Goal: Information Seeking & Learning: Find specific fact

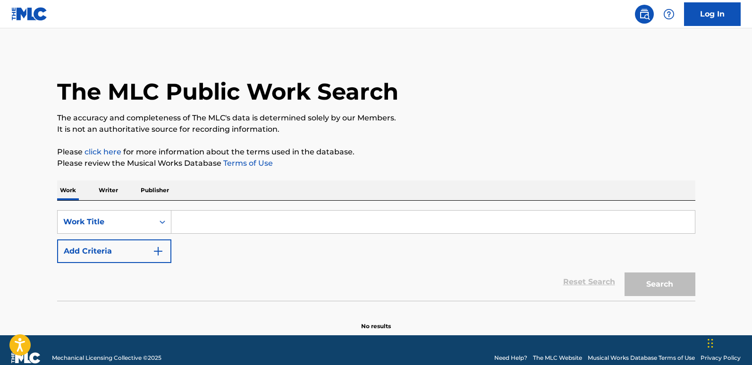
click at [256, 227] on input "Search Form" at bounding box center [433, 222] width 524 height 23
paste input "Eye Of The Tiger"
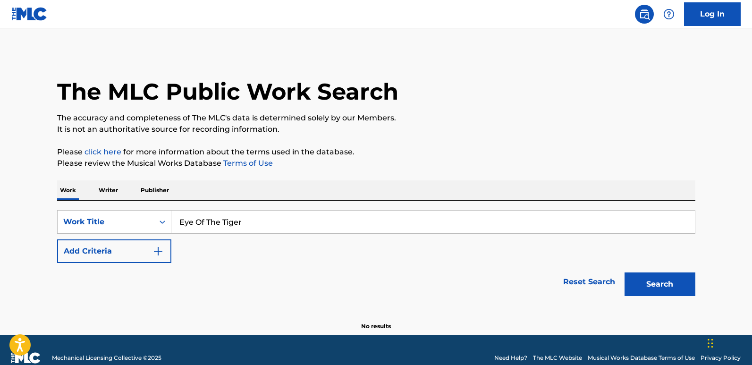
type input "Eye Of The Tiger"
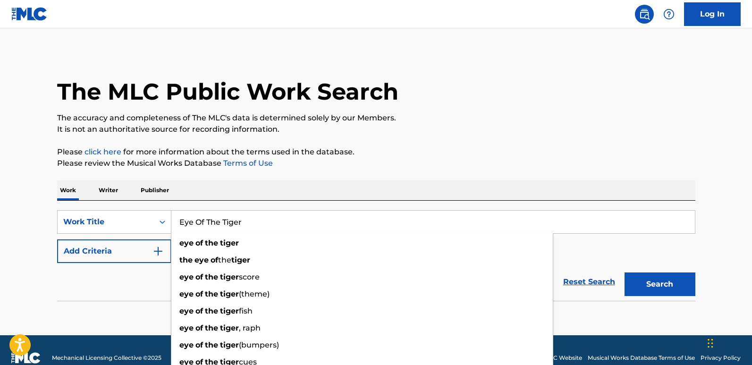
click at [132, 263] on button "Add Criteria" at bounding box center [114, 251] width 114 height 24
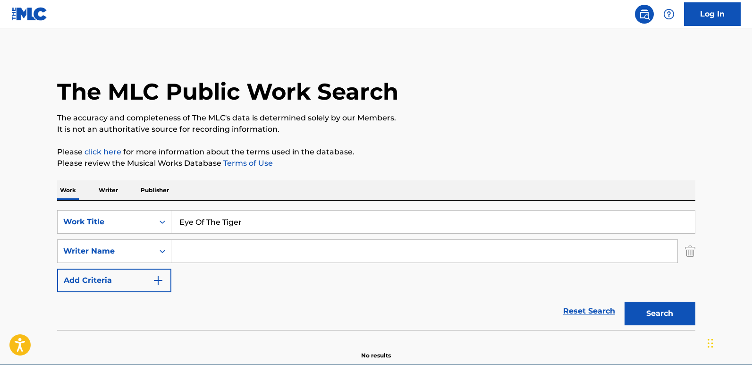
click at [219, 251] on input "Search Form" at bounding box center [424, 251] width 506 height 23
paste input "Survivor"
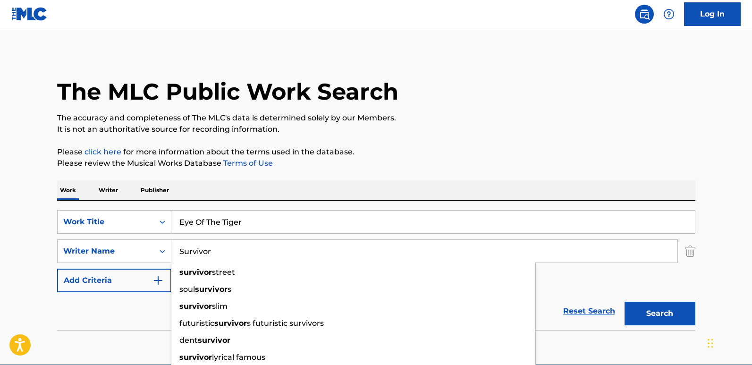
click at [647, 302] on button "Search" at bounding box center [660, 314] width 71 height 24
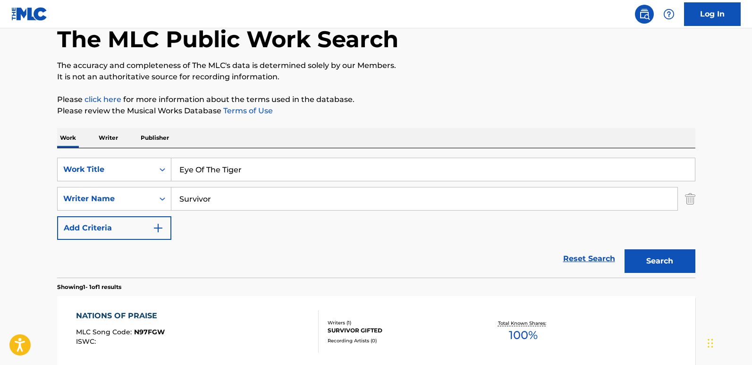
scroll to position [94, 0]
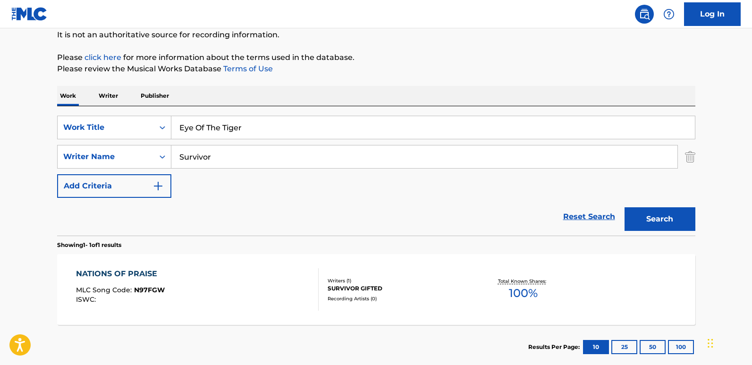
click at [290, 161] on input "Survivor" at bounding box center [424, 156] width 506 height 23
drag, startPoint x: 321, startPoint y: 161, endPoint x: 70, endPoint y: 157, distance: 250.3
click at [70, 157] on div "SearchWithCriteria7ae2959e-75b9-46dc-9c63-4b53a309f612 Writer Name Survivor" at bounding box center [376, 157] width 639 height 24
paste input "Frankie Sullivan"
click at [665, 220] on button "Search" at bounding box center [660, 219] width 71 height 24
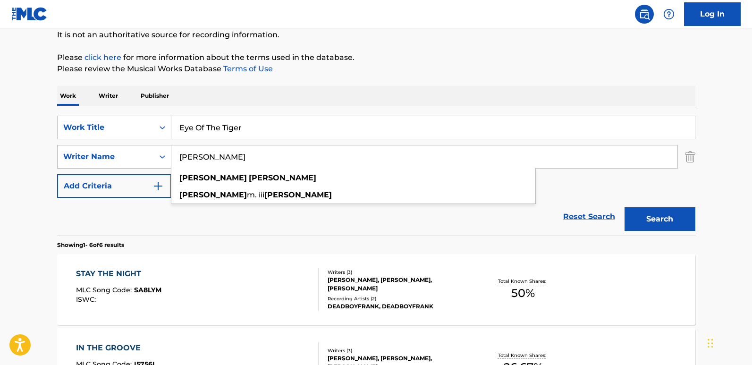
drag, startPoint x: 212, startPoint y: 158, endPoint x: 149, endPoint y: 155, distance: 62.9
click at [149, 155] on div "SearchWithCriteria7ae2959e-75b9-46dc-9c63-4b53a309f612 Writer Name Frankie Sull…" at bounding box center [376, 157] width 639 height 24
type input "Sullivan"
click at [625, 207] on button "Search" at bounding box center [660, 219] width 71 height 24
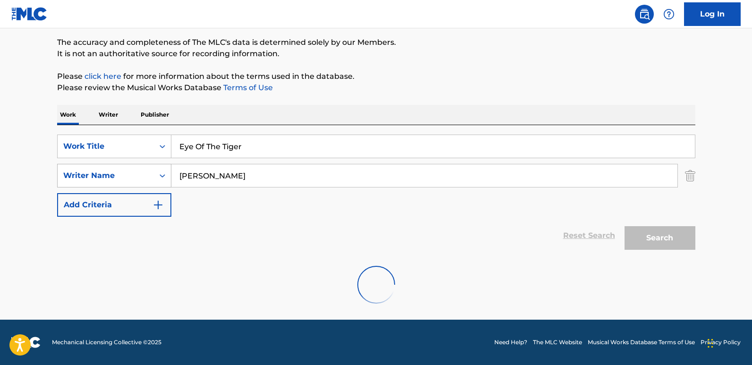
scroll to position [76, 0]
click at [422, 113] on div "Work Writer Publisher" at bounding box center [376, 115] width 639 height 20
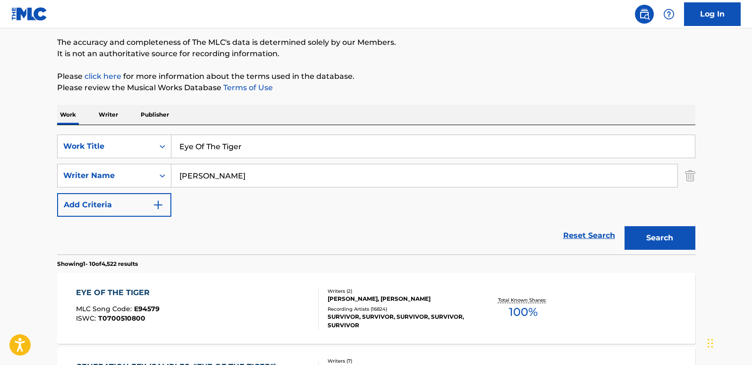
click at [364, 208] on div "SearchWithCriteria7b18c28a-86d5-4267-9b78-ad0258830a21 Work Title Eye Of The Ti…" at bounding box center [376, 176] width 639 height 82
click at [347, 247] on div "Reset Search Search" at bounding box center [376, 236] width 639 height 38
click at [350, 226] on div "Reset Search Search" at bounding box center [376, 236] width 639 height 38
click at [145, 293] on div "EYE OF THE TIGER" at bounding box center [118, 292] width 84 height 11
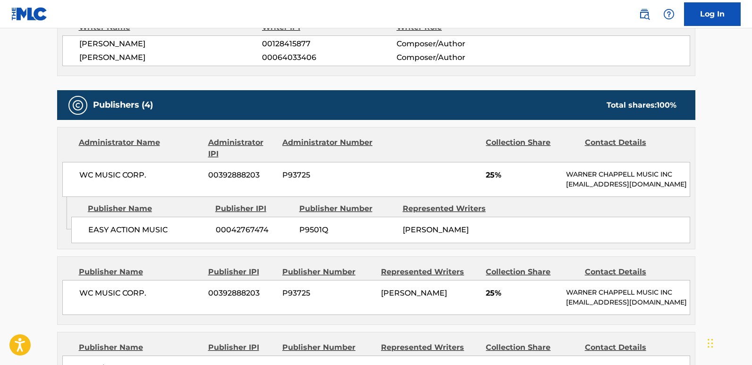
scroll to position [945, 0]
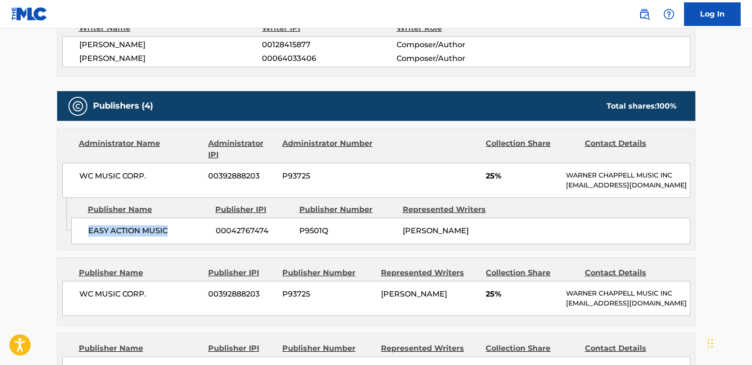
drag, startPoint x: 111, startPoint y: 229, endPoint x: 201, endPoint y: 229, distance: 90.2
click at [201, 229] on div "EASY ACTION MUSIC 00042767474 P9501Q JIM PETERICK" at bounding box center [380, 231] width 619 height 26
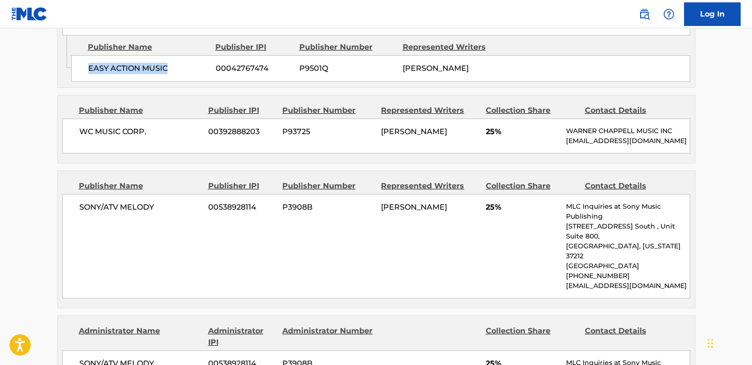
scroll to position [1133, 0]
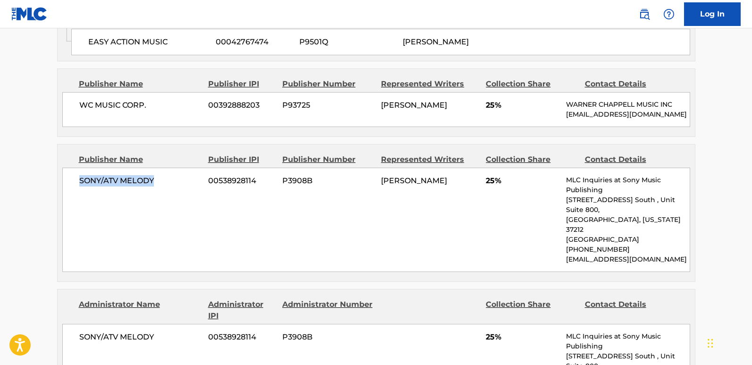
drag, startPoint x: 77, startPoint y: 194, endPoint x: 185, endPoint y: 194, distance: 107.7
click at [185, 194] on div "SONY/ATV MELODY 00538928114 P3908B FRANK SULLIVAN 25% MLC Inquiries at Sony Mus…" at bounding box center [376, 220] width 628 height 104
copy span "SONY/ATV MELODY"
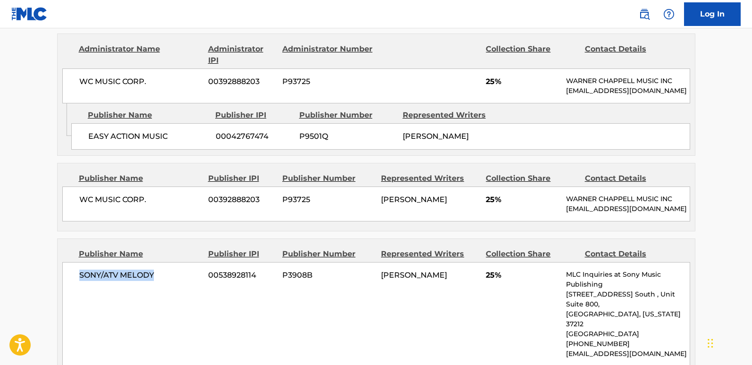
scroll to position [992, 0]
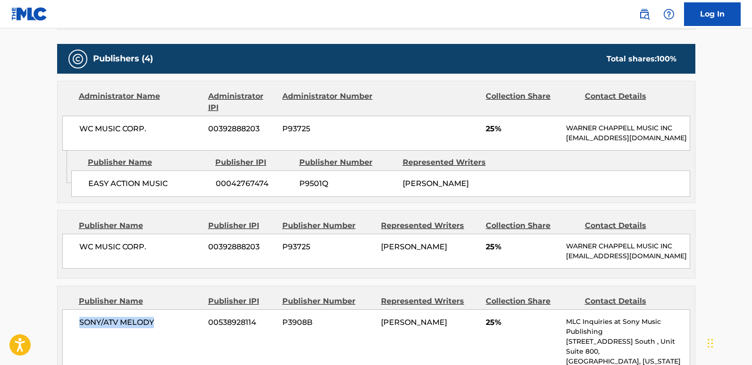
copy span "SONY/ATV MELODY"
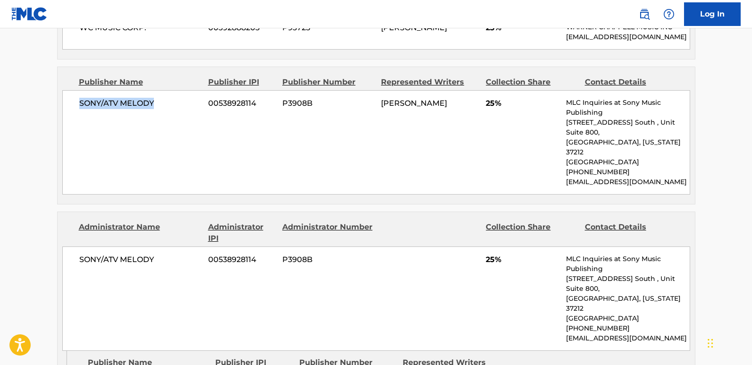
scroll to position [1228, 0]
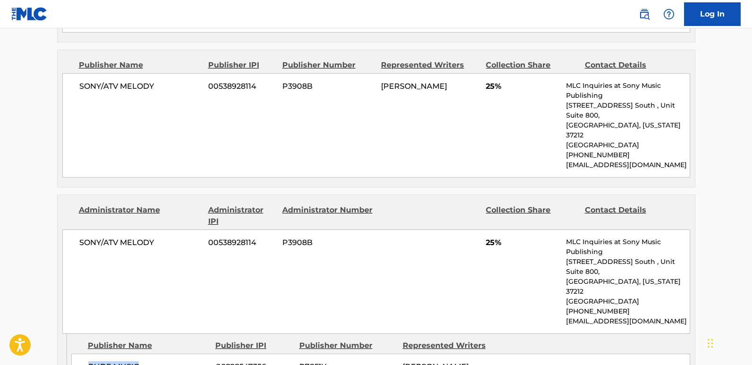
drag, startPoint x: 90, startPoint y: 337, endPoint x: 158, endPoint y: 337, distance: 67.5
click at [158, 361] on span "RUDE MUSIC" at bounding box center [148, 366] width 120 height 11
copy span "RUDE MUSIC"
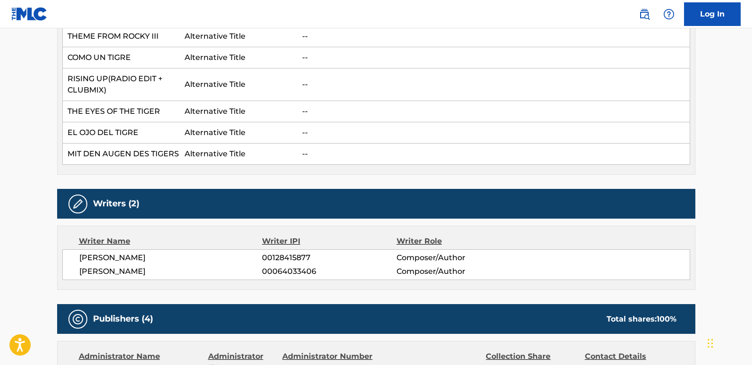
scroll to position [708, 0]
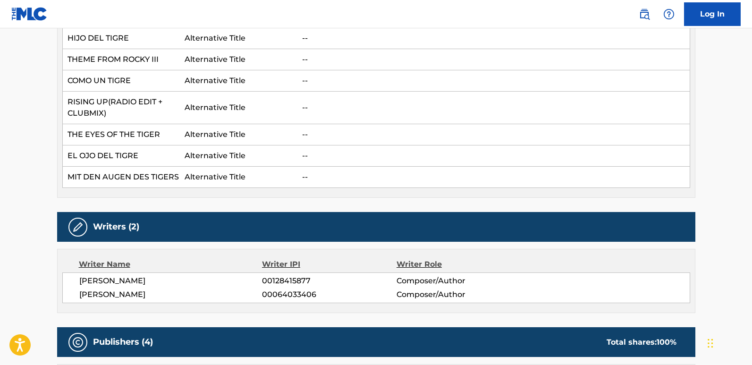
click at [131, 275] on span "FRANK SULLIVAN" at bounding box center [170, 280] width 183 height 11
copy span "SULLIVAN"
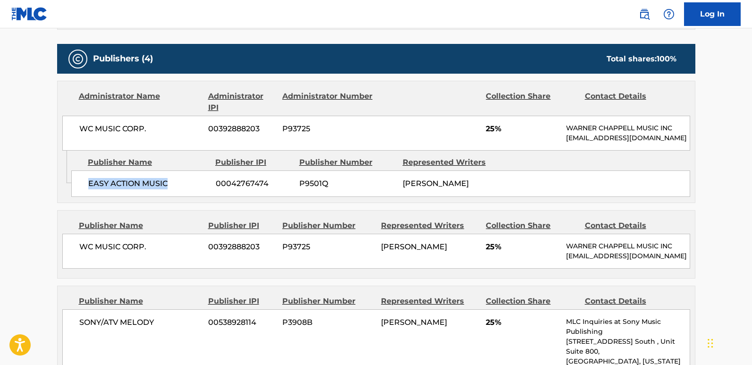
drag, startPoint x: 82, startPoint y: 185, endPoint x: 177, endPoint y: 185, distance: 94.9
click at [177, 185] on div "EASY ACTION MUSIC 00042767474 P9501Q JIM PETERICK" at bounding box center [380, 183] width 619 height 26
copy span "EASY ACTION MUSIC"
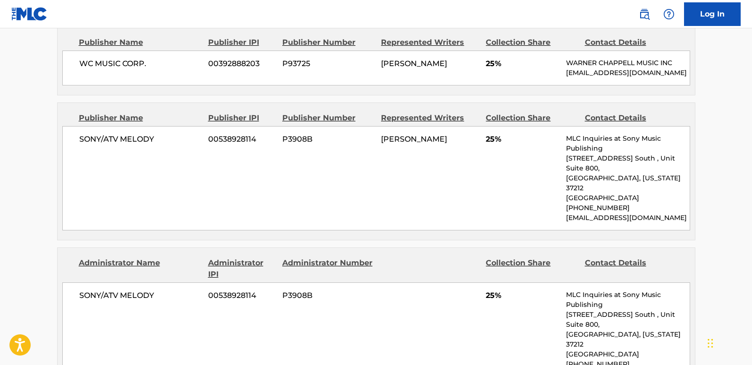
scroll to position [1181, 0]
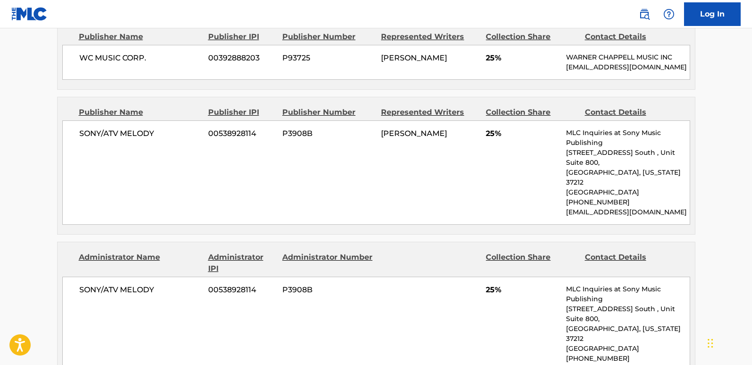
click at [198, 154] on div "SONY/ATV MELODY 00538928114 P3908B FRANK SULLIVAN 25% MLC Inquiries at Sony Mus…" at bounding box center [376, 172] width 628 height 104
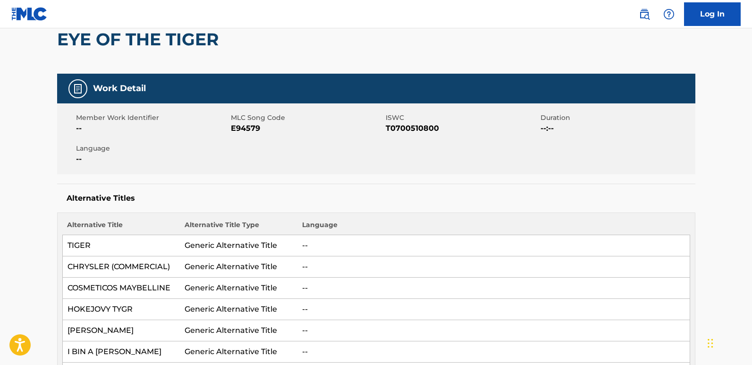
scroll to position [0, 0]
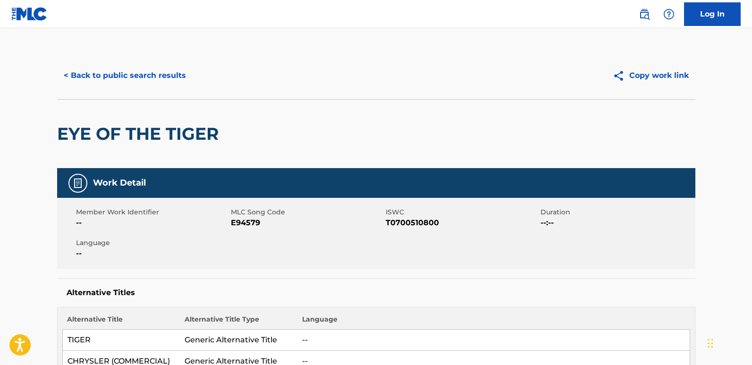
click at [166, 85] on button "< Back to public search results" at bounding box center [125, 76] width 136 height 24
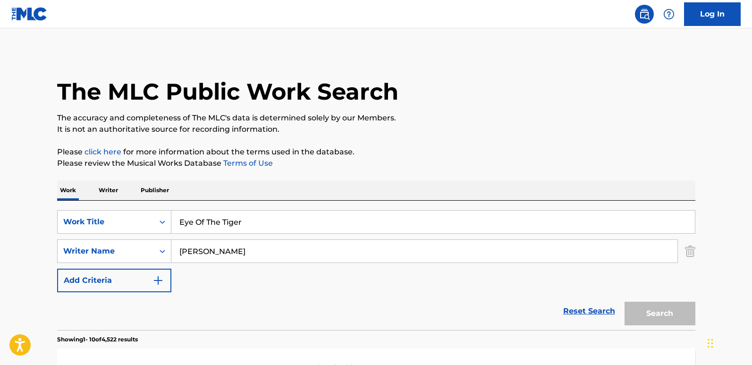
scroll to position [76, 0]
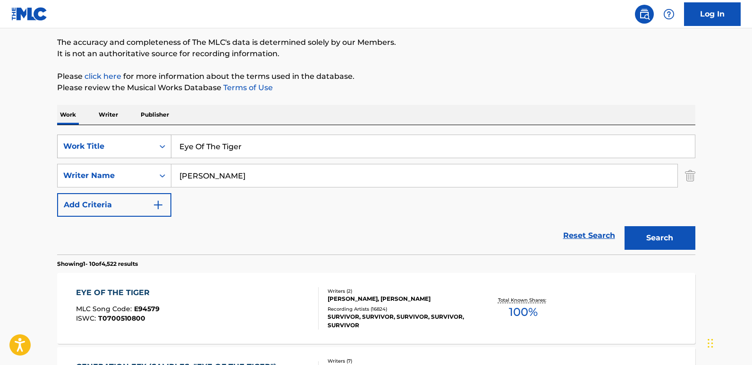
drag, startPoint x: 272, startPoint y: 141, endPoint x: 139, endPoint y: 149, distance: 133.4
click at [139, 149] on div "SearchWithCriteria7b18c28a-86d5-4267-9b78-ad0258830a21 Work Title Eye Of The Ti…" at bounding box center [376, 147] width 639 height 24
paste input "Downtown"
type input "Downtown"
drag, startPoint x: 164, startPoint y: 170, endPoint x: 129, endPoint y: 170, distance: 34.9
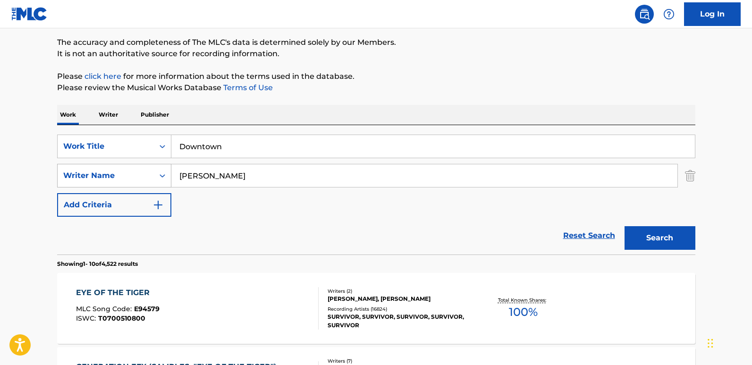
click at [129, 170] on div "SearchWithCriteria7ae2959e-75b9-46dc-9c63-4b53a309f612 Writer Name Sullivan" at bounding box center [376, 176] width 639 height 24
click at [268, 186] on input "Search Form" at bounding box center [424, 175] width 506 height 23
paste input "SWV"
click at [641, 226] on button "Search" at bounding box center [660, 238] width 71 height 24
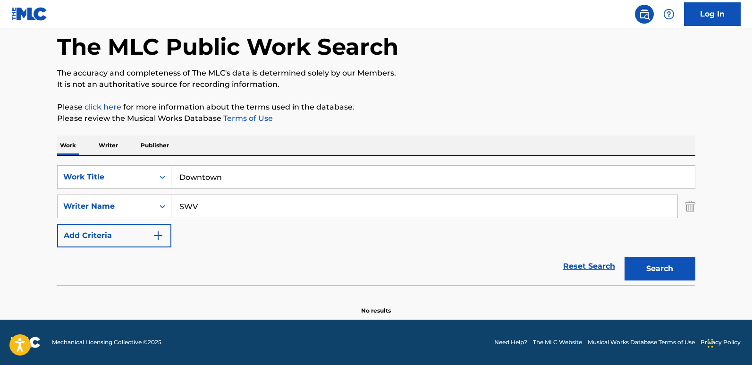
scroll to position [45, 0]
click at [328, 131] on div "The MLC Public Work Search The accuracy and completeness of The MLC's data is d…" at bounding box center [376, 161] width 661 height 308
drag, startPoint x: 218, startPoint y: 197, endPoint x: 139, endPoint y: 198, distance: 79.3
click at [144, 198] on div "SearchWithCriteria7ae2959e-75b9-46dc-9c63-4b53a309f612 Writer Name SWV" at bounding box center [376, 207] width 639 height 24
paste input "Gina Gomez"
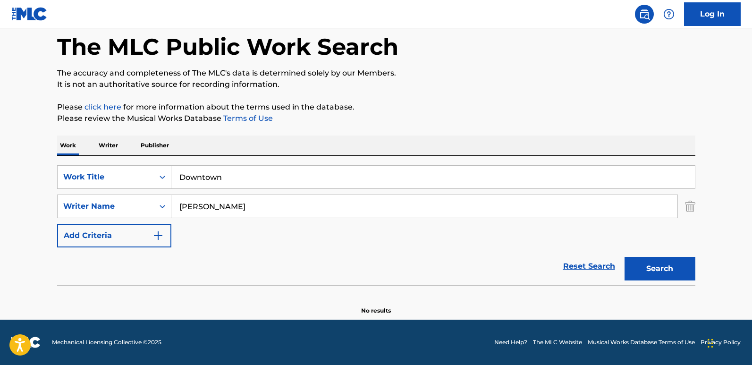
type input "Gina Gomez"
click at [675, 258] on button "Search" at bounding box center [660, 269] width 71 height 24
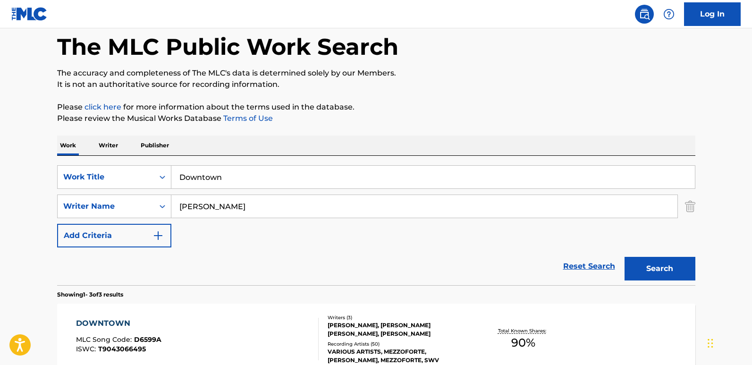
scroll to position [139, 0]
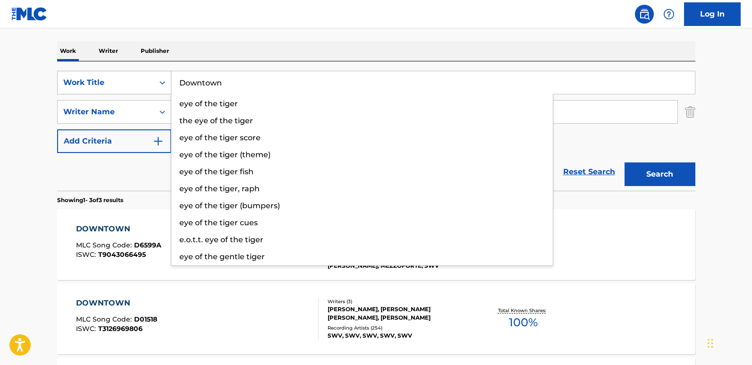
drag, startPoint x: 251, startPoint y: 92, endPoint x: 157, endPoint y: 91, distance: 93.5
click at [157, 91] on div "SearchWithCriteria7b18c28a-86d5-4267-9b78-ad0258830a21 Work Title Downtown eye …" at bounding box center [376, 83] width 639 height 24
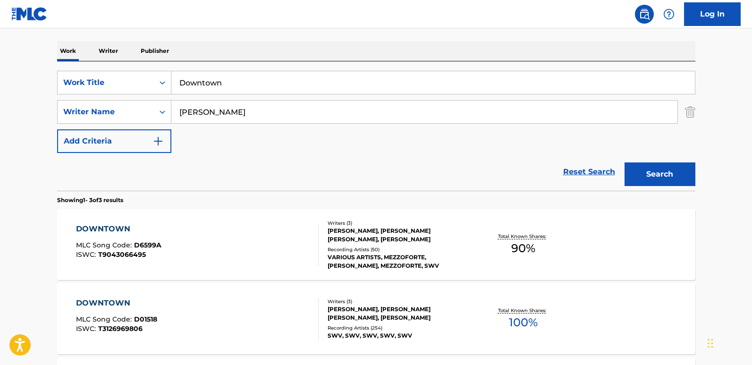
click at [18, 235] on main "The MLC Public Work Search The accuracy and completeness of The MLC's data is d…" at bounding box center [376, 183] width 752 height 588
click at [261, 170] on div "Reset Search Search" at bounding box center [376, 172] width 639 height 38
click at [255, 73] on input "Downtown" at bounding box center [433, 82] width 524 height 23
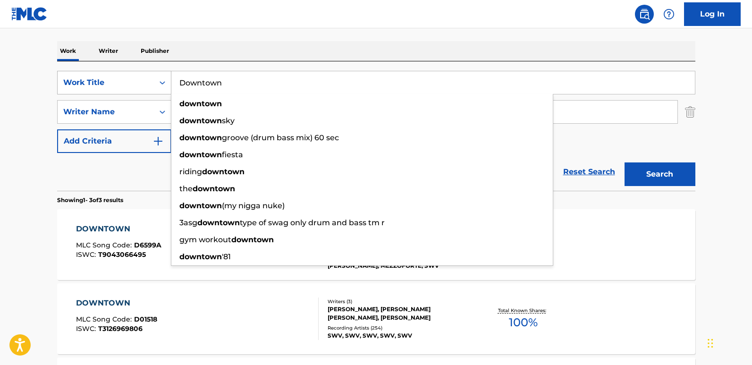
drag, startPoint x: 267, startPoint y: 83, endPoint x: 135, endPoint y: 83, distance: 131.8
click at [135, 83] on div "SearchWithCriteria7b18c28a-86d5-4267-9b78-ad0258830a21 Work Title Downtown down…" at bounding box center [376, 83] width 639 height 24
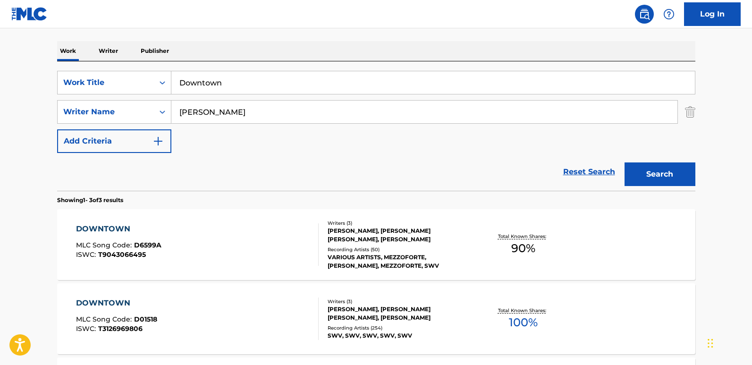
click at [260, 156] on div "Reset Search Search" at bounding box center [376, 172] width 639 height 38
click at [235, 88] on input "Downtown" at bounding box center [433, 82] width 524 height 23
click at [293, 45] on div "Work Writer Publisher" at bounding box center [376, 51] width 639 height 20
drag, startPoint x: 244, startPoint y: 80, endPoint x: 154, endPoint y: 80, distance: 89.3
click at [154, 80] on div "SearchWithCriteria7b18c28a-86d5-4267-9b78-ad0258830a21 Work Title Downtown" at bounding box center [376, 83] width 639 height 24
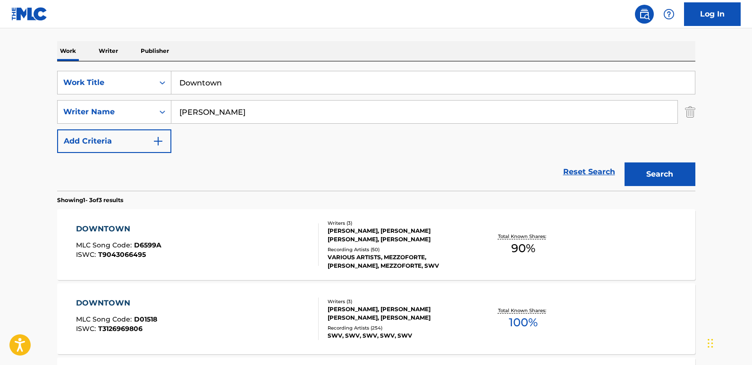
click at [247, 160] on div "Reset Search Search" at bounding box center [376, 172] width 639 height 38
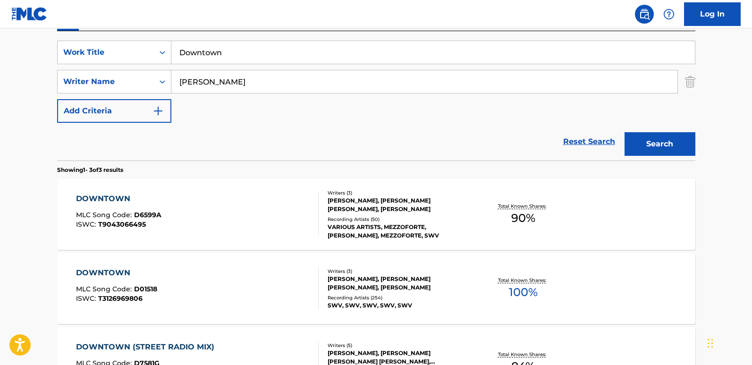
scroll to position [187, 0]
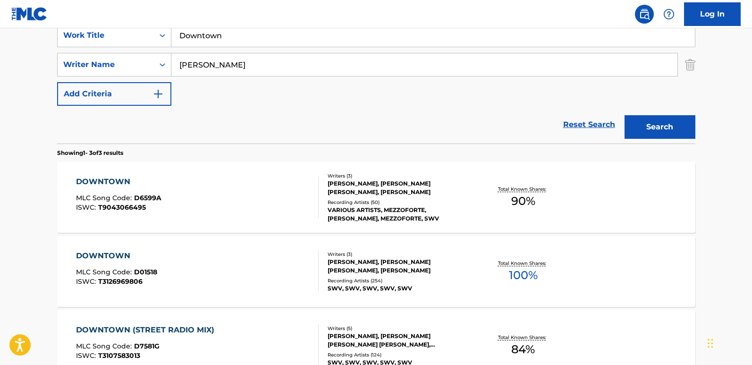
click at [117, 255] on div "DOWNTOWN" at bounding box center [116, 255] width 81 height 11
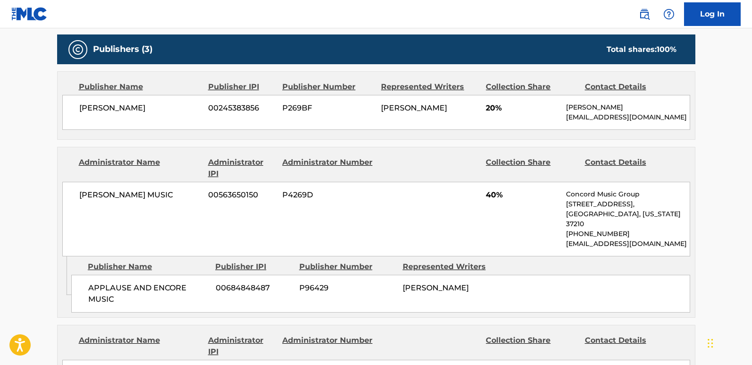
scroll to position [425, 0]
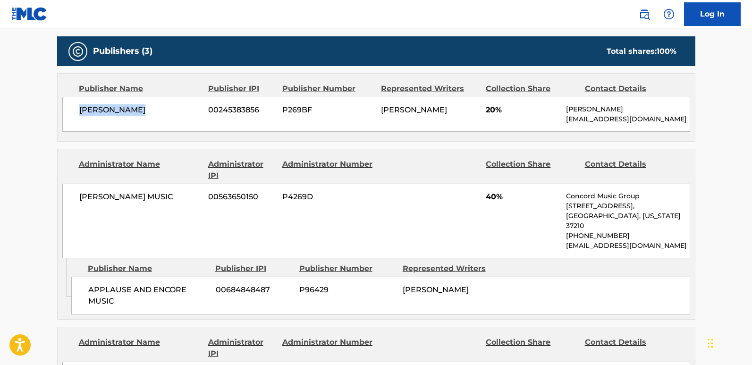
drag, startPoint x: 71, startPoint y: 105, endPoint x: 169, endPoint y: 101, distance: 97.9
click at [169, 101] on div "KENNETH ORTIZ 00245383856 P269BF KENNETH FREDRICK ORTIZ 20% Kenneth Ortiz black…" at bounding box center [376, 114] width 628 height 35
copy span "KENNETH ORTIZ"
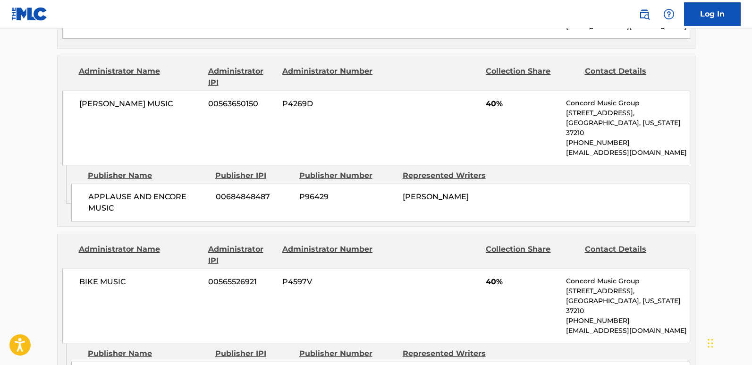
scroll to position [520, 0]
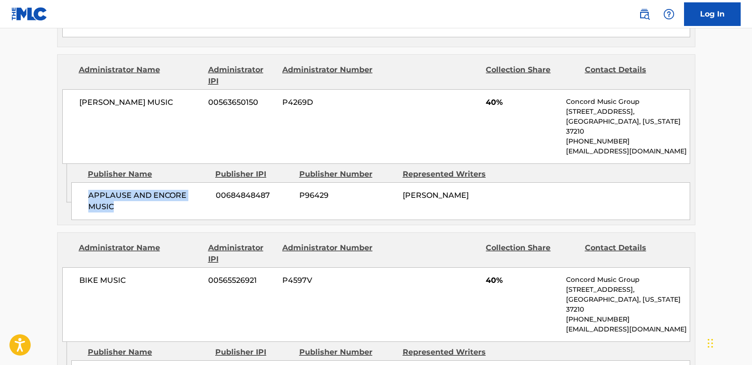
drag, startPoint x: 84, startPoint y: 189, endPoint x: 136, endPoint y: 201, distance: 53.2
click at [136, 201] on div "APPLAUSE AND ENCORE MUSIC 00684848487 P96429 GENARD PARKER" at bounding box center [380, 201] width 619 height 38
copy span "APPLAUSE AND ENCORE MUSIC"
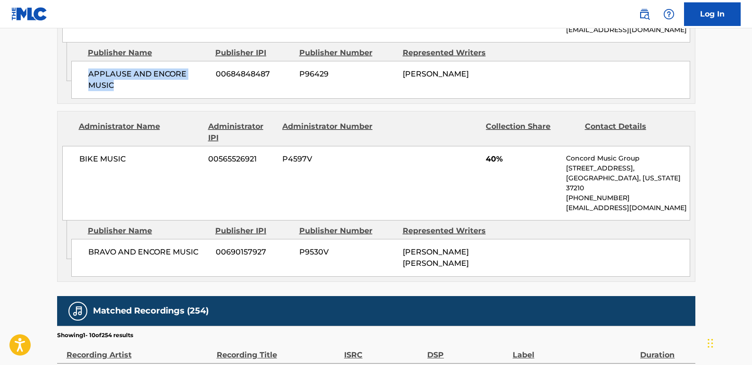
scroll to position [661, 0]
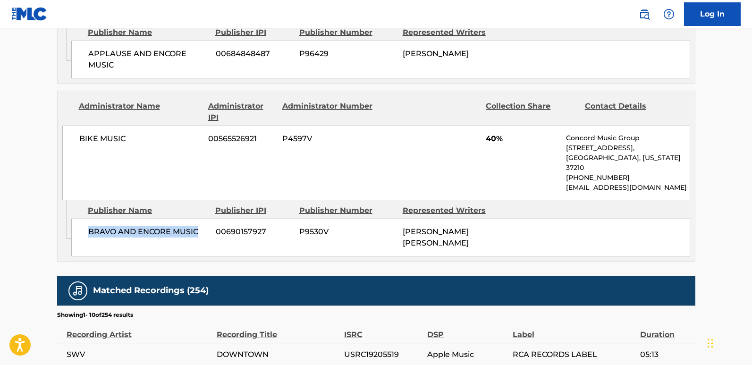
drag, startPoint x: 85, startPoint y: 220, endPoint x: 201, endPoint y: 216, distance: 115.3
click at [201, 219] on div "BRAVO AND ENCORE MUSIC 00690157927 P9530V GINA S M GOMEZ" at bounding box center [380, 238] width 619 height 38
copy span "BRAVO AND ENCORE MUSIC"
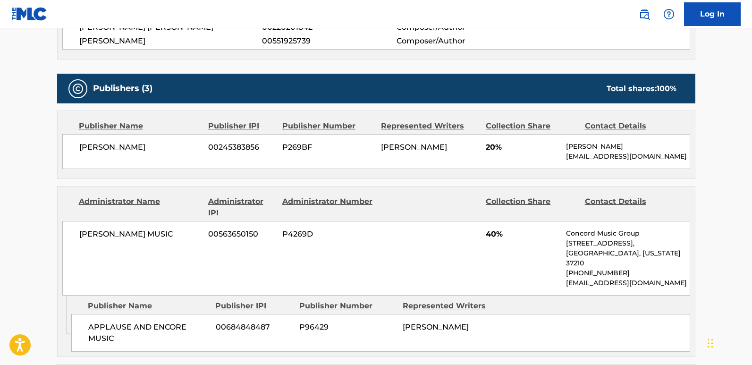
scroll to position [378, 0]
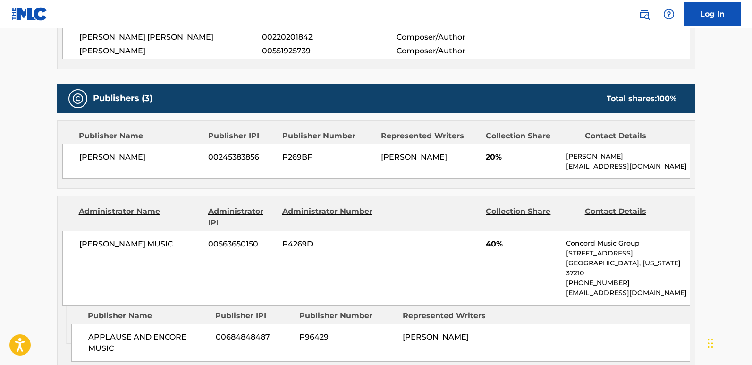
click at [83, 156] on span "KENNETH ORTIZ" at bounding box center [140, 157] width 122 height 11
drag, startPoint x: 80, startPoint y: 156, endPoint x: 173, endPoint y: 156, distance: 93.0
click at [173, 156] on span "KENNETH ORTIZ" at bounding box center [140, 157] width 122 height 11
copy span "KENNETH ORTIZ"
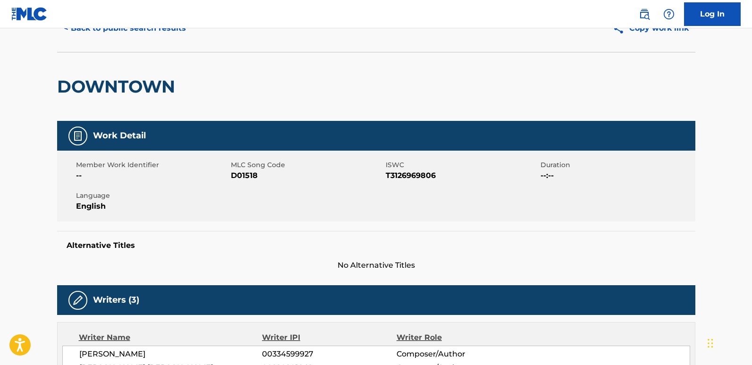
scroll to position [0, 0]
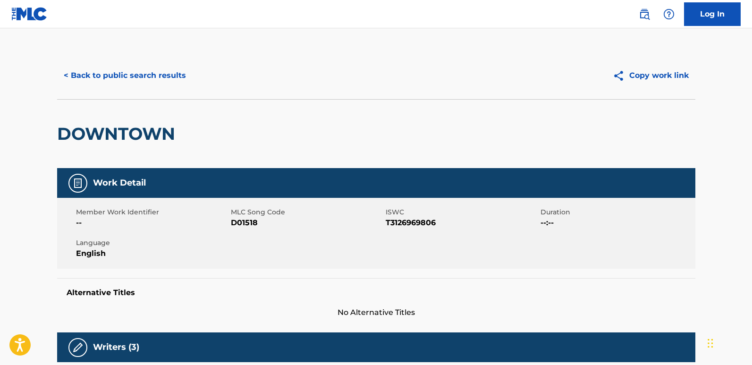
click at [159, 82] on button "< Back to public search results" at bounding box center [125, 76] width 136 height 24
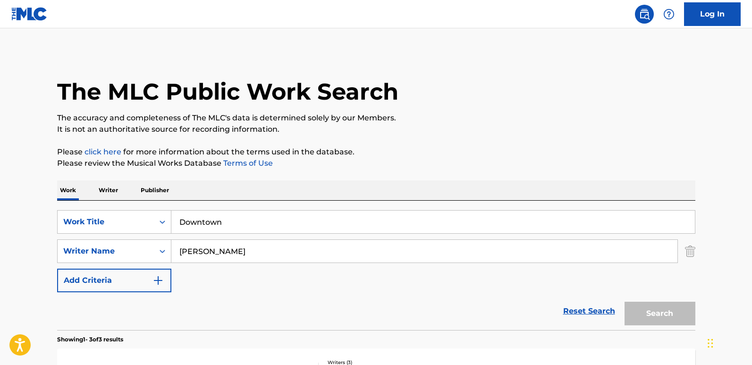
scroll to position [187, 0]
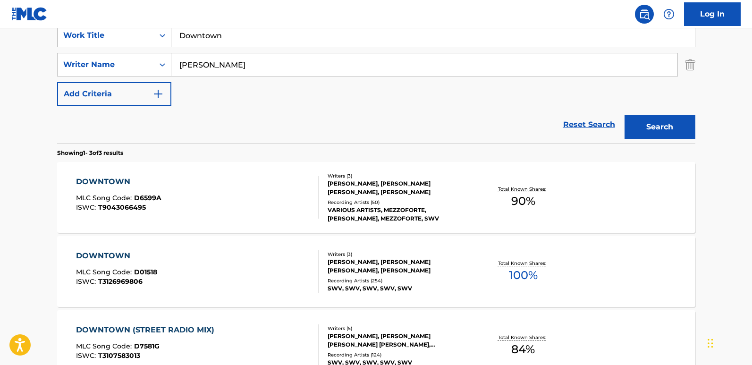
drag, startPoint x: 266, startPoint y: 41, endPoint x: 131, endPoint y: 42, distance: 135.1
click at [131, 42] on div "SearchWithCriteria7b18c28a-86d5-4267-9b78-ad0258830a21 Work Title Downtown" at bounding box center [376, 36] width 639 height 24
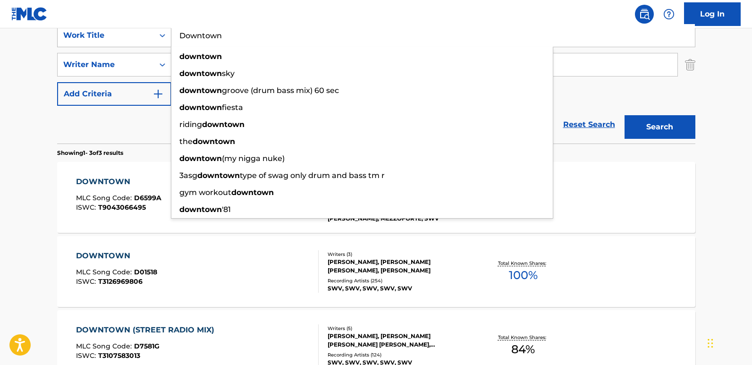
paste input "Gettin' Funky"
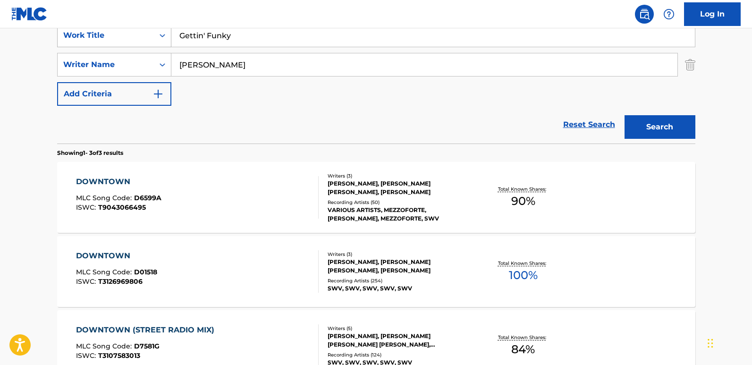
type input "Gettin' Funky"
click at [625, 115] on button "Search" at bounding box center [660, 127] width 71 height 24
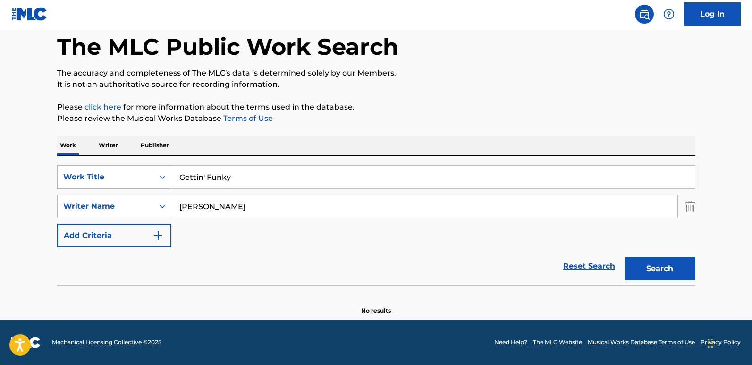
scroll to position [45, 0]
drag, startPoint x: 242, startPoint y: 208, endPoint x: 150, endPoint y: 201, distance: 92.8
click at [150, 201] on div "SearchWithCriteria7ae2959e-75b9-46dc-9c63-4b53a309f612 Writer Name Gina Gomez" at bounding box center [376, 207] width 639 height 24
paste input "Broadus"
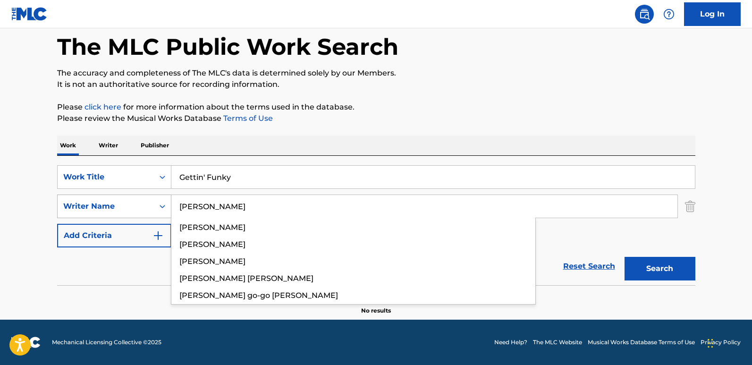
type input "Broadus"
click at [625, 257] on button "Search" at bounding box center [660, 269] width 71 height 24
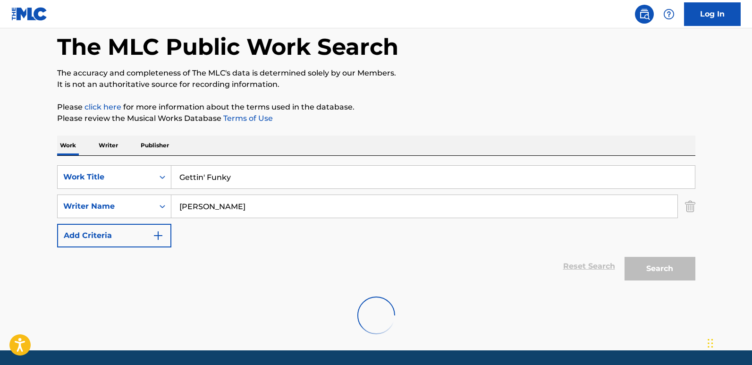
click at [321, 136] on div "Work Writer Publisher" at bounding box center [376, 146] width 639 height 20
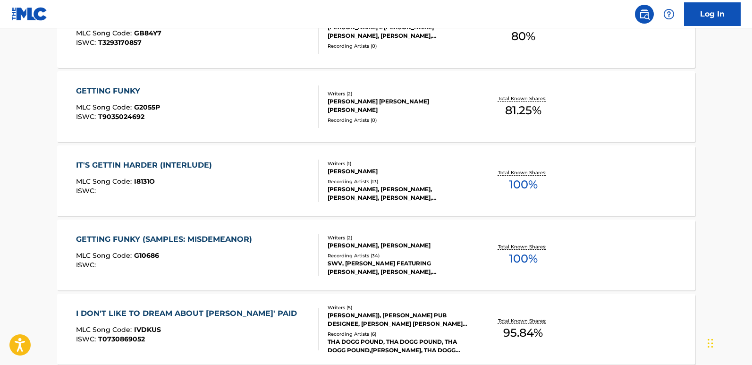
scroll to position [425, 0]
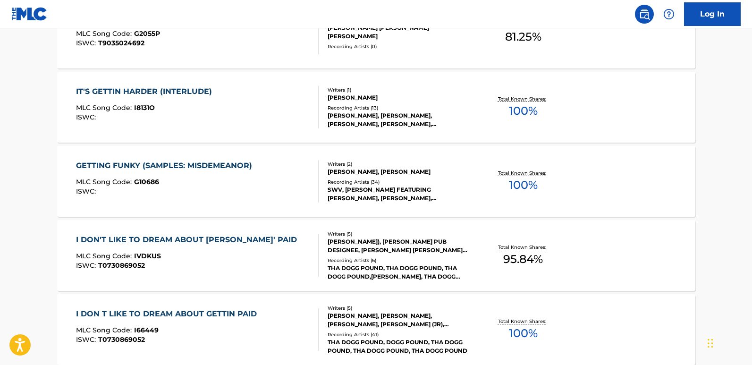
click at [196, 176] on div "GETTING FUNKY (SAMPLES: MISDEMEANOR) MLC Song Code : G10686 ISWC :" at bounding box center [166, 181] width 181 height 43
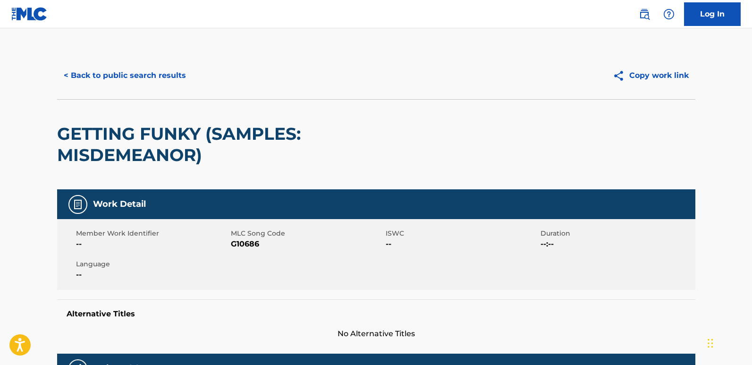
click at [138, 85] on button "< Back to public search results" at bounding box center [125, 76] width 136 height 24
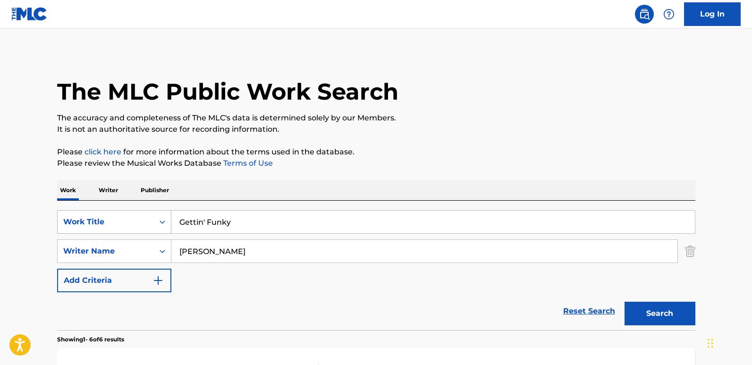
drag, startPoint x: 149, startPoint y: 230, endPoint x: 133, endPoint y: 230, distance: 16.5
click at [133, 230] on div "SearchWithCriteria7b18c28a-86d5-4267-9b78-ad0258830a21 Work Title Gettin' Funky" at bounding box center [376, 222] width 639 height 24
click at [220, 227] on input "Gettin' Funky" at bounding box center [433, 222] width 524 height 23
paste input "ive It Up"
click at [234, 222] on input "Give It Up" at bounding box center [433, 222] width 524 height 23
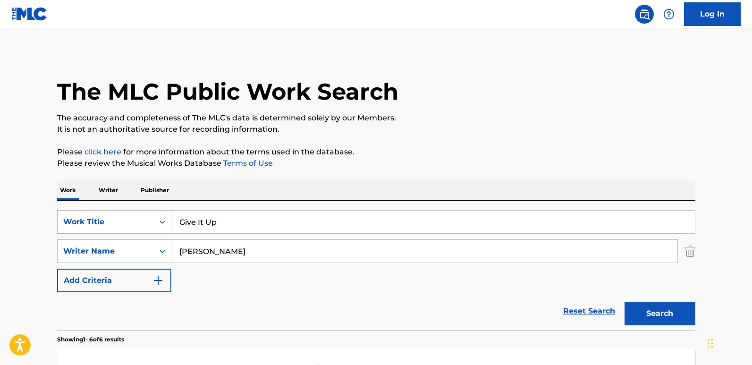
drag, startPoint x: 235, startPoint y: 219, endPoint x: 94, endPoint y: 214, distance: 141.3
click at [94, 214] on div "SearchWithCriteria7b18c28a-86d5-4267-9b78-ad0258830a21 Work Title Give It Up" at bounding box center [376, 222] width 639 height 24
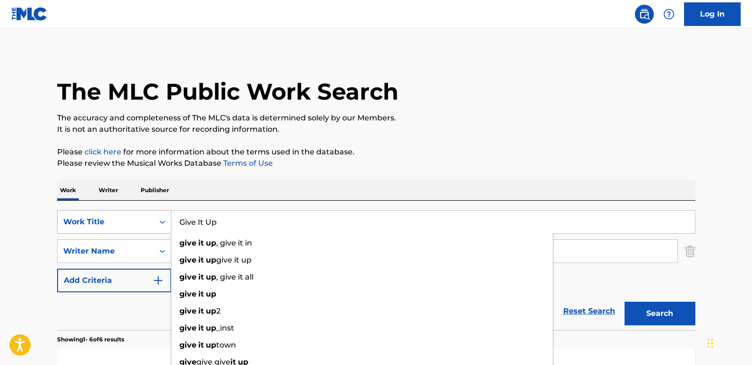
paste input "Search Form"
type input "Give It Up"
click at [298, 187] on div "Work Writer Publisher" at bounding box center [376, 190] width 639 height 20
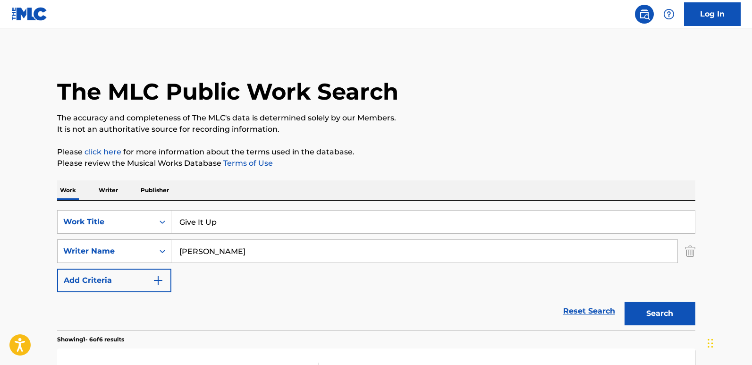
drag, startPoint x: 227, startPoint y: 252, endPoint x: 132, endPoint y: 253, distance: 95.4
click at [132, 253] on div "SearchWithCriteria7ae2959e-75b9-46dc-9c63-4b53a309f612 Writer Name Broadus" at bounding box center [376, 251] width 639 height 24
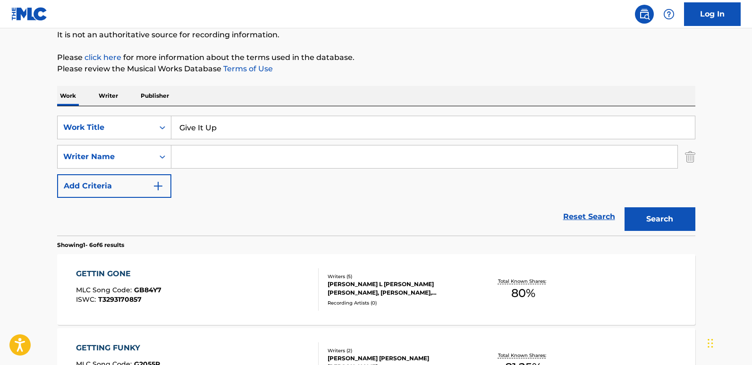
click at [280, 157] on input "Search Form" at bounding box center [424, 156] width 506 height 23
paste input "SWV"
click at [630, 216] on button "Search" at bounding box center [660, 219] width 71 height 24
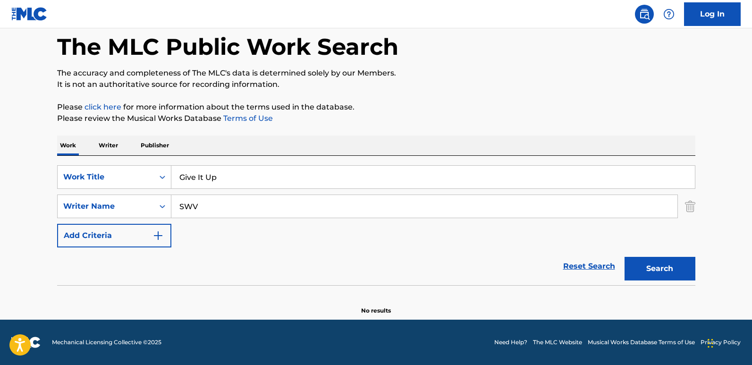
scroll to position [45, 0]
drag, startPoint x: 172, startPoint y: 213, endPoint x: 154, endPoint y: 213, distance: 18.0
click at [154, 213] on div "SearchWithCriteria7ae2959e-75b9-46dc-9c63-4b53a309f612 Writer Name SWV" at bounding box center [376, 207] width 639 height 24
paste input "Angelettie"
click at [625, 257] on button "Search" at bounding box center [660, 269] width 71 height 24
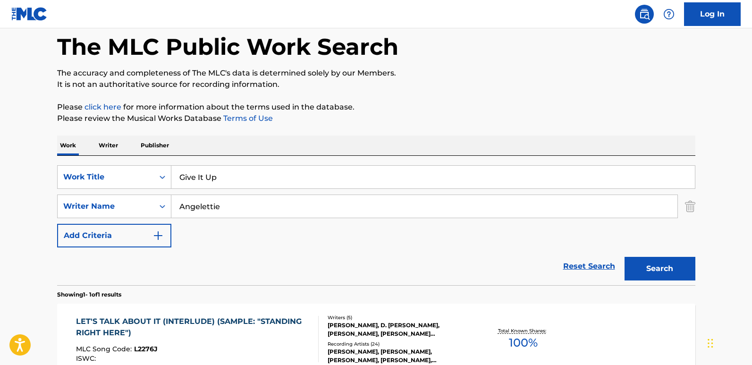
click at [143, 271] on div "Reset Search Search" at bounding box center [376, 266] width 639 height 38
click at [252, 214] on input "Angelettie" at bounding box center [424, 206] width 506 height 23
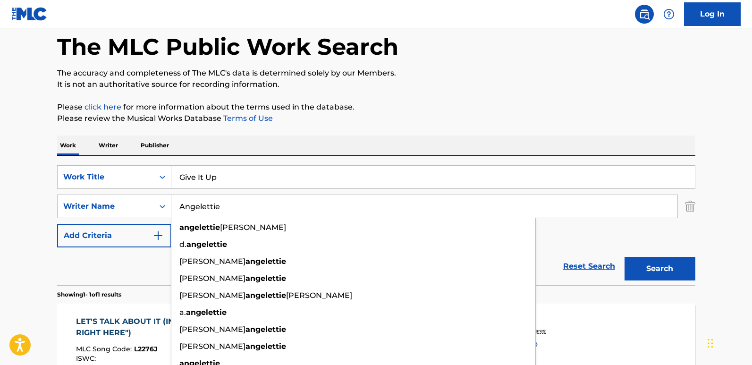
click at [680, 261] on button "Search" at bounding box center [660, 269] width 71 height 24
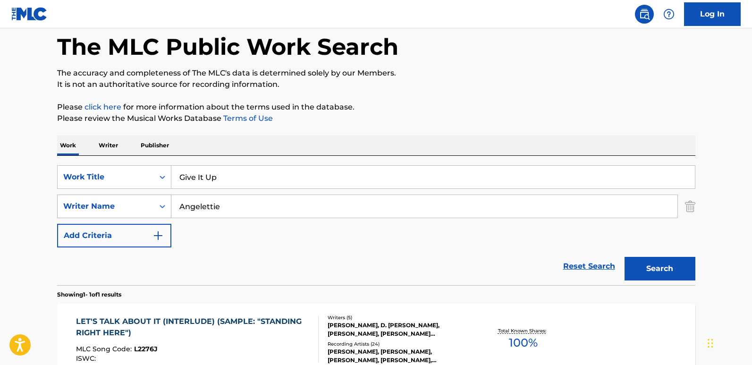
drag, startPoint x: 234, startPoint y: 205, endPoint x: 167, endPoint y: 209, distance: 67.1
click at [167, 209] on div "SearchWithCriteria7ae2959e-75b9-46dc-9c63-4b53a309f612 Writer Name Angelettie" at bounding box center [376, 207] width 639 height 24
paste input "KIMBERLY"
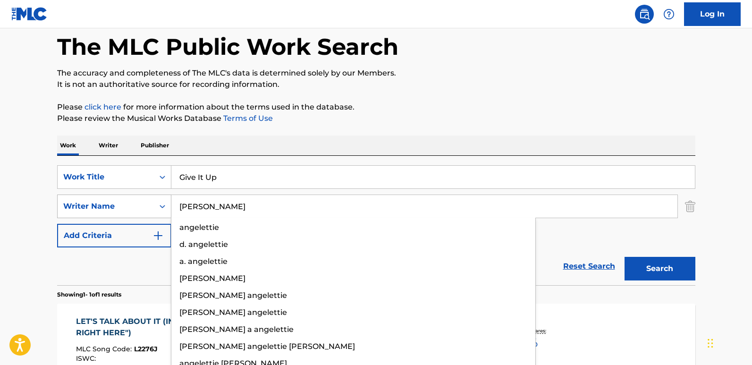
type input "KIMBERLY"
click at [625, 257] on button "Search" at bounding box center [660, 269] width 71 height 24
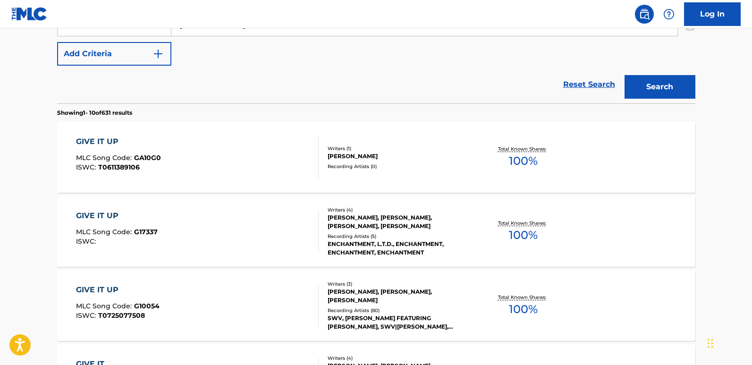
scroll to position [234, 0]
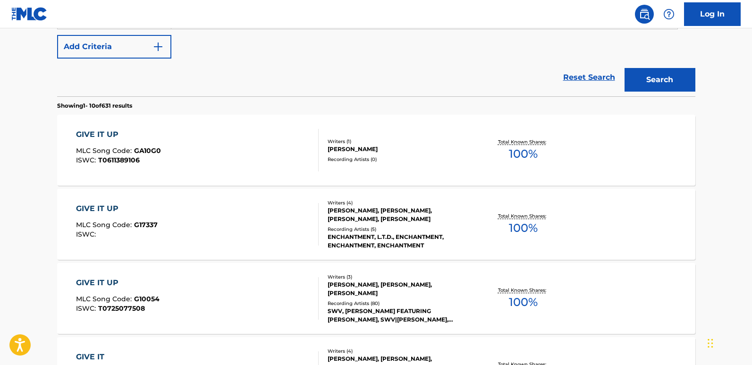
click at [40, 238] on main "The MLC Public Work Search The accuracy and completeness of The MLC's data is d…" at bounding box center [376, 351] width 752 height 1112
click at [43, 284] on main "The MLC Public Work Search The accuracy and completeness of The MLC's data is d…" at bounding box center [376, 351] width 752 height 1112
click at [90, 284] on div "GIVE IT UP" at bounding box center [118, 282] width 84 height 11
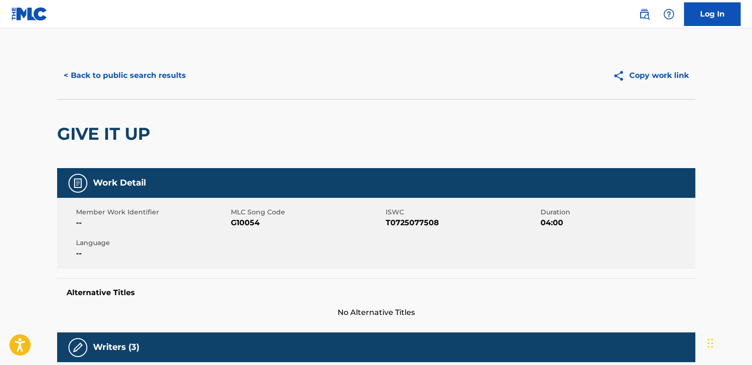
click at [288, 88] on div "< Back to public search results Copy work link" at bounding box center [376, 75] width 639 height 47
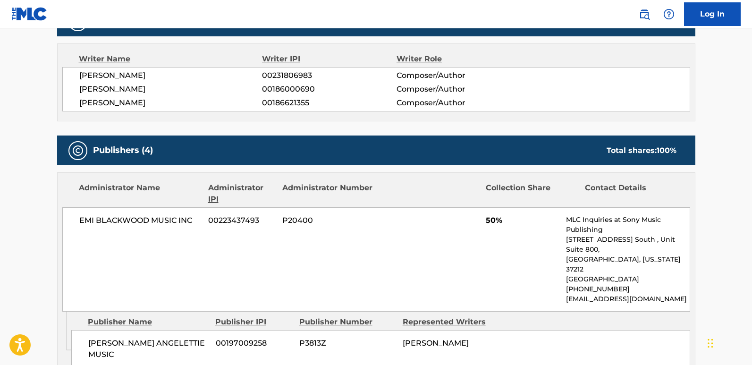
scroll to position [378, 0]
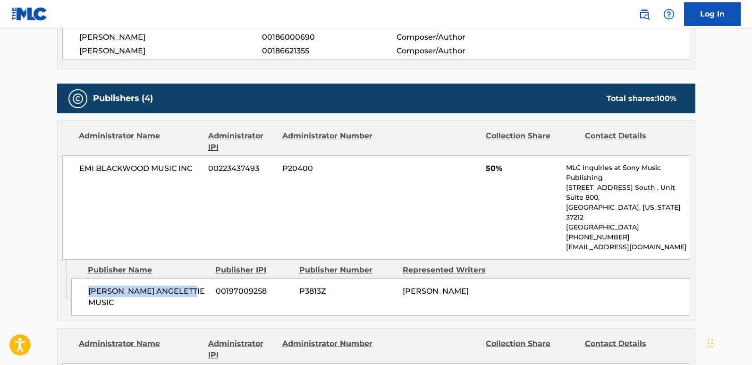
drag, startPoint x: 88, startPoint y: 273, endPoint x: 191, endPoint y: 274, distance: 103.4
click at [191, 286] on span "DERIC ANGELETTIE MUSIC" at bounding box center [148, 297] width 120 height 23
drag, startPoint x: 88, startPoint y: 276, endPoint x: 193, endPoint y: 276, distance: 104.8
click at [193, 286] on span "DERIC ANGELETTIE MUSIC" at bounding box center [148, 297] width 120 height 23
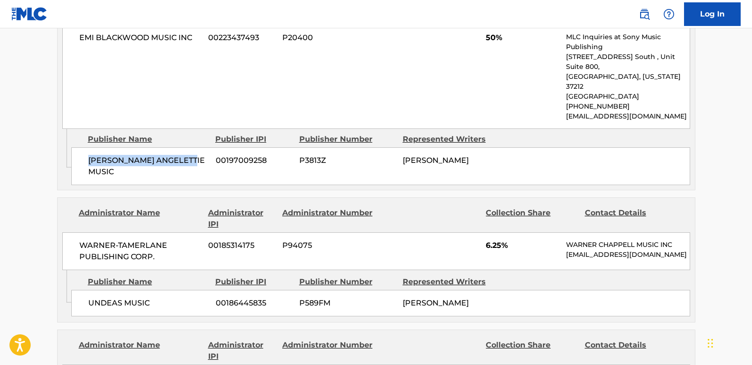
scroll to position [520, 0]
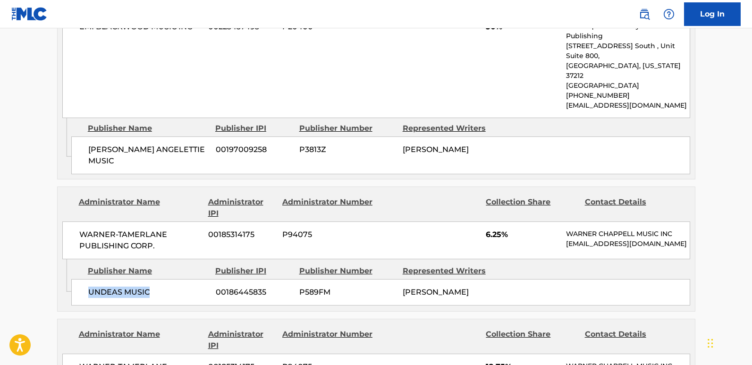
drag, startPoint x: 88, startPoint y: 274, endPoint x: 173, endPoint y: 274, distance: 84.5
click at [173, 287] on span "UNDEAS MUSIC" at bounding box center [148, 292] width 120 height 11
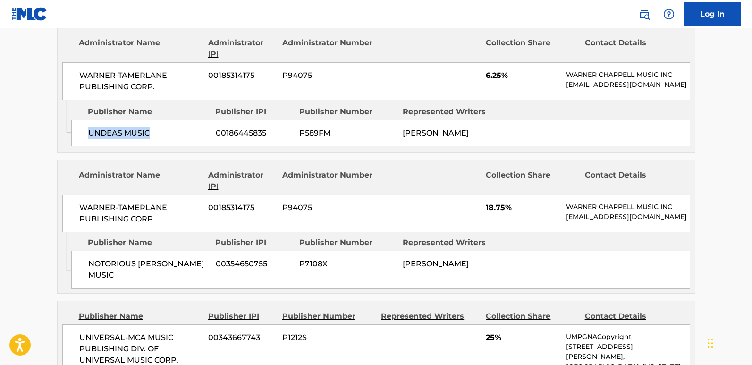
scroll to position [708, 0]
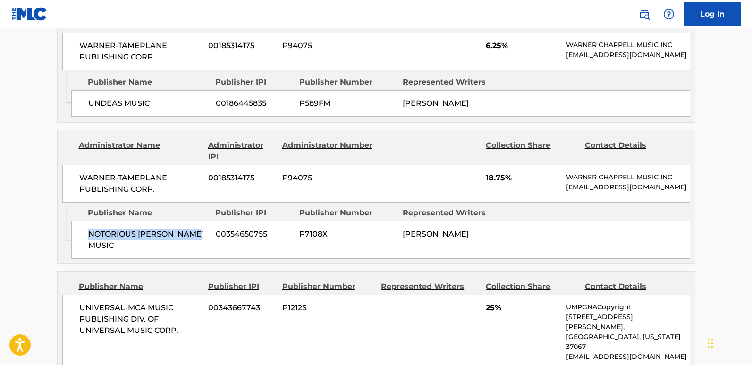
drag, startPoint x: 88, startPoint y: 221, endPoint x: 186, endPoint y: 220, distance: 97.8
click at [186, 229] on span "NOTORIOUS K.I.M. MUSIC" at bounding box center [148, 240] width 120 height 23
click at [493, 172] on span "18.75%" at bounding box center [522, 177] width 73 height 11
click at [418, 185] on div "WARNER-TAMERLANE PUBLISHING CORP. 00185314175 P94075 18.75% WARNER CHAPPELL MUS…" at bounding box center [376, 184] width 628 height 38
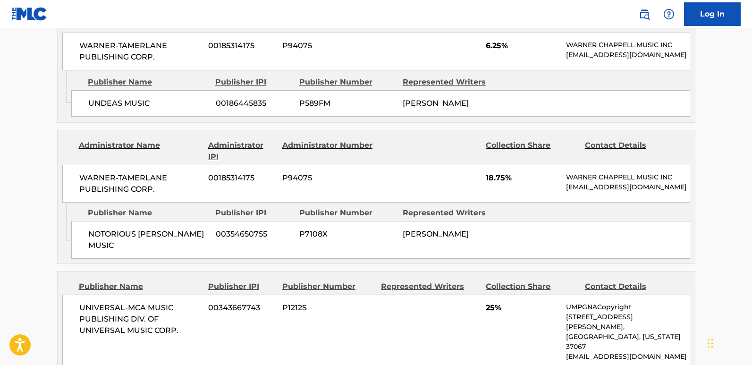
click at [494, 172] on span "18.75%" at bounding box center [522, 177] width 73 height 11
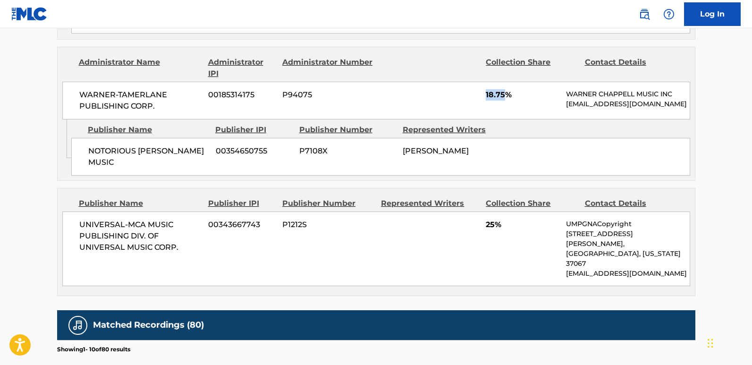
scroll to position [803, 0]
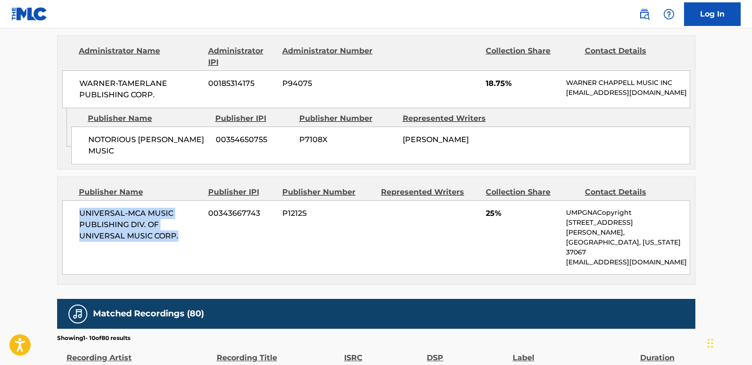
drag, startPoint x: 80, startPoint y: 188, endPoint x: 201, endPoint y: 218, distance: 124.9
click at [201, 218] on span "UNIVERSAL-MCA MUSIC PUBLISHING DIV. OF UNIVERSAL MUSIC CORP." at bounding box center [140, 225] width 122 height 34
click at [124, 210] on span "UNIVERSAL-MCA MUSIC PUBLISHING DIV. OF UNIVERSAL MUSIC CORP." at bounding box center [140, 225] width 122 height 34
drag, startPoint x: 80, startPoint y: 191, endPoint x: 128, endPoint y: 200, distance: 49.0
click at [128, 208] on span "UNIVERSAL-MCA MUSIC PUBLISHING DIV. OF UNIVERSAL MUSIC CORP." at bounding box center [140, 225] width 122 height 34
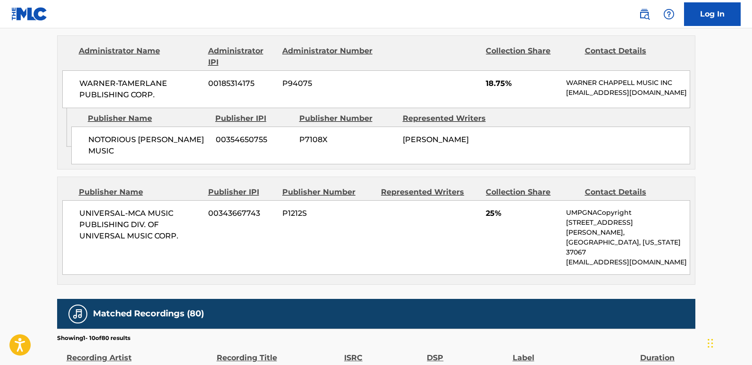
click at [486, 208] on span "25%" at bounding box center [522, 213] width 73 height 11
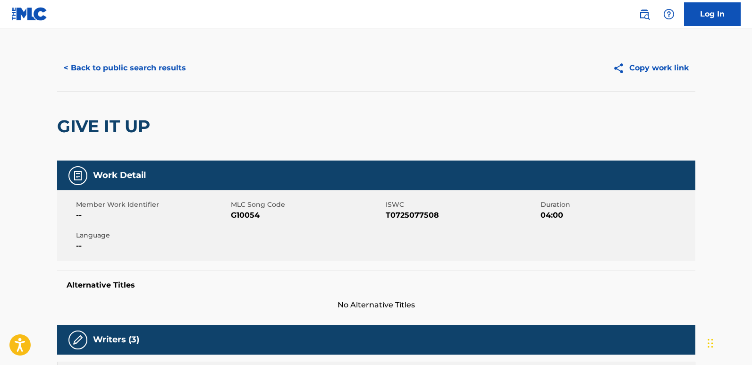
scroll to position [0, 0]
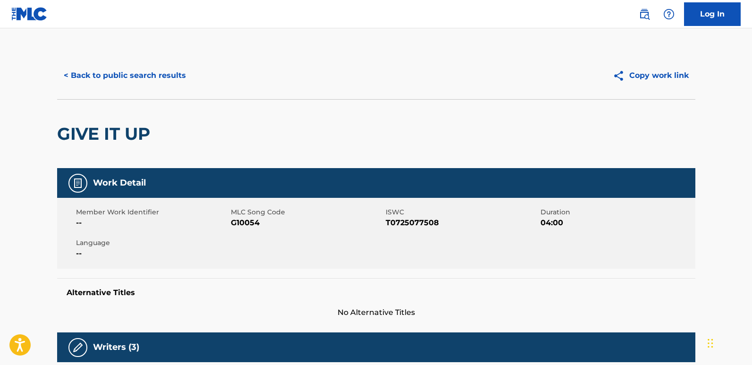
click at [174, 79] on button "< Back to public search results" at bounding box center [125, 76] width 136 height 24
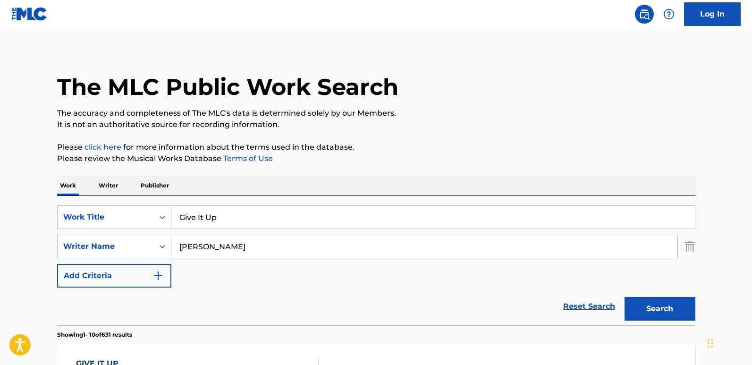
scroll to position [4, 0]
drag, startPoint x: 237, startPoint y: 230, endPoint x: 95, endPoint y: 230, distance: 141.7
click at [95, 230] on div "SearchWithCriteria7b18c28a-86d5-4267-9b78-ad0258830a21 Work Title Give It Up Se…" at bounding box center [376, 247] width 639 height 82
click at [215, 221] on input "Give It Up" at bounding box center [433, 217] width 524 height 23
drag, startPoint x: 255, startPoint y: 216, endPoint x: 83, endPoint y: 214, distance: 172.4
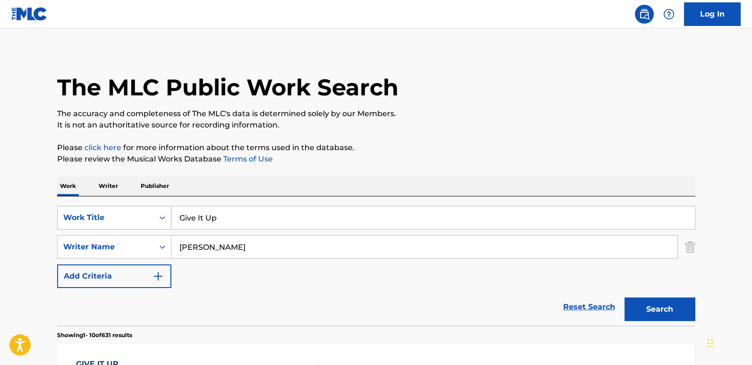
click at [83, 214] on div "SearchWithCriteria7b18c28a-86d5-4267-9b78-ad0258830a21 Work Title Give It Up" at bounding box center [376, 218] width 639 height 24
paste input "Here For You"
type input "Here For You"
click at [625, 298] on button "Search" at bounding box center [660, 310] width 71 height 24
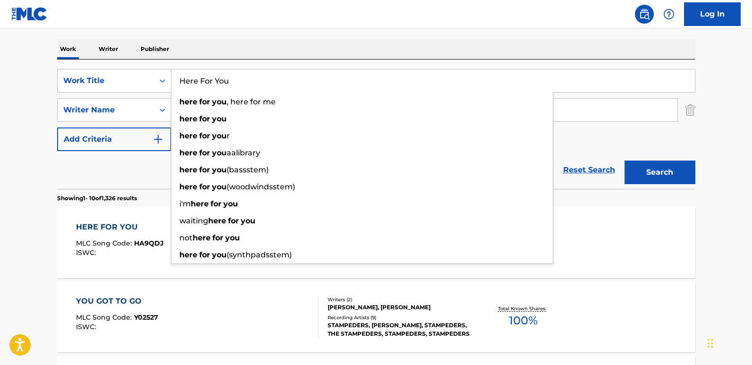
scroll to position [146, 0]
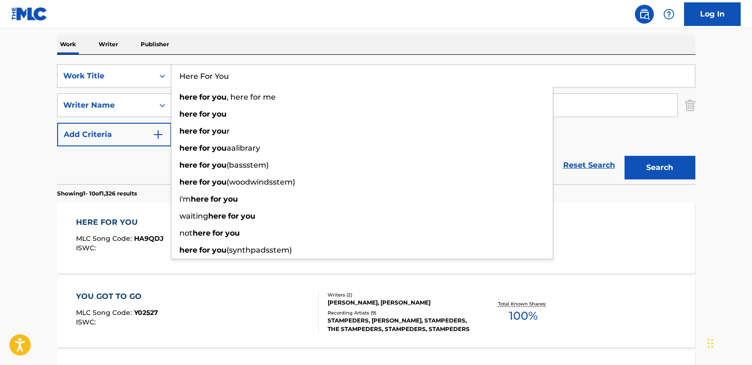
click at [80, 176] on div "Reset Search Search" at bounding box center [376, 165] width 639 height 38
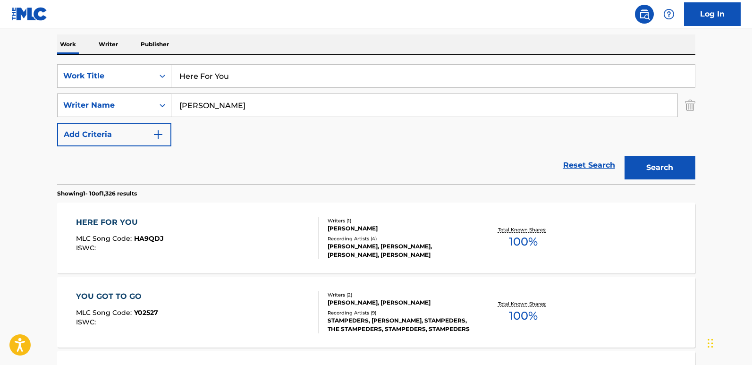
drag, startPoint x: 253, startPoint y: 107, endPoint x: 162, endPoint y: 107, distance: 90.7
click at [162, 107] on div "SearchWithCriteria7ae2959e-75b9-46dc-9c63-4b53a309f612 Writer Name KIMBERLY" at bounding box center [376, 106] width 639 height 24
paste input "Farrar"
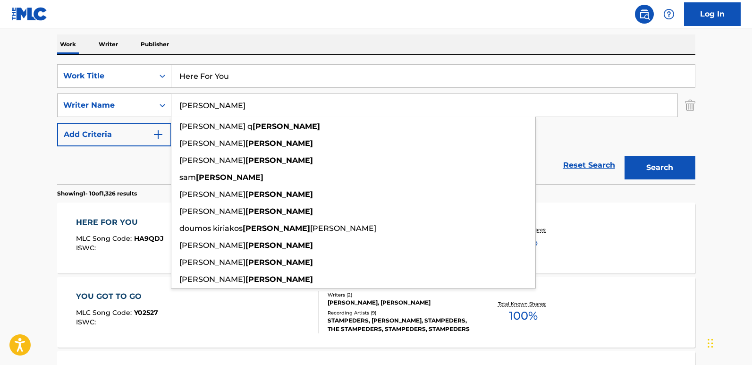
type input "Farrar"
click at [625, 156] on button "Search" at bounding box center [660, 168] width 71 height 24
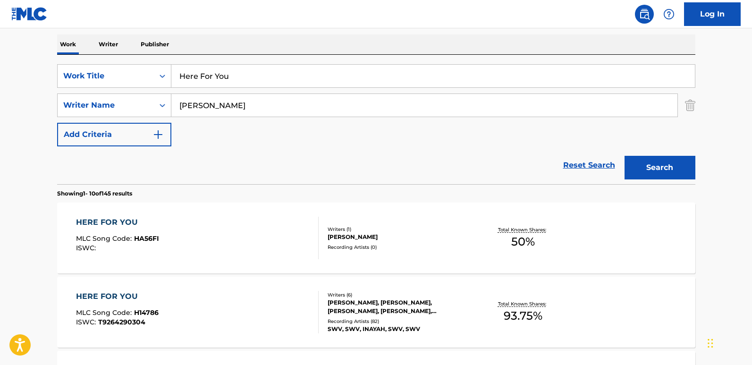
click at [209, 171] on div "Reset Search Search" at bounding box center [376, 165] width 639 height 38
click at [132, 298] on div "HERE FOR YOU" at bounding box center [117, 296] width 83 height 11
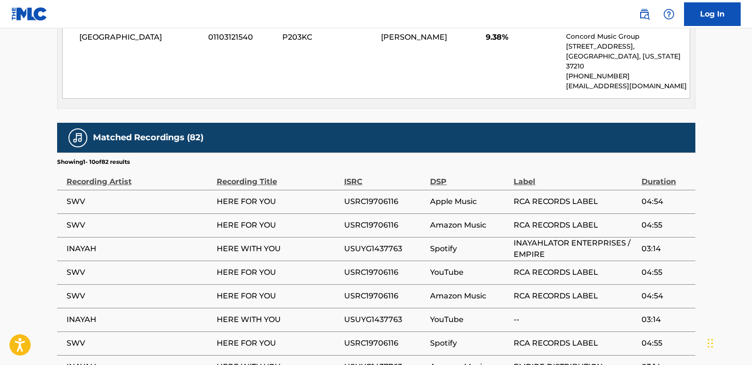
scroll to position [1086, 0]
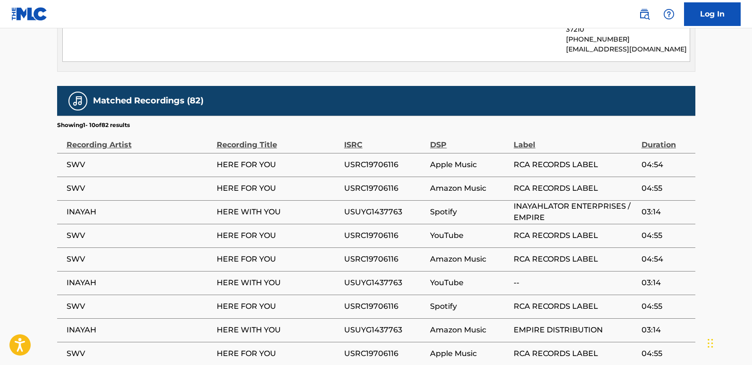
click at [287, 159] on span "HERE FOR YOU" at bounding box center [278, 164] width 123 height 11
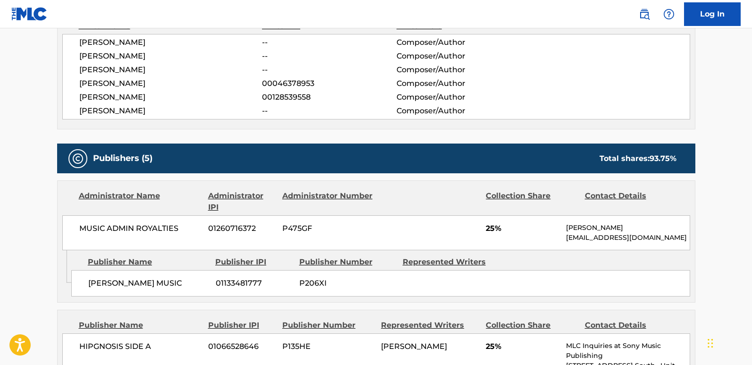
scroll to position [425, 0]
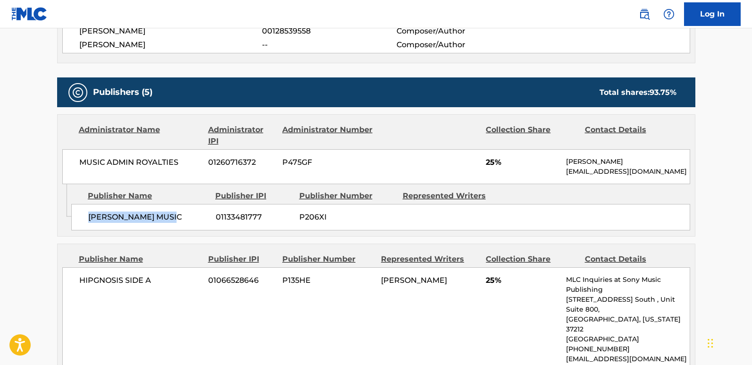
drag, startPoint x: 91, startPoint y: 217, endPoint x: 202, endPoint y: 217, distance: 111.5
click at [202, 217] on span "[PERSON_NAME] MUSIC" at bounding box center [148, 217] width 120 height 11
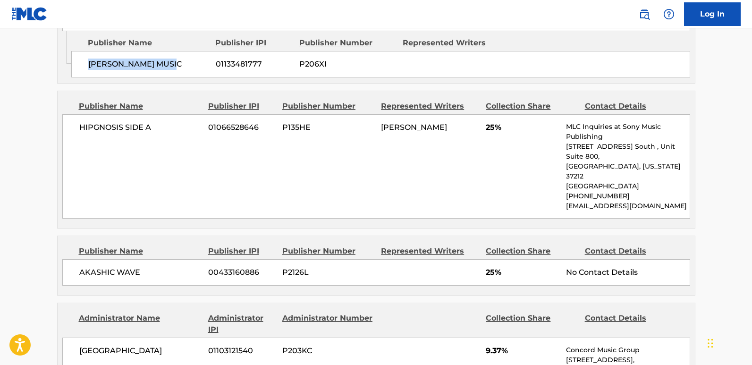
scroll to position [614, 0]
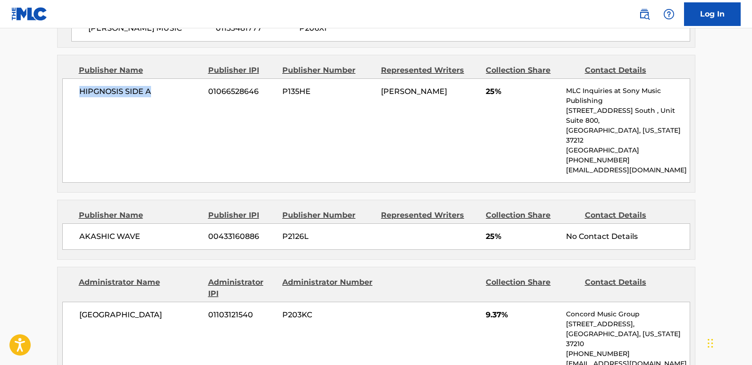
drag, startPoint x: 75, startPoint y: 86, endPoint x: 170, endPoint y: 91, distance: 95.0
click at [170, 91] on div "HIPGNOSIS SIDE A 01066528646 P135HE JOHN R AUSTIN 25% MLC Inquiries at Sony Mus…" at bounding box center [376, 130] width 628 height 104
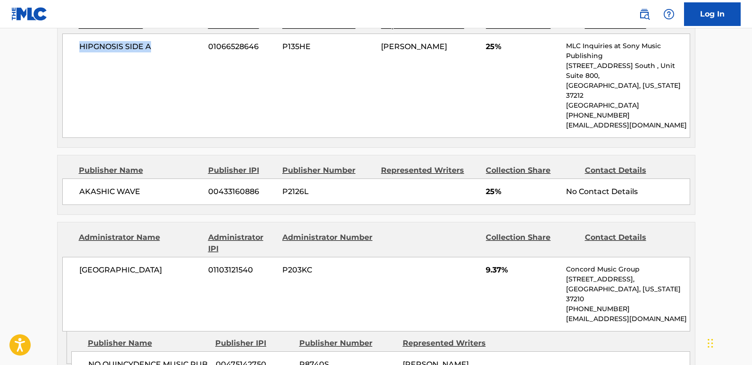
scroll to position [756, 0]
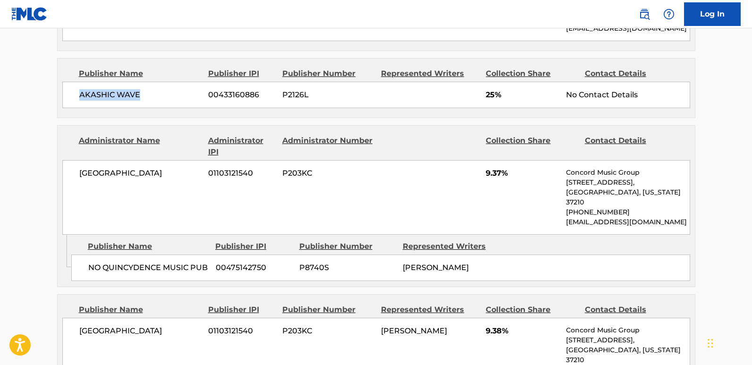
drag, startPoint x: 96, startPoint y: 80, endPoint x: 156, endPoint y: 80, distance: 60.0
click at [156, 82] on div "AKASHIC WAVE 00433160886 P2126L 25% No Contact Details" at bounding box center [376, 95] width 628 height 26
drag, startPoint x: 90, startPoint y: 238, endPoint x: 230, endPoint y: 257, distance: 141.6
click at [207, 262] on span "NO QUINCYDENCE MUSIC PUB" at bounding box center [148, 267] width 120 height 11
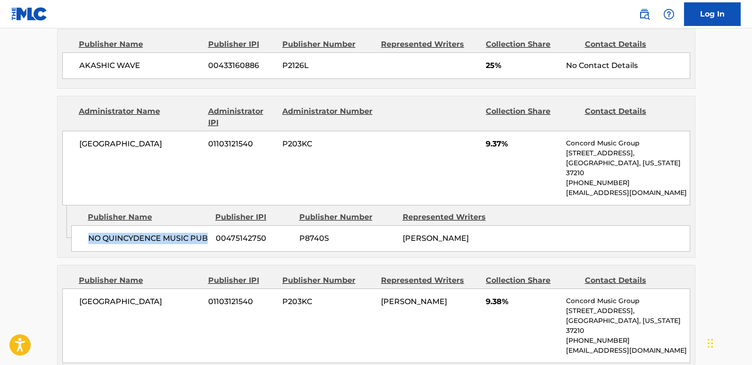
scroll to position [803, 0]
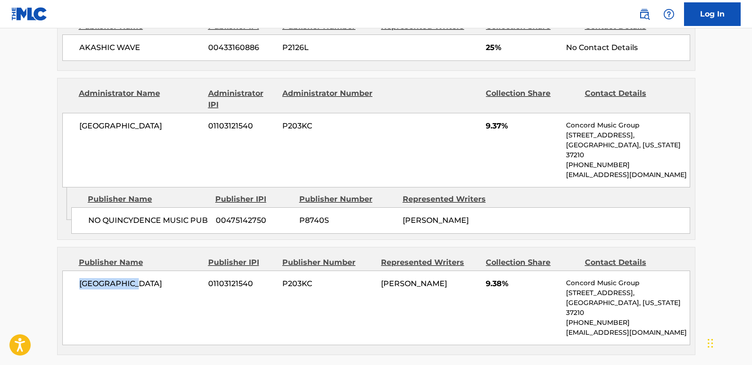
drag, startPoint x: 79, startPoint y: 256, endPoint x: 189, endPoint y: 256, distance: 110.5
click at [189, 278] on span "CONCORD ROAD" at bounding box center [140, 283] width 122 height 11
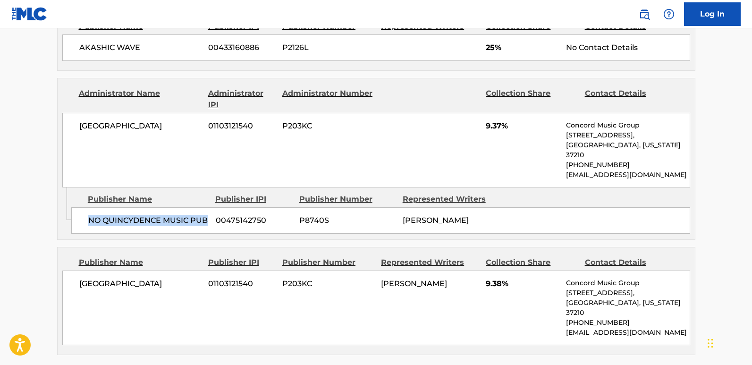
drag, startPoint x: 85, startPoint y: 195, endPoint x: 205, endPoint y: 194, distance: 120.0
click at [205, 207] on div "NO QUINCYDENCE MUSIC PUB 00475142750 P8740S TROY TAYLOR" at bounding box center [380, 220] width 619 height 26
click at [504, 120] on span "9.37%" at bounding box center [522, 125] width 73 height 11
click at [489, 120] on span "9.37%" at bounding box center [522, 125] width 73 height 11
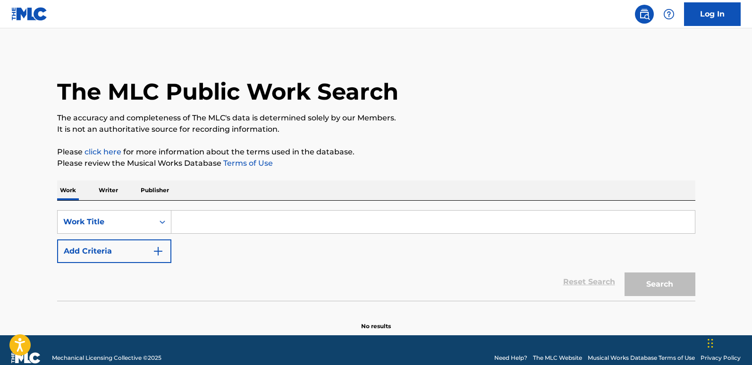
click at [230, 234] on div "SearchWithCriteria03c0708a-59c2-472b-aabf-960b9237712d Work Title Add Criteria" at bounding box center [376, 236] width 639 height 53
click at [230, 225] on input "Search Form" at bounding box center [433, 222] width 524 height 23
paste input "Lose Myself"
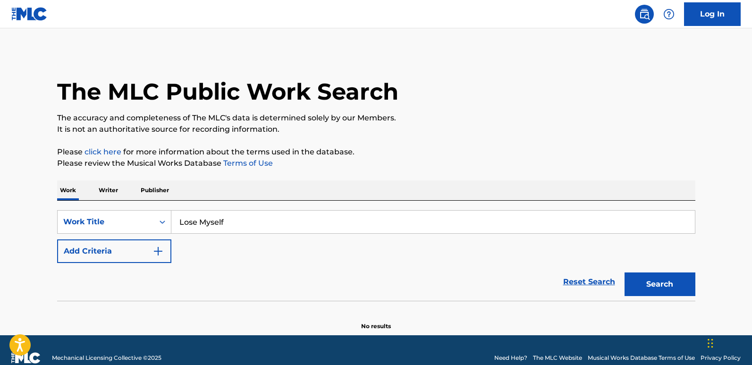
type input "Lose Myself"
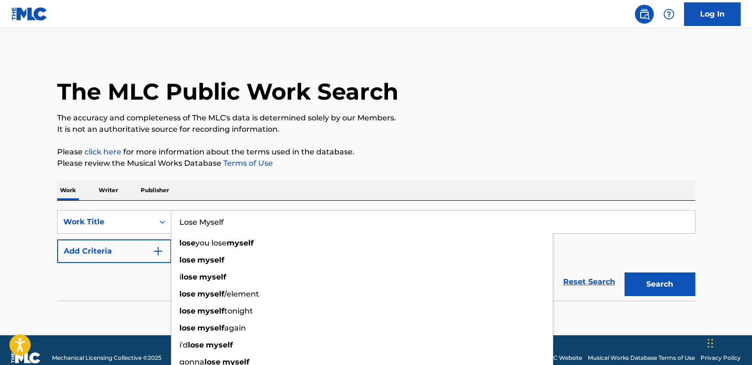
click at [125, 284] on div "Reset Search Search" at bounding box center [376, 282] width 639 height 38
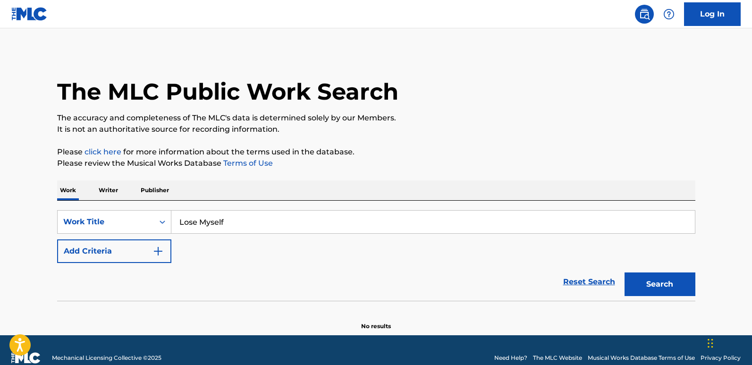
click at [133, 266] on div "Reset Search Search" at bounding box center [376, 282] width 639 height 38
click at [162, 249] on img "Search Form" at bounding box center [158, 251] width 11 height 11
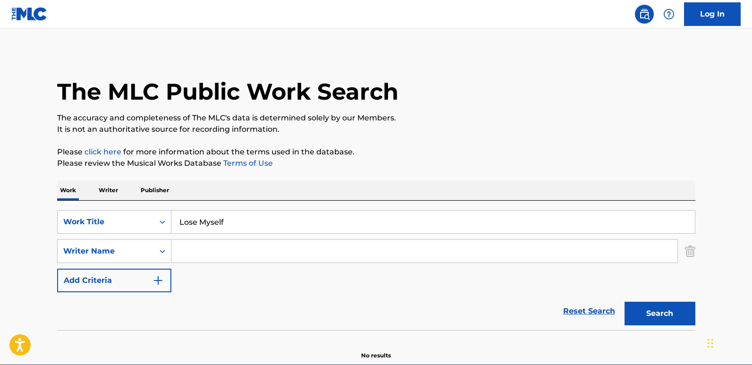
click at [234, 249] on input "Search Form" at bounding box center [424, 251] width 506 height 23
paste input "[PERSON_NAME]"
click at [625, 302] on button "Search" at bounding box center [660, 314] width 71 height 24
click at [233, 318] on div "Reset Search Search" at bounding box center [376, 311] width 639 height 38
click at [239, 298] on div "Reset Search Search" at bounding box center [376, 311] width 639 height 38
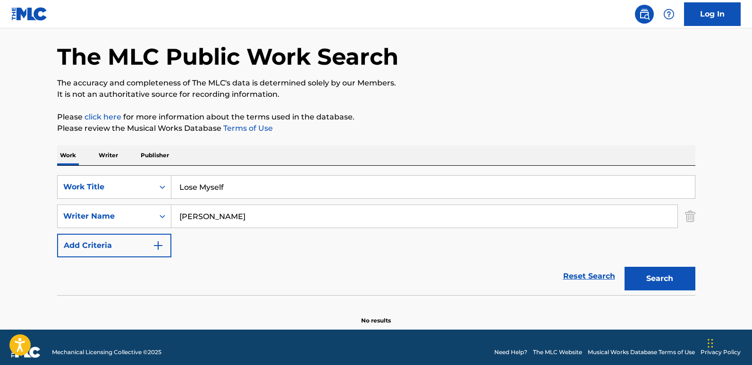
scroll to position [45, 0]
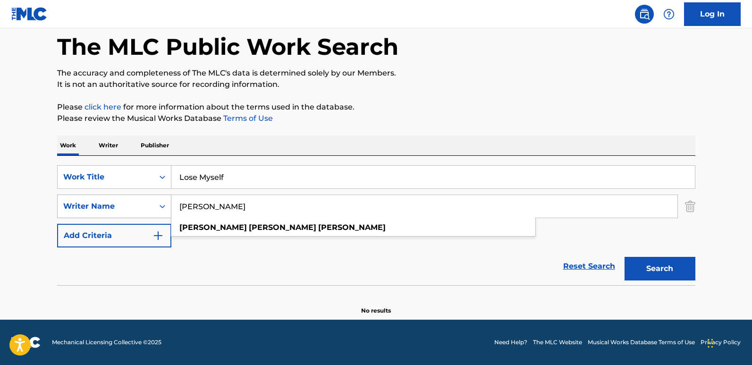
drag, startPoint x: 233, startPoint y: 205, endPoint x: 97, endPoint y: 206, distance: 136.0
click at [97, 206] on div "SearchWithCriteriaf258a45e-78d0-4405-a08a-571e8415a765 Writer Name [PERSON_NAME…" at bounding box center [376, 207] width 639 height 24
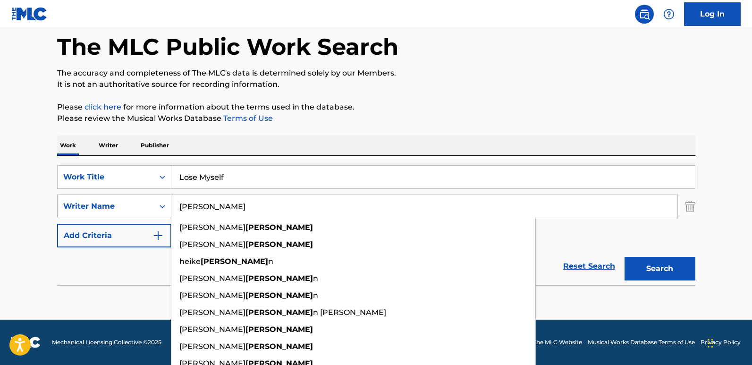
type input "[PERSON_NAME]"
click at [625, 257] on button "Search" at bounding box center [660, 269] width 71 height 24
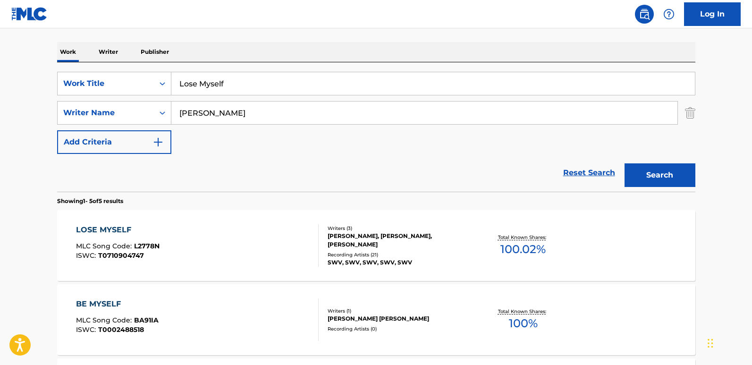
scroll to position [139, 0]
click at [119, 223] on div "LOSE MYSELF" at bounding box center [118, 228] width 84 height 11
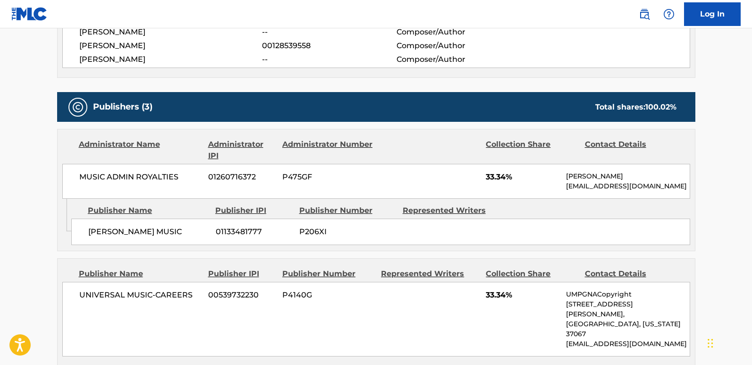
scroll to position [425, 0]
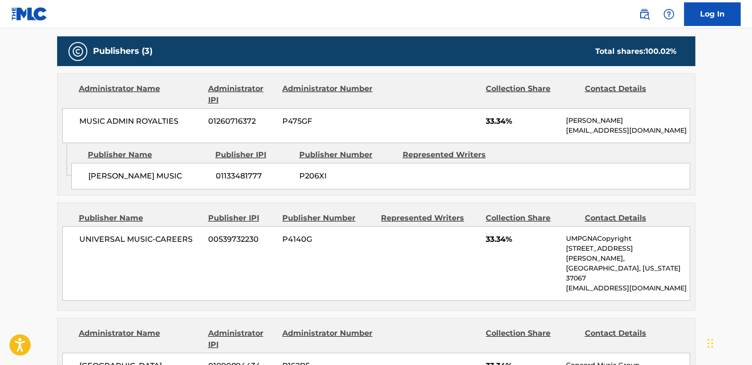
click at [38, 162] on main "< Back to public search results Copy work link LOSE MYSELF Work Detail Member W…" at bounding box center [376, 234] width 752 height 1263
drag, startPoint x: 105, startPoint y: 177, endPoint x: 119, endPoint y: 177, distance: 14.2
click at [119, 177] on span "[PERSON_NAME] MUSIC" at bounding box center [148, 175] width 120 height 11
click at [87, 195] on div "Administrator Name Administrator IPI Administrator Number Collection Share Cont…" at bounding box center [376, 134] width 639 height 122
drag, startPoint x: 83, startPoint y: 180, endPoint x: 202, endPoint y: 179, distance: 119.0
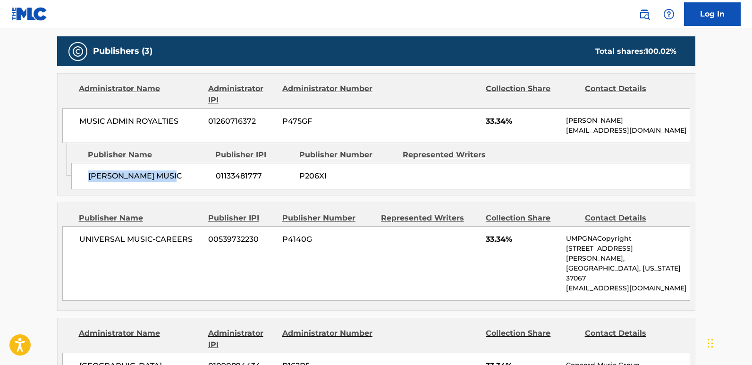
click at [202, 179] on div "[PERSON_NAME] MUSIC 01133481777 P206XI" at bounding box center [380, 176] width 619 height 26
copy span "[PERSON_NAME] MUSIC"
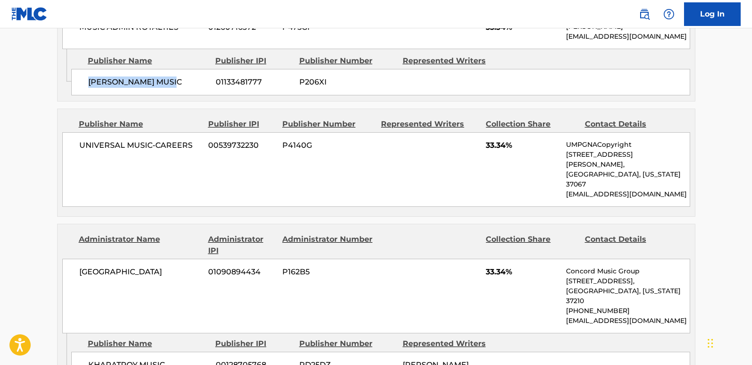
scroll to position [520, 0]
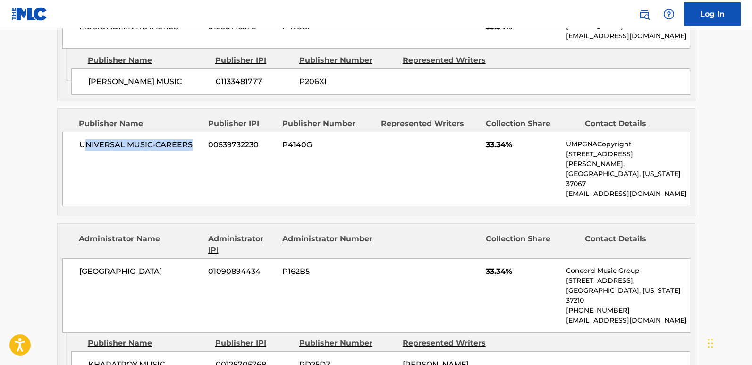
drag, startPoint x: 84, startPoint y: 143, endPoint x: 203, endPoint y: 144, distance: 119.5
click at [203, 144] on div "UNIVERSAL MUSIC-CAREERS 00539732230 P4140G 33.34% UMPGNACopyright [STREET_ADDRE…" at bounding box center [376, 169] width 628 height 75
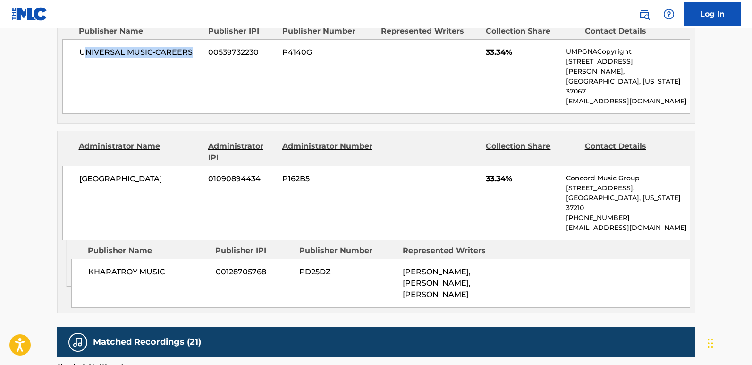
scroll to position [614, 0]
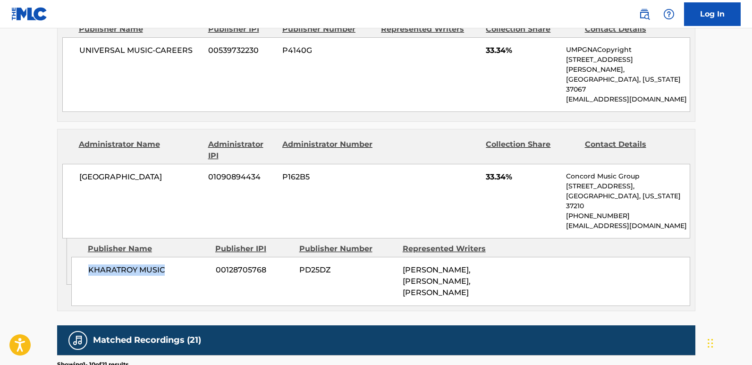
drag, startPoint x: 84, startPoint y: 252, endPoint x: 184, endPoint y: 247, distance: 100.7
click at [184, 257] on div "KHARATROY MUSIC 00128705768 PD25DZ [PERSON_NAME], [PERSON_NAME], [PERSON_NAME]" at bounding box center [380, 281] width 619 height 49
copy span "KHARATROY MUSIC"
click at [493, 171] on span "33.34%" at bounding box center [522, 176] width 73 height 11
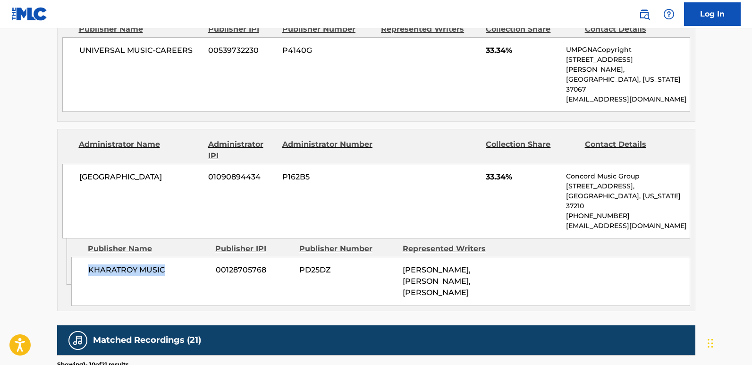
drag, startPoint x: 89, startPoint y: 245, endPoint x: 187, endPoint y: 244, distance: 97.3
click at [187, 264] on span "KHARATROY MUSIC" at bounding box center [148, 269] width 120 height 11
copy span "KHARATROY MUSIC"
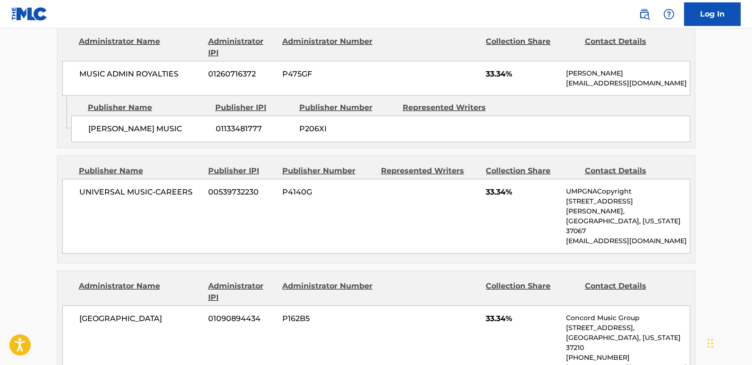
scroll to position [425, 0]
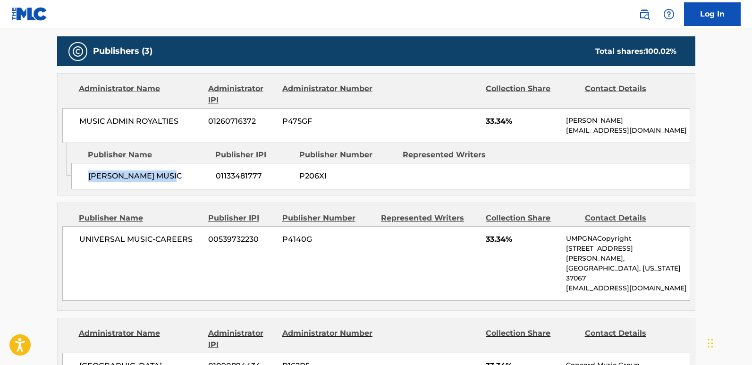
drag, startPoint x: 87, startPoint y: 171, endPoint x: 180, endPoint y: 172, distance: 92.6
click at [180, 172] on div "[PERSON_NAME] MUSIC 01133481777 P206XI" at bounding box center [380, 176] width 619 height 26
copy span "[PERSON_NAME] MUSIC"
click at [489, 126] on span "33.34%" at bounding box center [522, 121] width 73 height 11
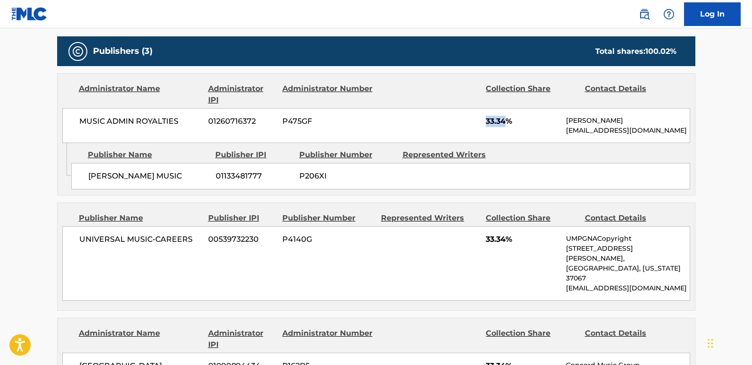
copy span "33.34"
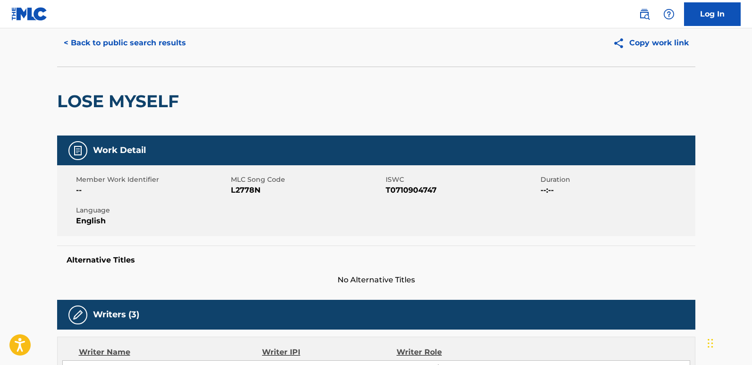
scroll to position [0, 0]
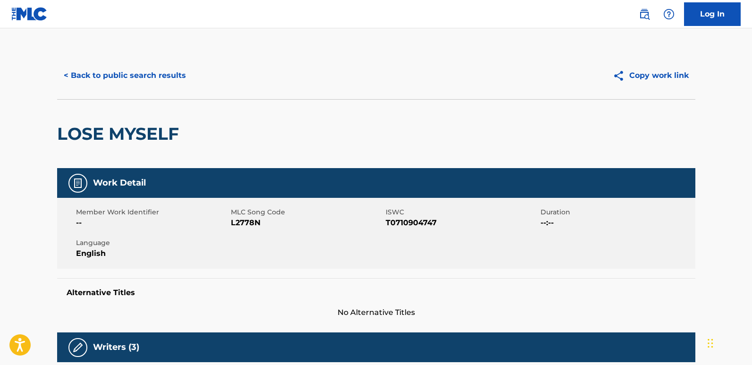
click at [178, 78] on button "< Back to public search results" at bounding box center [125, 76] width 136 height 24
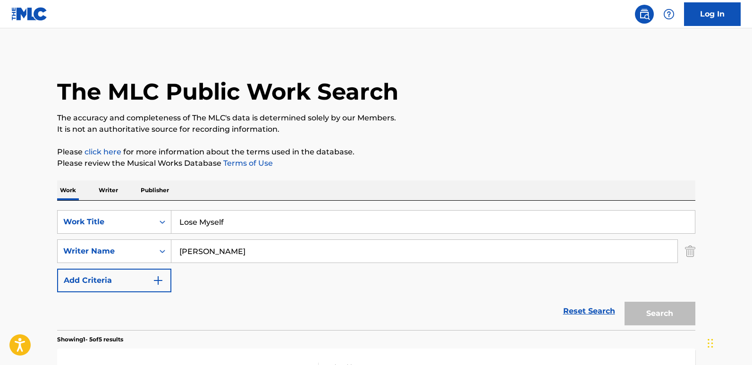
scroll to position [139, 0]
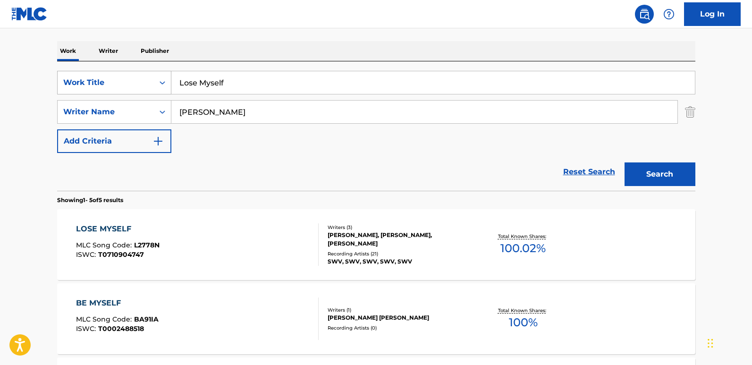
drag, startPoint x: 289, startPoint y: 85, endPoint x: 93, endPoint y: 90, distance: 196.1
click at [93, 90] on div "SearchWithCriteria03c0708a-59c2-472b-aabf-960b9237712d Work Title Lose Myself" at bounding box center [376, 83] width 639 height 24
paste input "Right Here"
type input "Right Here"
click at [661, 173] on button "Search" at bounding box center [660, 174] width 71 height 24
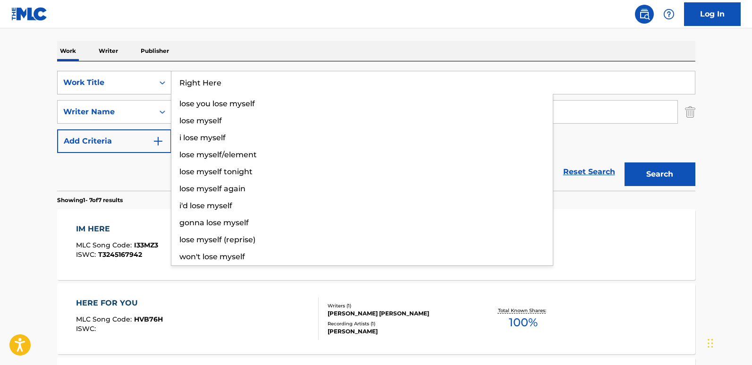
drag, startPoint x: 277, startPoint y: 80, endPoint x: 137, endPoint y: 82, distance: 139.8
click at [137, 82] on div "SearchWithCriteria03c0708a-59c2-472b-aabf-960b9237712d Work Title Right Here lo…" at bounding box center [376, 83] width 639 height 24
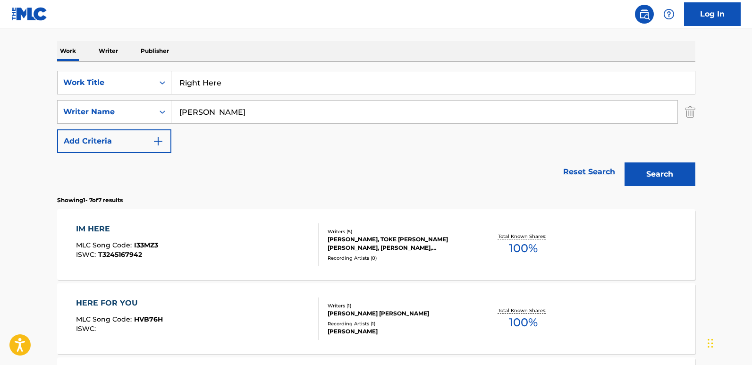
click at [276, 44] on div "Work Writer Publisher" at bounding box center [376, 51] width 639 height 20
click at [665, 177] on button "Search" at bounding box center [660, 174] width 71 height 24
drag, startPoint x: 240, startPoint y: 110, endPoint x: 134, endPoint y: 110, distance: 106.7
click at [134, 110] on div "SearchWithCriteriaf258a45e-78d0-4405-a08a-571e8415a765 Writer Name [PERSON_NAME]" at bounding box center [376, 112] width 639 height 24
paste input "[PERSON_NAME]"
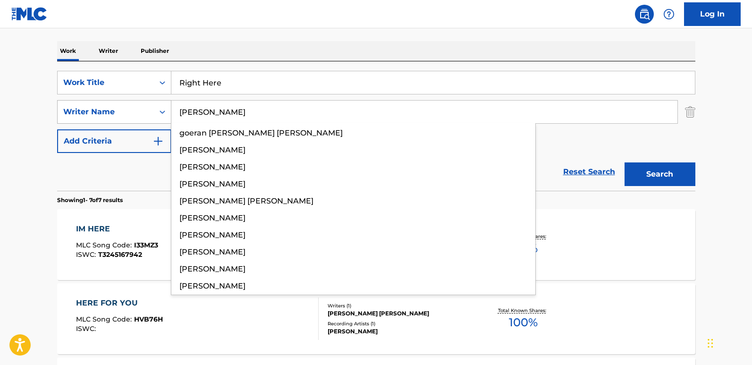
click at [625, 162] on button "Search" at bounding box center [660, 174] width 71 height 24
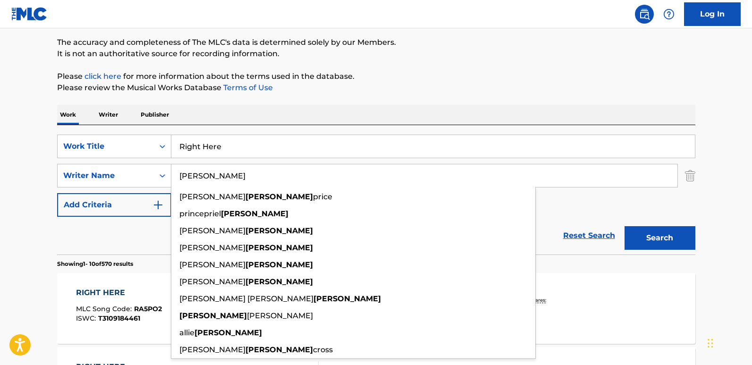
click at [265, 114] on div "Work Writer Publisher" at bounding box center [376, 115] width 639 height 20
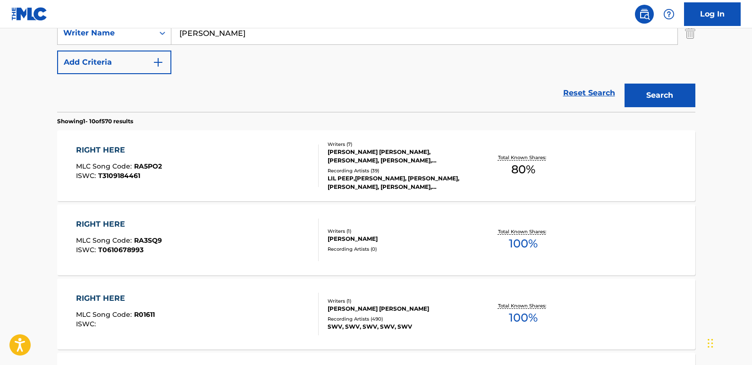
scroll to position [217, 0]
drag, startPoint x: 233, startPoint y: 35, endPoint x: 111, endPoint y: 32, distance: 122.8
click at [111, 32] on div "SearchWithCriteriaf258a45e-78d0-4405-a08a-571e8415a765 Writer Name [PERSON_NAME]" at bounding box center [376, 34] width 639 height 24
paste input "[PERSON_NAME]"
type input "[PERSON_NAME]"
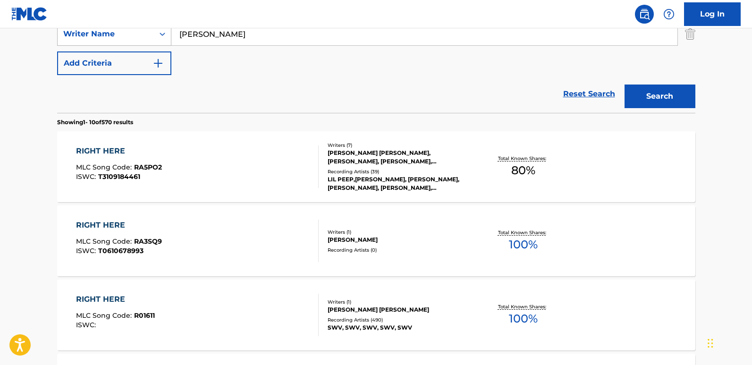
click at [625, 85] on button "Search" at bounding box center [660, 97] width 71 height 24
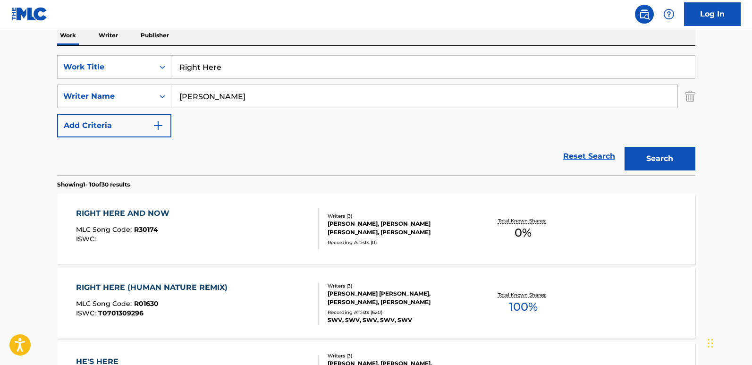
scroll to position [170, 0]
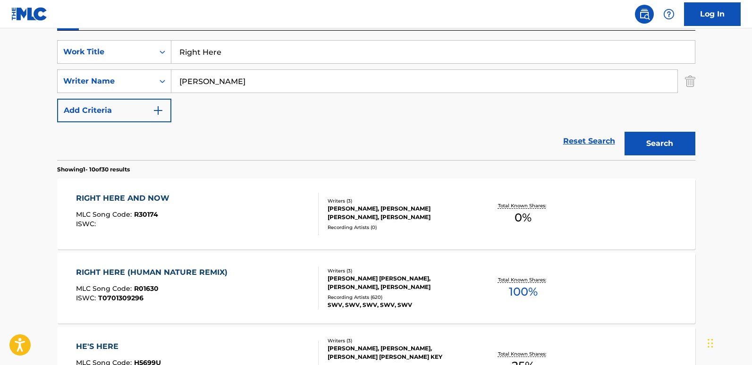
click at [198, 275] on div "RIGHT HERE (HUMAN NATURE REMIX)" at bounding box center [154, 272] width 156 height 11
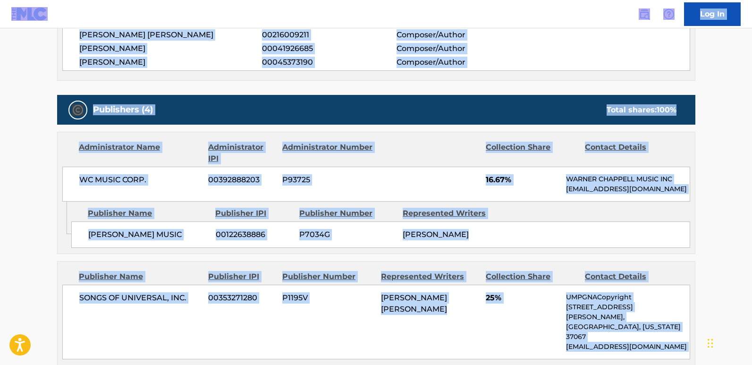
scroll to position [520, 0]
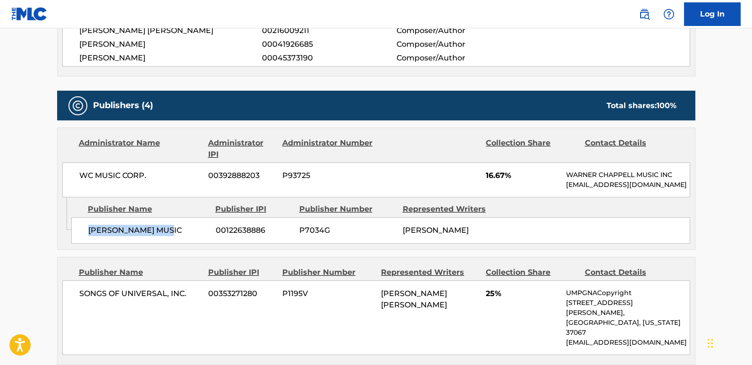
drag, startPoint x: 86, startPoint y: 243, endPoint x: 178, endPoint y: 248, distance: 91.8
click at [178, 244] on div "[PERSON_NAME] MUSIC 00122638886 P7034G [PERSON_NAME]" at bounding box center [380, 230] width 619 height 26
copy span "[PERSON_NAME] MUSIC"
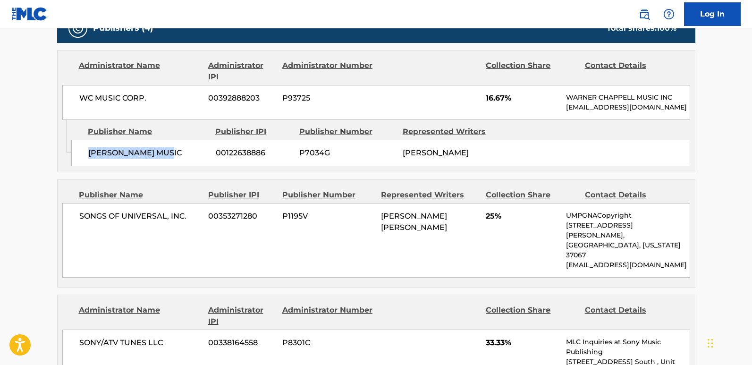
scroll to position [614, 0]
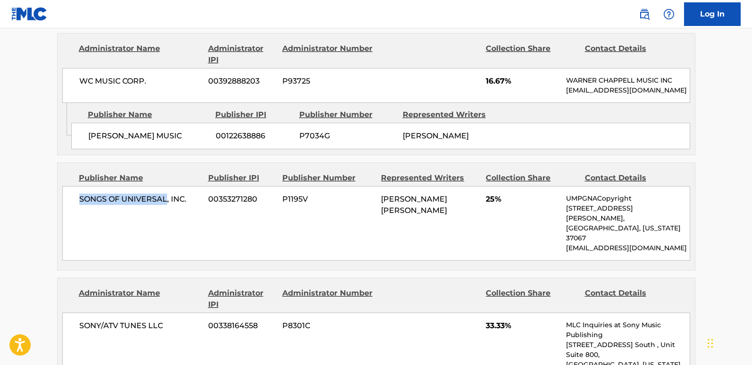
drag, startPoint x: 78, startPoint y: 212, endPoint x: 167, endPoint y: 211, distance: 89.3
click at [167, 211] on div "SONGS OF UNIVERSAL, INC. 00353271280 P1195V [PERSON_NAME] [PERSON_NAME] 25% UMP…" at bounding box center [376, 223] width 628 height 75
copy span "SONGS OF UNIVERSAL"
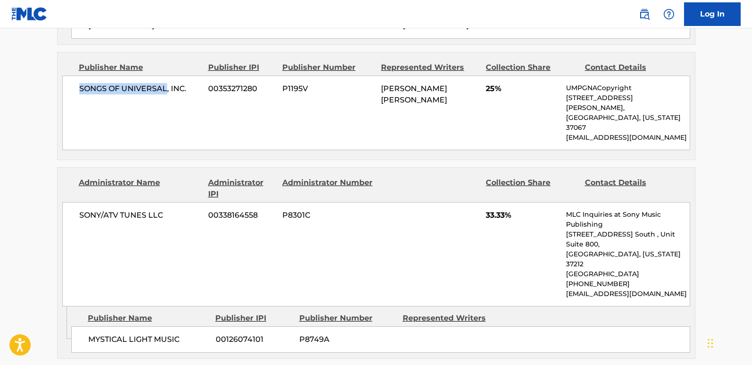
scroll to position [756, 0]
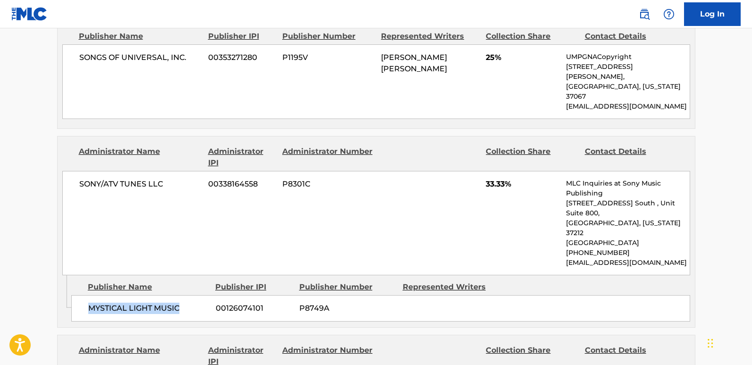
drag, startPoint x: 87, startPoint y: 275, endPoint x: 195, endPoint y: 281, distance: 107.4
click at [195, 295] on div "MYSTICAL LIGHT MUSIC 00126074101 P8749A" at bounding box center [380, 308] width 619 height 26
copy span "MYSTICAL LIGHT MUSIC"
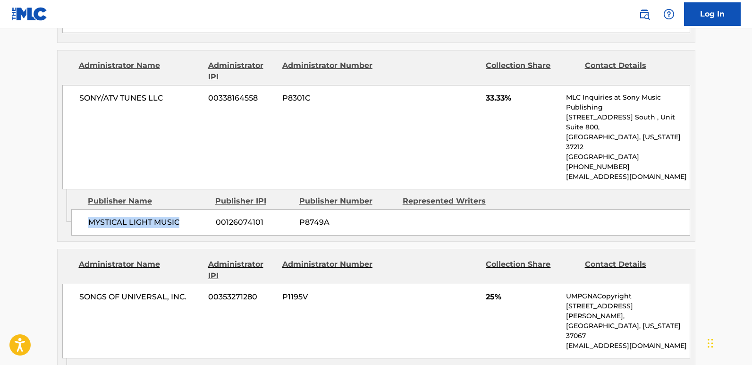
scroll to position [850, 0]
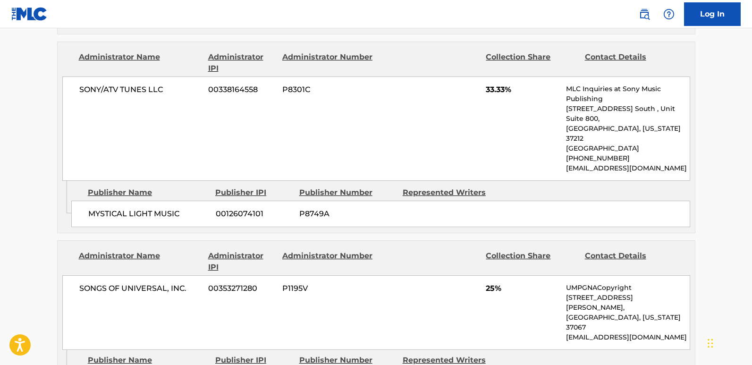
click at [494, 86] on div "SONY/ATV TUNES LLC 00338164558 P8301C 33.33% MLC Inquiries at Sony Music Publis…" at bounding box center [376, 129] width 628 height 104
copy span "33.33"
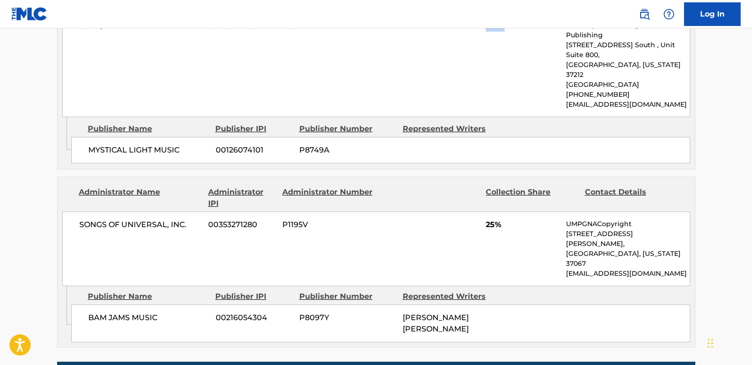
scroll to position [897, 0]
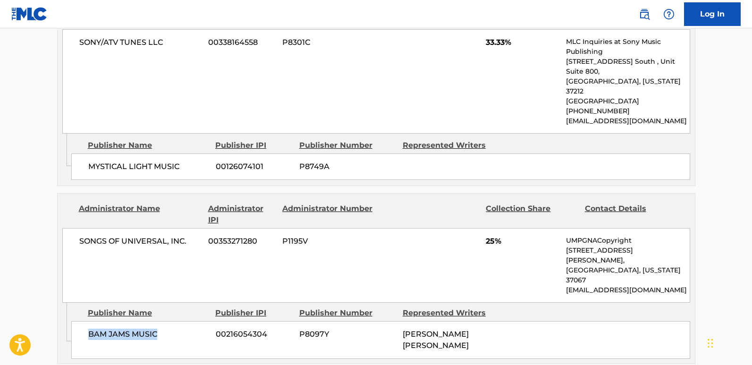
drag, startPoint x: 85, startPoint y: 289, endPoint x: 161, endPoint y: 289, distance: 76.0
click at [161, 321] on div "BAM JAMS MUSIC 00216054304 P8097Y [PERSON_NAME] [PERSON_NAME]" at bounding box center [380, 340] width 619 height 38
copy span "BAM JAMS MUSIC"
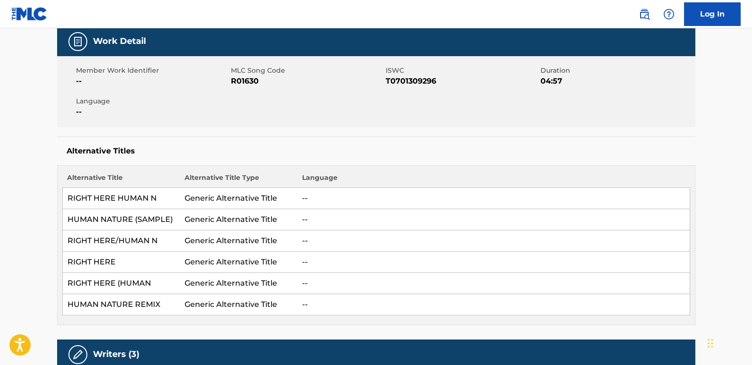
scroll to position [0, 0]
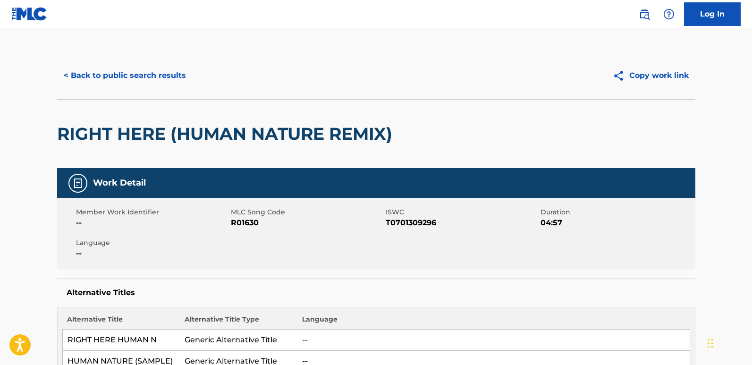
click at [144, 79] on button "< Back to public search results" at bounding box center [125, 76] width 136 height 24
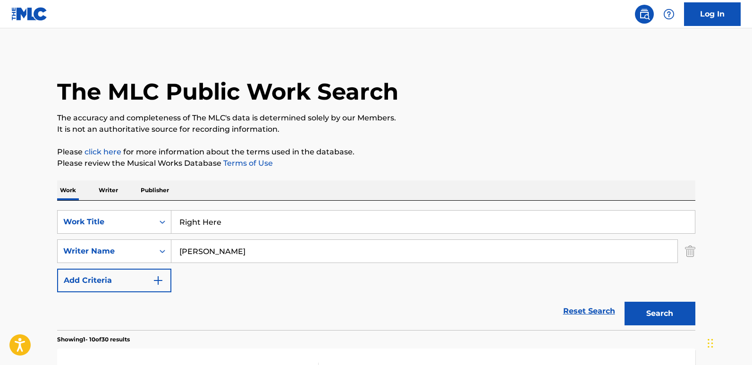
scroll to position [170, 0]
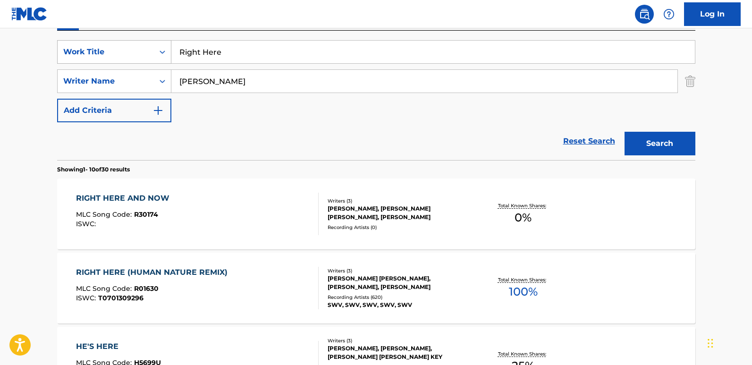
drag, startPoint x: 240, startPoint y: 58, endPoint x: 145, endPoint y: 62, distance: 95.0
click at [145, 62] on div "SearchWithCriteria03c0708a-59c2-472b-aabf-960b9237712d Work Title Right Here" at bounding box center [376, 52] width 639 height 24
paste input "The Christmas Song"
type input "The Christmas Song"
click at [662, 138] on button "Search" at bounding box center [660, 144] width 71 height 24
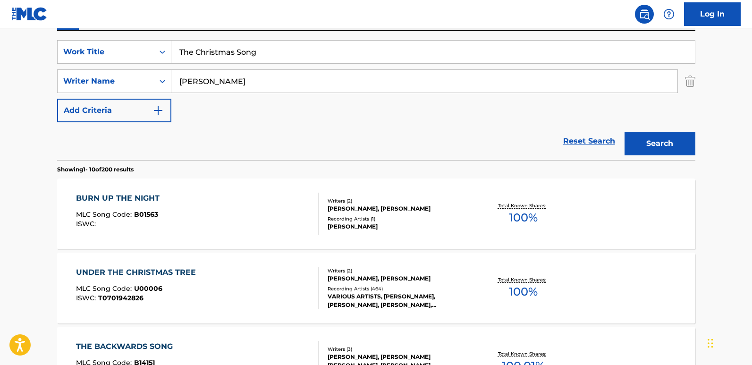
click at [324, 141] on div "Reset Search Search" at bounding box center [376, 141] width 639 height 38
click at [271, 123] on div "Reset Search Search" at bounding box center [376, 141] width 639 height 38
drag, startPoint x: 216, startPoint y: 80, endPoint x: 131, endPoint y: 81, distance: 85.5
click at [131, 81] on div "SearchWithCriteriaf258a45e-78d0-4405-a08a-571e8415a765 Writer Name [PERSON_NAME]" at bounding box center [376, 81] width 639 height 24
paste input "[PERSON_NAME]"
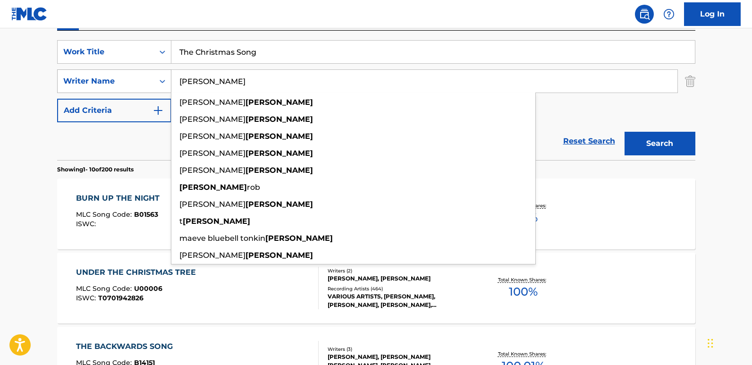
click at [625, 132] on button "Search" at bounding box center [660, 144] width 71 height 24
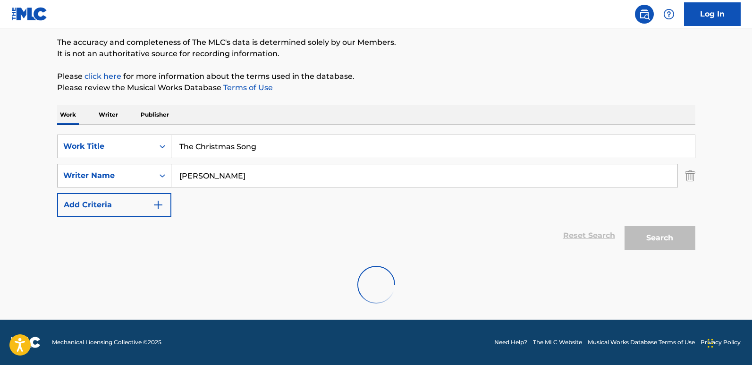
scroll to position [76, 0]
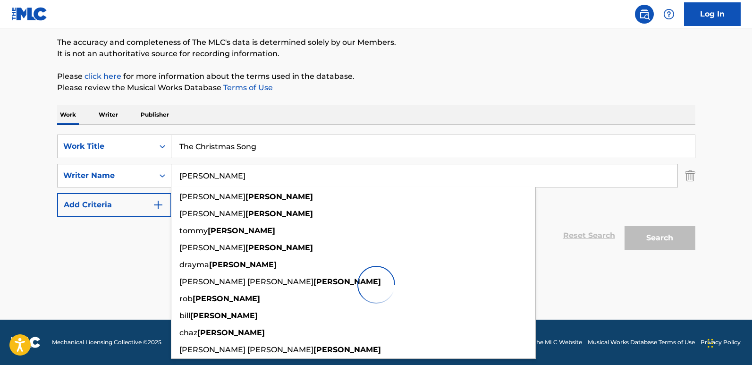
click at [439, 99] on div "The MLC Public Work Search The accuracy and completeness of The MLC's data is d…" at bounding box center [376, 145] width 661 height 339
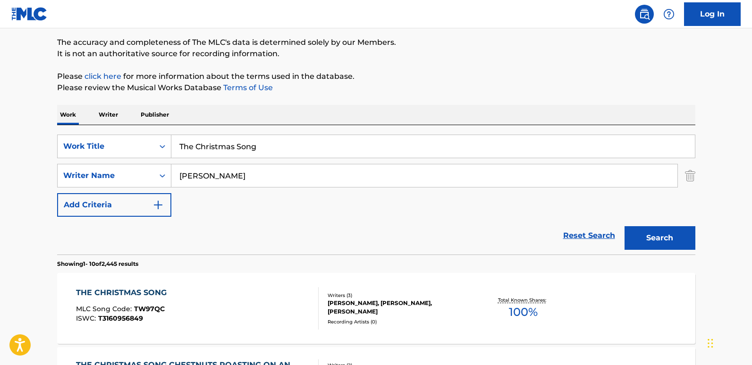
click at [240, 216] on div "SearchWithCriteria03c0708a-59c2-472b-aabf-960b9237712d Work Title The Christmas…" at bounding box center [376, 176] width 639 height 82
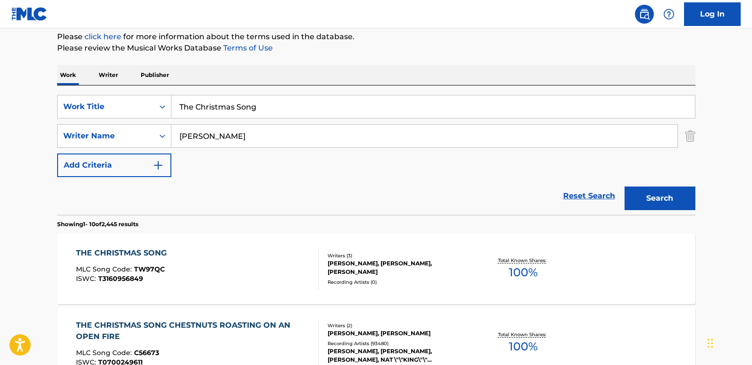
scroll to position [170, 0]
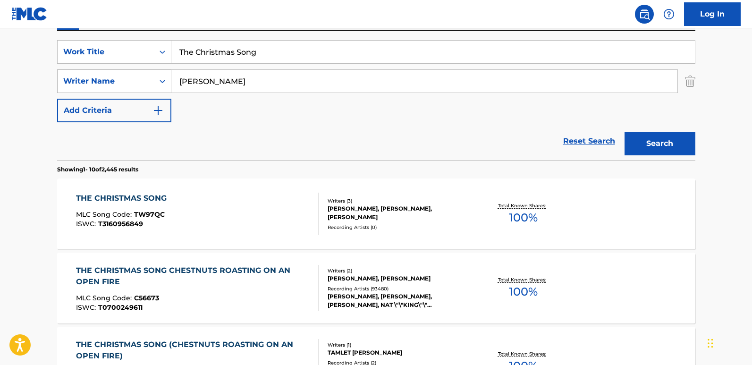
drag, startPoint x: 202, startPoint y: 81, endPoint x: 117, endPoint y: 79, distance: 85.0
click at [117, 79] on div "SearchWithCriteriaf258a45e-78d0-4405-a08a-571e8415a765 Writer Name [PERSON_NAME]" at bounding box center [376, 81] width 639 height 24
paste input "[PERSON_NAME]"
type input "[PERSON_NAME]"
click at [625, 132] on button "Search" at bounding box center [660, 144] width 71 height 24
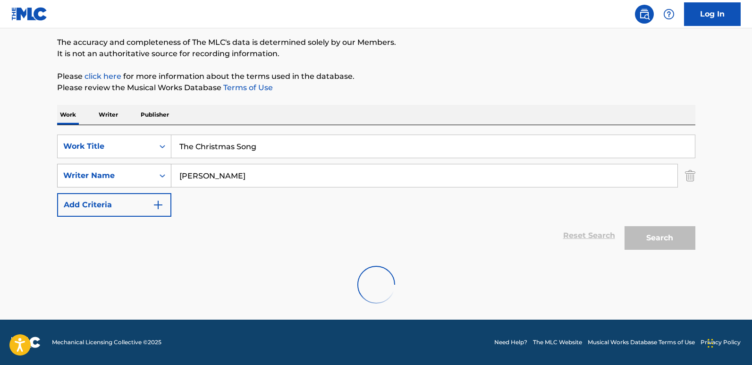
scroll to position [76, 0]
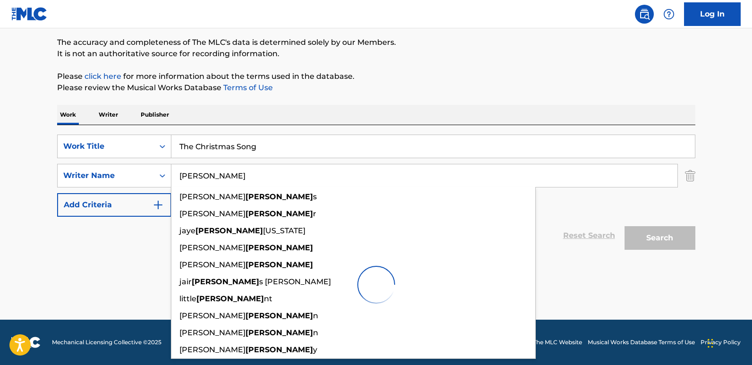
click at [40, 143] on main "The MLC Public Work Search The accuracy and completeness of The MLC's data is d…" at bounding box center [376, 136] width 752 height 367
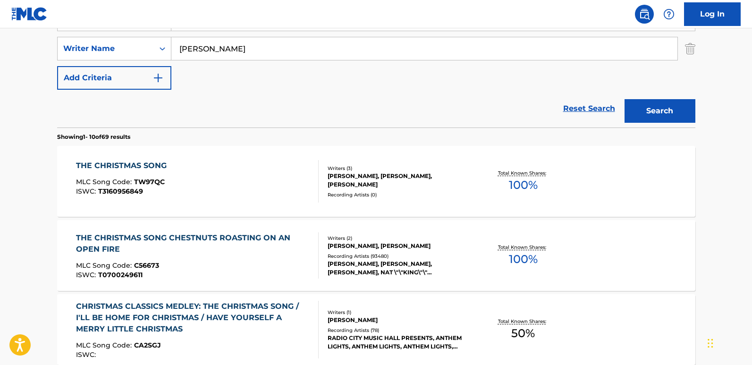
scroll to position [217, 0]
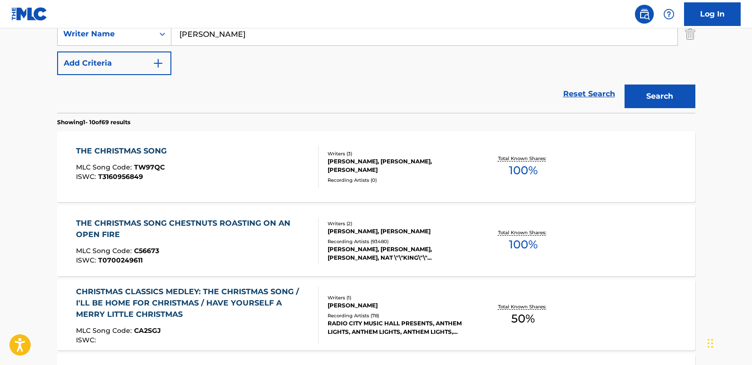
click at [146, 154] on div "THE CHRISTMAS SONG" at bounding box center [123, 150] width 95 height 11
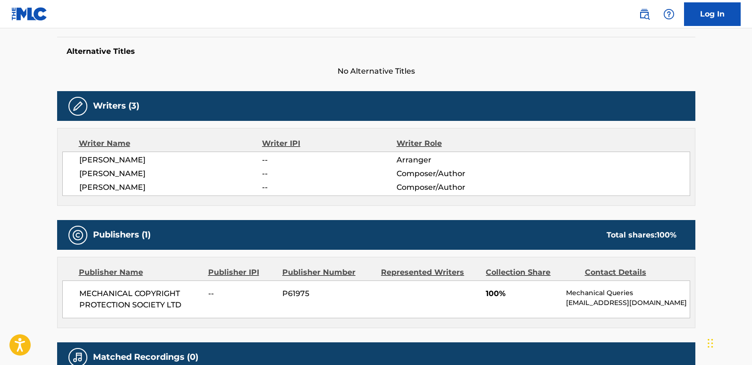
scroll to position [331, 0]
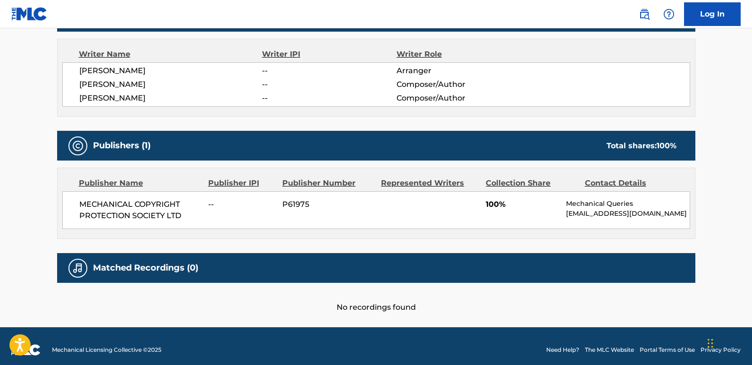
click at [127, 66] on span "[PERSON_NAME]" at bounding box center [170, 70] width 183 height 11
click at [117, 83] on span "[PERSON_NAME]" at bounding box center [170, 84] width 183 height 11
drag, startPoint x: 80, startPoint y: 202, endPoint x: 187, endPoint y: 218, distance: 108.5
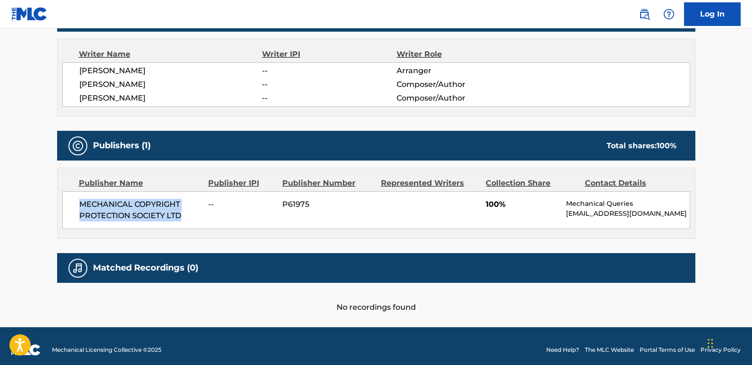
click at [187, 218] on span "MECHANICAL COPYRIGHT PROTECTION SOCIETY LTD" at bounding box center [140, 210] width 122 height 23
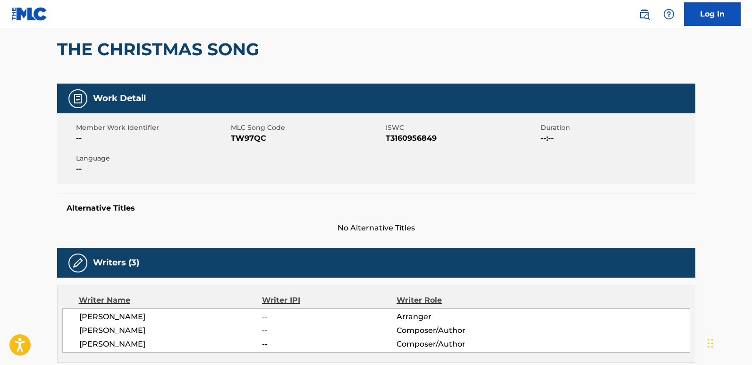
scroll to position [0, 0]
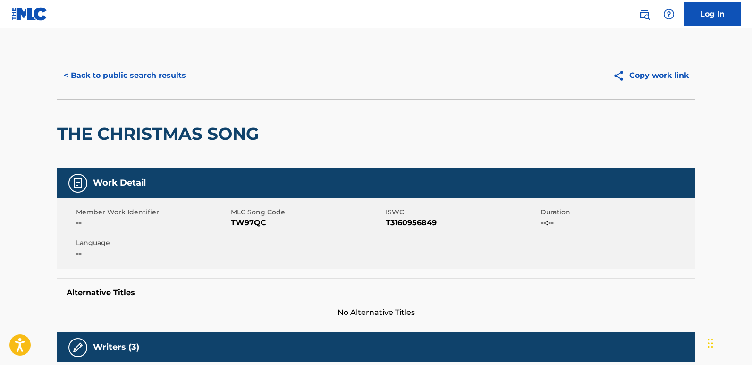
click at [174, 83] on button "< Back to public search results" at bounding box center [125, 76] width 136 height 24
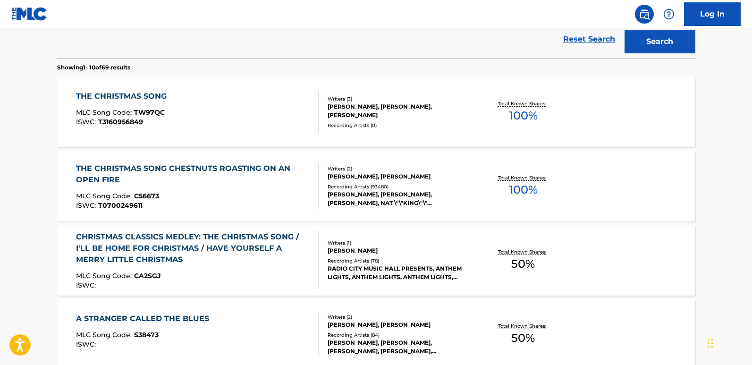
scroll to position [271, 0]
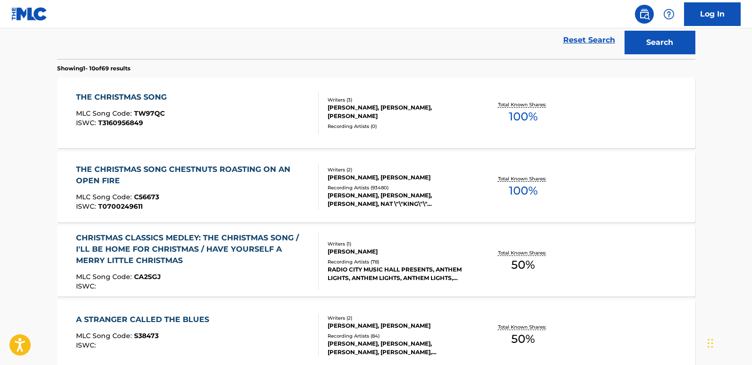
click at [211, 170] on div "THE CHRISTMAS SONG CHESTNUTS ROASTING ON AN OPEN FIRE" at bounding box center [193, 175] width 235 height 23
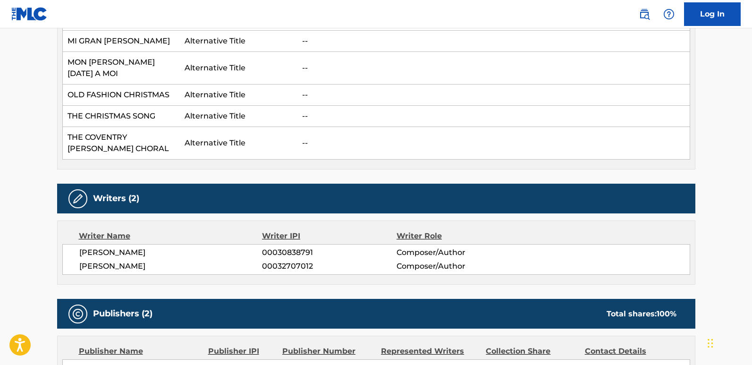
scroll to position [614, 0]
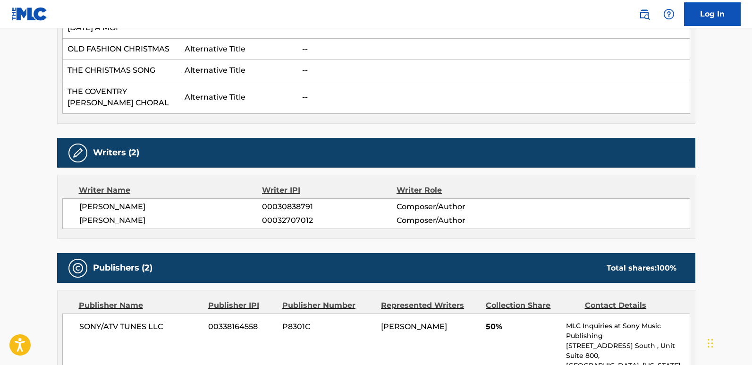
click at [130, 215] on span "[PERSON_NAME]" at bounding box center [170, 220] width 183 height 11
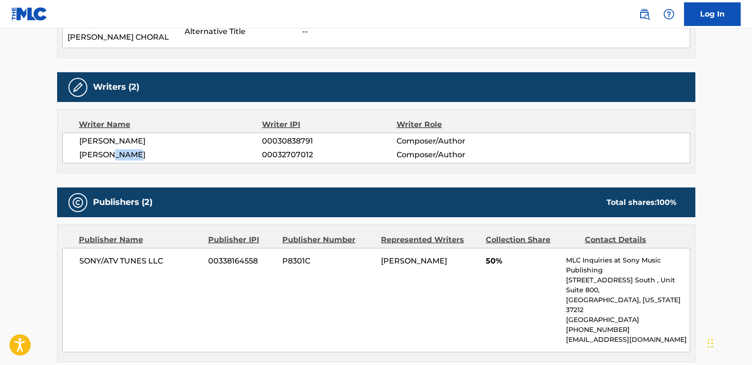
scroll to position [803, 0]
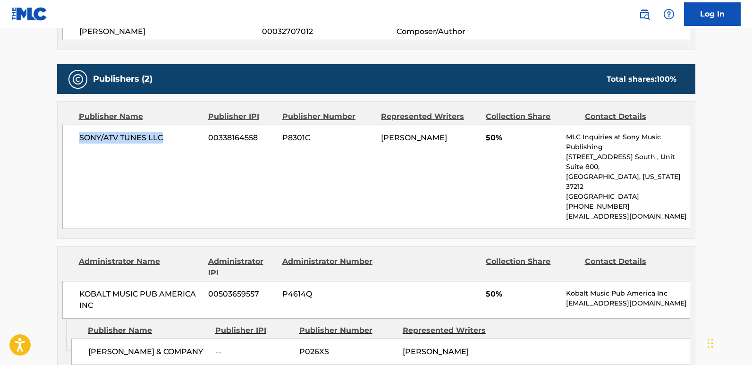
drag, startPoint x: 79, startPoint y: 119, endPoint x: 164, endPoint y: 118, distance: 85.0
click at [164, 132] on span "SONY/ATV TUNES LLC" at bounding box center [140, 137] width 122 height 11
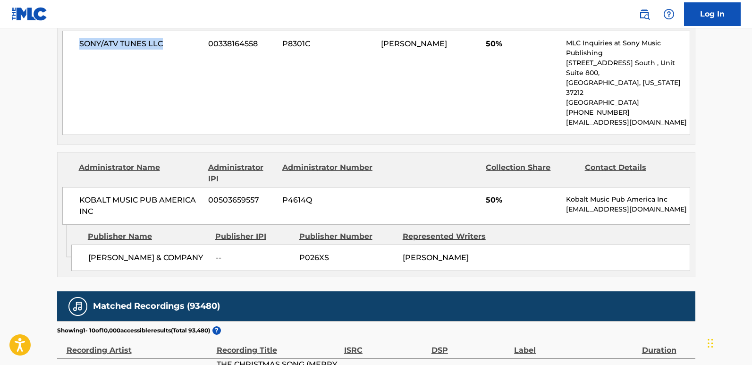
scroll to position [897, 0]
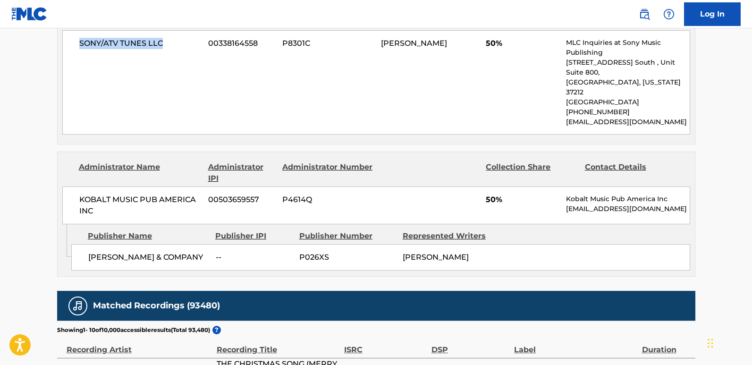
drag, startPoint x: 108, startPoint y: 220, endPoint x: 162, endPoint y: 229, distance: 55.5
click at [162, 244] on div "[PERSON_NAME] & COMPANY -- P026XS [PERSON_NAME]" at bounding box center [380, 257] width 619 height 26
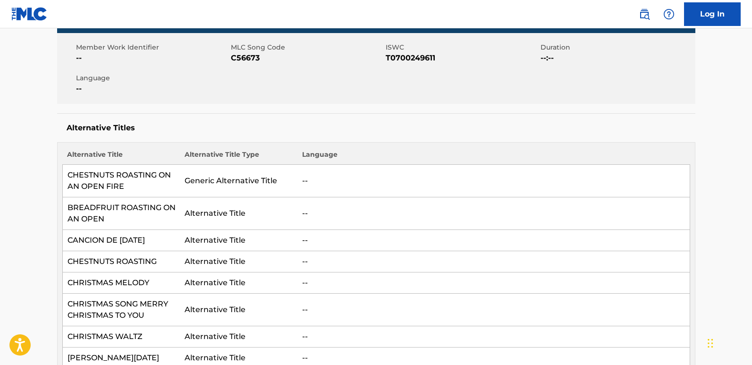
scroll to position [0, 0]
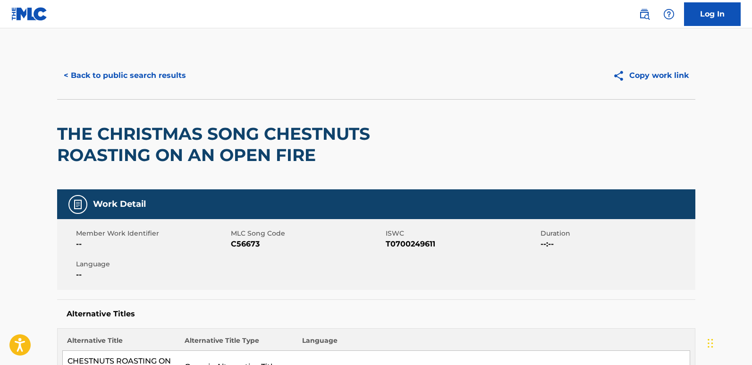
click at [162, 62] on div "< Back to public search results Copy work link" at bounding box center [376, 75] width 639 height 47
click at [166, 74] on button "< Back to public search results" at bounding box center [125, 76] width 136 height 24
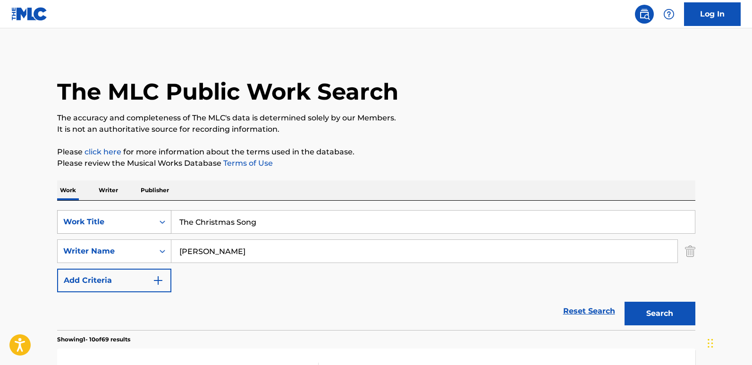
drag, startPoint x: 170, startPoint y: 221, endPoint x: 110, endPoint y: 221, distance: 60.0
click at [110, 221] on div "SearchWithCriteria03c0708a-59c2-472b-aabf-960b9237712d Work Title The Christmas…" at bounding box center [376, 222] width 639 height 24
paste input "is Christmas"
type input "This Christmas"
click at [676, 312] on button "Search" at bounding box center [660, 314] width 71 height 24
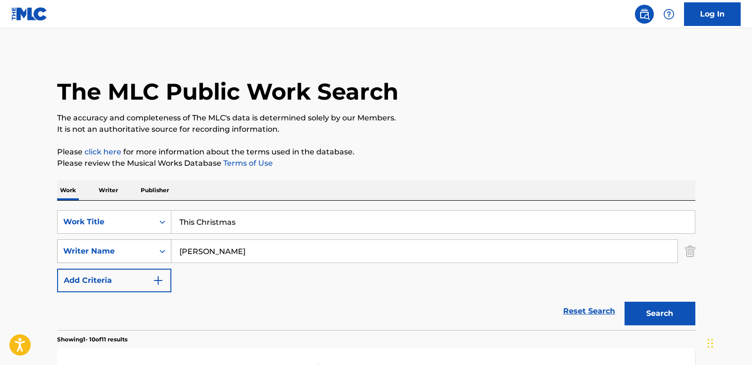
drag, startPoint x: 225, startPoint y: 245, endPoint x: 153, endPoint y: 242, distance: 72.8
click at [153, 242] on div "SearchWithCriteriaf258a45e-78d0-4405-a08a-571e8415a765 Writer Name [PERSON_NAME]" at bounding box center [376, 251] width 639 height 24
paste input "Hathaway"
type input "Hathaway"
click at [625, 302] on button "Search" at bounding box center [660, 314] width 71 height 24
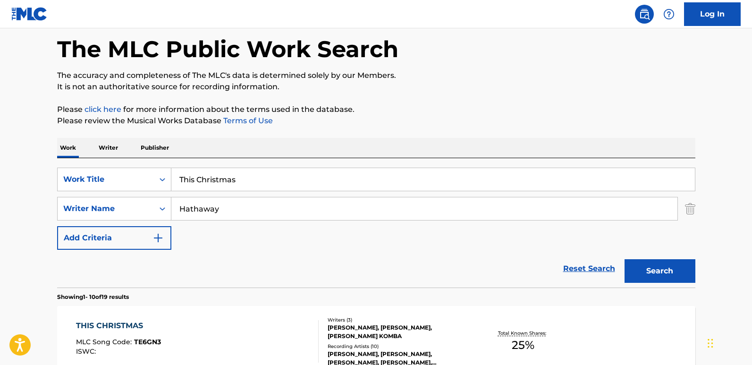
scroll to position [94, 0]
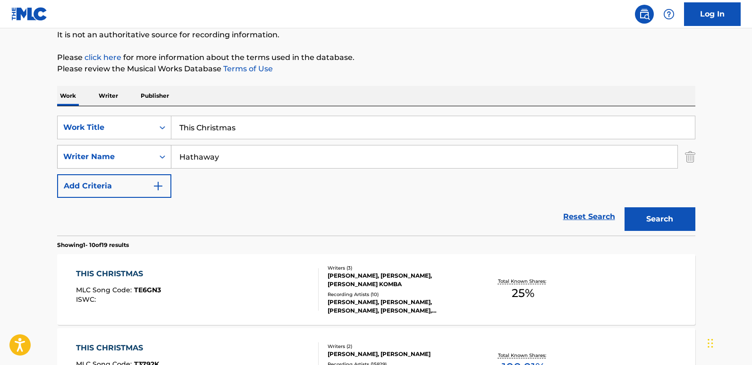
drag, startPoint x: 210, startPoint y: 155, endPoint x: 140, endPoint y: 157, distance: 69.9
click at [140, 157] on div "SearchWithCriteriaf258a45e-78d0-4405-a08a-571e8415a765 Writer Name [PERSON_NAME]" at bounding box center [376, 157] width 639 height 24
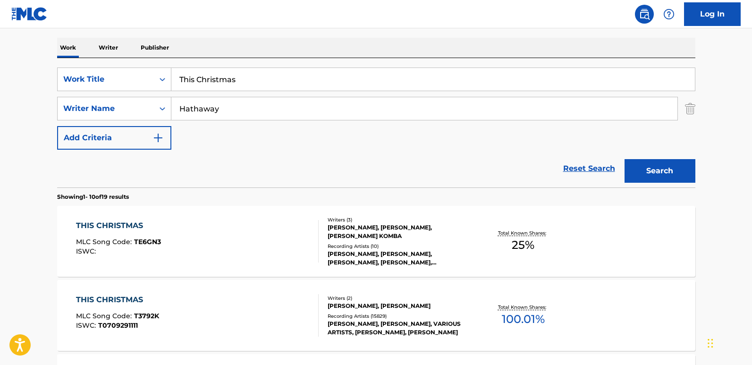
scroll to position [189, 0]
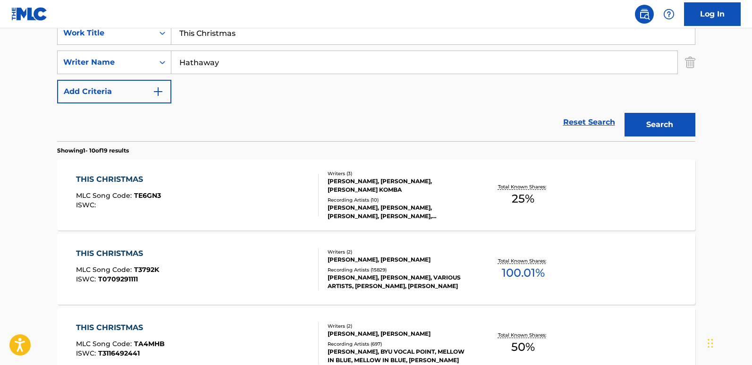
click at [134, 251] on div "THIS CHRISTMAS" at bounding box center [117, 253] width 83 height 11
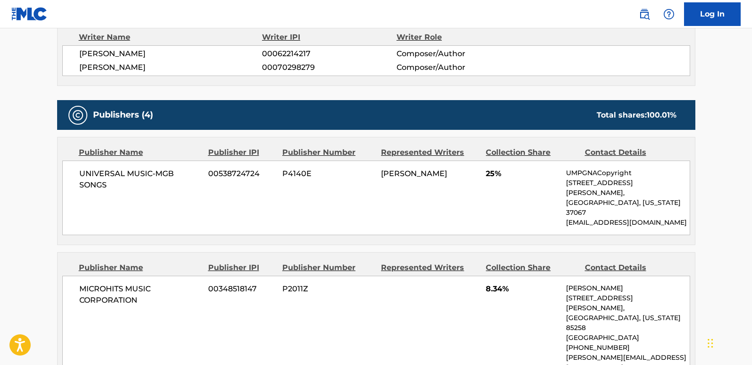
scroll to position [646, 0]
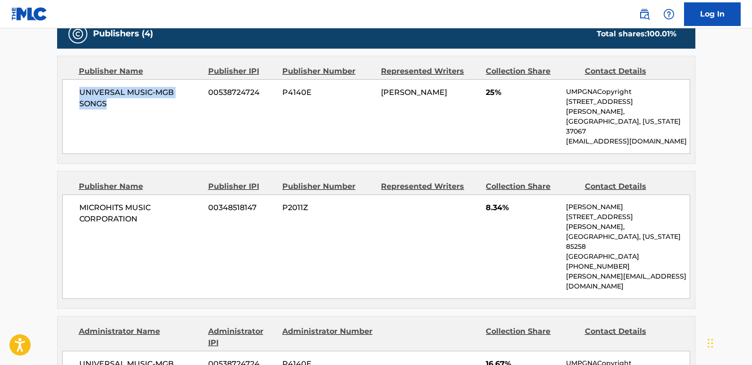
drag, startPoint x: 77, startPoint y: 77, endPoint x: 168, endPoint y: 108, distance: 95.3
click at [164, 97] on div "UNIVERSAL MUSIC-MGB SONGS 00538724724 P4140E [PERSON_NAME] 25% UMPGNACopyright …" at bounding box center [376, 116] width 628 height 75
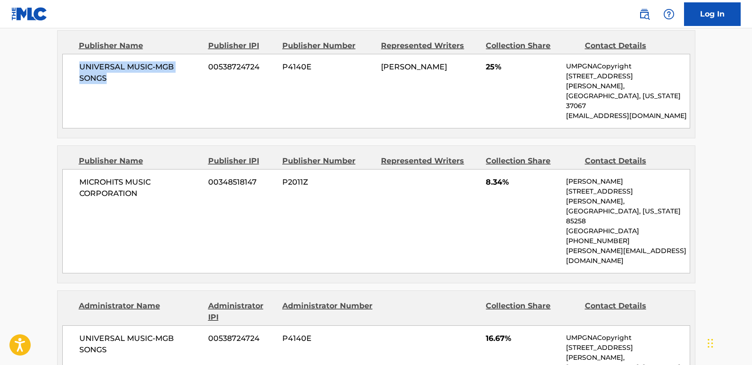
scroll to position [740, 0]
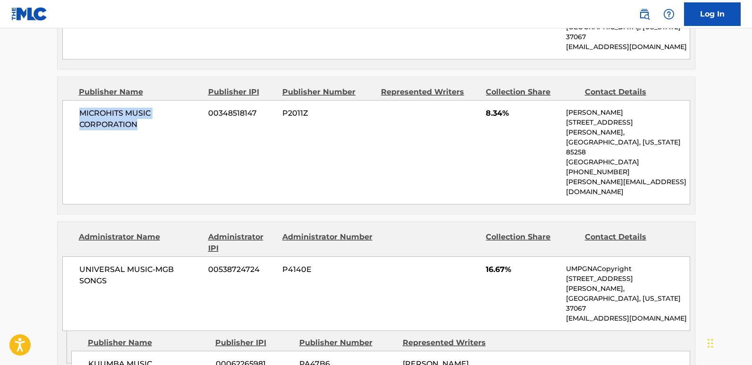
drag, startPoint x: 81, startPoint y: 78, endPoint x: 164, endPoint y: 93, distance: 84.9
click at [164, 108] on span "MICROHITS MUSIC CORPORATION" at bounding box center [140, 119] width 122 height 23
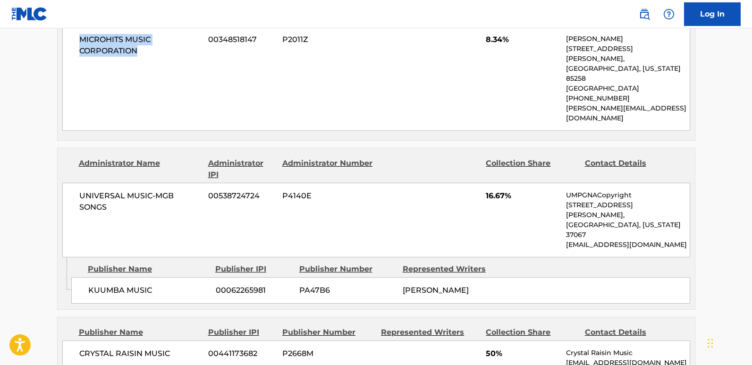
scroll to position [835, 0]
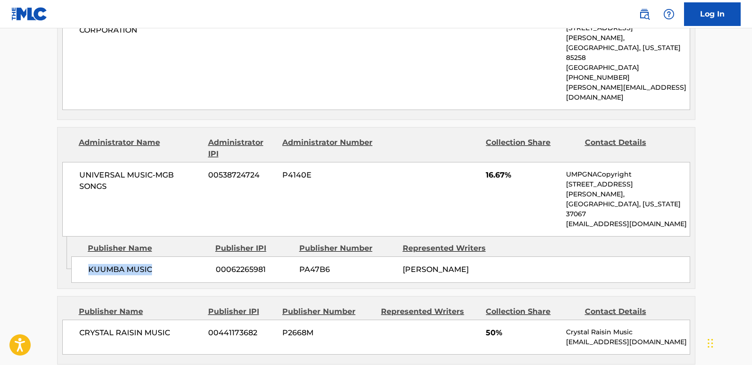
drag, startPoint x: 87, startPoint y: 186, endPoint x: 166, endPoint y: 186, distance: 78.4
click at [166, 256] on div "KUUMBA MUSIC 00062265981 PA47B6 [PERSON_NAME]" at bounding box center [380, 269] width 619 height 26
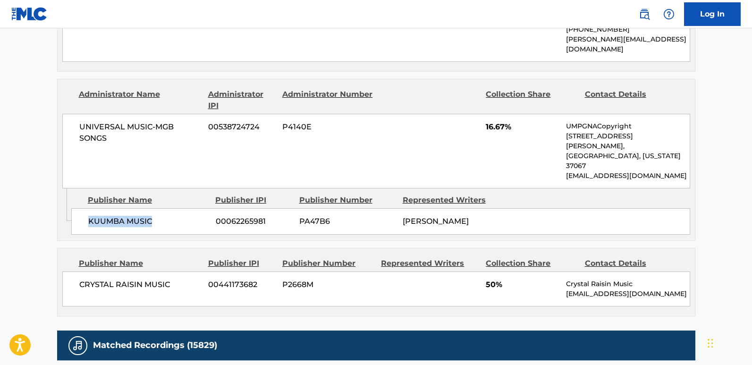
scroll to position [929, 0]
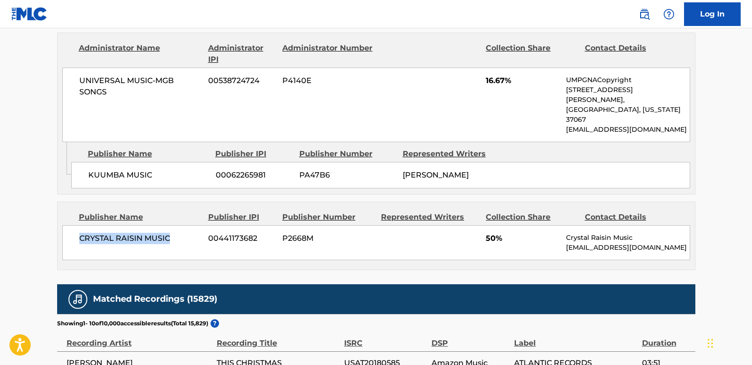
drag, startPoint x: 79, startPoint y: 162, endPoint x: 184, endPoint y: 160, distance: 105.3
click at [184, 225] on div "CRYSTAL RAISIN MUSIC 00441173682 P2668M 50% Crystal Raisin Music [EMAIL_ADDRESS…" at bounding box center [376, 242] width 628 height 35
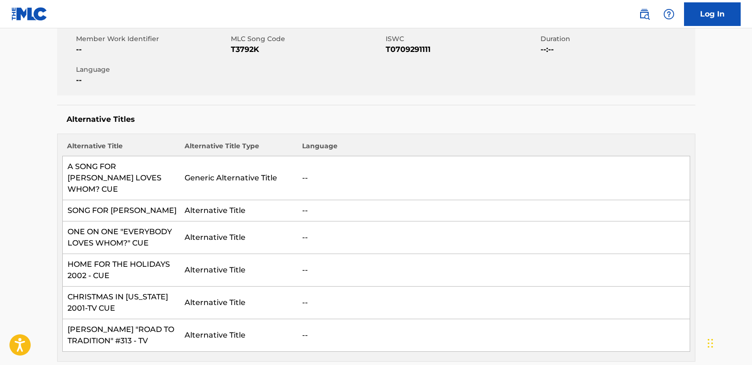
scroll to position [0, 0]
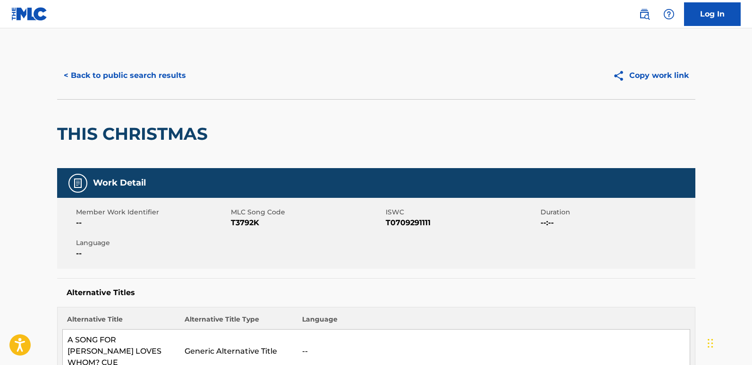
click at [151, 87] on div "< Back to public search results Copy work link" at bounding box center [376, 75] width 639 height 47
click at [151, 76] on button "< Back to public search results" at bounding box center [125, 76] width 136 height 24
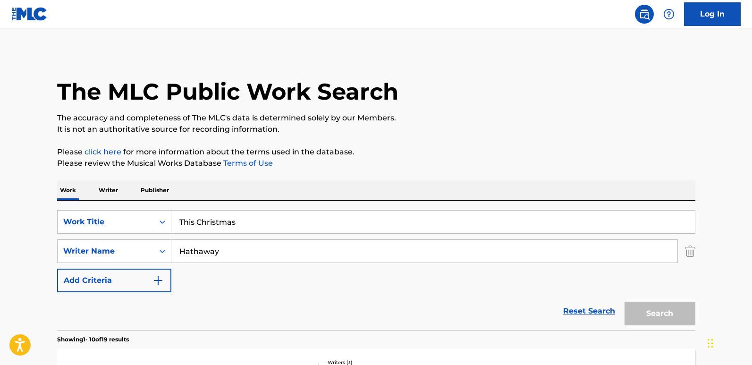
scroll to position [189, 0]
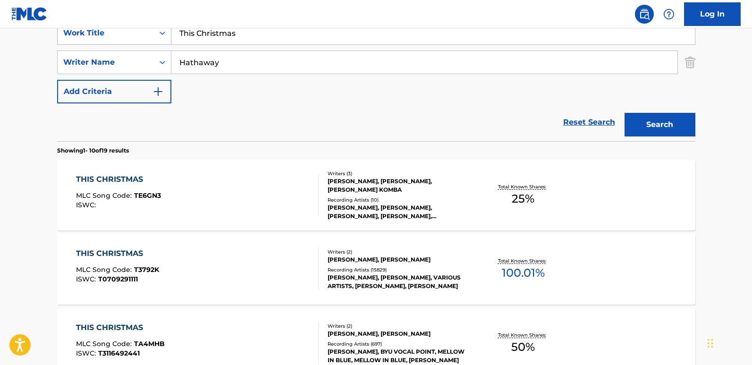
drag, startPoint x: 266, startPoint y: 43, endPoint x: 154, endPoint y: 42, distance: 111.5
click at [154, 42] on div "SearchWithCriteria03c0708a-59c2-472b-aabf-960b9237712d Work Title This Christmas" at bounding box center [376, 33] width 639 height 24
paste input "When This Feeling"
type input "When This Feeling"
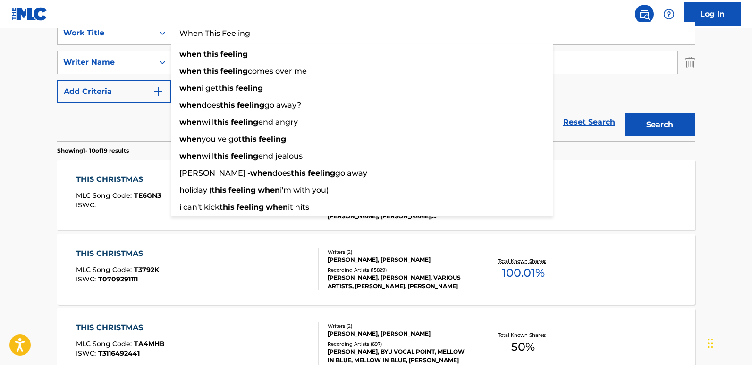
click at [110, 108] on div "Reset Search Search" at bounding box center [376, 122] width 639 height 38
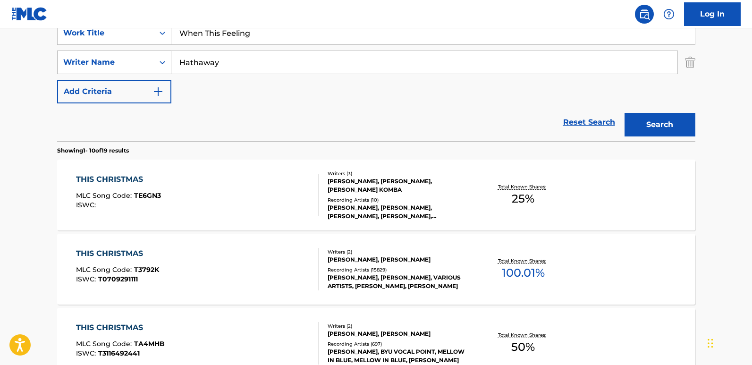
drag, startPoint x: 217, startPoint y: 64, endPoint x: 136, endPoint y: 65, distance: 80.8
click at [138, 65] on div "SearchWithCriteriaf258a45e-78d0-4405-a08a-571e8415a765 Writer Name [PERSON_NAME]" at bounding box center [376, 63] width 639 height 24
paste input "[PERSON_NAME]"
type input "[PERSON_NAME]"
click at [663, 122] on button "Search" at bounding box center [660, 125] width 71 height 24
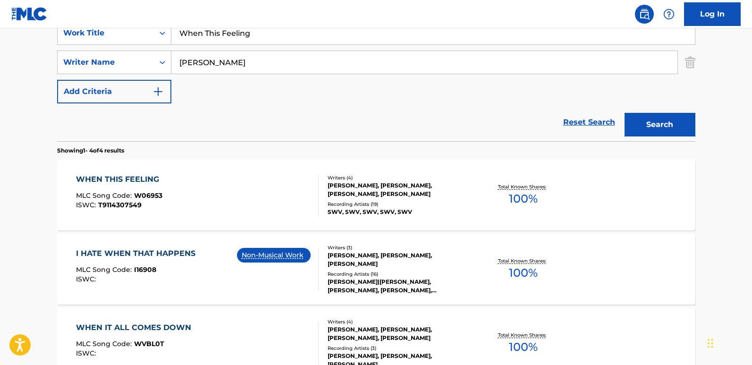
click at [444, 122] on div "Reset Search Search" at bounding box center [376, 122] width 639 height 38
click at [144, 180] on div "WHEN THIS FEELING" at bounding box center [120, 179] width 88 height 11
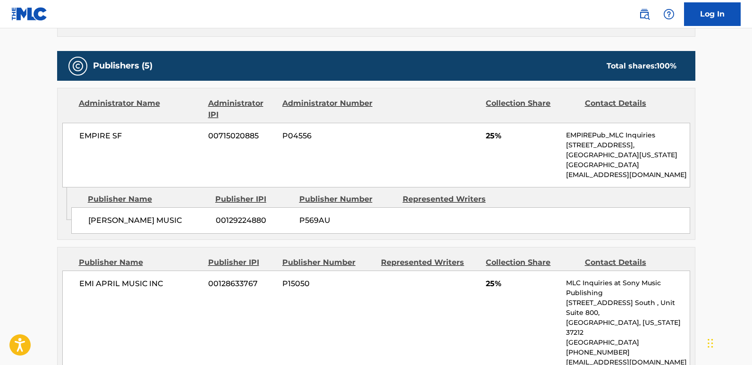
scroll to position [425, 0]
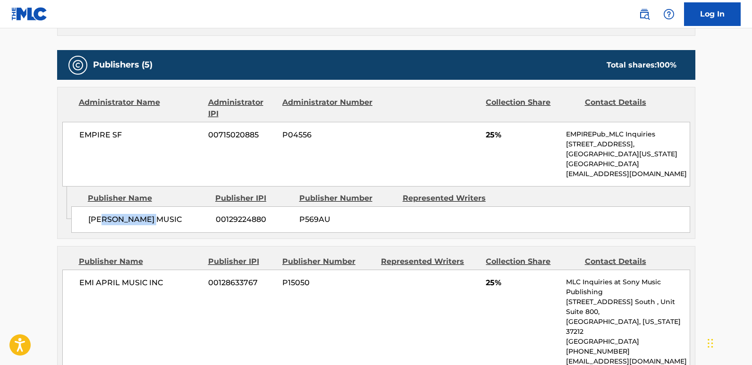
drag, startPoint x: 96, startPoint y: 218, endPoint x: 166, endPoint y: 225, distance: 69.8
click at [166, 225] on div "[PERSON_NAME] MUSIC 00129224880 P569AU" at bounding box center [380, 219] width 619 height 26
click at [176, 217] on span "[PERSON_NAME] MUSIC" at bounding box center [148, 219] width 120 height 11
drag, startPoint x: 85, startPoint y: 220, endPoint x: 181, endPoint y: 220, distance: 96.8
click at [181, 220] on div "[PERSON_NAME] MUSIC 00129224880 P569AU" at bounding box center [380, 219] width 619 height 26
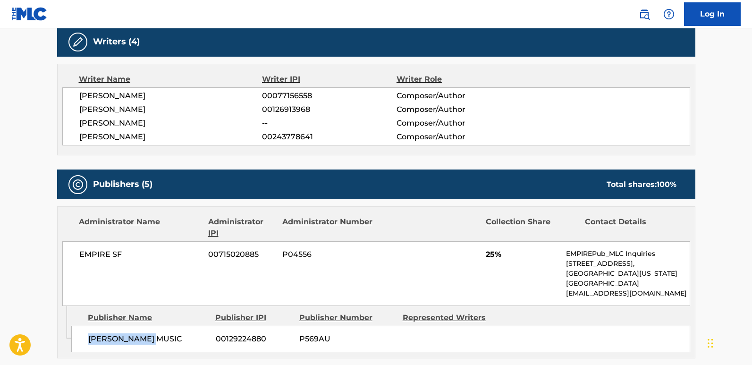
scroll to position [331, 0]
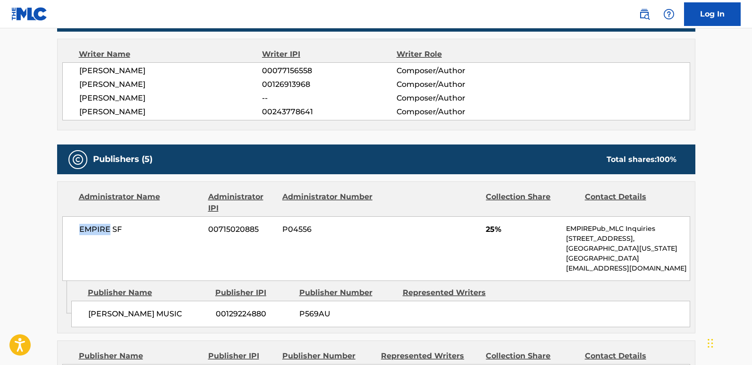
drag, startPoint x: 77, startPoint y: 233, endPoint x: 110, endPoint y: 233, distance: 33.1
click at [110, 233] on div "EMPIRE SF 00715020885 P04556 25% EMPIREPub_MLC Inquiries [STREET_ADDRESS][US_ST…" at bounding box center [376, 248] width 628 height 65
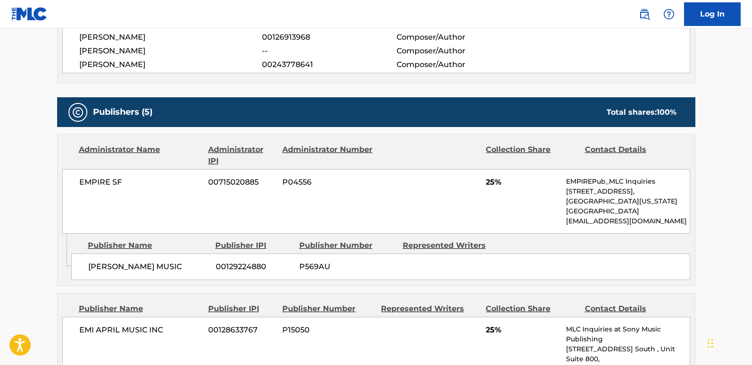
click at [487, 178] on span "25%" at bounding box center [522, 182] width 73 height 11
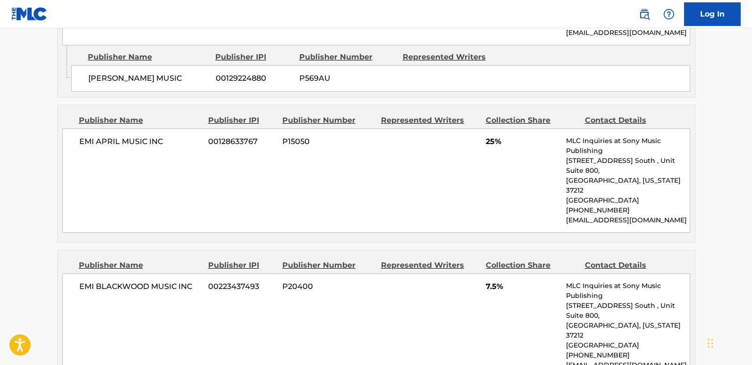
scroll to position [567, 0]
drag, startPoint x: 75, startPoint y: 145, endPoint x: 159, endPoint y: 142, distance: 84.6
click at [159, 142] on div "EMI APRIL MUSIC INC 00128633767 P15050 25% MLC Inquiries at Sony Music Publishi…" at bounding box center [376, 180] width 628 height 104
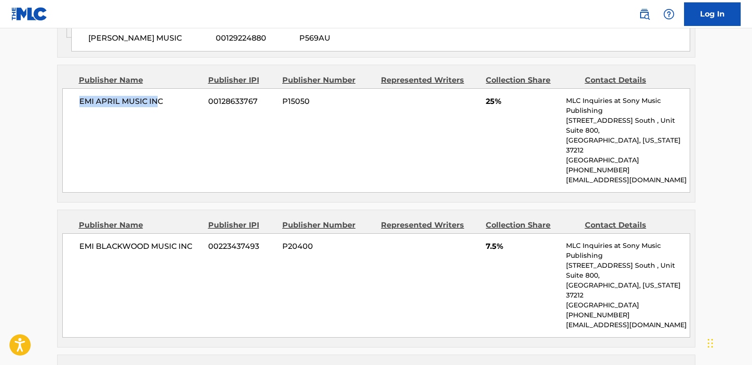
scroll to position [661, 0]
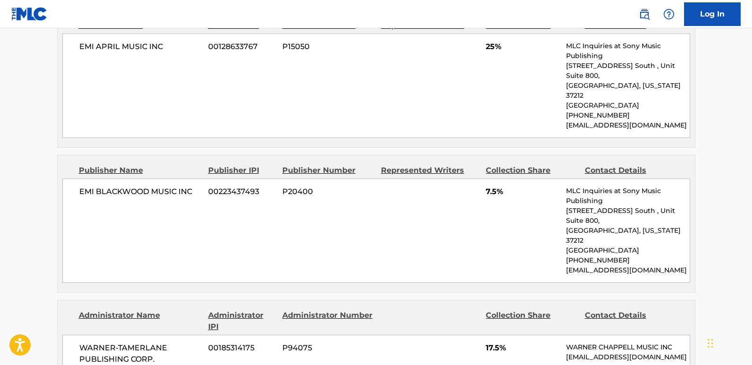
click at [490, 46] on span "25%" at bounding box center [522, 46] width 73 height 11
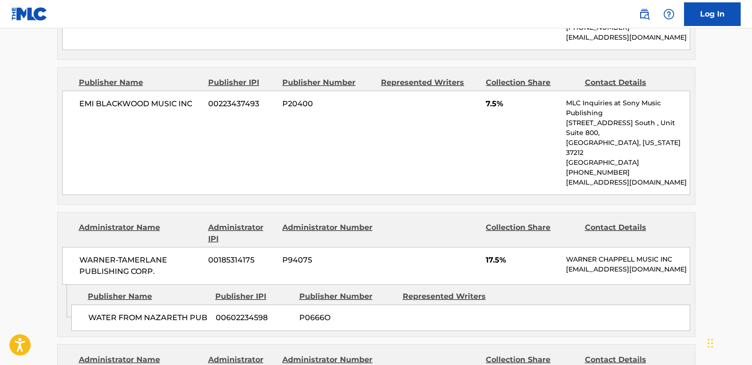
scroll to position [756, 0]
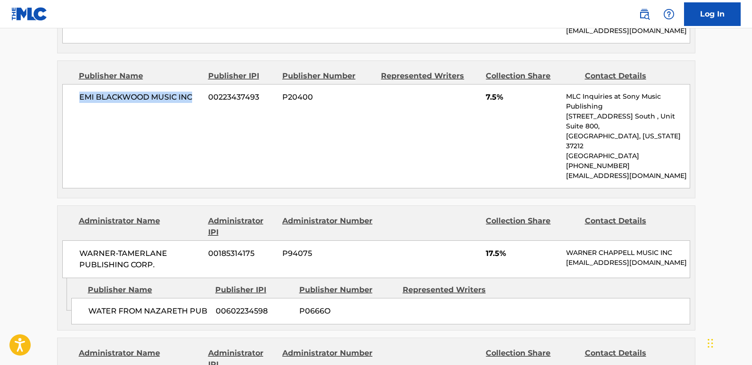
drag, startPoint x: 79, startPoint y: 83, endPoint x: 204, endPoint y: 84, distance: 124.7
click at [204, 84] on div "EMI [PERSON_NAME] MUSIC INC 00223437493 P20400 7.5% MLC Inquiries at Sony Music…" at bounding box center [376, 136] width 628 height 104
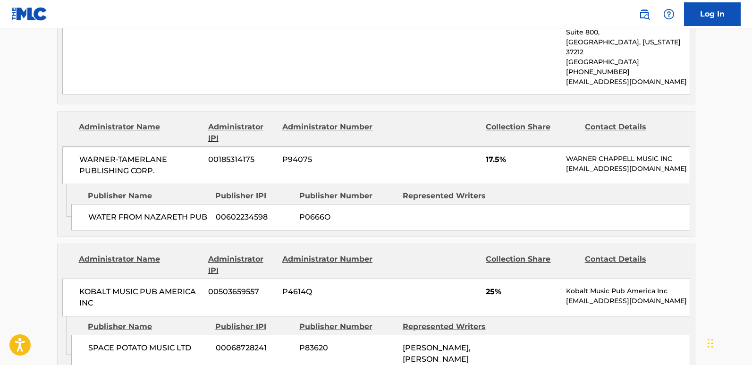
scroll to position [850, 0]
drag, startPoint x: 85, startPoint y: 186, endPoint x: 213, endPoint y: 187, distance: 127.5
click at [213, 204] on div "WATER FROM NAZARETH PUB 00602234598 P0666O" at bounding box center [380, 217] width 619 height 26
click at [492, 153] on span "17.5%" at bounding box center [522, 158] width 73 height 11
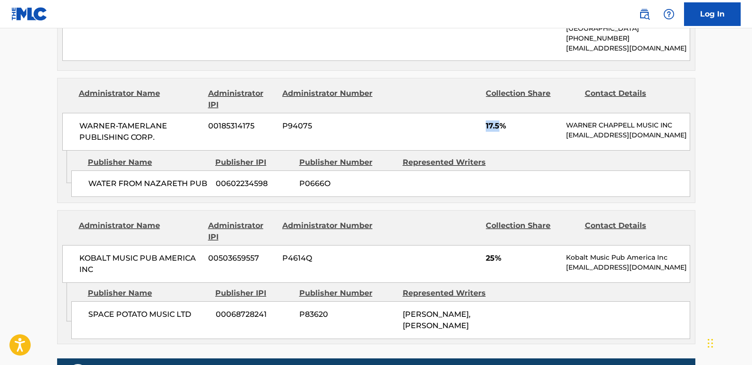
scroll to position [945, 0]
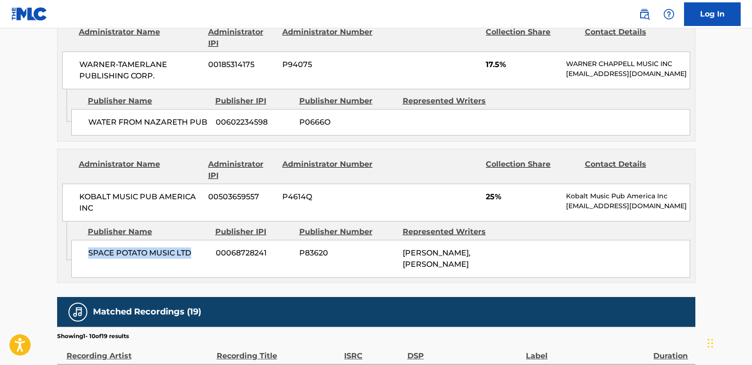
drag, startPoint x: 89, startPoint y: 221, endPoint x: 196, endPoint y: 221, distance: 107.2
click at [196, 247] on span "SPACE POTATO MUSIC LTD" at bounding box center [148, 252] width 120 height 11
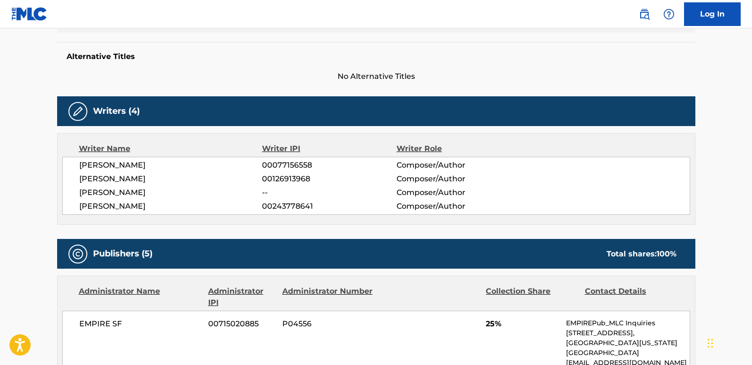
scroll to position [47, 0]
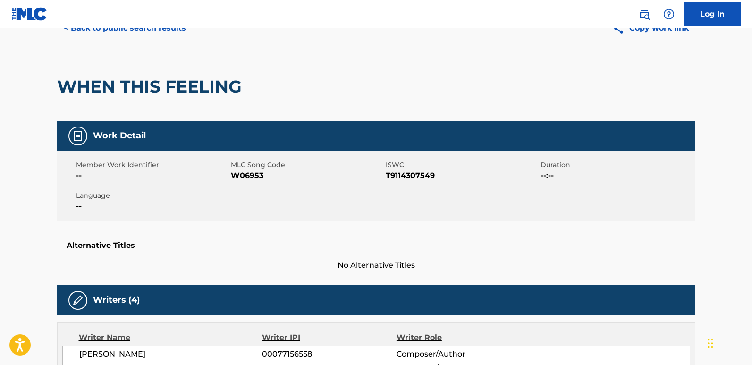
click at [164, 40] on button "< Back to public search results" at bounding box center [125, 29] width 136 height 24
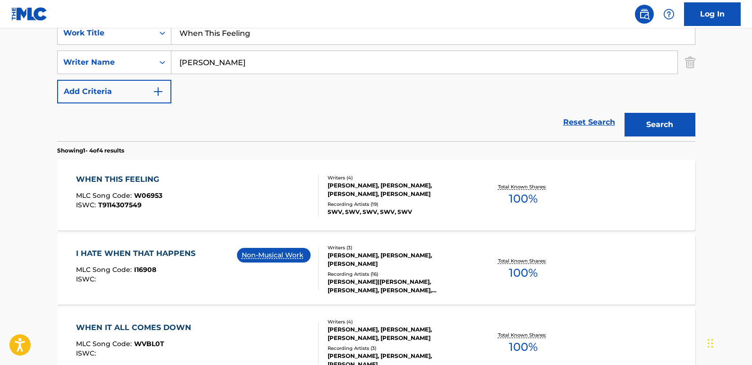
scroll to position [142, 0]
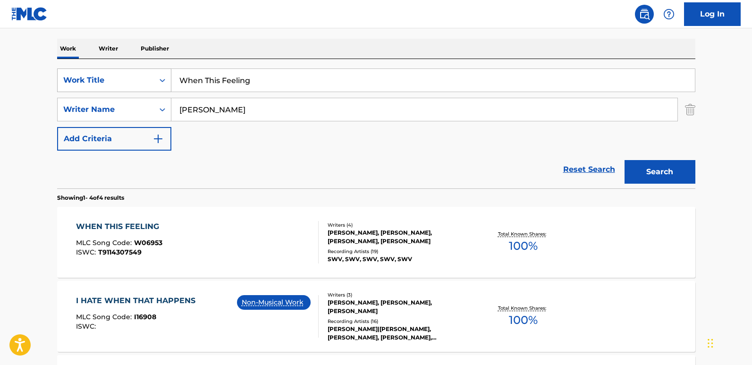
drag, startPoint x: 290, startPoint y: 82, endPoint x: 101, endPoint y: 87, distance: 189.0
click at [101, 87] on div "SearchWithCriteria03c0708a-59c2-472b-aabf-960b9237712d Work Title When This Fee…" at bounding box center [376, 80] width 639 height 24
paste input "re Is The Love"
type input "Where Is The Love"
click at [302, 43] on div "Work Writer Publisher" at bounding box center [376, 49] width 639 height 20
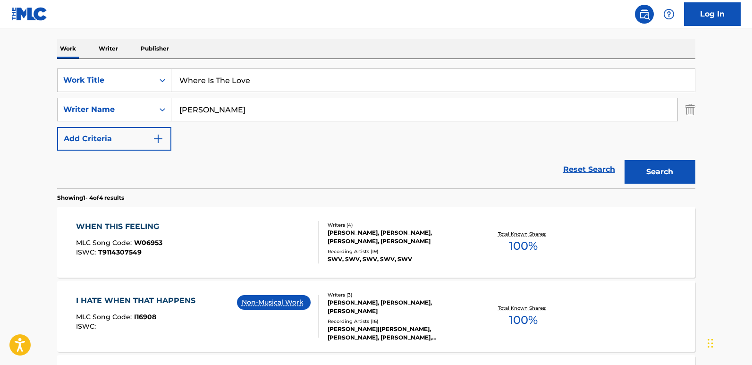
click at [649, 165] on button "Search" at bounding box center [660, 172] width 71 height 24
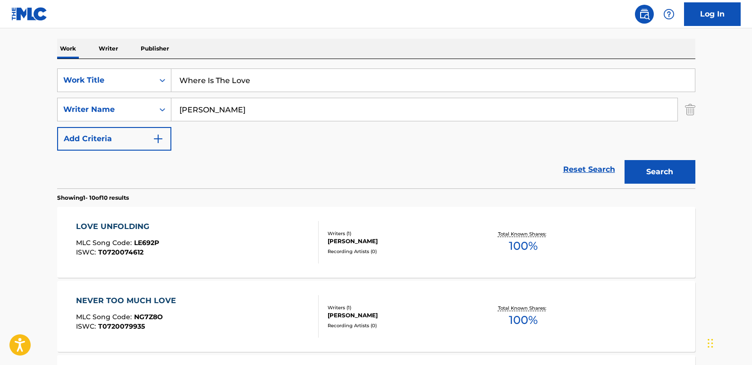
click at [280, 153] on div "Reset Search Search" at bounding box center [376, 170] width 639 height 38
drag, startPoint x: 243, startPoint y: 111, endPoint x: 124, endPoint y: 111, distance: 119.0
click at [124, 111] on div "SearchWithCriteriaf258a45e-78d0-4405-a08a-571e8415a765 Writer Name [PERSON_NAME]" at bounding box center [376, 110] width 639 height 24
paste input "Middleto"
type input "[PERSON_NAME]"
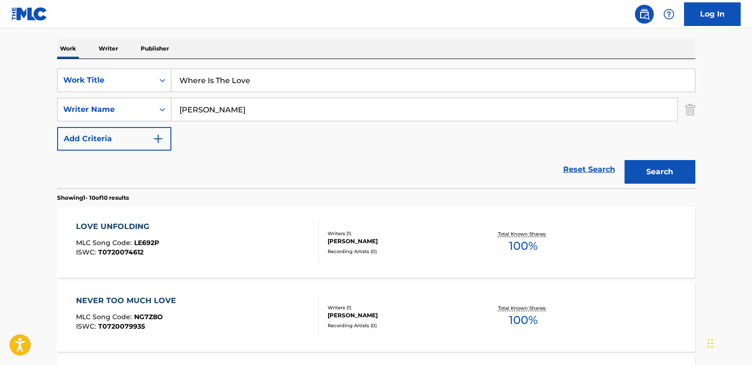
click at [639, 167] on button "Search" at bounding box center [660, 172] width 71 height 24
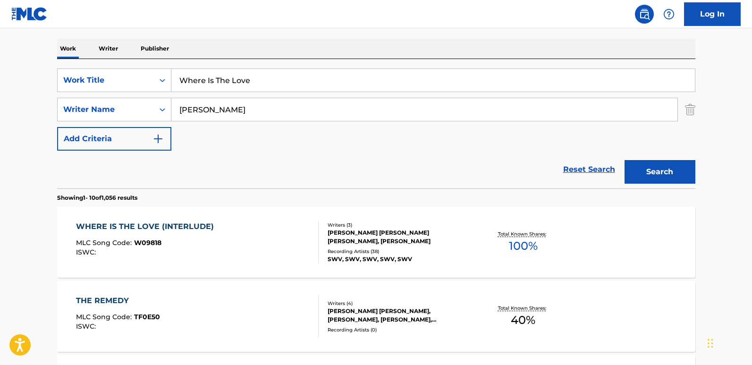
click at [299, 155] on div "Reset Search Search" at bounding box center [376, 170] width 639 height 38
click at [185, 229] on div "WHERE IS THE LOVE (INTERLUDE)" at bounding box center [147, 226] width 143 height 11
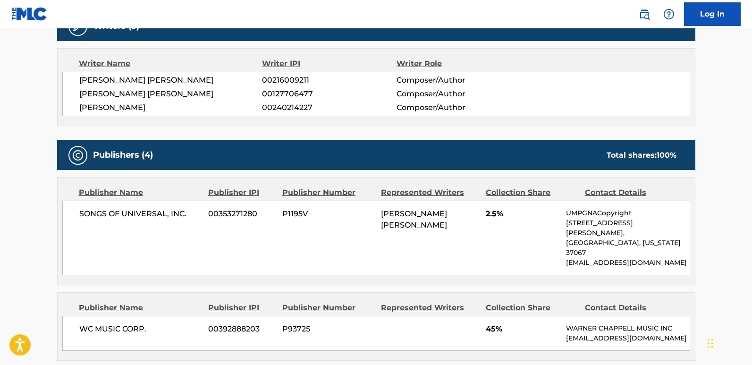
scroll to position [378, 0]
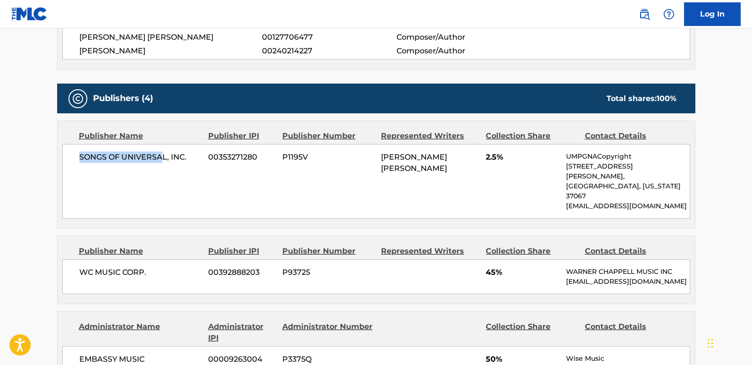
drag, startPoint x: 75, startPoint y: 158, endPoint x: 164, endPoint y: 157, distance: 89.3
click at [164, 157] on div "SONGS OF UNIVERSAL, INC. 00353271280 P1195V [PERSON_NAME] [PERSON_NAME] 2.5% UM…" at bounding box center [376, 181] width 628 height 75
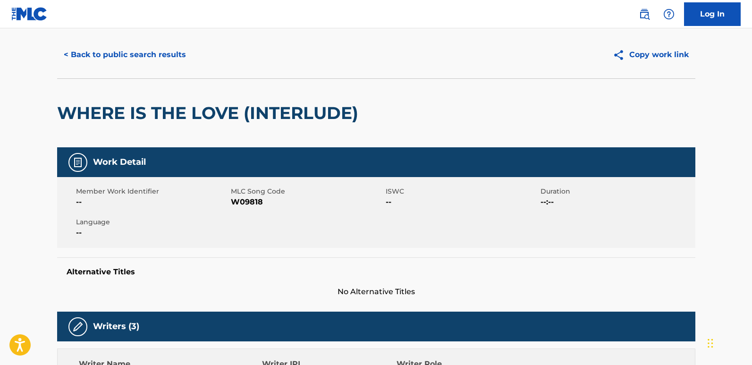
scroll to position [0, 0]
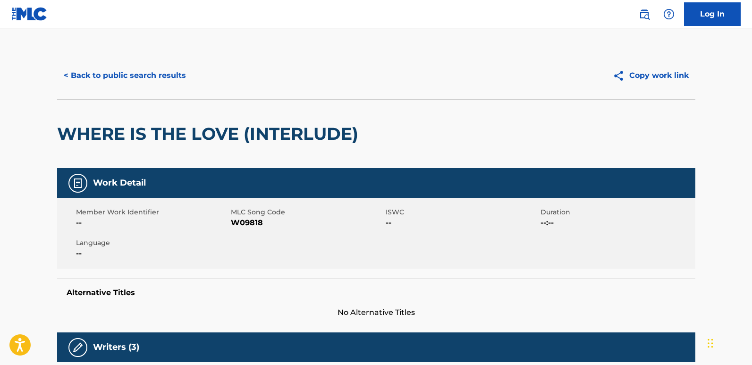
click at [249, 165] on div "WHERE IS THE LOVE (INTERLUDE)" at bounding box center [210, 134] width 306 height 68
click at [333, 200] on div "Member Work Identifier -- MLC Song Code W09818 ISWC -- Duration --:-- Language …" at bounding box center [376, 233] width 639 height 71
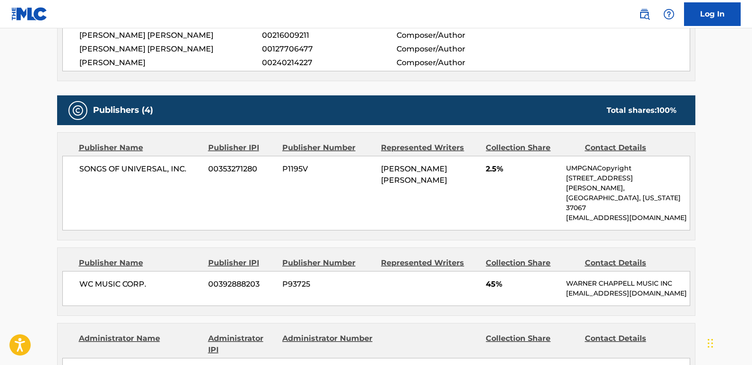
scroll to position [378, 0]
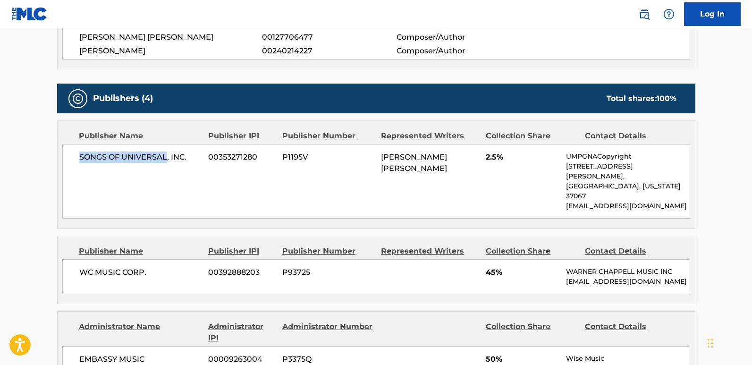
drag, startPoint x: 81, startPoint y: 166, endPoint x: 166, endPoint y: 166, distance: 85.0
click at [166, 166] on div "SONGS OF UNIVERSAL, INC. 00353271280 P1195V [PERSON_NAME] [PERSON_NAME] 2.5% UM…" at bounding box center [376, 181] width 628 height 75
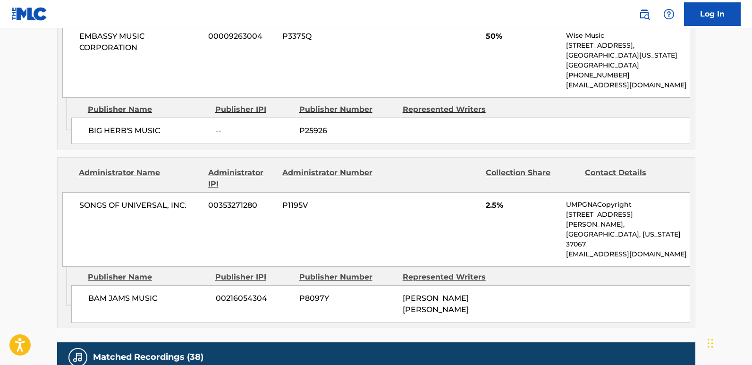
scroll to position [756, 0]
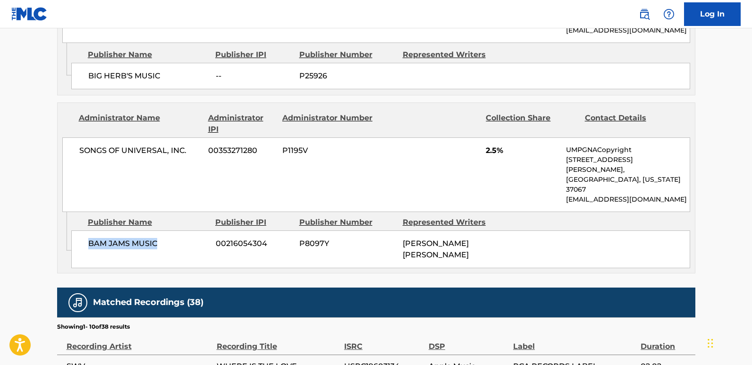
drag, startPoint x: 91, startPoint y: 219, endPoint x: 170, endPoint y: 219, distance: 78.9
click at [170, 230] on div "BAM JAMS MUSIC 00216054304 P8097Y [PERSON_NAME] [PERSON_NAME]" at bounding box center [380, 249] width 619 height 38
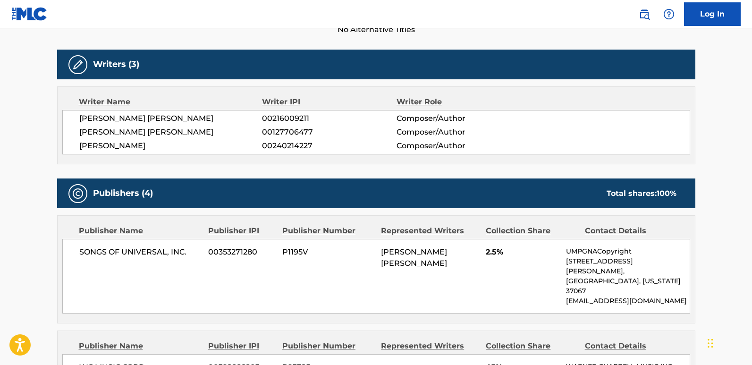
scroll to position [0, 0]
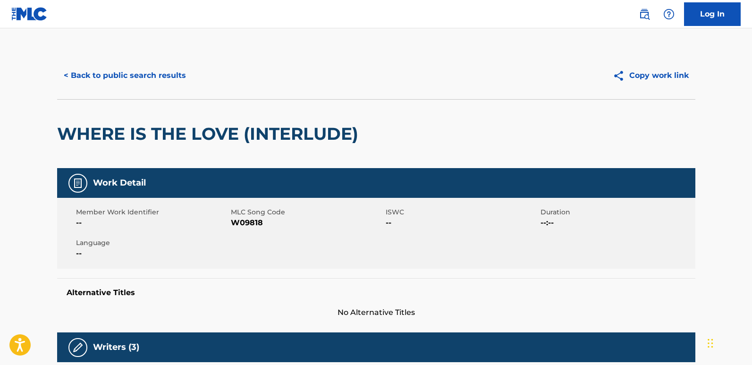
click at [185, 89] on div "< Back to public search results Copy work link" at bounding box center [376, 75] width 639 height 47
click at [174, 78] on button "< Back to public search results" at bounding box center [125, 76] width 136 height 24
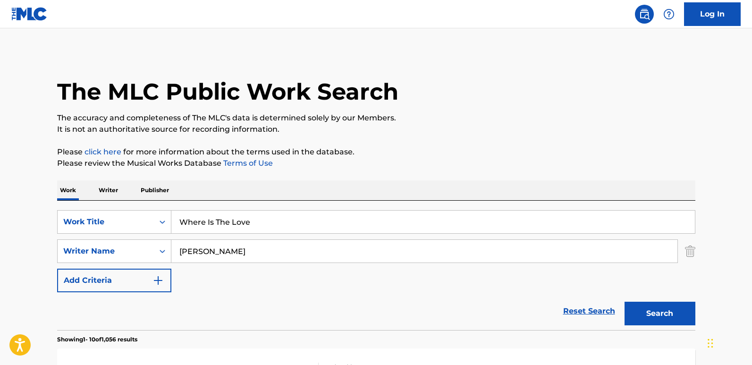
scroll to position [142, 0]
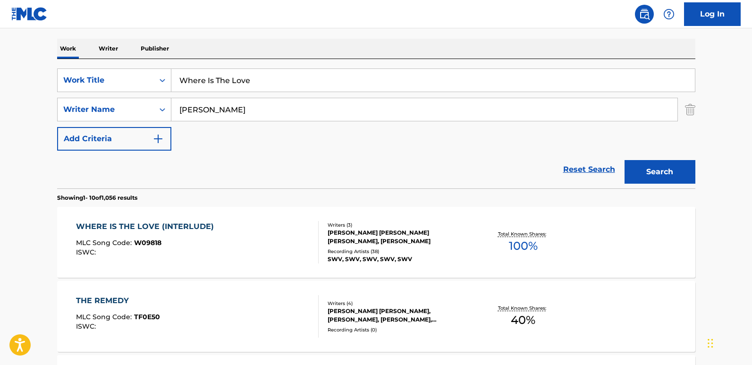
click at [564, 166] on link "Reset Search" at bounding box center [589, 169] width 61 height 21
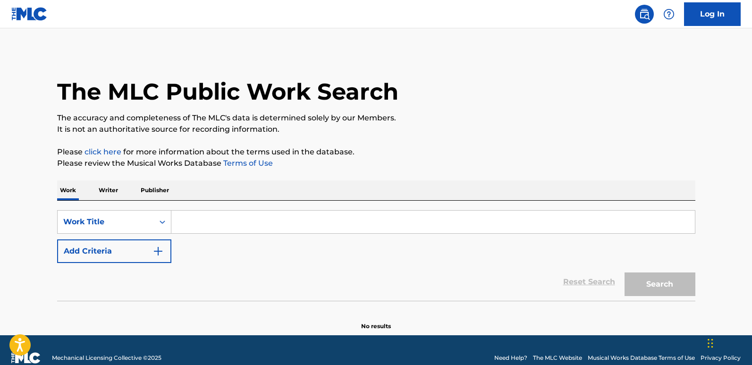
click at [521, 147] on p "Please click here for more information about the terms used in the database." at bounding box center [376, 151] width 639 height 11
click at [270, 232] on input "Search Form" at bounding box center [433, 222] width 524 height 23
paste input "A.D.D. (American Dream Denial)"
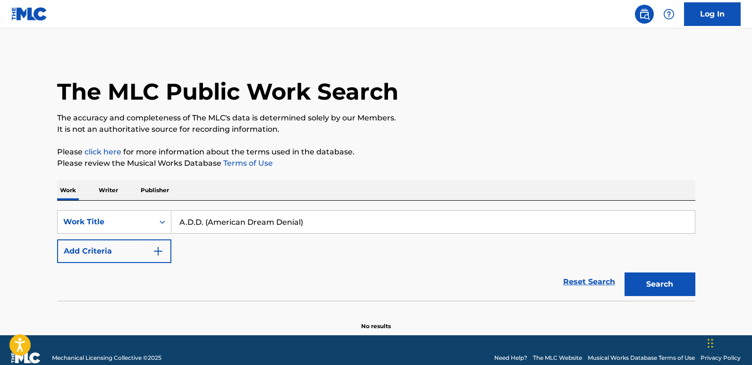
type input "A.D.D. (American Dream Denial)"
click at [139, 251] on button "Add Criteria" at bounding box center [114, 251] width 114 height 24
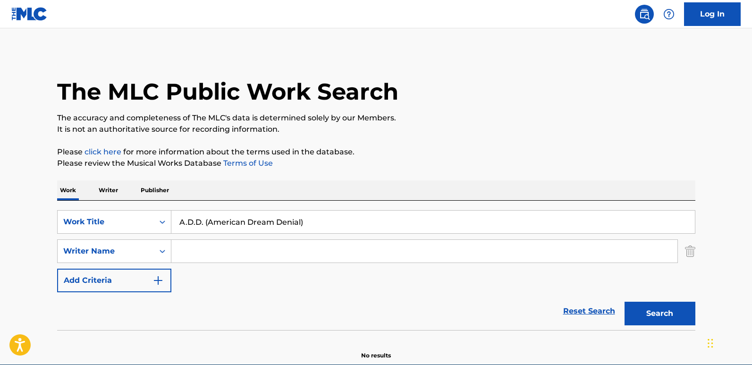
click at [193, 251] on input "Search Form" at bounding box center [424, 251] width 506 height 23
paste input "System Of A Down"
click at [658, 313] on button "Search" at bounding box center [660, 314] width 71 height 24
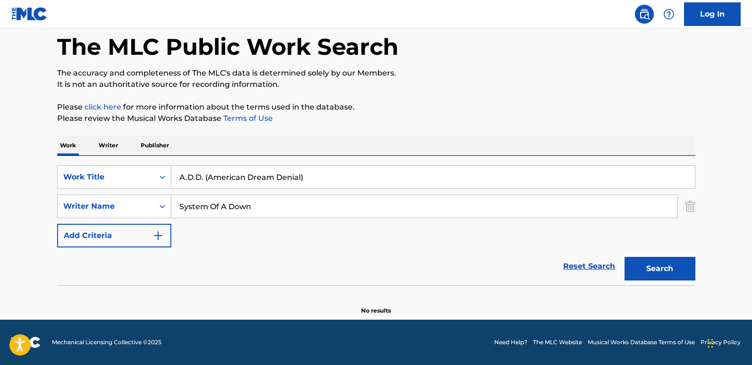
drag, startPoint x: 267, startPoint y: 212, endPoint x: 179, endPoint y: 219, distance: 88.6
click at [179, 219] on div "SearchWithCriteria03c0708a-59c2-472b-aabf-960b9237712d Work Title A.D.D. (Ameri…" at bounding box center [376, 206] width 639 height 82
paste input "Tankia"
type input "Tankian"
click at [625, 257] on button "Search" at bounding box center [660, 269] width 71 height 24
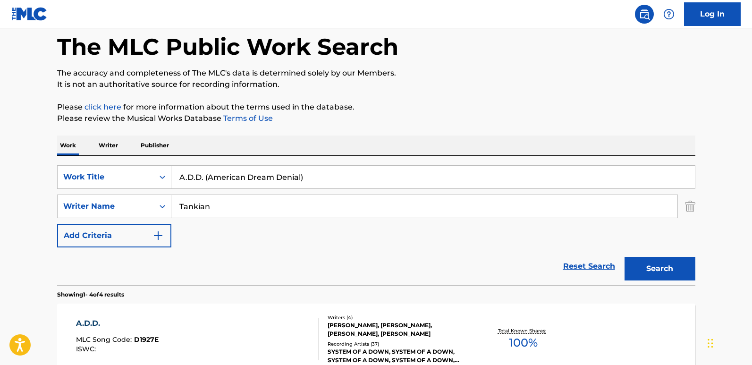
click at [90, 323] on div "A.D.D." at bounding box center [117, 323] width 83 height 11
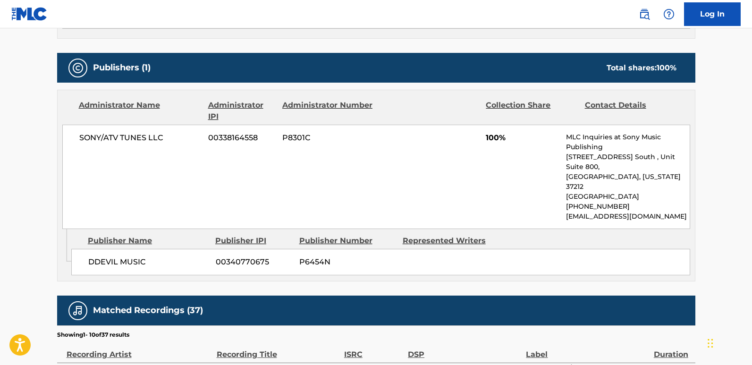
scroll to position [425, 0]
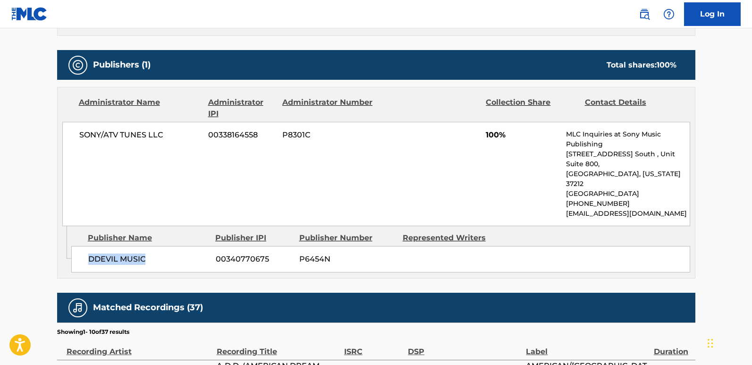
drag, startPoint x: 83, startPoint y: 244, endPoint x: 162, endPoint y: 241, distance: 79.4
click at [162, 246] on div "DDEVIL MUSIC 00340770675 P6454N" at bounding box center [380, 259] width 619 height 26
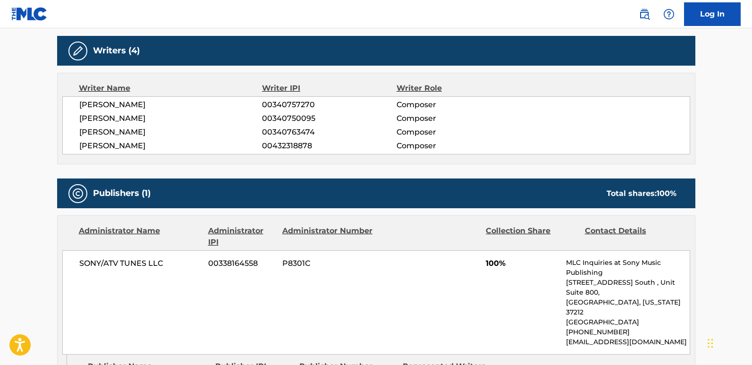
scroll to position [283, 0]
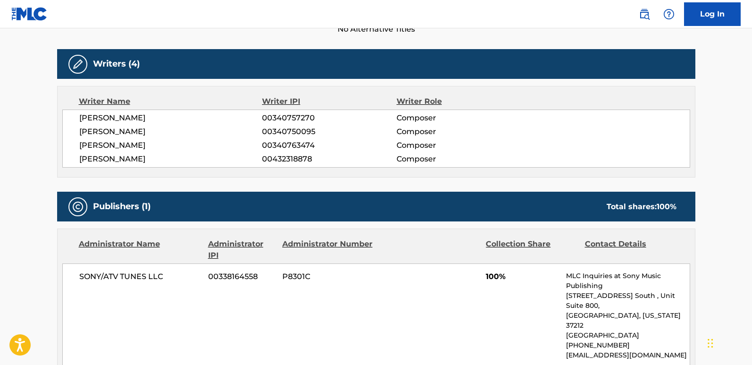
click at [120, 145] on span "[PERSON_NAME]" at bounding box center [170, 145] width 183 height 11
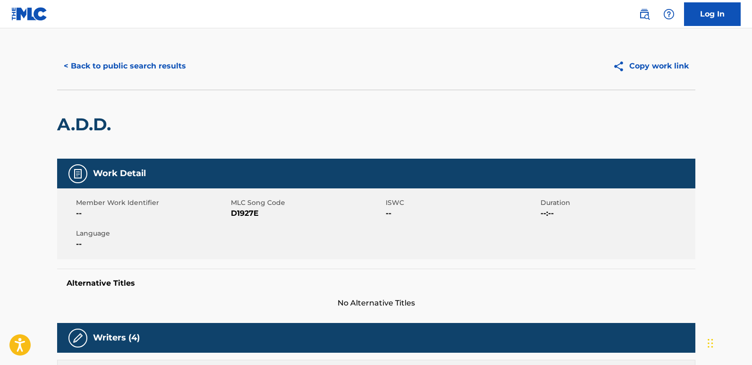
scroll to position [0, 0]
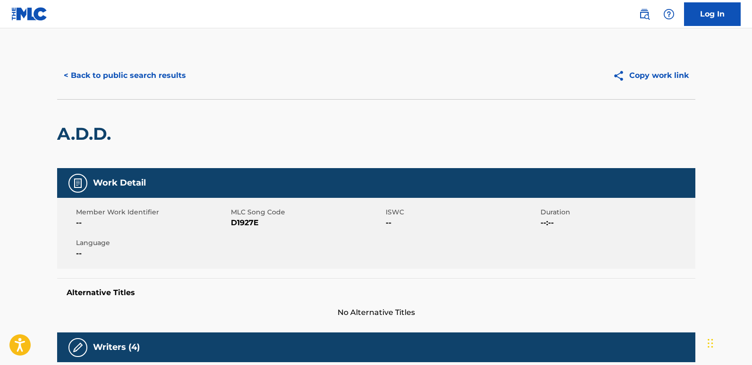
click at [168, 77] on button "< Back to public search results" at bounding box center [125, 76] width 136 height 24
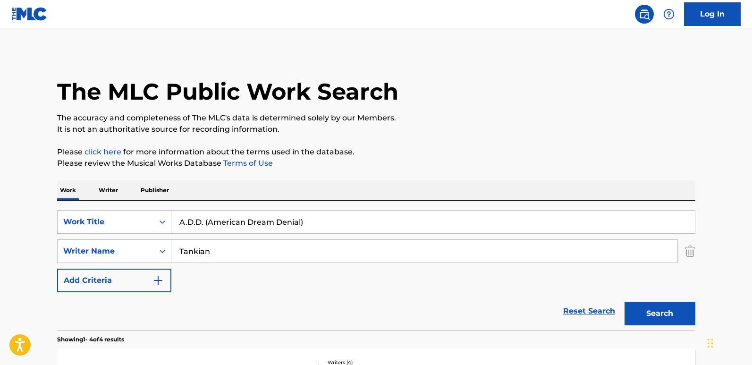
scroll to position [45, 0]
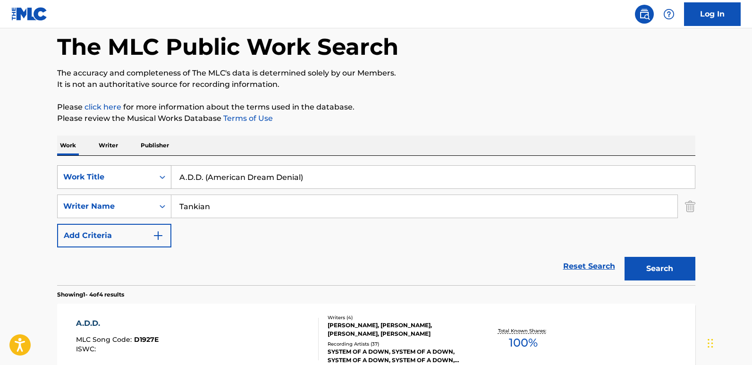
drag, startPoint x: 340, startPoint y: 178, endPoint x: 98, endPoint y: 183, distance: 242.3
click at [98, 183] on div "SearchWithCriteria03c0708a-59c2-472b-aabf-960b9237712d Work Title A.D.D. (Ameri…" at bounding box center [376, 177] width 639 height 24
paste input "erials"
type input "Aerials"
click at [360, 121] on p "Please review the Musical Works Database Terms of Use" at bounding box center [376, 118] width 639 height 11
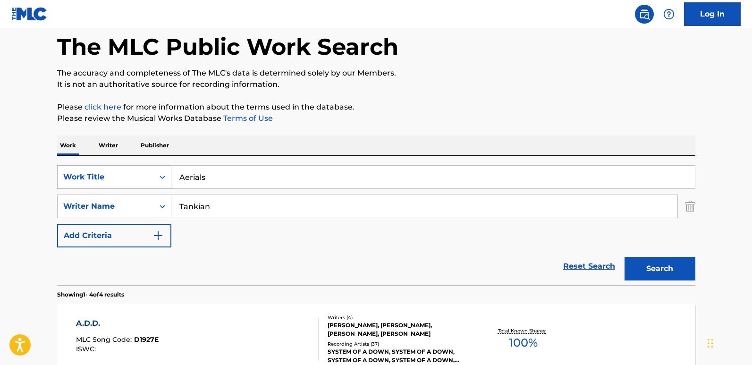
drag, startPoint x: 264, startPoint y: 183, endPoint x: 120, endPoint y: 182, distance: 143.6
click at [120, 182] on div "SearchWithCriteria03c0708a-59c2-472b-aabf-960b9237712d Work Title Aerials" at bounding box center [376, 177] width 639 height 24
click at [137, 183] on div "SearchWithCriteria03c0708a-59c2-472b-aabf-960b9237712d Work Title Aerials" at bounding box center [376, 177] width 639 height 24
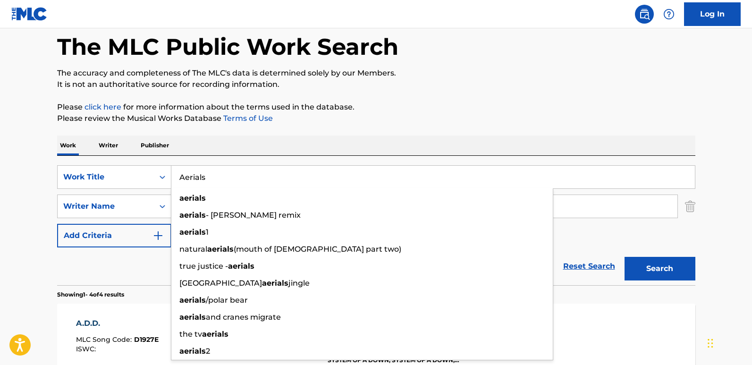
click at [334, 144] on div "Work Writer Publisher" at bounding box center [376, 146] width 639 height 20
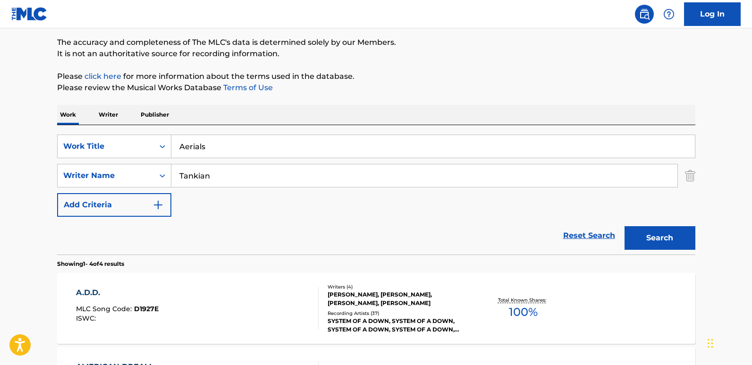
scroll to position [92, 0]
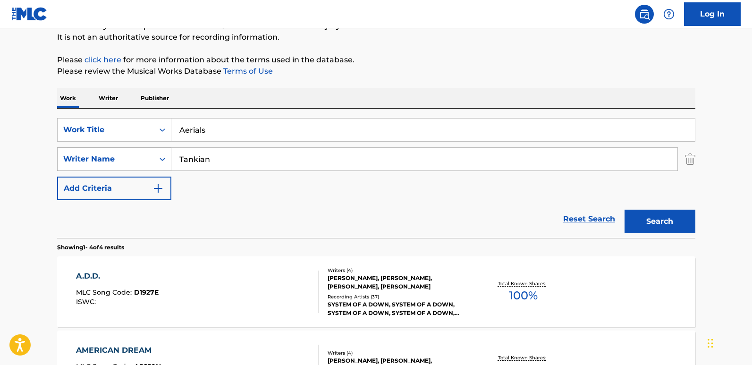
drag, startPoint x: 173, startPoint y: 163, endPoint x: 158, endPoint y: 163, distance: 15.6
click at [158, 163] on div "SearchWithCriteriaf258a45e-78d0-4405-a08a-571e8415a765 Writer Name [PERSON_NAME]" at bounding box center [376, 159] width 639 height 24
paste input "Odadj"
type input "Odadjian"
click at [625, 210] on button "Search" at bounding box center [660, 222] width 71 height 24
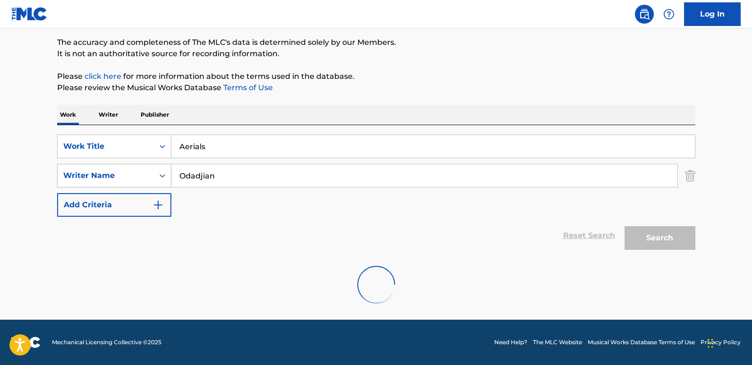
scroll to position [76, 0]
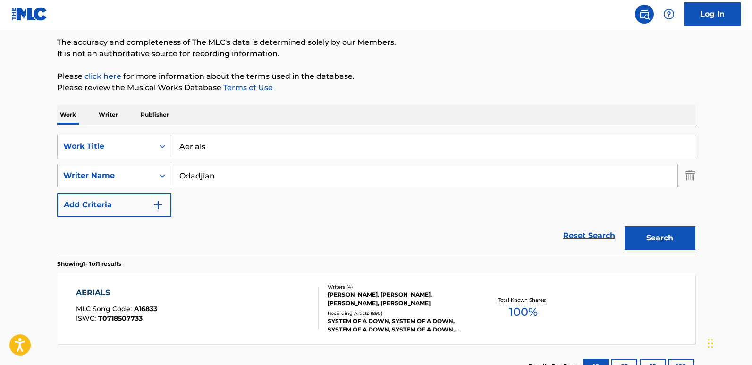
click at [54, 247] on div "The MLC Public Work Search The accuracy and completeness of The MLC's data is d…" at bounding box center [376, 182] width 661 height 412
click at [83, 289] on div "AERIALS" at bounding box center [116, 292] width 81 height 11
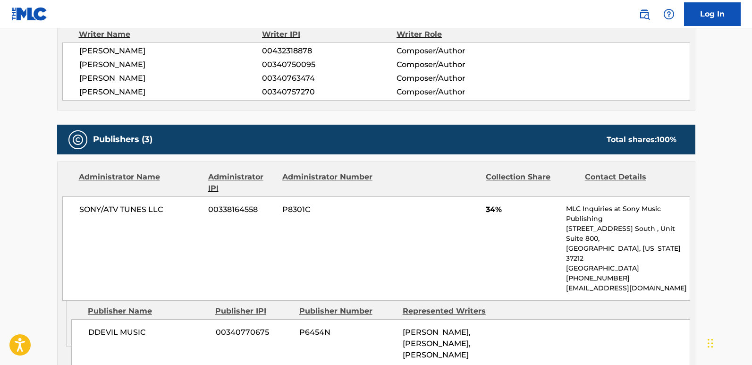
scroll to position [378, 0]
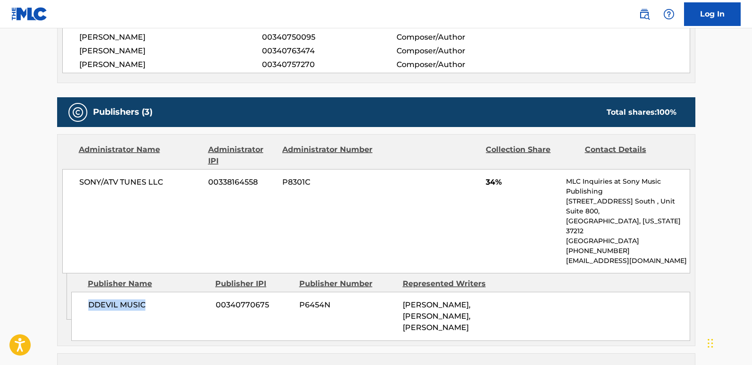
drag, startPoint x: 91, startPoint y: 281, endPoint x: 144, endPoint y: 281, distance: 52.9
click at [144, 299] on span "DDEVIL MUSIC" at bounding box center [148, 304] width 120 height 11
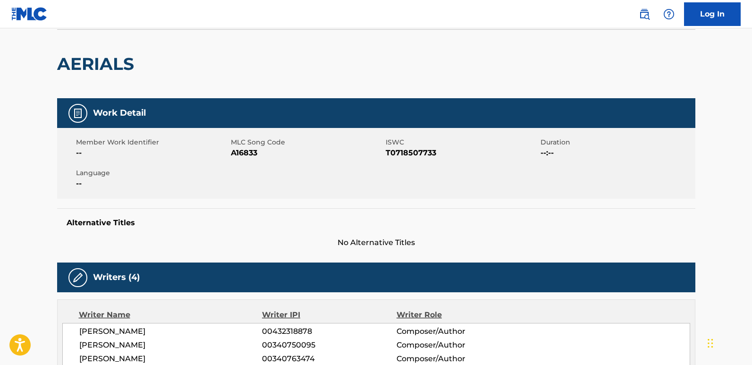
scroll to position [0, 0]
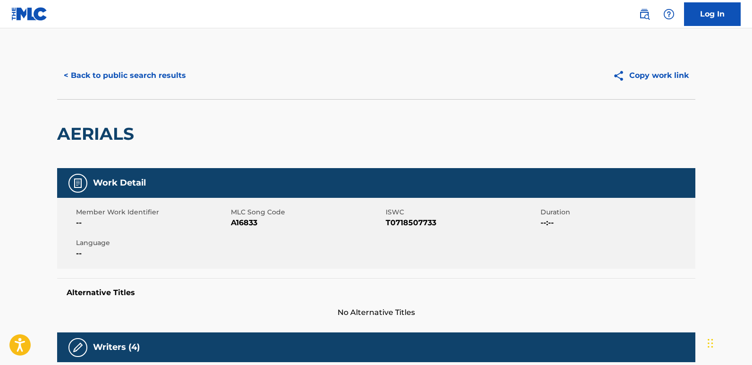
click at [161, 90] on div "< Back to public search results Copy work link" at bounding box center [376, 75] width 639 height 47
click at [160, 76] on button "< Back to public search results" at bounding box center [125, 76] width 136 height 24
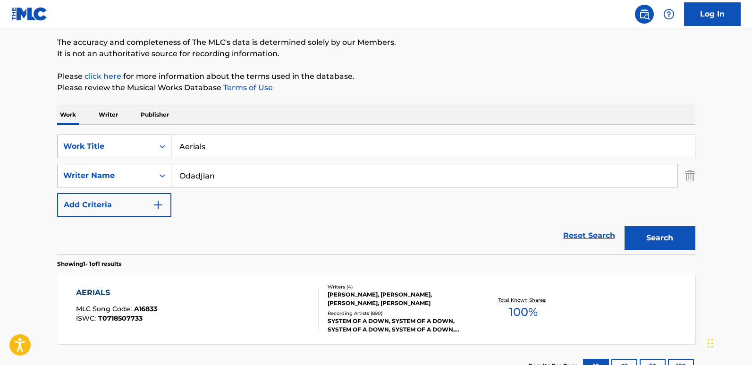
drag, startPoint x: 235, startPoint y: 140, endPoint x: 167, endPoint y: 144, distance: 68.1
click at [167, 144] on div "SearchWithCriteria03c0708a-59c2-472b-aabf-960b9237712d Work Title Aerials" at bounding box center [376, 147] width 639 height 24
paste input "TWA"
type input "ATWA"
click at [622, 223] on div "Search" at bounding box center [658, 236] width 76 height 38
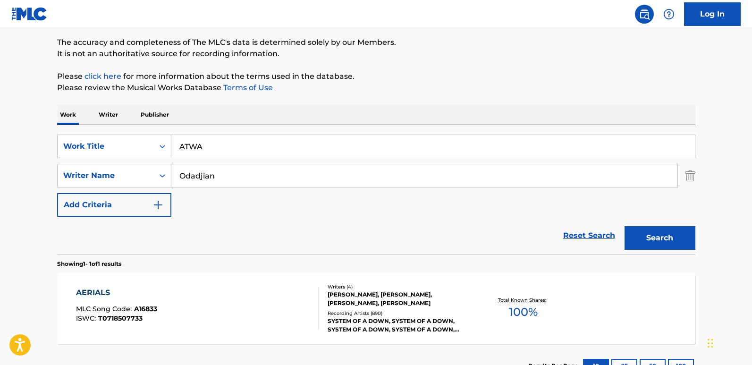
click at [643, 230] on button "Search" at bounding box center [660, 238] width 71 height 24
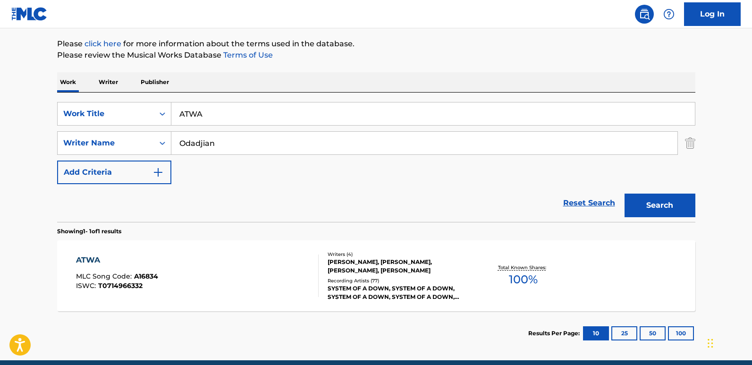
scroll to position [149, 0]
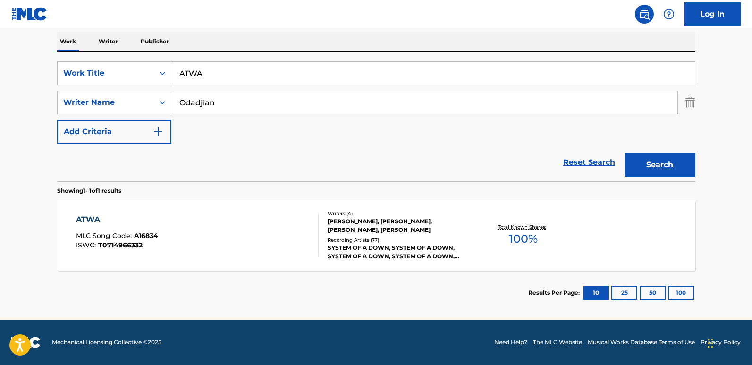
click at [122, 224] on div "ATWA" at bounding box center [117, 219] width 82 height 11
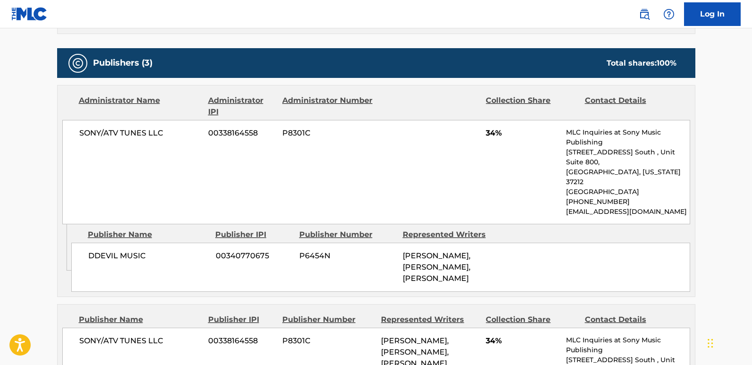
scroll to position [425, 0]
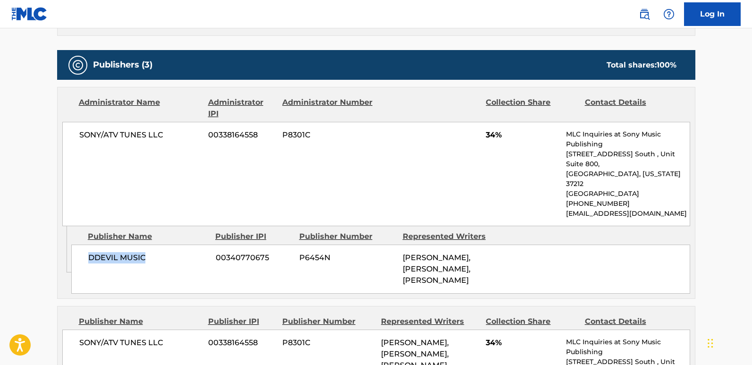
drag, startPoint x: 85, startPoint y: 241, endPoint x: 172, endPoint y: 241, distance: 86.9
click at [172, 245] on div "DDEVIL MUSIC 00340770675 P6454N [PERSON_NAME], [PERSON_NAME], [PERSON_NAME]" at bounding box center [380, 269] width 619 height 49
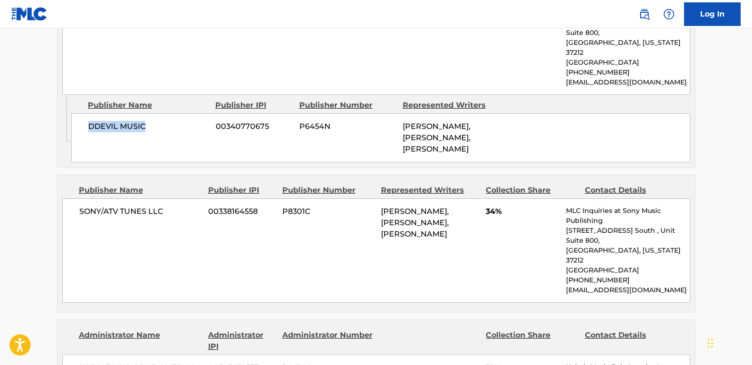
scroll to position [567, 0]
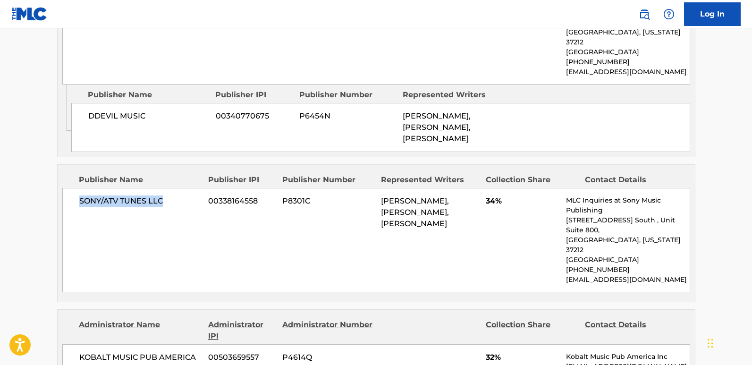
drag, startPoint x: 81, startPoint y: 180, endPoint x: 175, endPoint y: 180, distance: 94.5
click at [175, 196] on span "SONY/ATV TUNES LLC" at bounding box center [140, 201] width 122 height 11
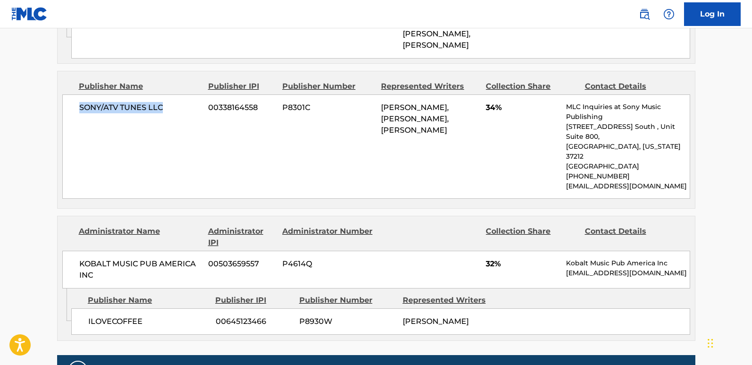
scroll to position [661, 0]
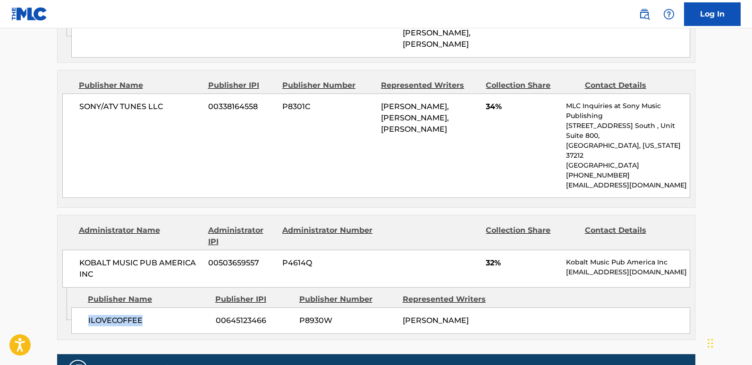
drag, startPoint x: 86, startPoint y: 283, endPoint x: 173, endPoint y: 283, distance: 86.9
click at [173, 307] on div "ILOVECOFFEE 00645123466 P8930W [PERSON_NAME]" at bounding box center [380, 320] width 619 height 26
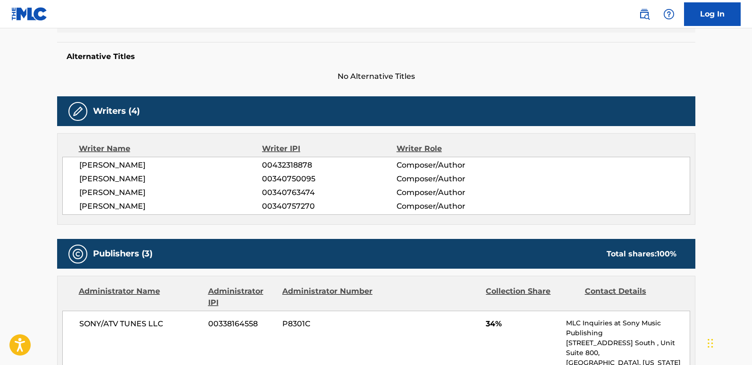
scroll to position [0, 0]
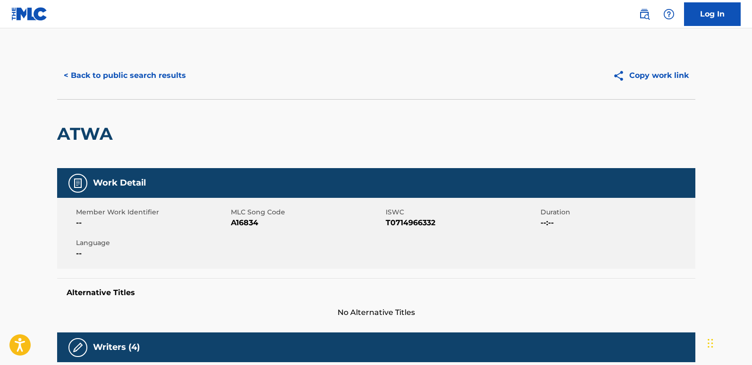
click at [172, 75] on button "< Back to public search results" at bounding box center [125, 76] width 136 height 24
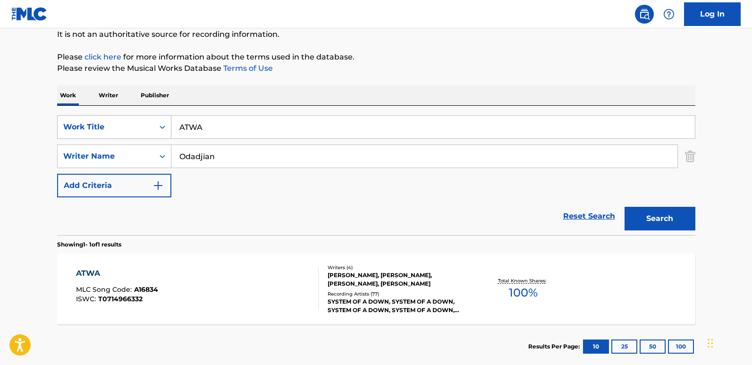
drag, startPoint x: 249, startPoint y: 131, endPoint x: 132, endPoint y: 132, distance: 117.1
click at [132, 132] on div "SearchWithCriteria03c0708a-59c2-472b-aabf-960b9237712d Work Title ATWA" at bounding box center [376, 127] width 639 height 24
paste input "B.Y.O.B."
type input "B.Y.O.B."
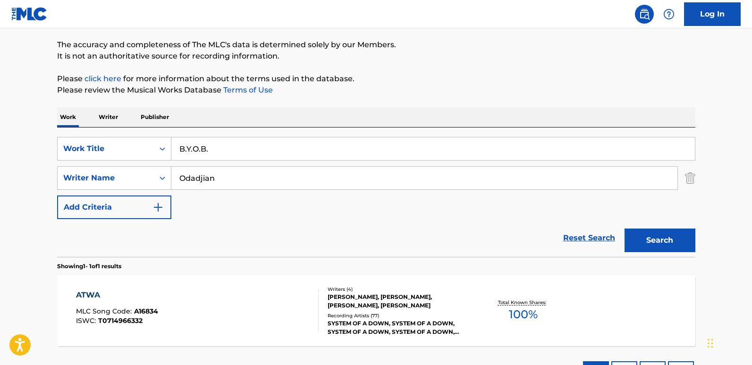
scroll to position [102, 0]
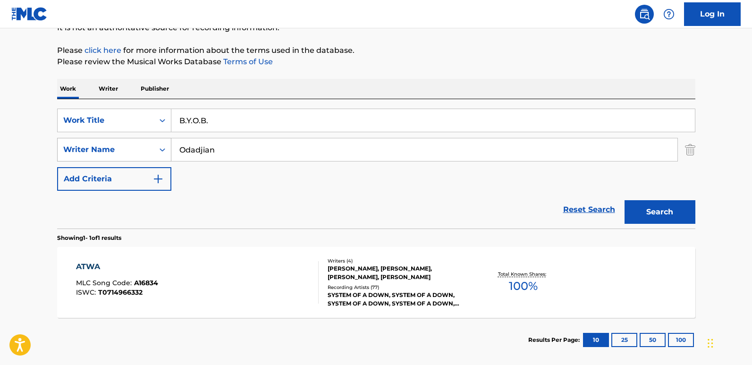
drag, startPoint x: 261, startPoint y: 153, endPoint x: 130, endPoint y: 155, distance: 130.4
click at [133, 155] on div "SearchWithCriteriaf258a45e-78d0-4405-a08a-571e8415a765 Writer Name [PERSON_NAME]" at bounding box center [376, 150] width 639 height 24
paste input "[PERSON_NAME]"
type input "[PERSON_NAME]"
click at [658, 204] on button "Search" at bounding box center [660, 212] width 71 height 24
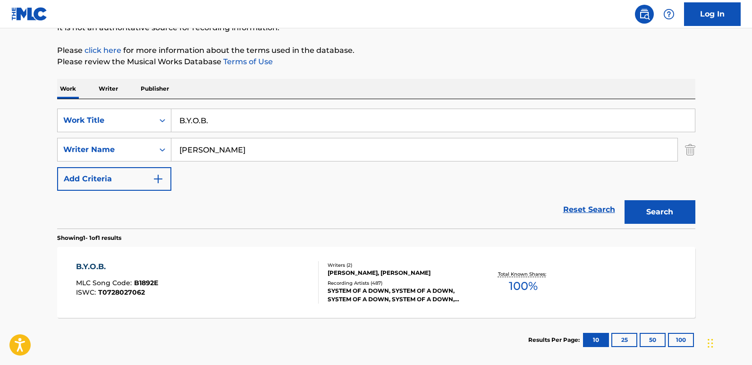
click at [89, 265] on div "B.Y.O.B." at bounding box center [117, 266] width 82 height 11
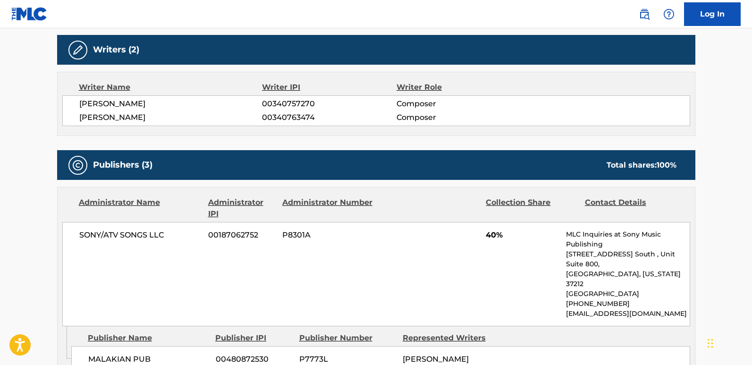
scroll to position [378, 0]
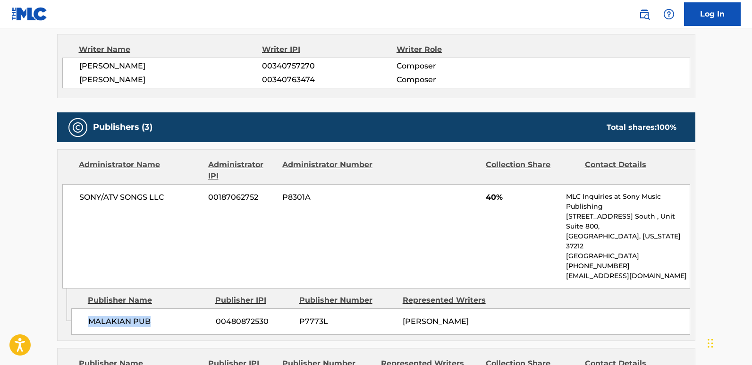
drag, startPoint x: 87, startPoint y: 299, endPoint x: 177, endPoint y: 299, distance: 90.2
click at [177, 308] on div "MALAKIAN PUB 00480872530 P7773L [PERSON_NAME]" at bounding box center [380, 321] width 619 height 26
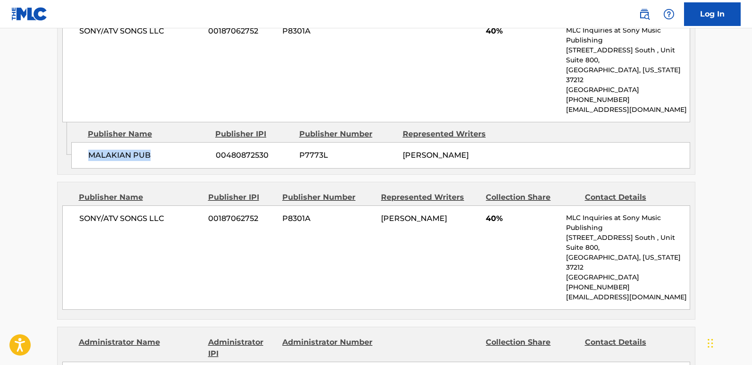
scroll to position [567, 0]
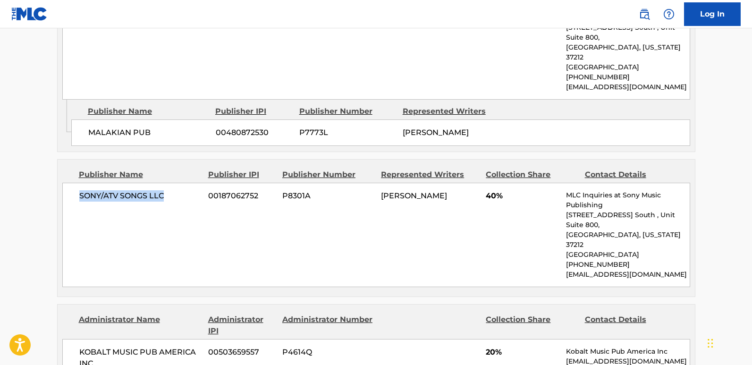
drag, startPoint x: 80, startPoint y: 180, endPoint x: 165, endPoint y: 180, distance: 84.5
click at [165, 190] on span "SONY/ATV SONGS LLC" at bounding box center [140, 195] width 122 height 11
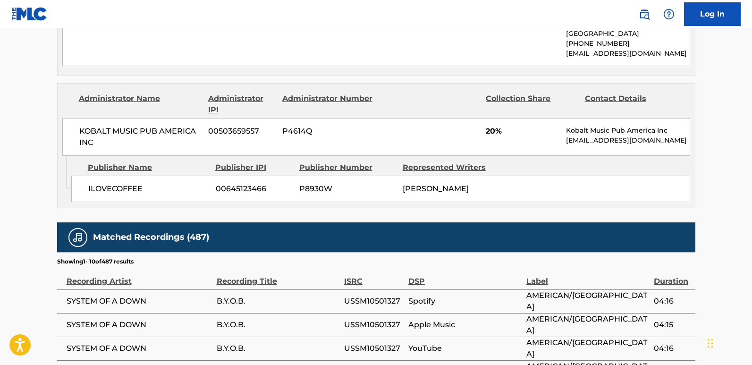
scroll to position [803, 0]
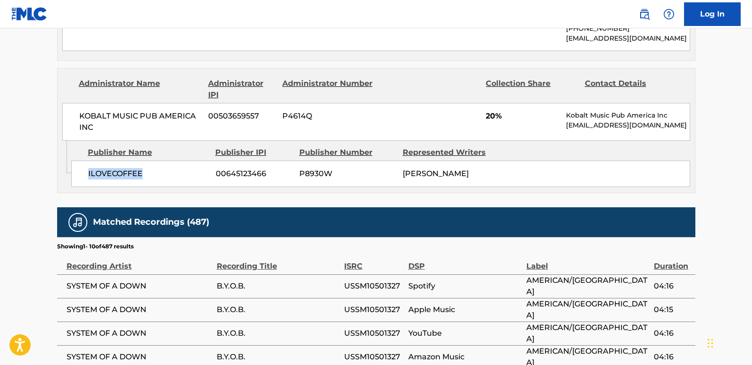
drag, startPoint x: 85, startPoint y: 140, endPoint x: 170, endPoint y: 140, distance: 84.5
click at [170, 161] on div "ILOVECOFFEE 00645123466 P8930W [PERSON_NAME]" at bounding box center [380, 174] width 619 height 26
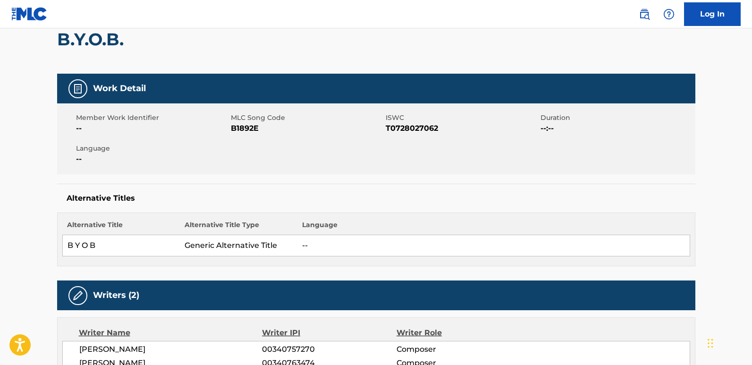
scroll to position [0, 0]
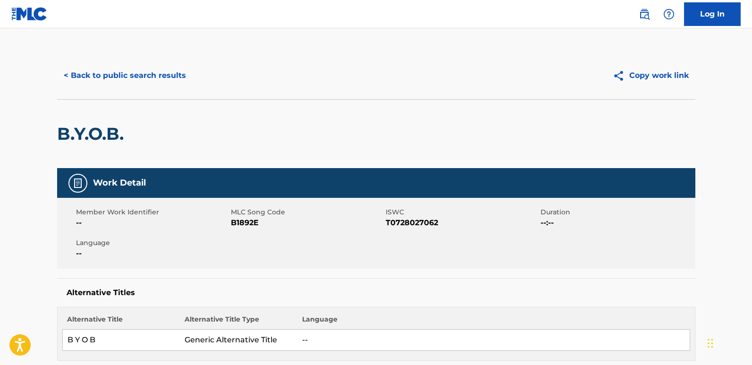
click at [165, 74] on button "< Back to public search results" at bounding box center [125, 76] width 136 height 24
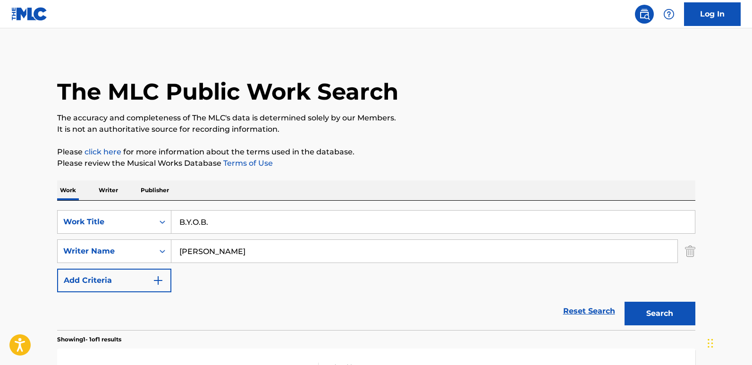
scroll to position [95, 0]
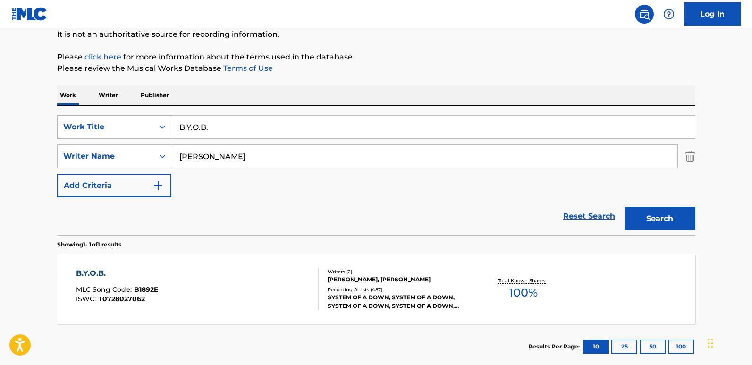
drag, startPoint x: 230, startPoint y: 125, endPoint x: 135, endPoint y: 128, distance: 95.9
click at [135, 128] on div "SearchWithCriteria03c0708a-59c2-472b-aabf-960b9237712d Work Title B.Y.O.B." at bounding box center [376, 127] width 639 height 24
paste input "oom!"
type input "Boom!"
click at [657, 211] on button "Search" at bounding box center [660, 219] width 71 height 24
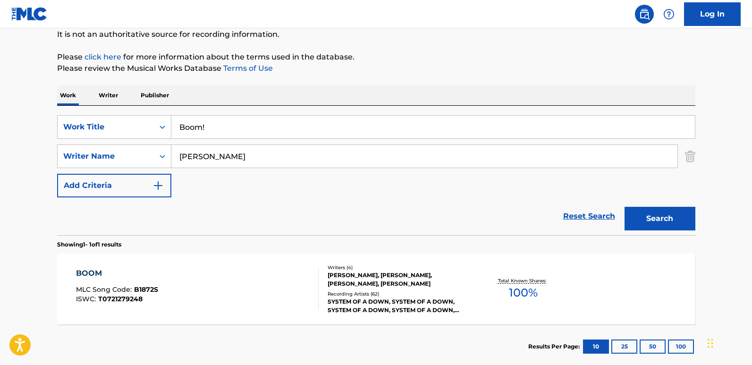
click at [293, 200] on div "Reset Search Search" at bounding box center [376, 216] width 639 height 38
click at [292, 200] on div "Reset Search Search" at bounding box center [376, 216] width 639 height 38
click at [85, 271] on div "BOOM" at bounding box center [117, 273] width 82 height 11
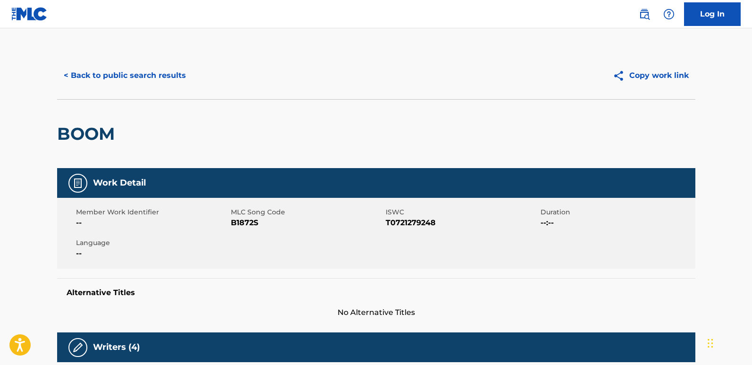
click at [301, 163] on div "BOOM" at bounding box center [376, 133] width 639 height 69
click at [417, 121] on div "BOOM" at bounding box center [376, 133] width 639 height 69
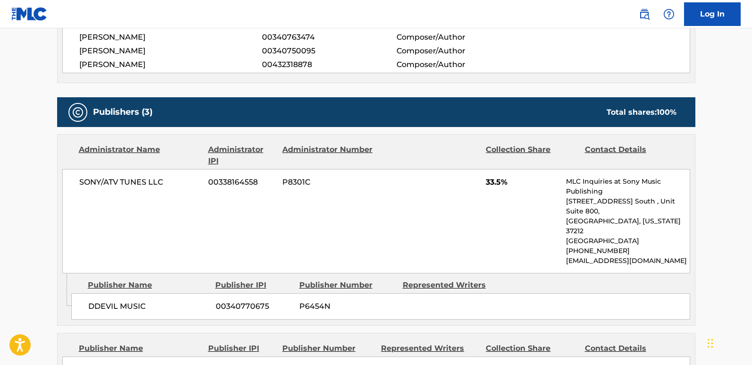
scroll to position [472, 0]
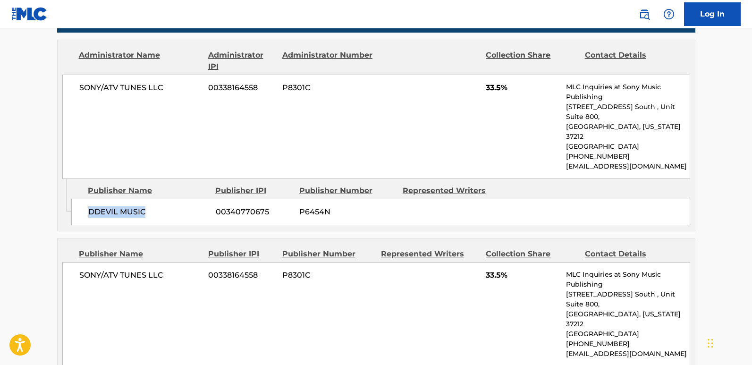
drag, startPoint x: 87, startPoint y: 202, endPoint x: 162, endPoint y: 198, distance: 75.2
click at [162, 199] on div "DDEVIL MUSIC 00340770675 P6454N" at bounding box center [380, 212] width 619 height 26
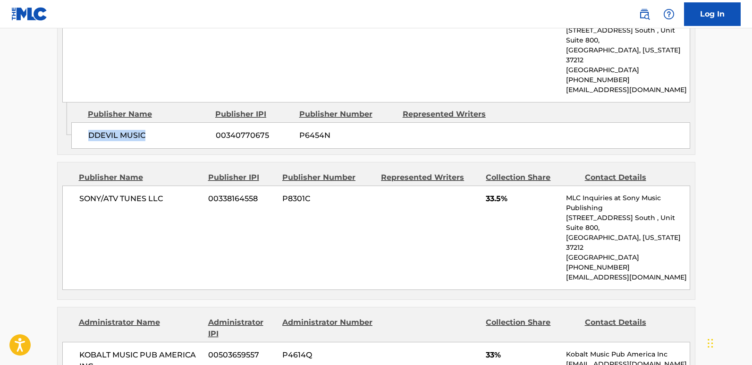
scroll to position [567, 0]
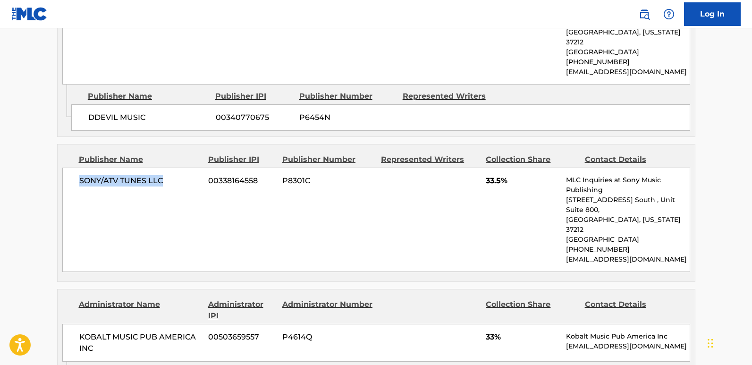
drag, startPoint x: 70, startPoint y: 164, endPoint x: 168, endPoint y: 165, distance: 97.8
click at [168, 168] on div "SONY/ATV TUNES LLC 00338164558 P8301C 33.5% MLC Inquiries at Sony Music Publish…" at bounding box center [376, 220] width 628 height 104
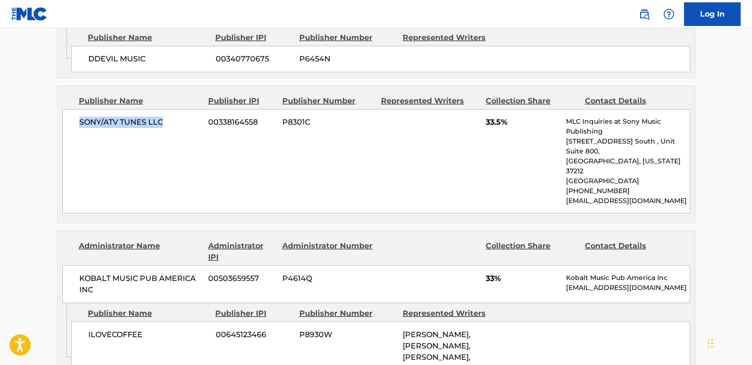
scroll to position [708, 0]
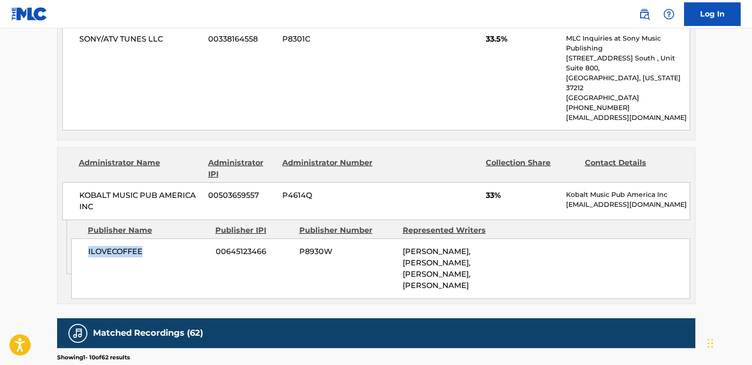
drag, startPoint x: 82, startPoint y: 207, endPoint x: 165, endPoint y: 215, distance: 83.0
click at [165, 238] on div "ILOVECOFFEE 00645123466 P8930W [PERSON_NAME], [PERSON_NAME], [PERSON_NAME], [PE…" at bounding box center [380, 268] width 619 height 60
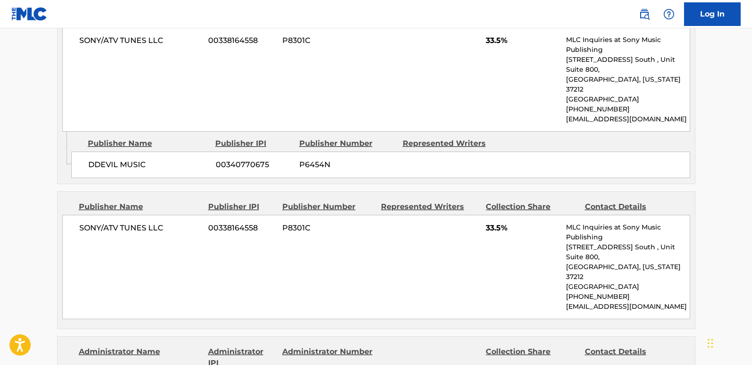
scroll to position [472, 0]
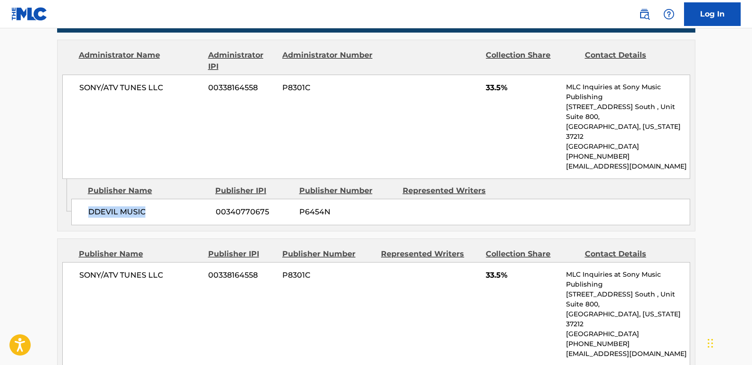
drag, startPoint x: 82, startPoint y: 188, endPoint x: 158, endPoint y: 191, distance: 76.1
click at [158, 199] on div "DDEVIL MUSIC 00340770675 P6454N" at bounding box center [380, 212] width 619 height 26
click at [496, 85] on span "33.5%" at bounding box center [522, 87] width 73 height 11
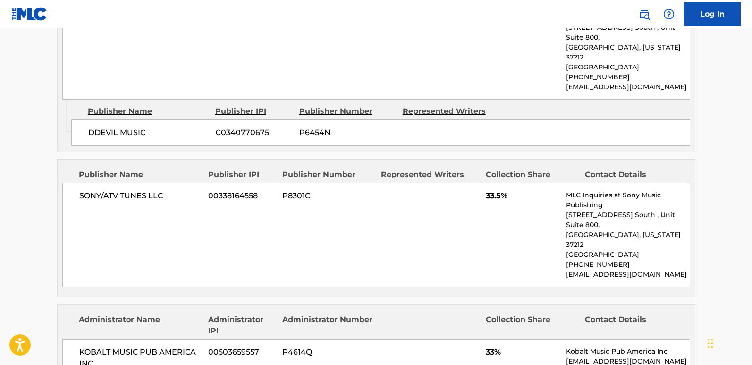
scroll to position [567, 0]
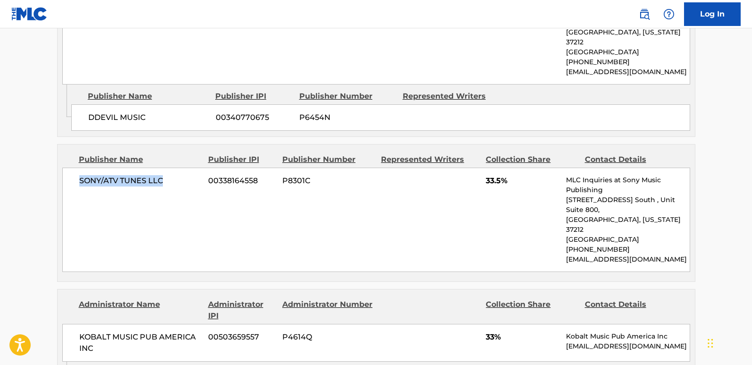
drag, startPoint x: 72, startPoint y: 163, endPoint x: 204, endPoint y: 169, distance: 132.8
click at [204, 169] on div "SONY/ATV TUNES LLC 00338164558 P8301C 33.5% MLC Inquiries at Sony Music Publish…" at bounding box center [376, 220] width 628 height 104
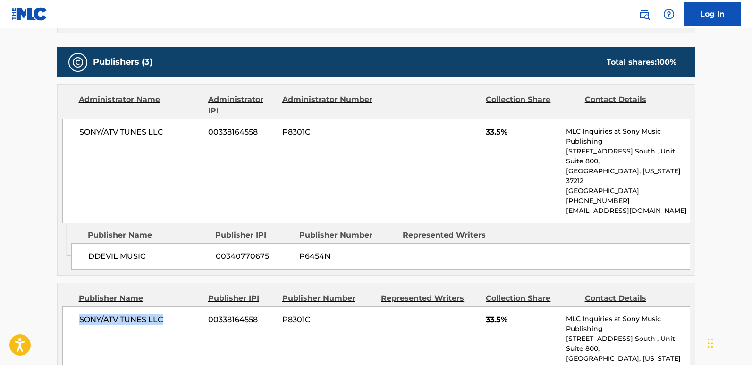
scroll to position [283, 0]
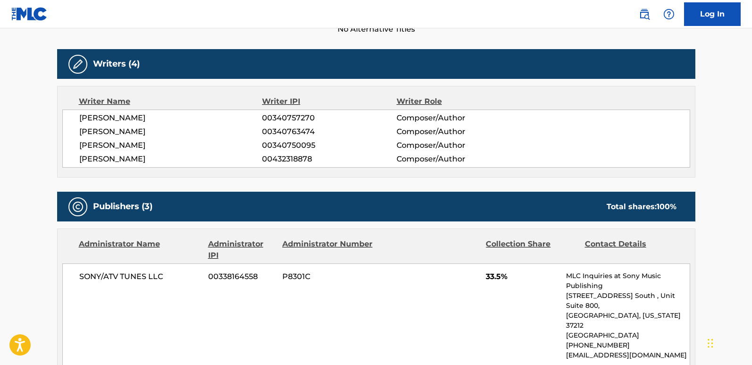
click at [129, 158] on span "[PERSON_NAME]" at bounding box center [170, 158] width 183 height 11
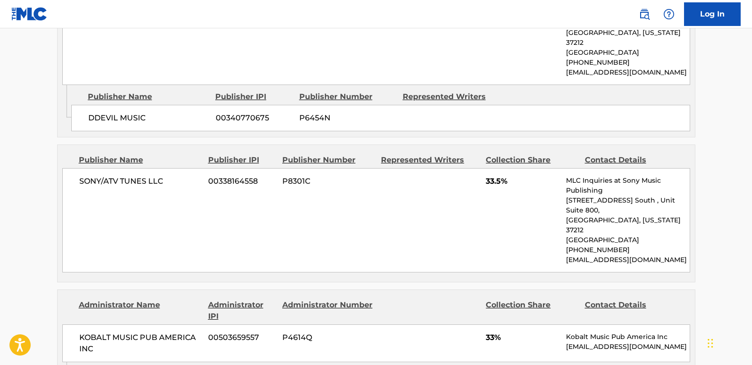
scroll to position [567, 0]
click at [9, 201] on main "< Back to public search results Copy work link BOOM Work Detail Member Work Ide…" at bounding box center [376, 137] width 752 height 1351
click at [21, 193] on main "< Back to public search results Copy work link BOOM Work Detail Member Work Ide…" at bounding box center [376, 137] width 752 height 1351
click at [32, 176] on main "< Back to public search results Copy work link BOOM Work Detail Member Work Ide…" at bounding box center [376, 137] width 752 height 1351
click at [34, 166] on main "< Back to public search results Copy work link BOOM Work Detail Member Work Ide…" at bounding box center [376, 137] width 752 height 1351
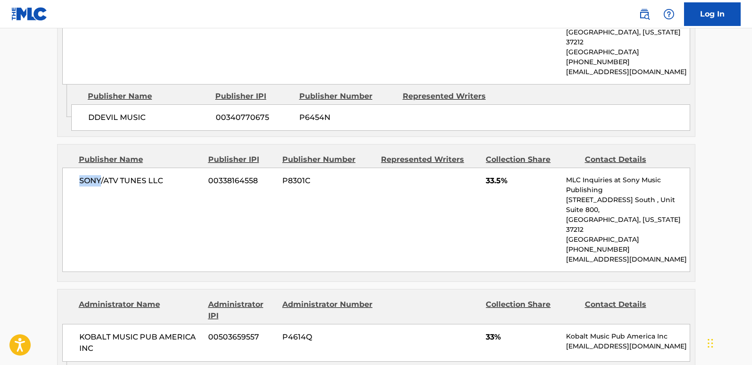
click at [34, 165] on main "< Back to public search results Copy work link BOOM Work Detail Member Work Ide…" at bounding box center [376, 137] width 752 height 1351
click at [33, 147] on main "< Back to public search results Copy work link BOOM Work Detail Member Work Ide…" at bounding box center [376, 137] width 752 height 1351
click at [28, 143] on main "< Back to public search results Copy work link BOOM Work Detail Member Work Ide…" at bounding box center [376, 137] width 752 height 1351
click at [21, 130] on main "< Back to public search results Copy work link BOOM Work Detail Member Work Ide…" at bounding box center [376, 137] width 752 height 1351
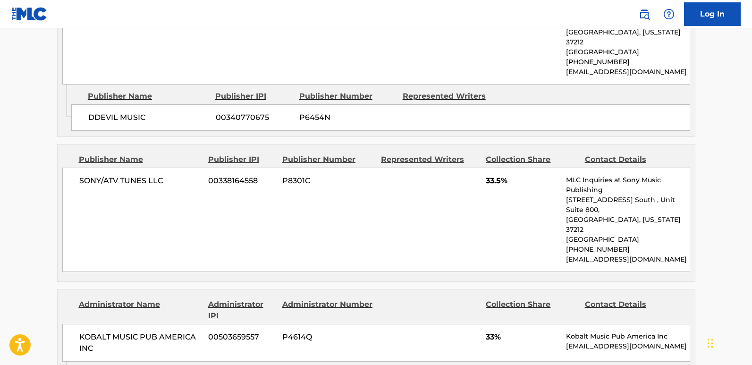
click at [304, 185] on div "SONY/ATV TUNES LLC 00338164558 P8301C 33.5% MLC Inquiries at Sony Music Publish…" at bounding box center [376, 220] width 628 height 104
drag, startPoint x: 303, startPoint y: 185, endPoint x: 295, endPoint y: 186, distance: 8.1
click at [303, 186] on div "SONY/ATV TUNES LLC 00338164558 P8301C 33.5% MLC Inquiries at Sony Music Publish…" at bounding box center [376, 220] width 628 height 104
click at [288, 187] on div "SONY/ATV TUNES LLC 00338164558 P8301C 33.5% MLC Inquiries at Sony Music Publish…" at bounding box center [376, 220] width 628 height 104
click at [286, 179] on div "SONY/ATV TUNES LLC 00338164558 P8301C 33.5% MLC Inquiries at Sony Music Publish…" at bounding box center [376, 220] width 628 height 104
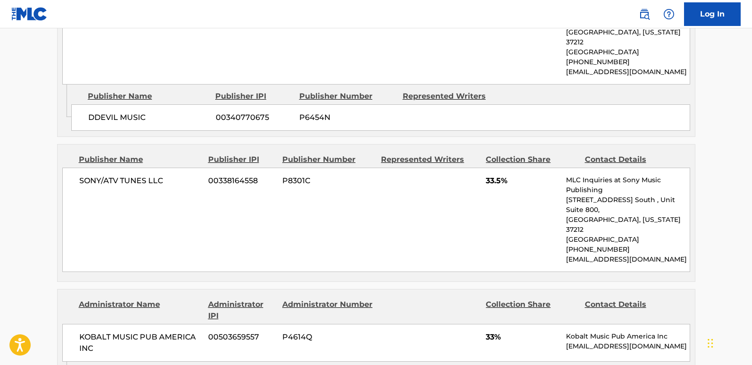
click at [286, 179] on div "SONY/ATV TUNES LLC 00338164558 P8301C 33.5% MLC Inquiries at Sony Music Publish…" at bounding box center [376, 220] width 628 height 104
click at [222, 200] on div "SONY/ATV TUNES LLC 00338164558 P8301C 33.5% MLC Inquiries at Sony Music Publish…" at bounding box center [376, 220] width 628 height 104
click at [264, 179] on div "SONY/ATV TUNES LLC 00338164558 P8301C 33.5% MLC Inquiries at Sony Music Publish…" at bounding box center [376, 220] width 628 height 104
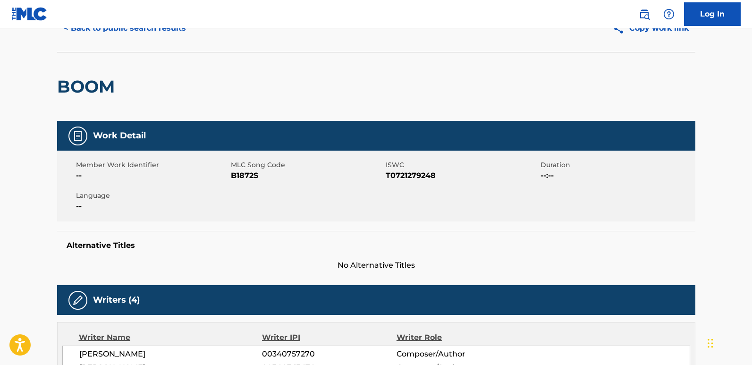
scroll to position [0, 0]
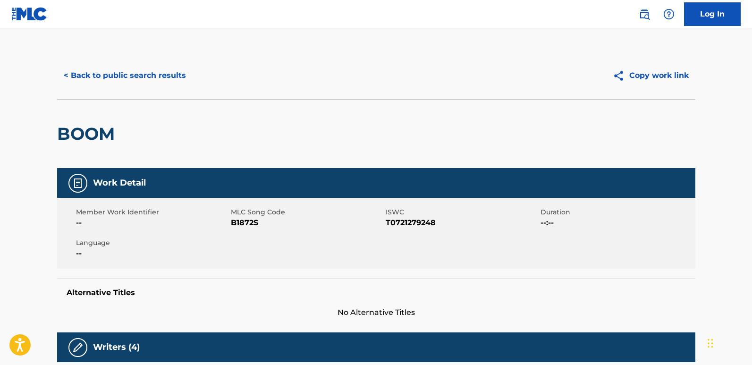
click at [138, 54] on div "< Back to public search results Copy work link" at bounding box center [376, 75] width 639 height 47
click at [140, 64] on button "< Back to public search results" at bounding box center [125, 76] width 136 height 24
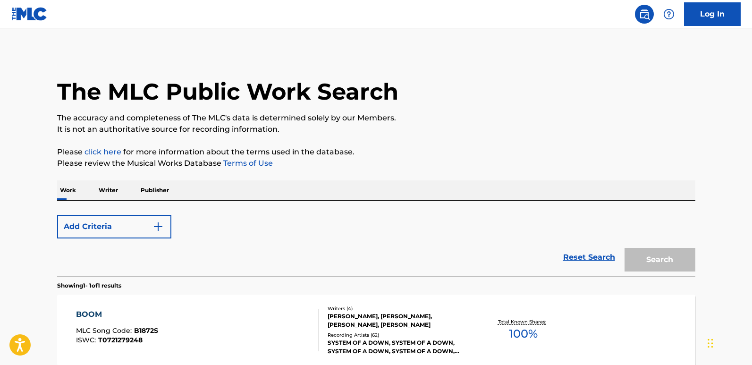
scroll to position [95, 0]
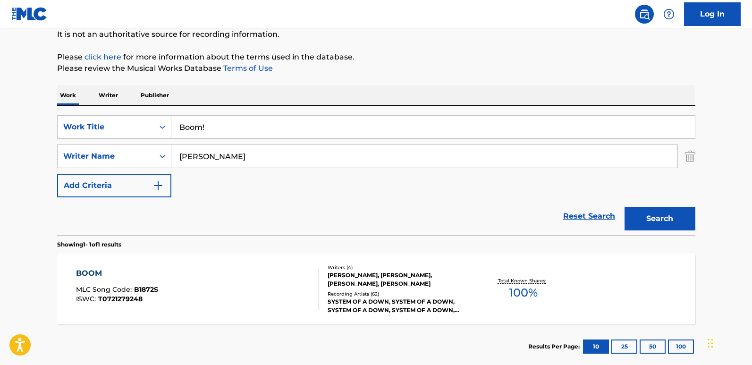
click at [597, 217] on link "Reset Search" at bounding box center [589, 216] width 61 height 21
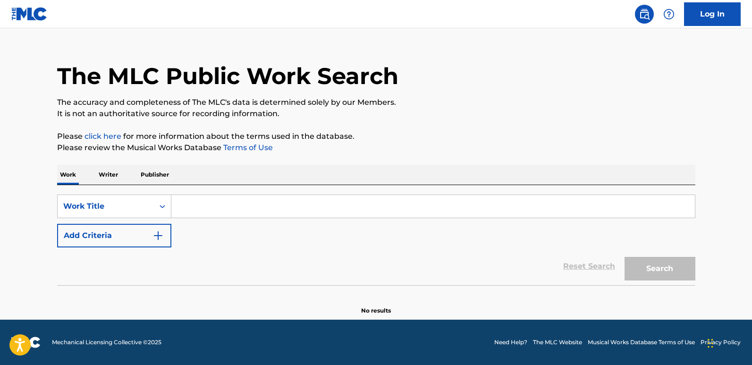
scroll to position [0, 0]
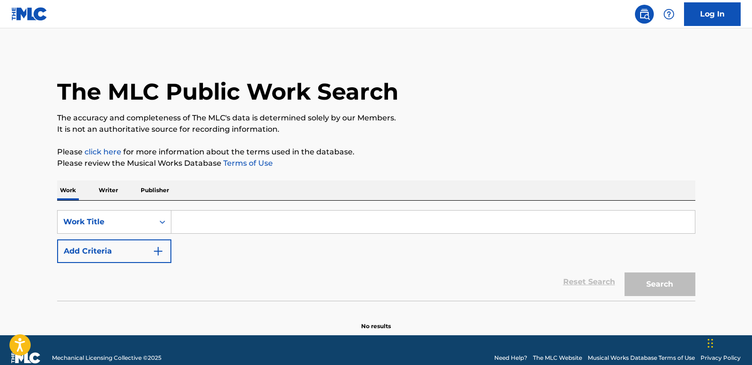
click at [268, 210] on div "Search Form" at bounding box center [433, 222] width 524 height 24
click at [259, 219] on input "Search Form" at bounding box center [433, 222] width 524 height 23
paste input "Bounce"
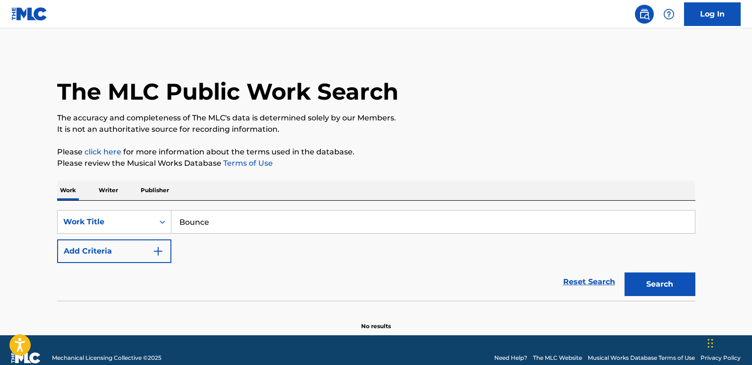
type input "Bounce"
click at [471, 189] on div "Work Writer Publisher" at bounding box center [376, 190] width 639 height 20
click at [143, 255] on button "Add Criteria" at bounding box center [114, 251] width 114 height 24
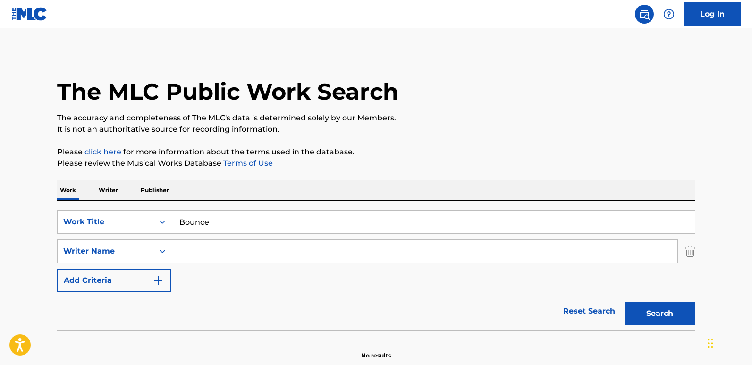
click at [234, 255] on input "Search Form" at bounding box center [424, 251] width 506 height 23
paste input "[PERSON_NAME]"
type input "[PERSON_NAME]"
click at [625, 302] on button "Search" at bounding box center [660, 314] width 71 height 24
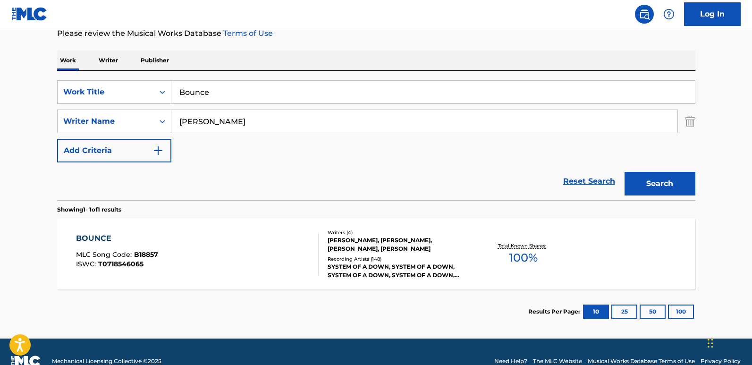
scroll to position [142, 0]
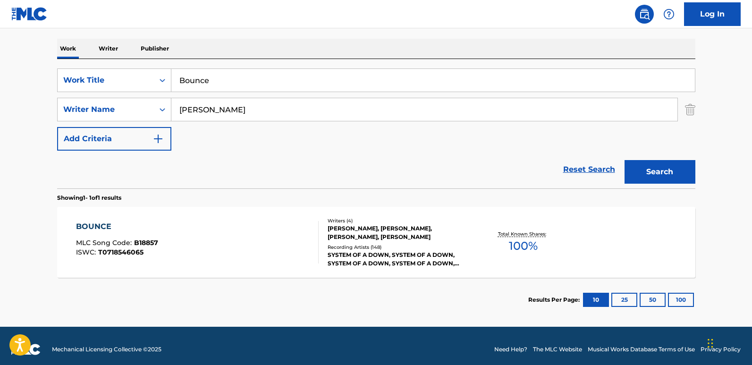
click at [111, 228] on div "BOUNCE" at bounding box center [117, 226] width 82 height 11
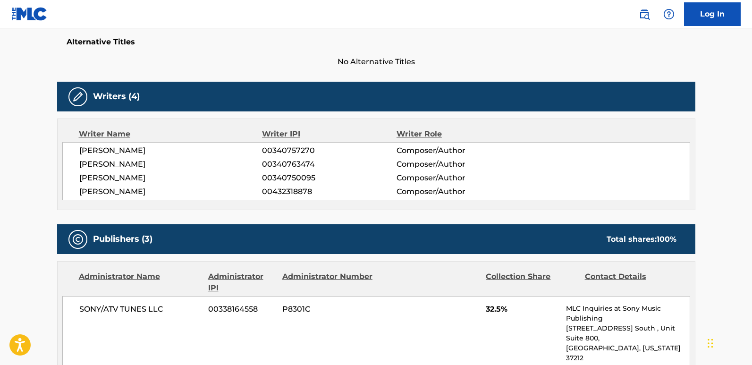
scroll to position [378, 0]
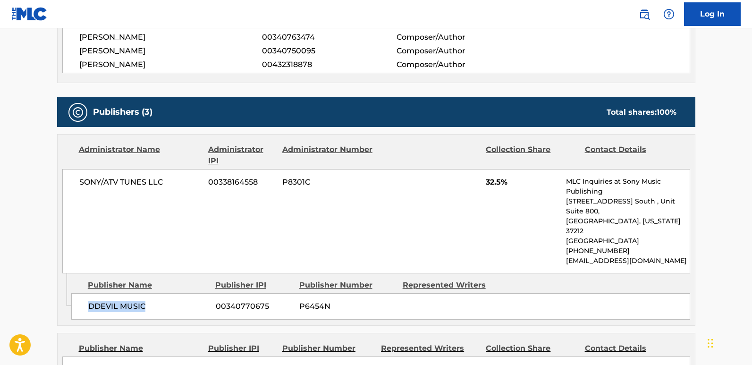
drag, startPoint x: 85, startPoint y: 284, endPoint x: 144, endPoint y: 285, distance: 59.0
click at [144, 293] on div "DDEVIL MUSIC 00340770675 P6454N" at bounding box center [380, 306] width 619 height 26
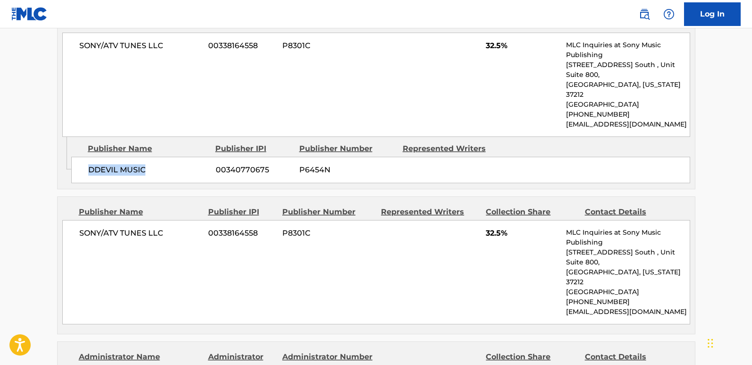
scroll to position [520, 0]
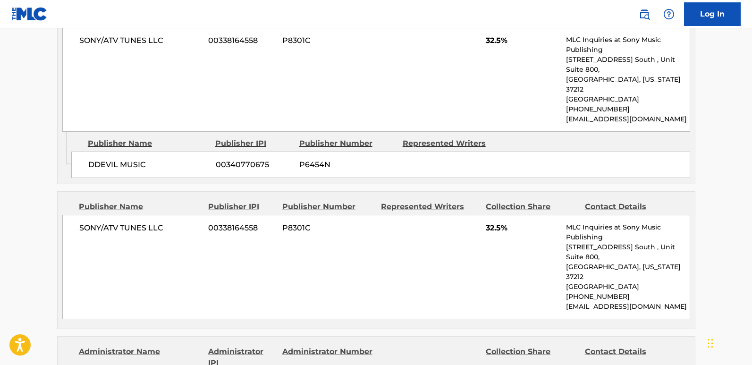
click at [83, 215] on div "SONY/ATV TUNES LLC 00338164558 P8301C 32.5% MLC Inquiries at Sony Music Publish…" at bounding box center [376, 267] width 628 height 104
drag, startPoint x: 79, startPoint y: 212, endPoint x: 170, endPoint y: 211, distance: 90.2
click at [170, 222] on span "SONY/ATV TUNES LLC" at bounding box center [140, 227] width 122 height 11
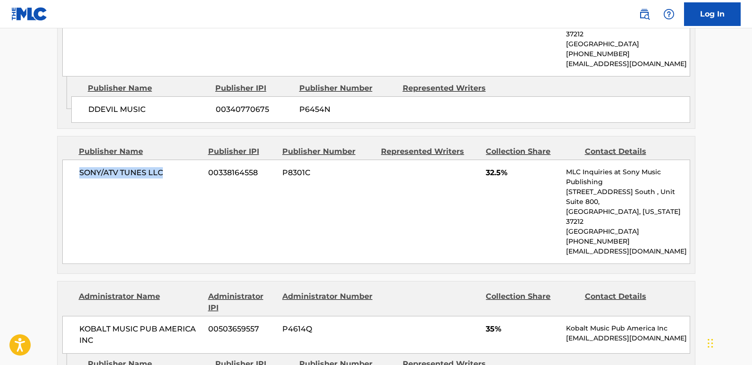
scroll to position [661, 0]
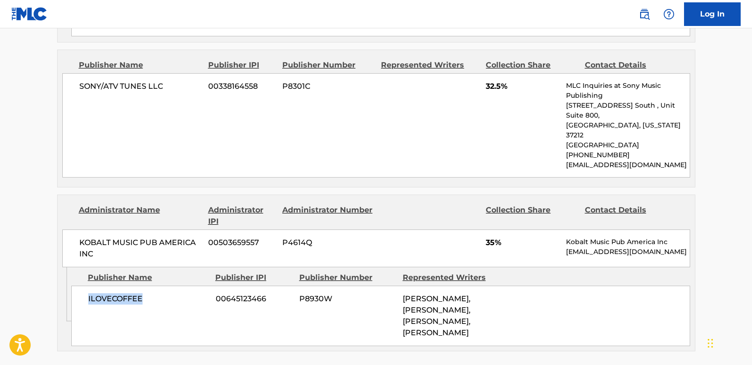
drag, startPoint x: 82, startPoint y: 258, endPoint x: 154, endPoint y: 261, distance: 72.8
click at [154, 286] on div "ILOVECOFFEE 00645123466 P8930W [PERSON_NAME], [PERSON_NAME], [PERSON_NAME], [PE…" at bounding box center [380, 316] width 619 height 60
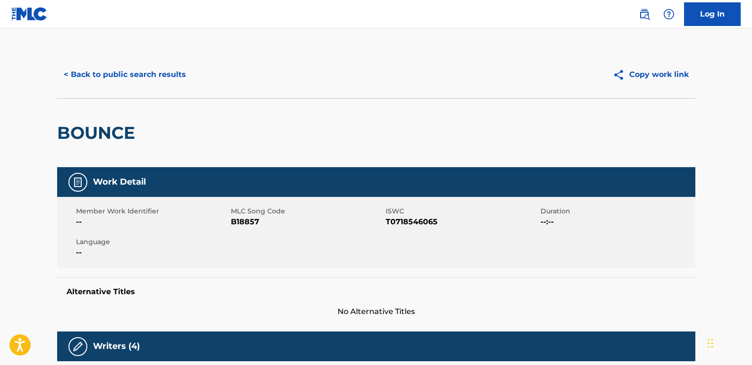
scroll to position [0, 0]
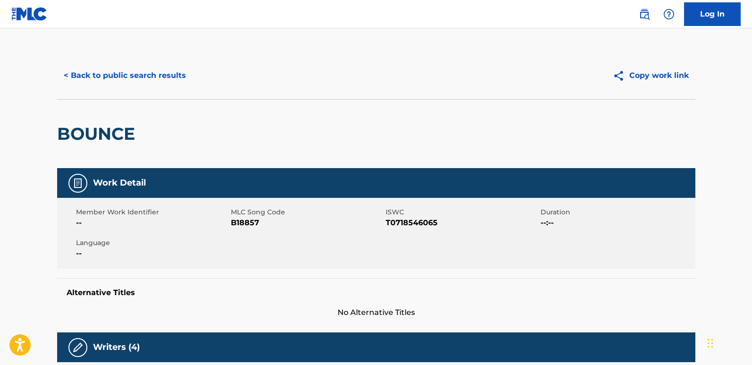
click at [168, 81] on button "< Back to public search results" at bounding box center [125, 76] width 136 height 24
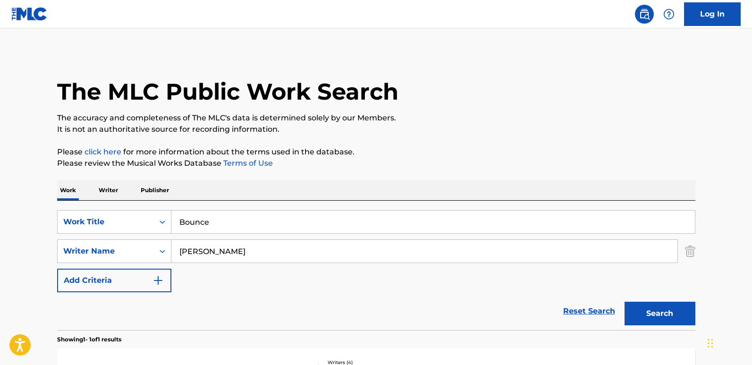
scroll to position [95, 0]
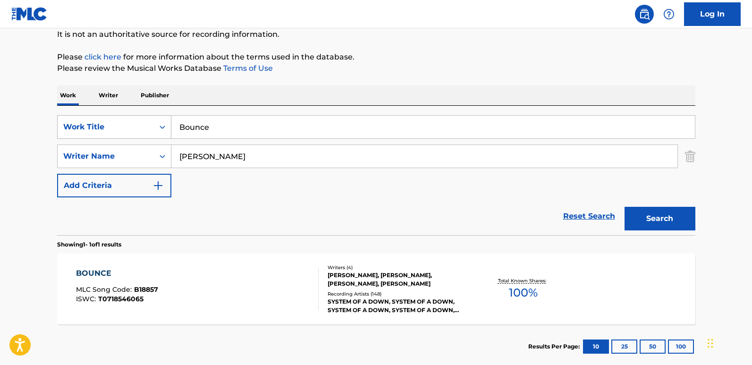
drag, startPoint x: 210, startPoint y: 125, endPoint x: 143, endPoint y: 128, distance: 66.7
click at [143, 128] on div "SearchWithCriteria03c0708a-59c2-472b-aabf-960b9237712d Work Title Bounce" at bounding box center [376, 127] width 639 height 24
paste input "ubbles"
type input "Bubbles"
click at [652, 213] on button "Search" at bounding box center [660, 219] width 71 height 24
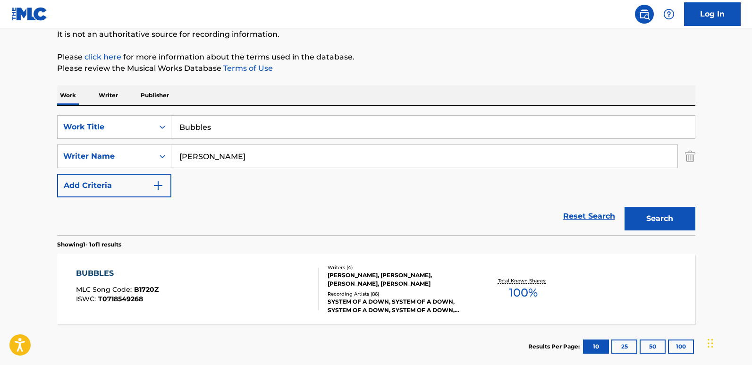
click at [100, 273] on div "BUBBLES" at bounding box center [117, 273] width 83 height 11
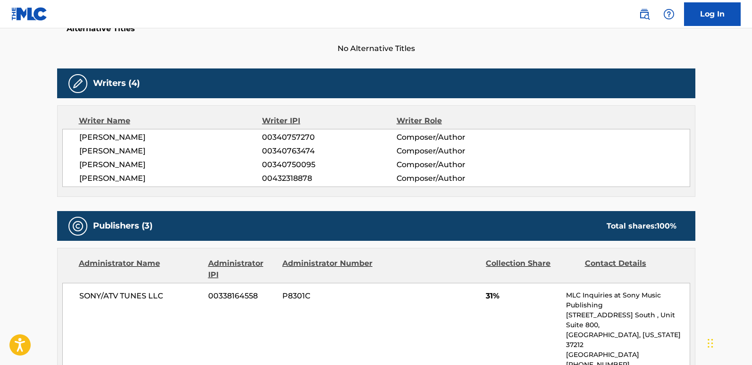
scroll to position [378, 0]
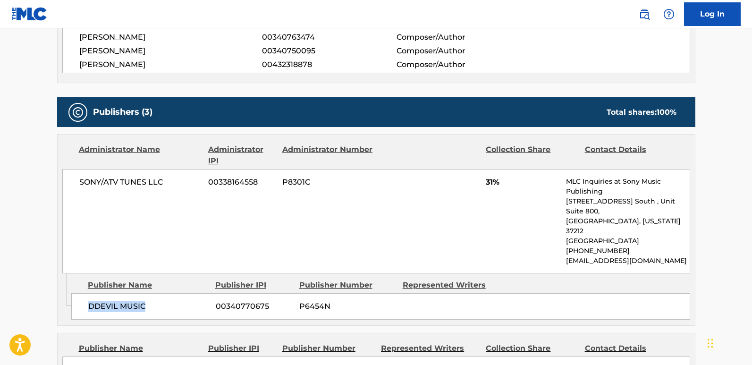
drag, startPoint x: 89, startPoint y: 284, endPoint x: 149, endPoint y: 284, distance: 60.5
click at [149, 301] on span "DDEVIL MUSIC" at bounding box center [148, 306] width 120 height 11
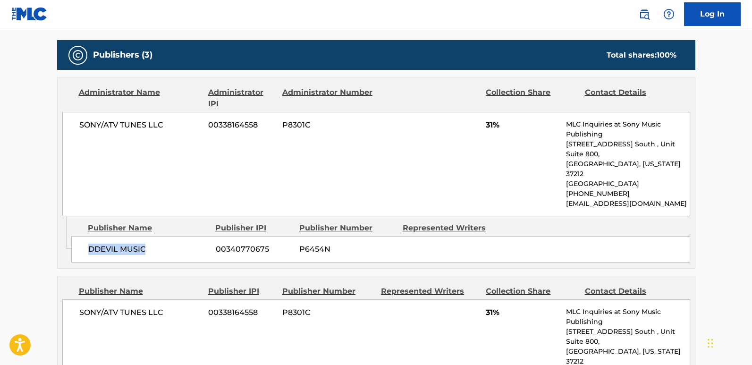
scroll to position [425, 0]
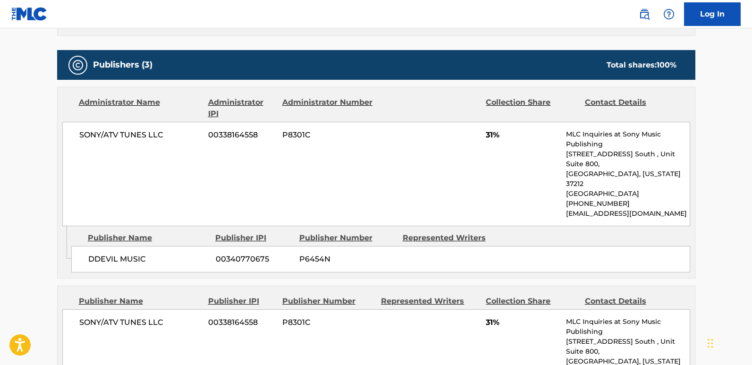
click at [486, 133] on span "31%" at bounding box center [522, 134] width 73 height 11
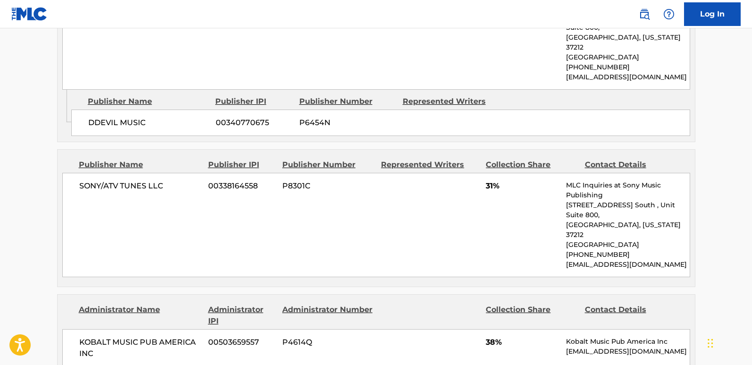
scroll to position [567, 0]
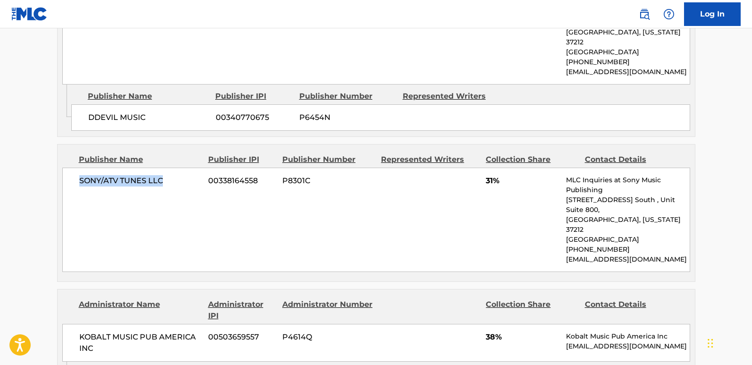
drag, startPoint x: 79, startPoint y: 159, endPoint x: 177, endPoint y: 160, distance: 98.2
click at [177, 175] on span "SONY/ATV TUNES LLC" at bounding box center [140, 180] width 122 height 11
click at [492, 175] on span "31%" at bounding box center [522, 180] width 73 height 11
click at [488, 175] on span "31%" at bounding box center [522, 180] width 73 height 11
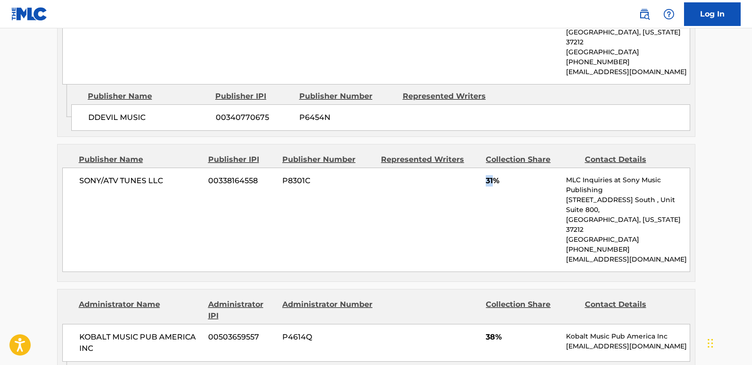
click at [488, 175] on span "31%" at bounding box center [522, 180] width 73 height 11
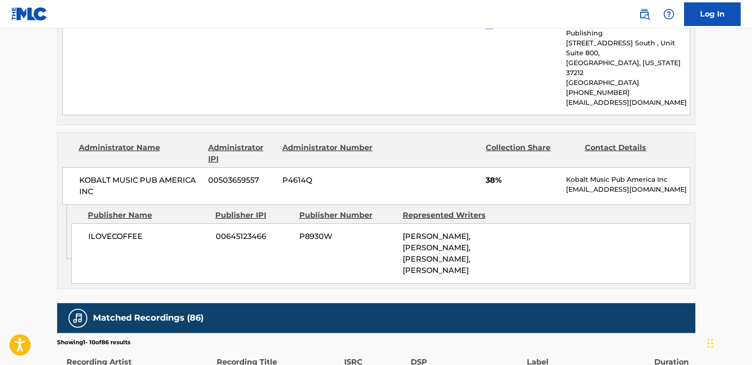
scroll to position [756, 0]
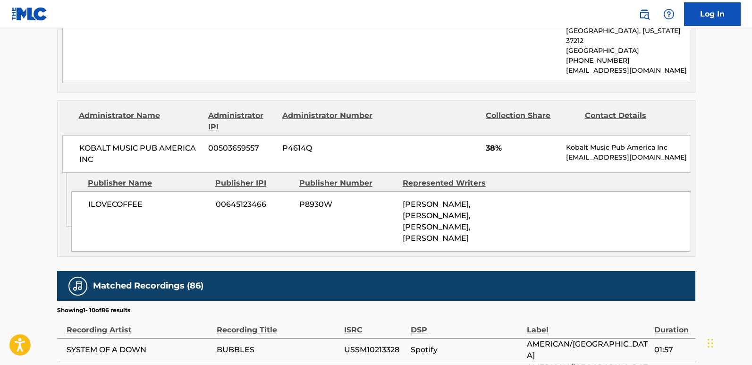
click at [221, 212] on div "Admin Original Publisher Connecting Line Publisher Name Publisher IPI Publisher…" at bounding box center [377, 215] width 638 height 84
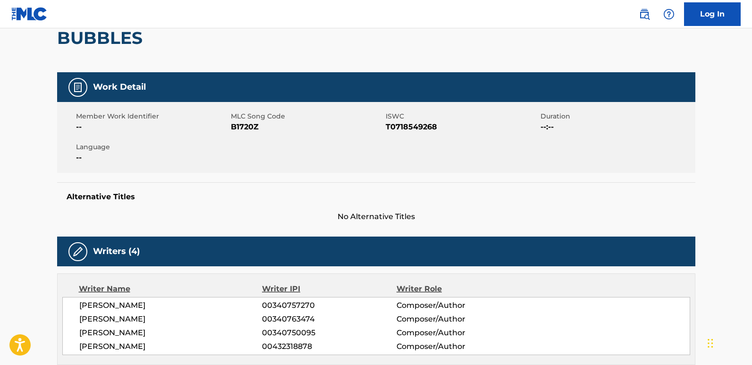
scroll to position [0, 0]
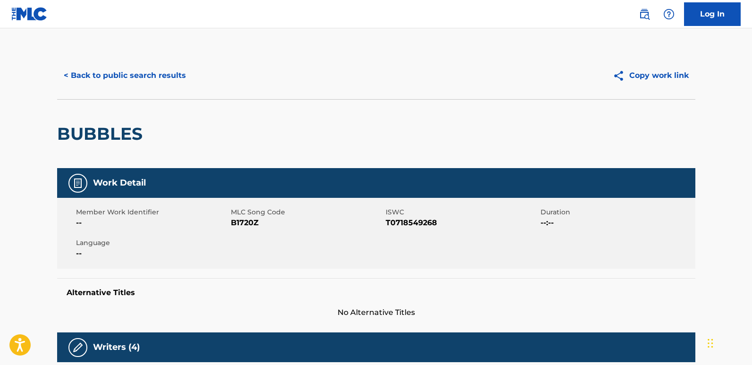
click at [126, 77] on button "< Back to public search results" at bounding box center [125, 76] width 136 height 24
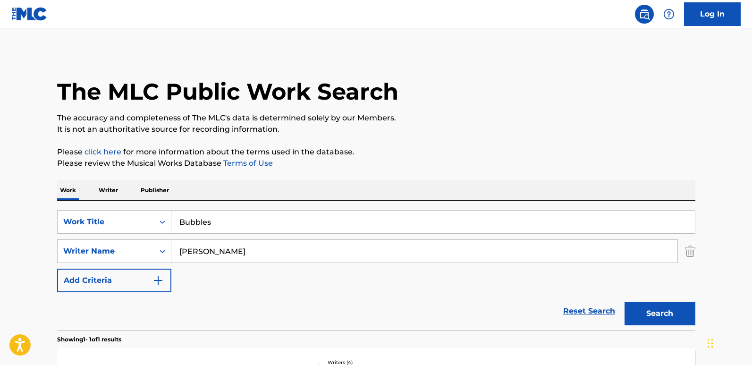
scroll to position [95, 0]
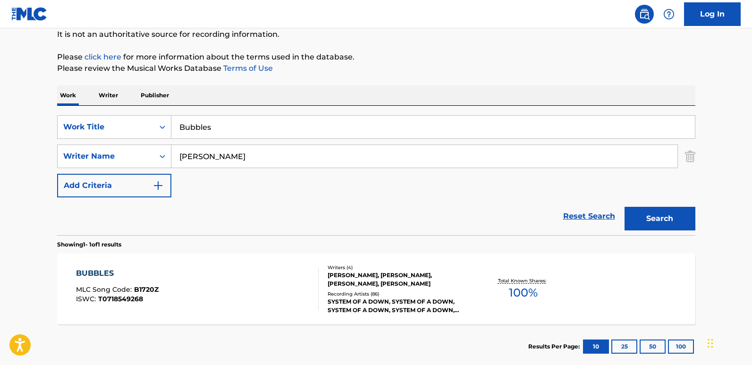
drag, startPoint x: 224, startPoint y: 128, endPoint x: 162, endPoint y: 144, distance: 63.8
click at [162, 144] on div "SearchWithCriteria03c0708a-59c2-472b-aabf-960b9237712d Work Title Bubbles Searc…" at bounding box center [376, 156] width 639 height 82
paste input "Chic 'N' Stu"
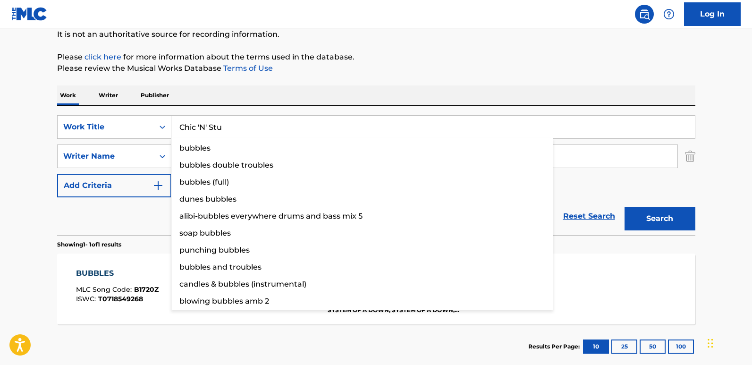
type input "Chic 'N' Stu"
click at [663, 217] on button "Search" at bounding box center [660, 219] width 71 height 24
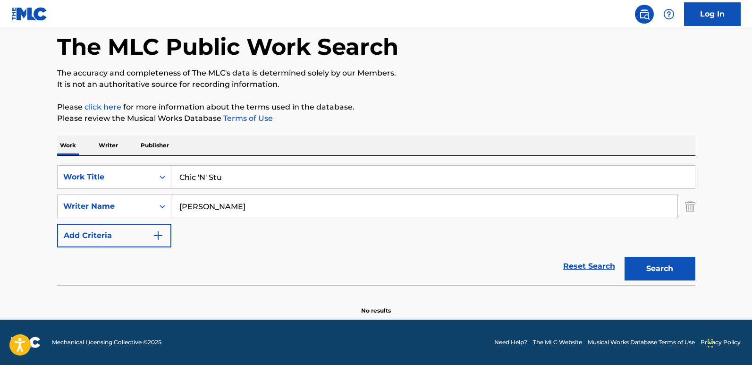
scroll to position [45, 0]
drag, startPoint x: 266, startPoint y: 210, endPoint x: 146, endPoint y: 210, distance: 119.5
click at [146, 210] on div "SearchWithCriteriaf258a45e-78d0-4405-a08a-571e8415a765 Writer Name [PERSON_NAME]" at bounding box center [376, 207] width 639 height 24
paste input "[PERSON_NAME]"
type input "[PERSON_NAME]"
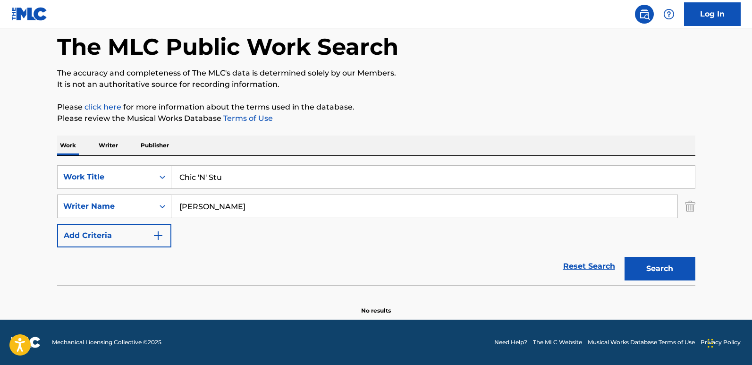
click at [625, 257] on button "Search" at bounding box center [660, 269] width 71 height 24
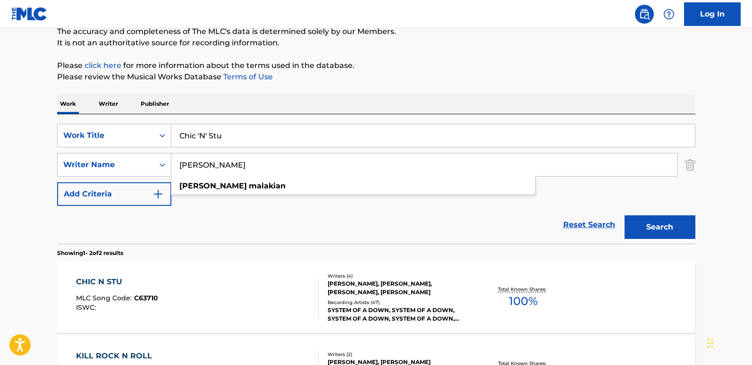
scroll to position [139, 0]
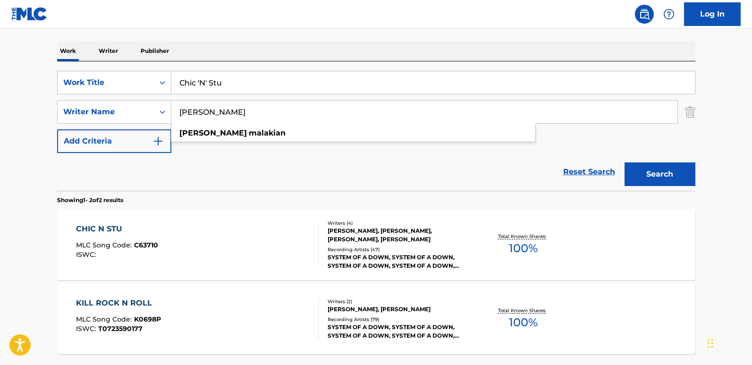
click at [198, 174] on div "Reset Search Search" at bounding box center [376, 172] width 639 height 38
click at [124, 230] on div "CHIC N STU" at bounding box center [117, 228] width 82 height 11
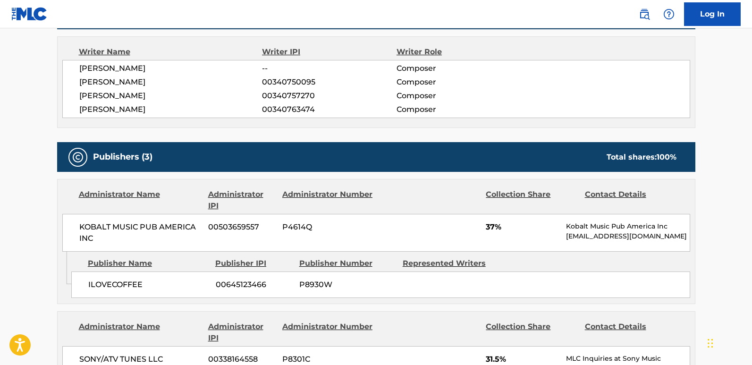
scroll to position [378, 0]
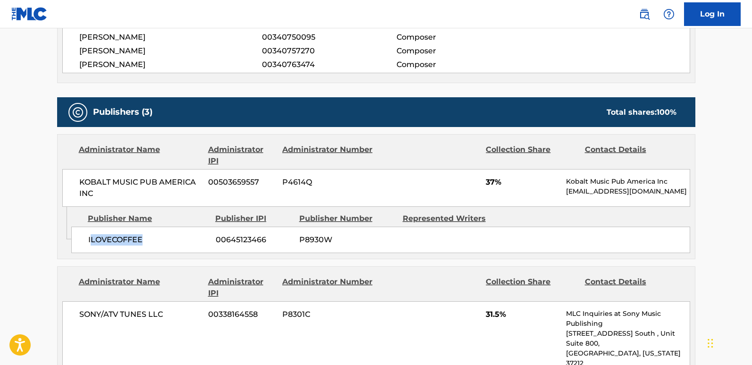
drag, startPoint x: 91, startPoint y: 244, endPoint x: 146, endPoint y: 244, distance: 55.3
click at [146, 244] on span "ILOVECOFFEE" at bounding box center [148, 239] width 120 height 11
click at [98, 247] on div "ILOVECOFFEE 00645123466 P8930W" at bounding box center [380, 240] width 619 height 26
drag, startPoint x: 87, startPoint y: 238, endPoint x: 170, endPoint y: 240, distance: 82.7
click at [170, 240] on div "ILOVECOFFEE 00645123466 P8930W" at bounding box center [380, 240] width 619 height 26
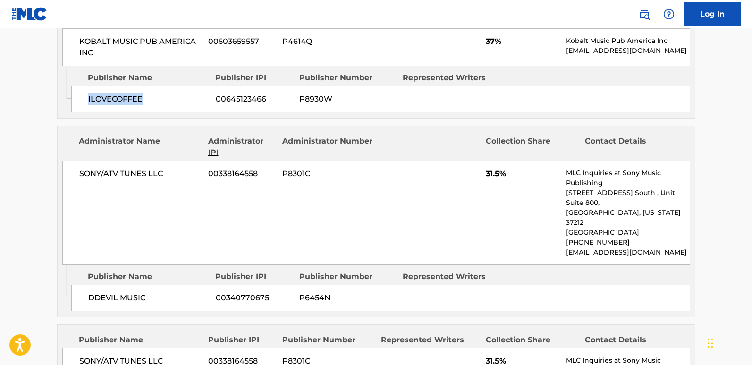
scroll to position [520, 0]
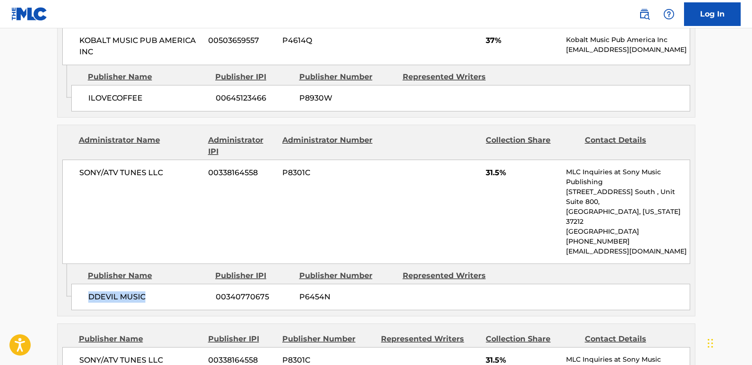
drag, startPoint x: 86, startPoint y: 271, endPoint x: 155, endPoint y: 272, distance: 69.4
click at [155, 284] on div "DDEVIL MUSIC 00340770675 P6454N" at bounding box center [380, 297] width 619 height 26
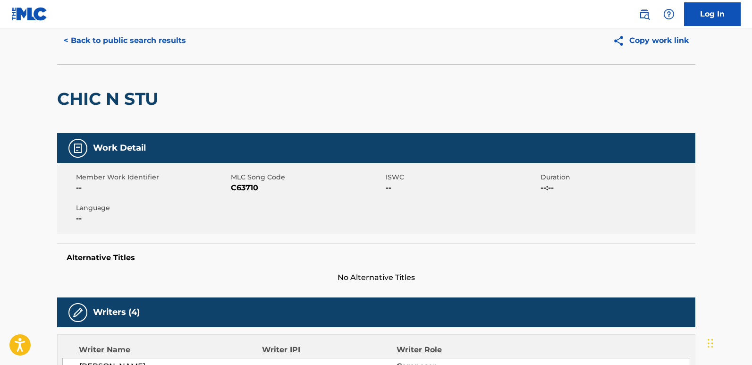
scroll to position [0, 0]
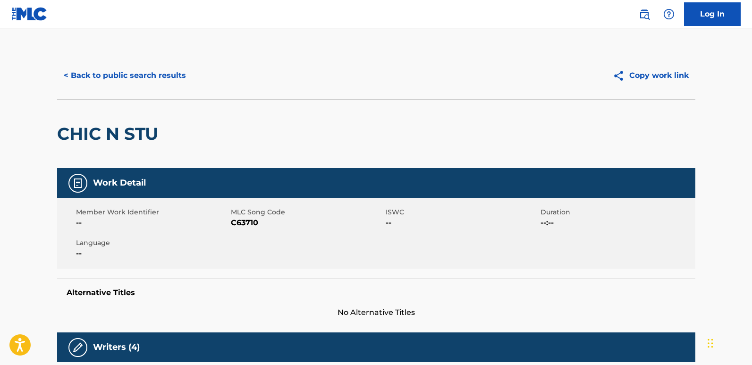
click at [173, 101] on div "CHIC N STU" at bounding box center [376, 133] width 639 height 69
click at [173, 78] on button "< Back to public search results" at bounding box center [125, 76] width 136 height 24
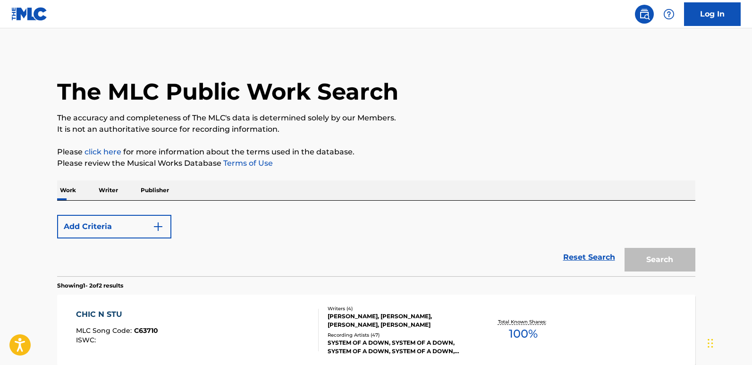
scroll to position [139, 0]
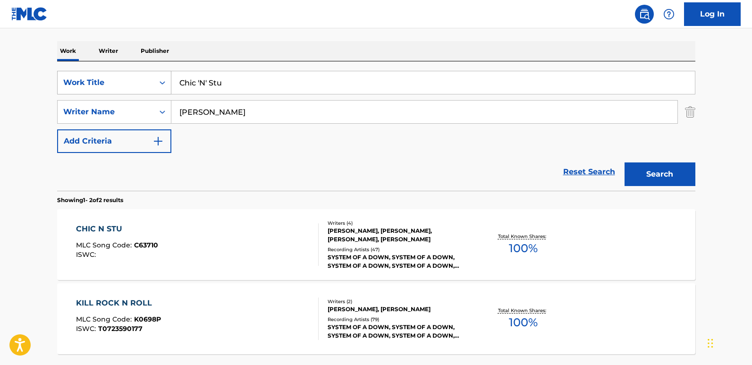
drag, startPoint x: 258, startPoint y: 82, endPoint x: 99, endPoint y: 86, distance: 159.7
click at [99, 86] on div "SearchWithCriteria03c0708a-59c2-472b-aabf-960b9237712d Work Title Chic 'N' Stu" at bounding box center [376, 83] width 639 height 24
paste input "igaro"
type input "Cigaro"
click at [654, 173] on button "Search" at bounding box center [660, 174] width 71 height 24
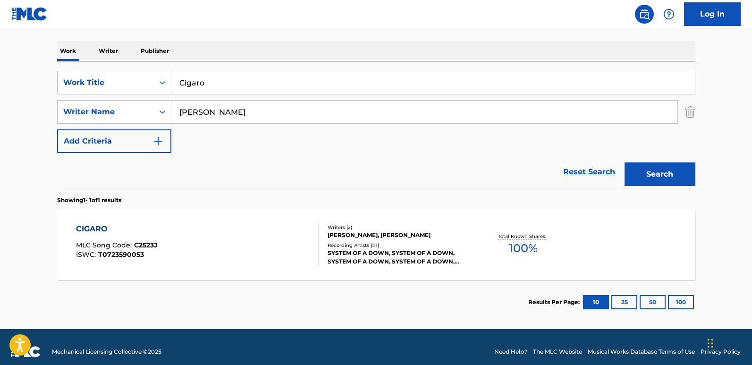
click at [359, 243] on div "Recording Artists ( 111 )" at bounding box center [399, 245] width 143 height 7
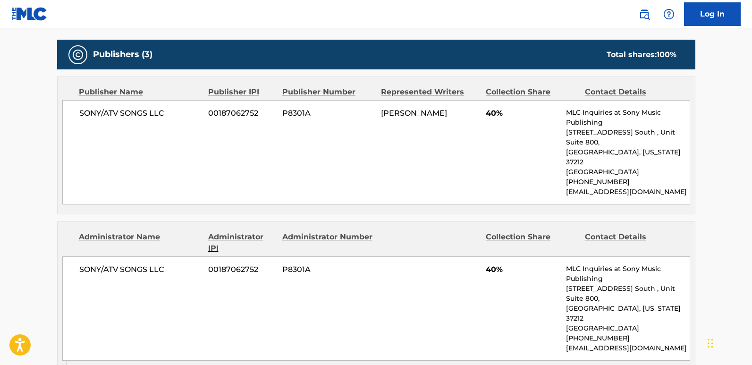
scroll to position [378, 0]
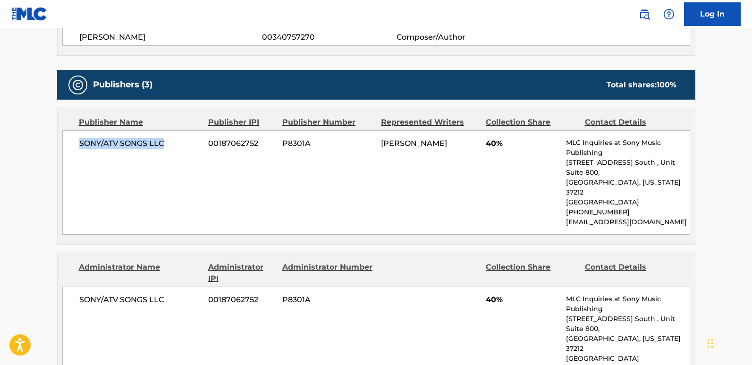
drag, startPoint x: 75, startPoint y: 142, endPoint x: 173, endPoint y: 145, distance: 98.3
click at [173, 145] on div "SONY/ATV SONGS LLC 00187062752 P8301A [PERSON_NAME] 40% MLC Inquiries at Sony M…" at bounding box center [376, 182] width 628 height 104
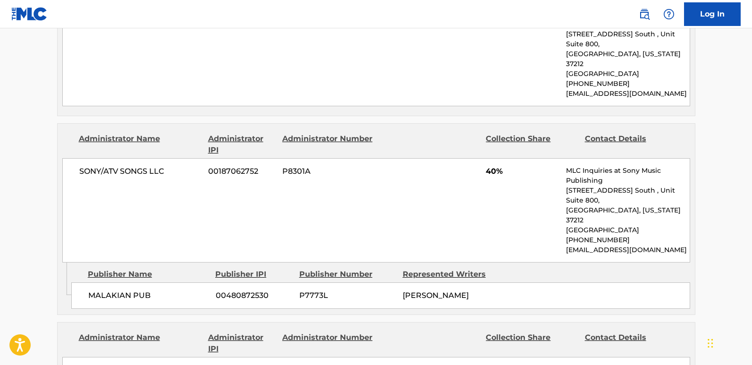
scroll to position [520, 0]
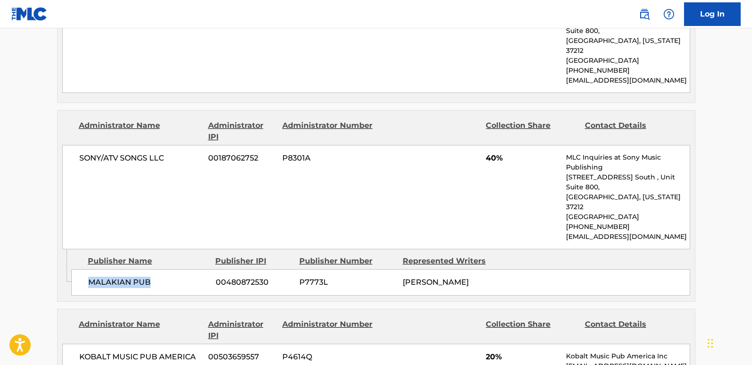
drag, startPoint x: 84, startPoint y: 246, endPoint x: 166, endPoint y: 247, distance: 82.2
click at [166, 269] on div "MALAKIAN PUB 00480872530 P7773L [PERSON_NAME]" at bounding box center [380, 282] width 619 height 26
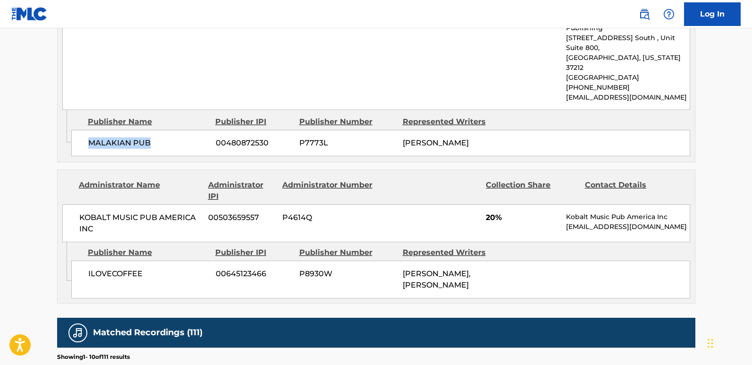
scroll to position [661, 0]
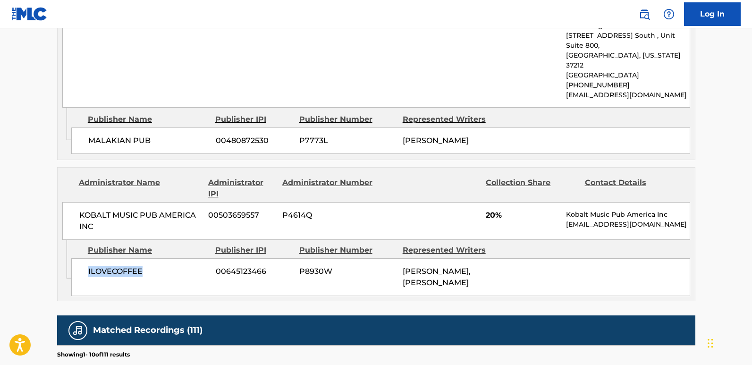
drag, startPoint x: 77, startPoint y: 236, endPoint x: 162, endPoint y: 234, distance: 84.5
click at [162, 258] on div "ILOVECOFFEE 00645123466 P8930W [PERSON_NAME], [PERSON_NAME]" at bounding box center [380, 277] width 619 height 38
click at [191, 41] on div "SONY/ATV SONGS LLC 00187062752 P8301A 40% MLC Inquiries at Sony Music Publishin…" at bounding box center [376, 55] width 628 height 104
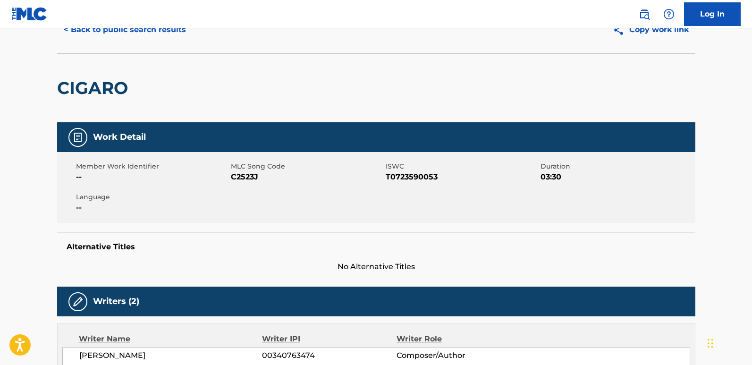
scroll to position [0, 0]
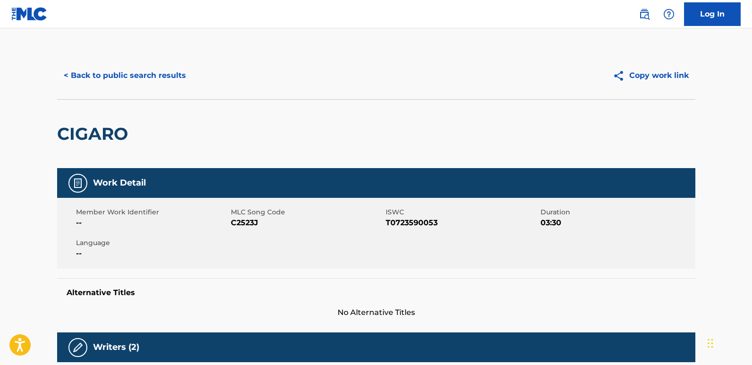
click at [153, 81] on button "< Back to public search results" at bounding box center [125, 76] width 136 height 24
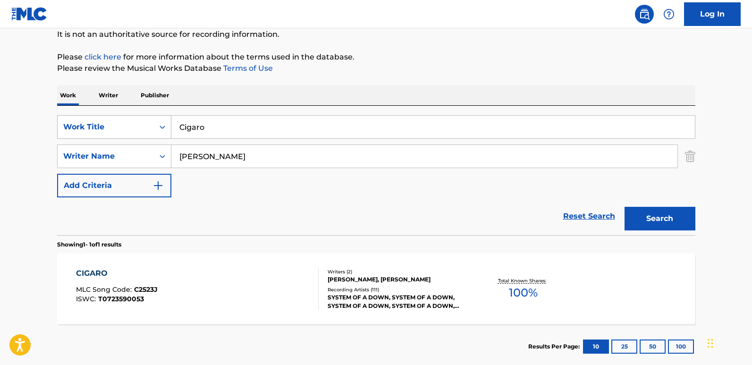
drag, startPoint x: 225, startPoint y: 125, endPoint x: 152, endPoint y: 133, distance: 73.6
click at [152, 133] on div "SearchWithCriteria03c0708a-59c2-472b-aabf-960b9237712d Work Title Cigaro" at bounding box center [376, 127] width 639 height 24
paste input "Darts"
type input "Darts"
click at [676, 217] on button "Search" at bounding box center [660, 219] width 71 height 24
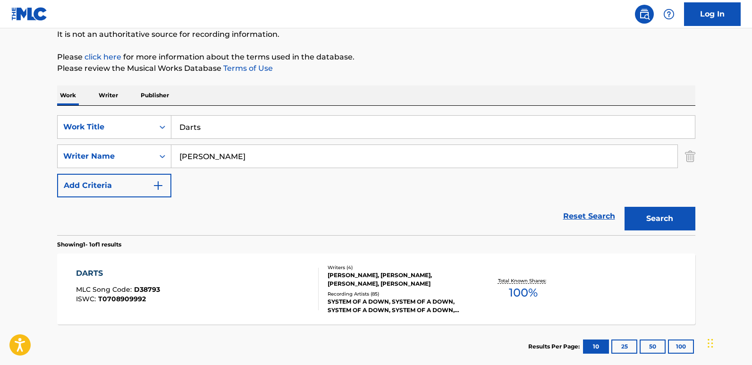
click at [381, 286] on div "[PERSON_NAME], [PERSON_NAME], [PERSON_NAME], [PERSON_NAME]" at bounding box center [399, 279] width 143 height 17
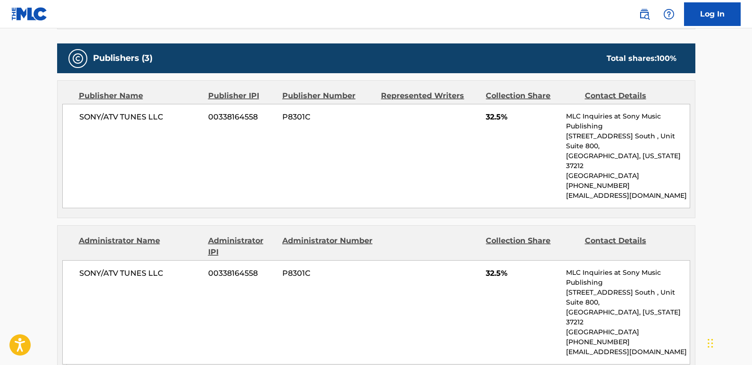
scroll to position [425, 0]
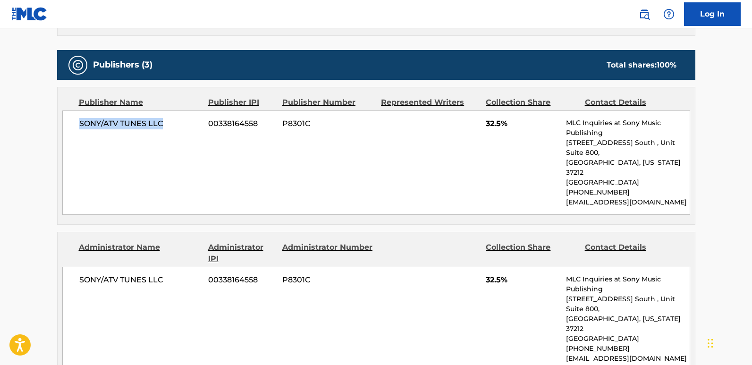
drag, startPoint x: 77, startPoint y: 128, endPoint x: 179, endPoint y: 135, distance: 102.7
click at [179, 135] on div "SONY/ATV TUNES LLC 00338164558 P8301C 32.5% MLC Inquiries at Sony Music Publish…" at bounding box center [376, 163] width 628 height 104
click at [492, 131] on div "SONY/ATV TUNES LLC 00338164558 P8301C 32.5% MLC Inquiries at Sony Music Publish…" at bounding box center [376, 163] width 628 height 104
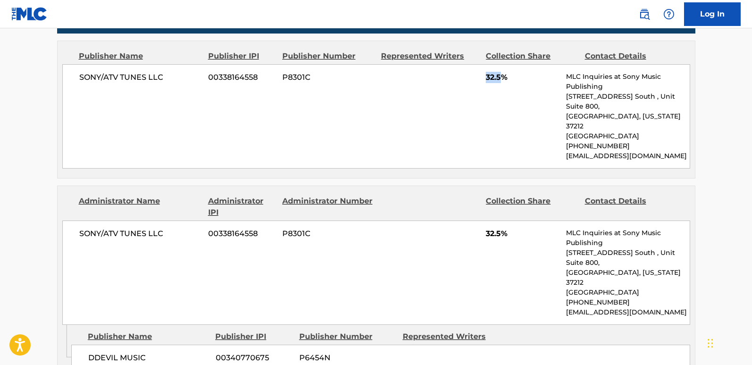
scroll to position [567, 0]
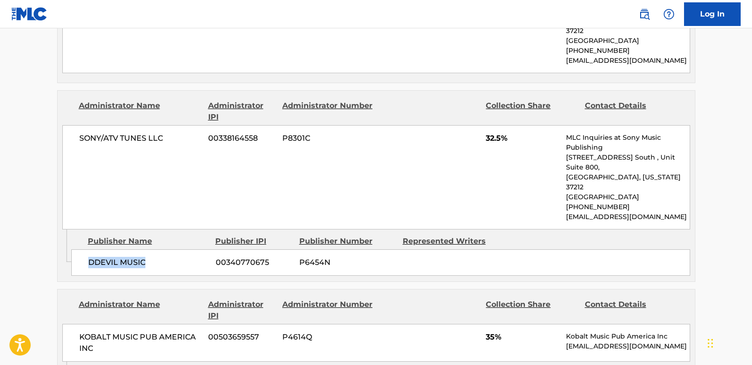
drag, startPoint x: 85, startPoint y: 226, endPoint x: 153, endPoint y: 225, distance: 67.5
click at [153, 249] on div "DDEVIL MUSIC 00340770675 P6454N" at bounding box center [380, 262] width 619 height 26
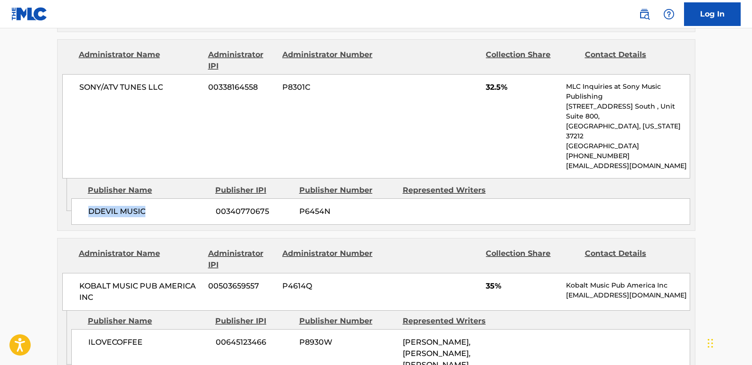
scroll to position [614, 0]
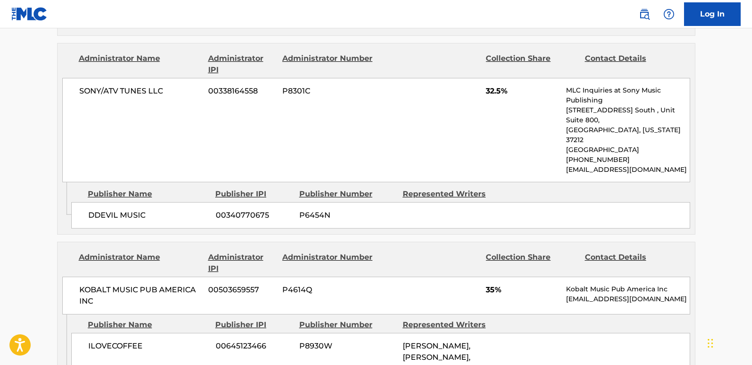
click at [491, 85] on span "32.5%" at bounding box center [522, 90] width 73 height 11
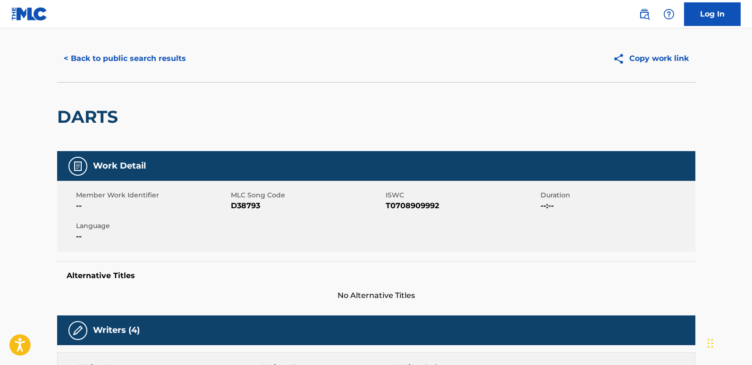
scroll to position [0, 0]
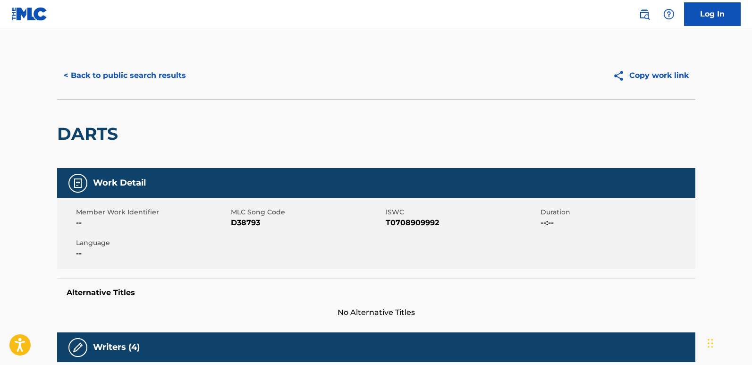
click at [163, 70] on button "< Back to public search results" at bounding box center [125, 76] width 136 height 24
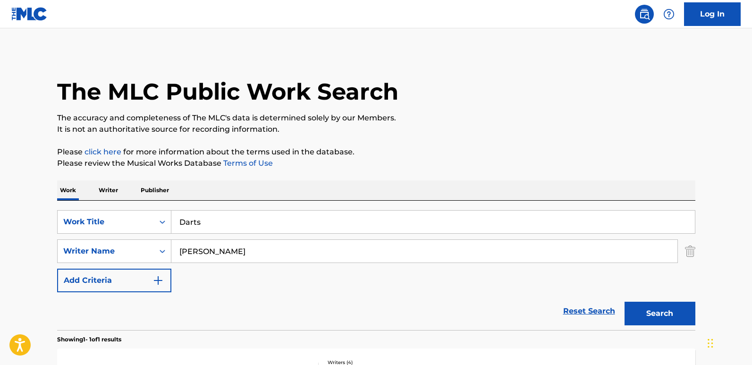
scroll to position [95, 0]
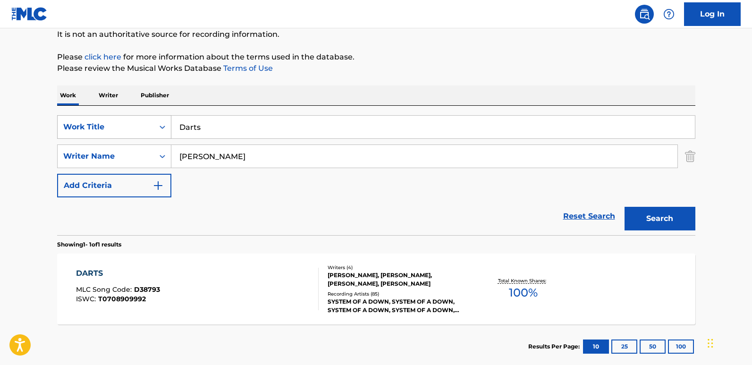
drag, startPoint x: 144, startPoint y: 132, endPoint x: 133, endPoint y: 132, distance: 11.3
click at [133, 132] on div "SearchWithCriteria03c0708a-59c2-472b-aabf-960b9237712d Work Title Darts" at bounding box center [376, 127] width 639 height 24
paste input "eer Dance"
type input "Deer Dance"
drag, startPoint x: 712, startPoint y: 217, endPoint x: 681, endPoint y: 218, distance: 30.7
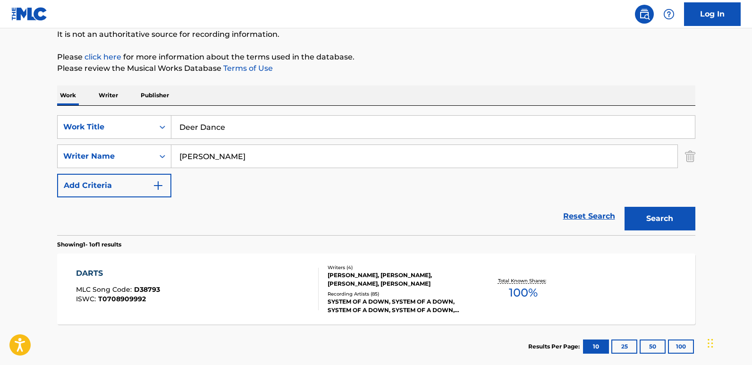
click at [710, 218] on main "The MLC Public Work Search The accuracy and completeness of The MLC's data is d…" at bounding box center [376, 153] width 752 height 440
click at [681, 218] on button "Search" at bounding box center [660, 219] width 71 height 24
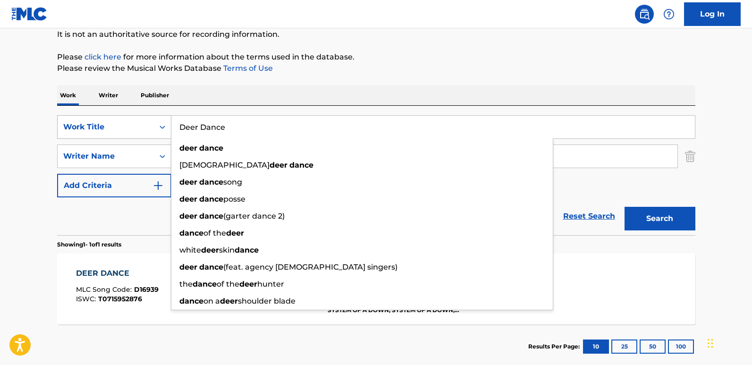
drag, startPoint x: 257, startPoint y: 125, endPoint x: 134, endPoint y: 125, distance: 123.7
click at [134, 125] on div "SearchWithCriteria03c0708a-59c2-472b-aabf-960b9237712d Work Title Deer Dance de…" at bounding box center [376, 127] width 639 height 24
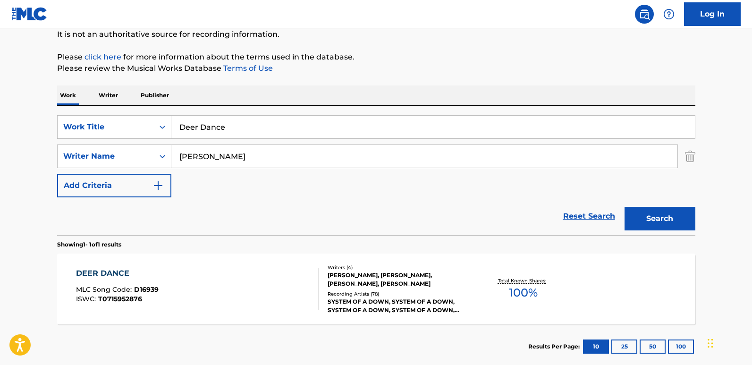
click at [671, 208] on button "Search" at bounding box center [660, 219] width 71 height 24
click at [120, 260] on div "DEER DANCE MLC Song Code : D16939 ISWC : T0715952876 Writers ( 4 ) [PERSON_NAME…" at bounding box center [376, 289] width 639 height 71
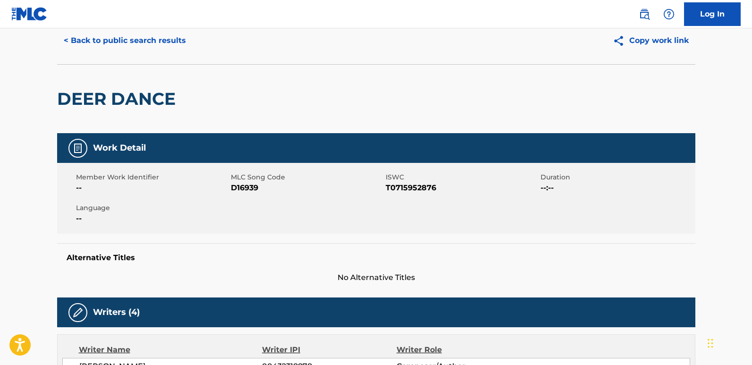
scroll to position [94, 0]
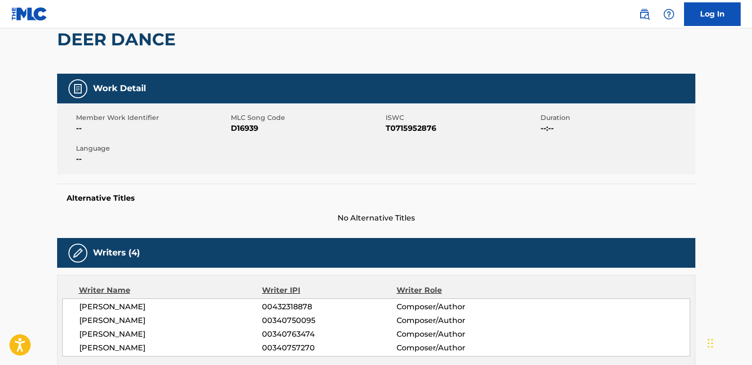
click at [389, 172] on div "Member Work Identifier -- MLC Song Code D16939 ISWC T0715952876 Duration --:-- …" at bounding box center [376, 138] width 639 height 71
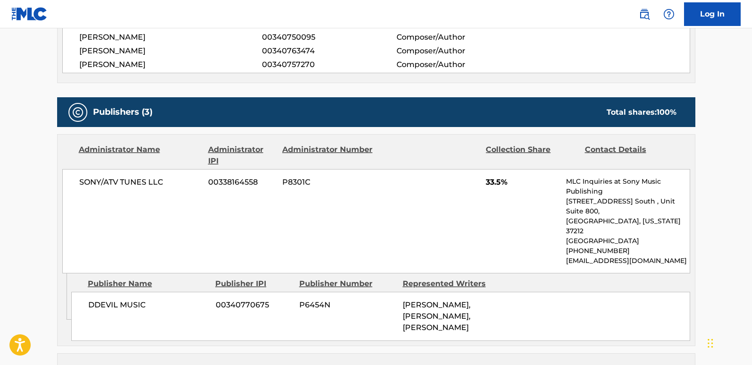
scroll to position [425, 0]
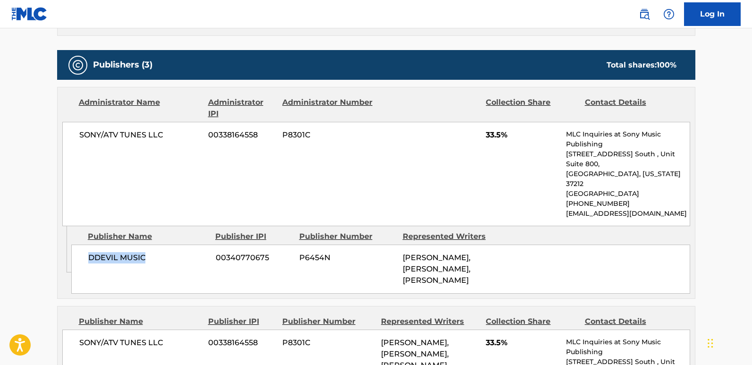
drag, startPoint x: 79, startPoint y: 244, endPoint x: 184, endPoint y: 240, distance: 104.4
click at [184, 245] on div "DDEVIL MUSIC 00340770675 P6454N [PERSON_NAME], [PERSON_NAME], [PERSON_NAME]" at bounding box center [380, 269] width 619 height 49
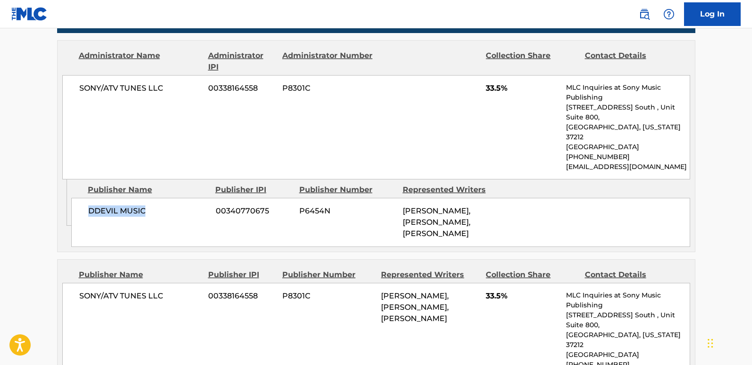
scroll to position [567, 0]
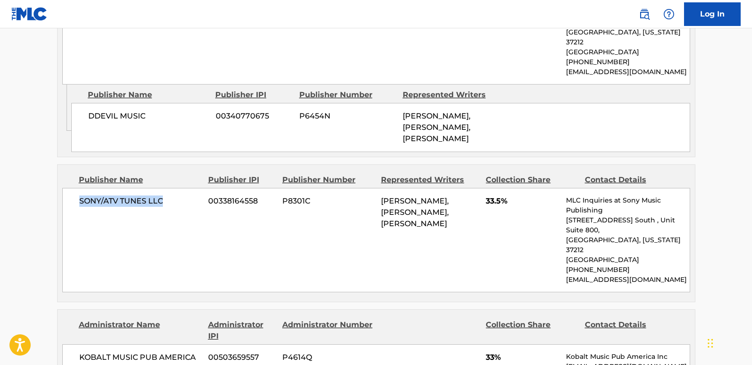
drag, startPoint x: 73, startPoint y: 189, endPoint x: 172, endPoint y: 189, distance: 99.7
click at [172, 189] on div "SONY/ATV TUNES LLC 00338164558 P8301C [PERSON_NAME], [PERSON_NAME], [PERSON_NAM…" at bounding box center [376, 240] width 628 height 104
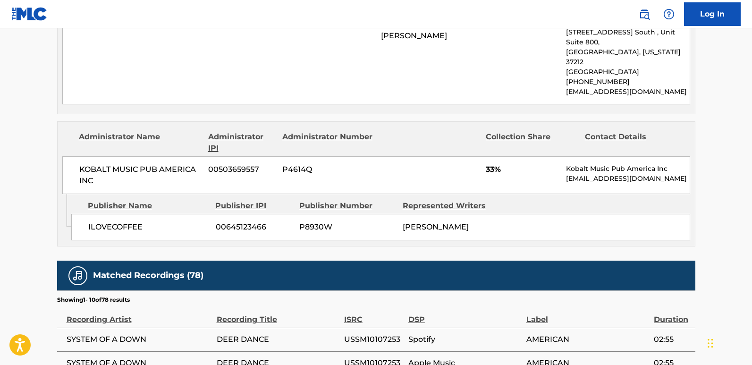
scroll to position [756, 0]
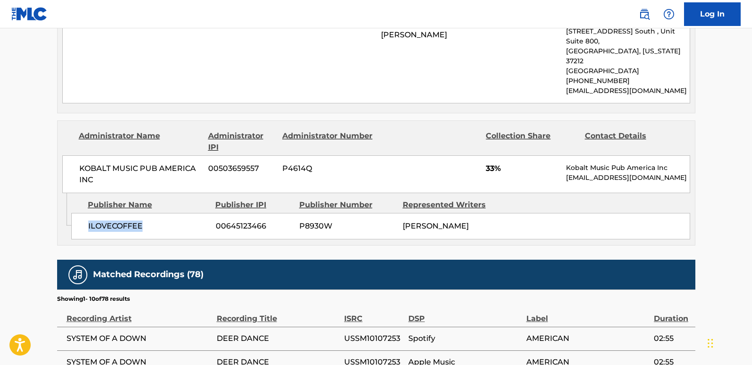
drag, startPoint x: 83, startPoint y: 182, endPoint x: 170, endPoint y: 190, distance: 87.3
click at [170, 213] on div "ILOVECOFFEE 00645123466 P8930W [PERSON_NAME]" at bounding box center [380, 226] width 619 height 26
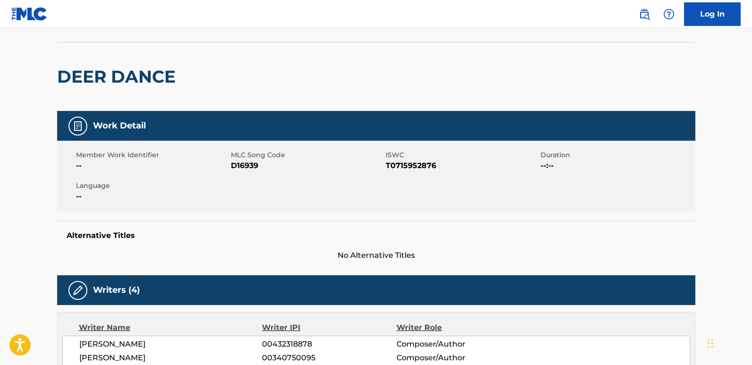
scroll to position [0, 0]
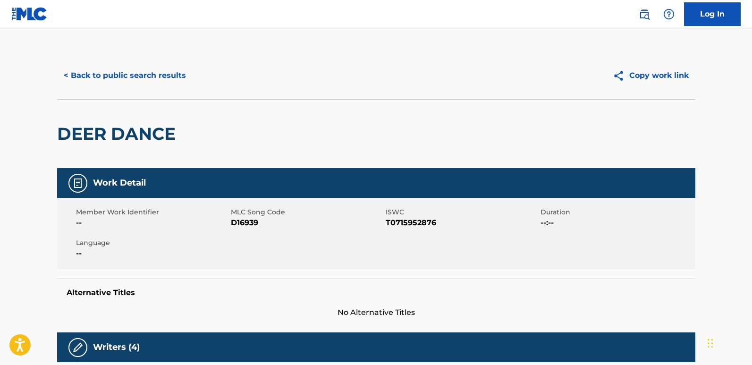
click at [123, 68] on button "< Back to public search results" at bounding box center [125, 76] width 136 height 24
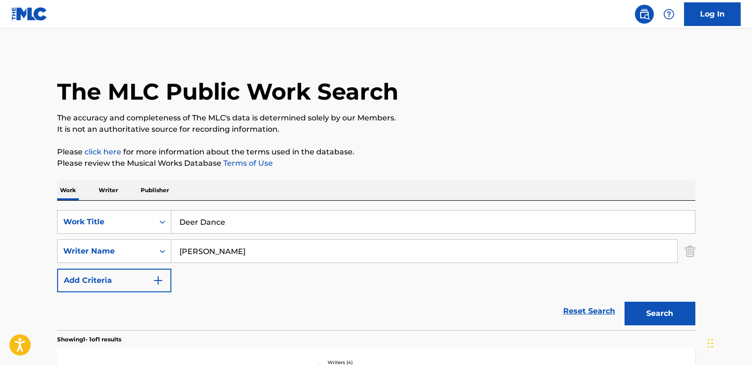
scroll to position [95, 0]
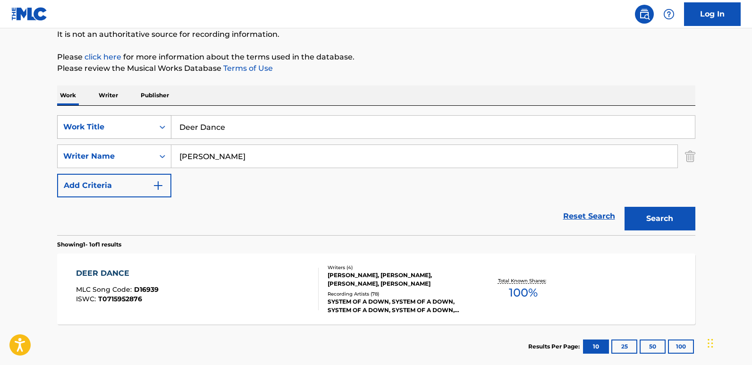
drag, startPoint x: 278, startPoint y: 122, endPoint x: 159, endPoint y: 126, distance: 118.6
click at [159, 126] on div "SearchWithCriteria03c0708a-59c2-472b-aabf-960b9237712d Work Title Deer Dance" at bounding box center [376, 127] width 639 height 24
paste input "reaming"
type input "Dreaming"
drag, startPoint x: 657, startPoint y: 219, endPoint x: 647, endPoint y: 195, distance: 26.9
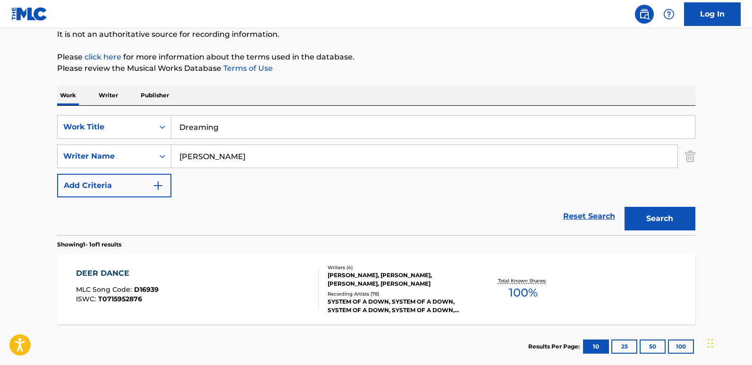
click at [657, 217] on button "Search" at bounding box center [660, 219] width 71 height 24
click at [246, 217] on div "Reset Search Search" at bounding box center [376, 216] width 639 height 38
click at [120, 273] on div "DREAMING" at bounding box center [118, 273] width 84 height 11
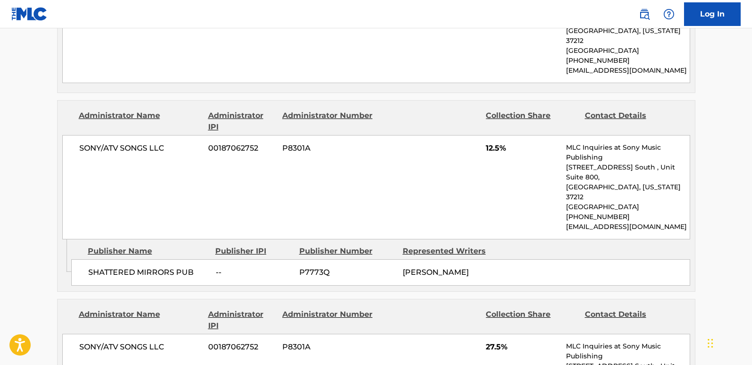
scroll to position [567, 0]
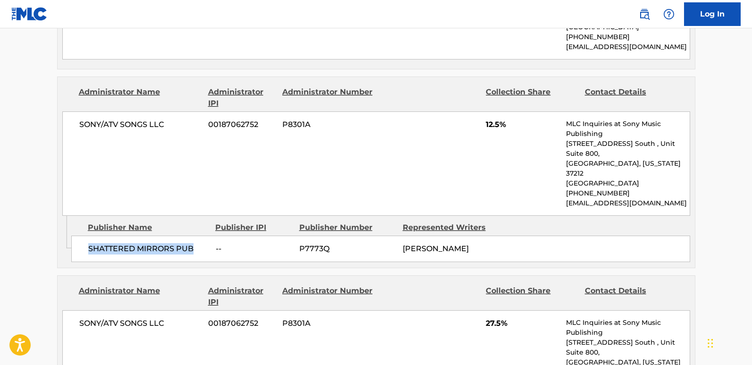
drag, startPoint x: 85, startPoint y: 214, endPoint x: 196, endPoint y: 217, distance: 110.5
click at [196, 236] on div "SHATTERED MIRRORS PUB -- P7773Q [PERSON_NAME]" at bounding box center [380, 249] width 619 height 26
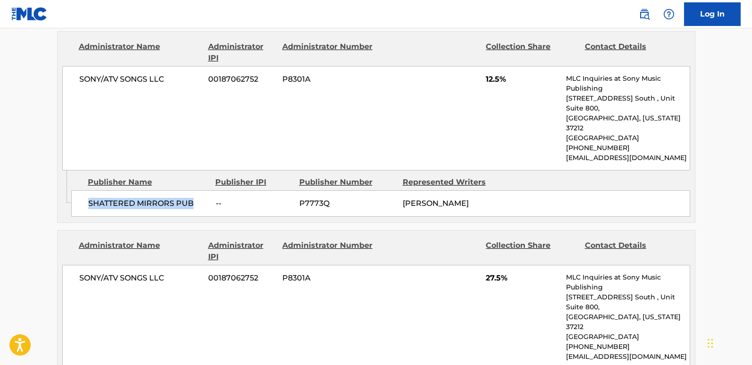
scroll to position [661, 0]
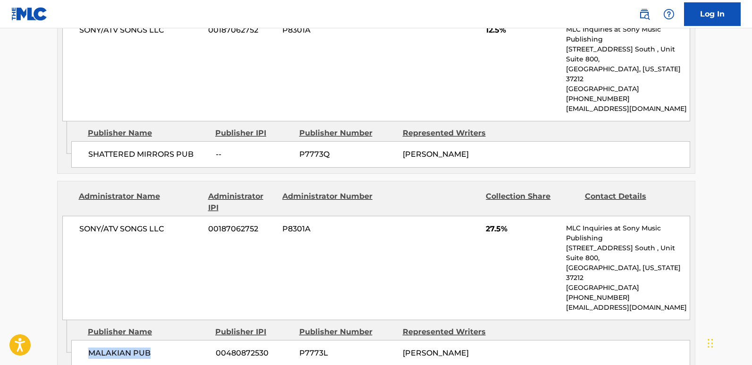
drag, startPoint x: 88, startPoint y: 298, endPoint x: 147, endPoint y: 301, distance: 59.1
click at [147, 340] on div "MALAKIAN PUB 00480872530 P7773L [PERSON_NAME]" at bounding box center [380, 353] width 619 height 26
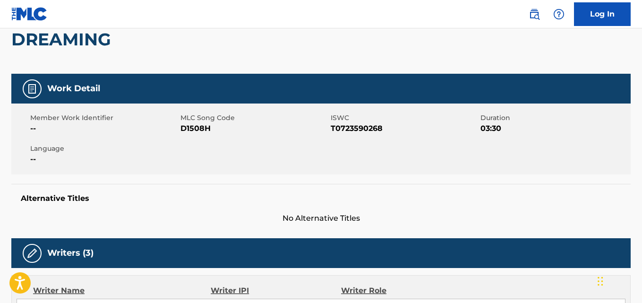
scroll to position [0, 0]
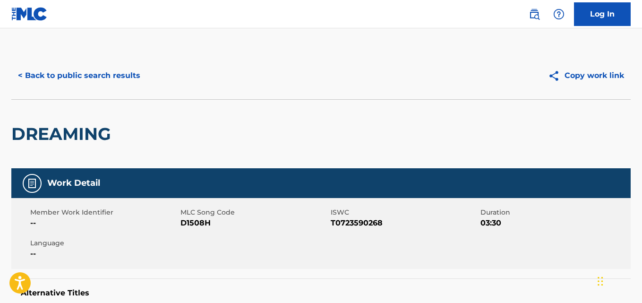
click at [132, 93] on div "< Back to public search results Copy work link" at bounding box center [320, 75] width 619 height 47
click at [130, 80] on button "< Back to public search results" at bounding box center [79, 76] width 136 height 24
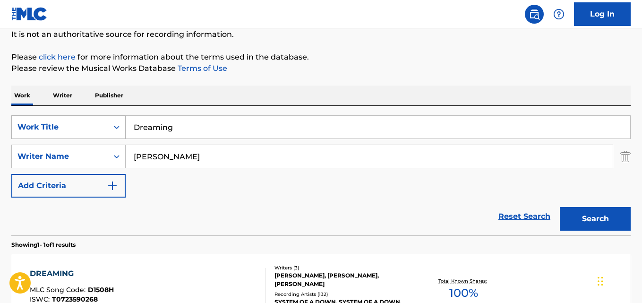
drag, startPoint x: 187, startPoint y: 126, endPoint x: 110, endPoint y: 130, distance: 77.1
click at [110, 130] on div "SearchWithCriteria03c0708a-59c2-472b-aabf-960b9237712d Work Title Dreaming" at bounding box center [320, 127] width 619 height 24
paste input "Ego Brain"
type input "Ego Brain"
click at [596, 217] on button "Search" at bounding box center [595, 219] width 71 height 24
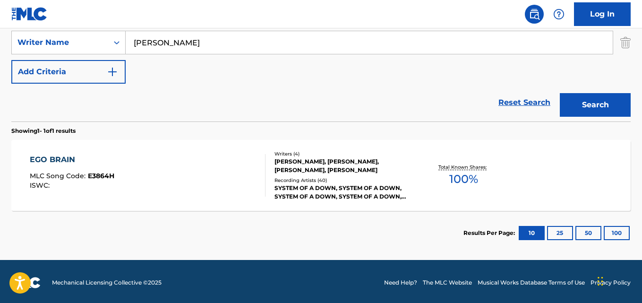
scroll to position [211, 0]
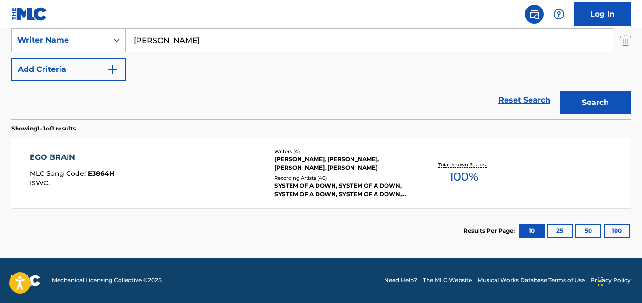
click at [296, 179] on div "Recording Artists ( 40 )" at bounding box center [343, 177] width 138 height 7
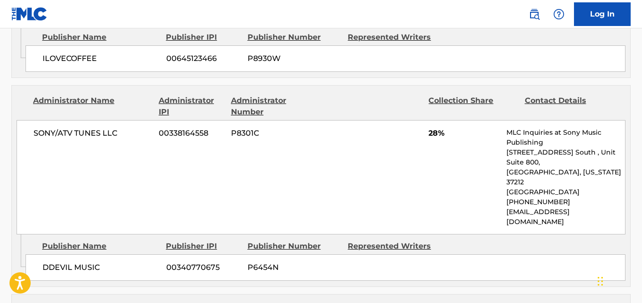
scroll to position [567, 0]
drag, startPoint x: 38, startPoint y: 248, endPoint x: 104, endPoint y: 245, distance: 66.2
click at [104, 254] on div "DDEVIL MUSIC 00340770675 P6454N" at bounding box center [326, 267] width 600 height 26
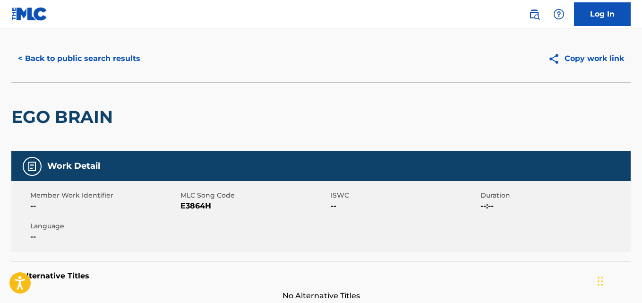
scroll to position [0, 0]
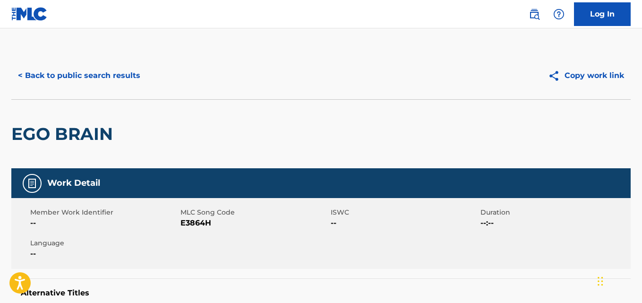
click at [119, 75] on button "< Back to public search results" at bounding box center [79, 76] width 136 height 24
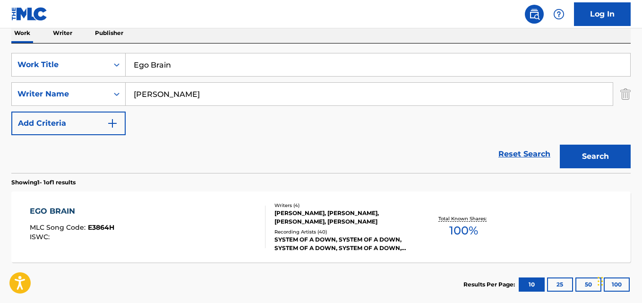
drag, startPoint x: 198, startPoint y: 73, endPoint x: 126, endPoint y: 75, distance: 72.8
click at [126, 75] on input "Ego Brain" at bounding box center [378, 64] width 504 height 23
paste input "Forest"
type input "Forest"
click at [597, 158] on button "Search" at bounding box center [595, 157] width 71 height 24
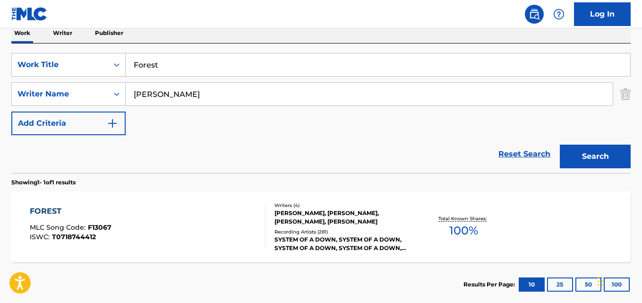
click at [277, 151] on div "Reset Search Search" at bounding box center [320, 154] width 619 height 38
click at [69, 209] on div "FOREST" at bounding box center [71, 210] width 82 height 11
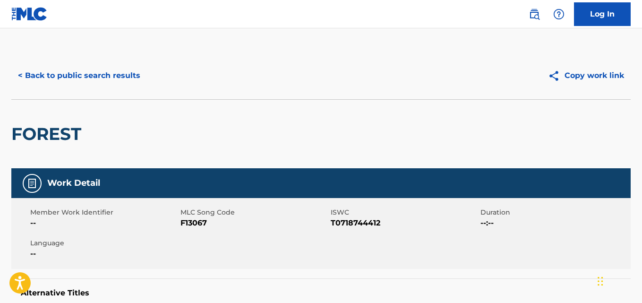
click at [141, 86] on button "< Back to public search results" at bounding box center [79, 76] width 136 height 24
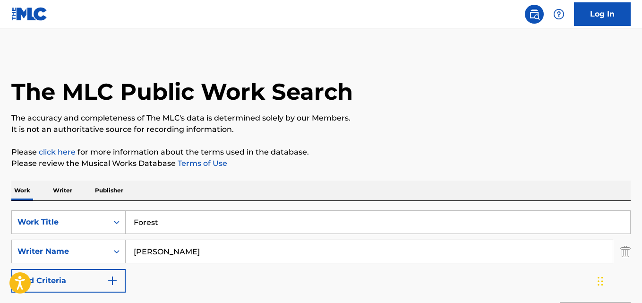
scroll to position [157, 0]
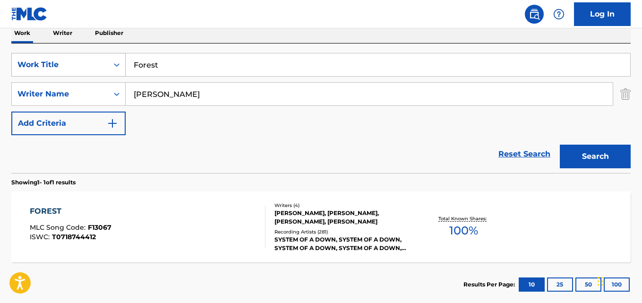
drag, startPoint x: 199, startPoint y: 59, endPoint x: 87, endPoint y: 68, distance: 111.9
click at [87, 68] on div "SearchWithCriteria03c0708a-59c2-472b-aabf-960b9237712d Work Title Forest" at bounding box center [320, 65] width 619 height 24
paste input "uck The System"
type input "Fuck The System"
click at [560, 145] on button "Search" at bounding box center [595, 157] width 71 height 24
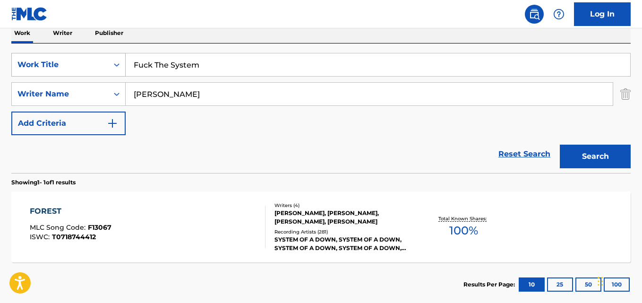
scroll to position [138, 0]
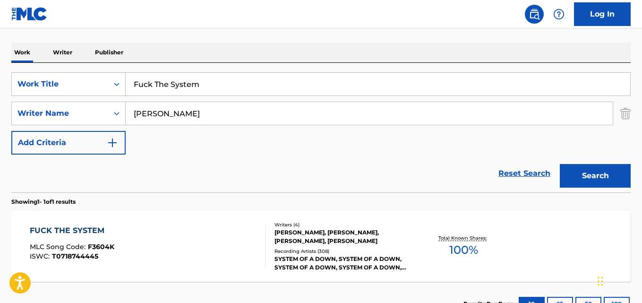
click at [349, 52] on div "Work Writer Publisher" at bounding box center [320, 53] width 619 height 20
click at [94, 224] on div "FUCK THE SYSTEM MLC Song Code : F3604K ISWC : T0718744445 Writers ( 4 ) [PERSON…" at bounding box center [320, 246] width 619 height 71
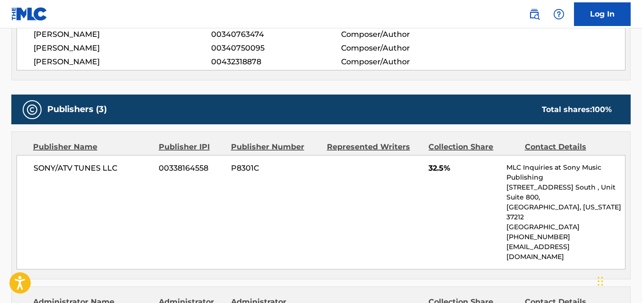
scroll to position [378, 0]
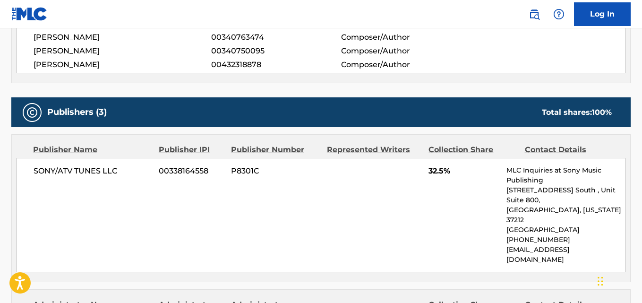
click at [431, 172] on span "32.5%" at bounding box center [463, 170] width 71 height 11
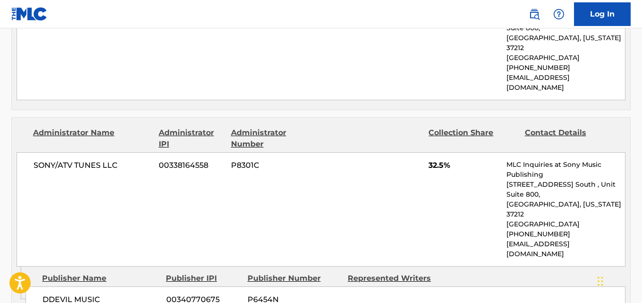
scroll to position [567, 0]
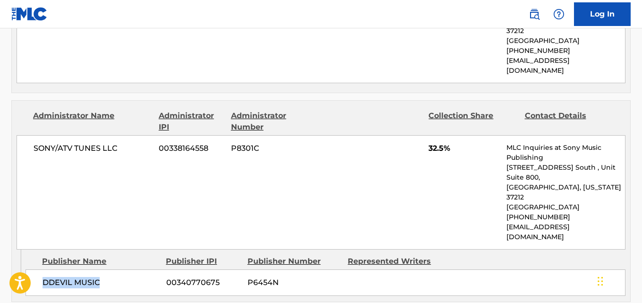
drag, startPoint x: 42, startPoint y: 239, endPoint x: 130, endPoint y: 240, distance: 87.8
click at [130, 269] on div "DDEVIL MUSIC 00340770675 P6454N" at bounding box center [326, 282] width 600 height 26
click at [431, 143] on span "32.5%" at bounding box center [463, 148] width 71 height 11
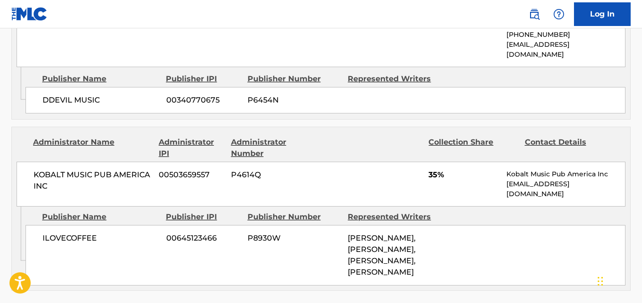
scroll to position [756, 0]
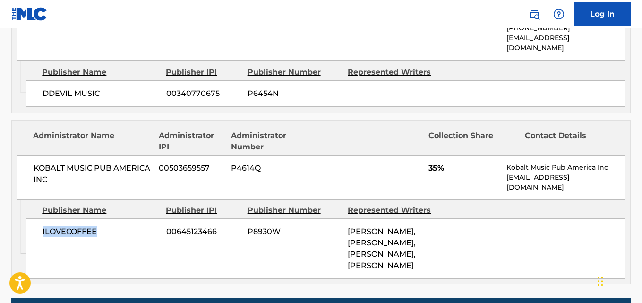
drag, startPoint x: 39, startPoint y: 195, endPoint x: 141, endPoint y: 194, distance: 102.0
click at [141, 218] on div "ILOVECOFFEE 00645123466 P8930W [PERSON_NAME], [PERSON_NAME], [PERSON_NAME], [PE…" at bounding box center [326, 248] width 600 height 60
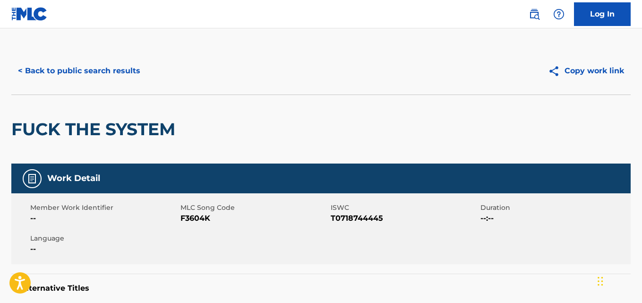
scroll to position [0, 0]
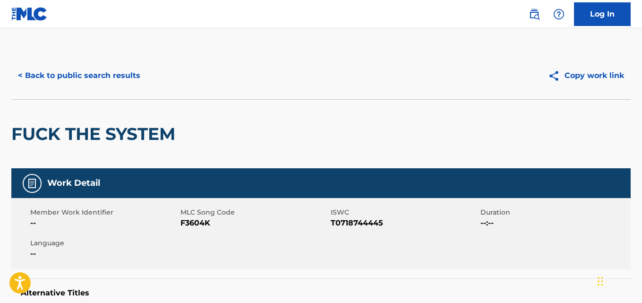
click at [108, 82] on button "< Back to public search results" at bounding box center [79, 76] width 136 height 24
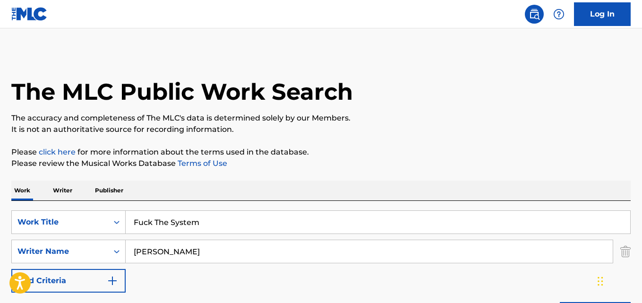
scroll to position [138, 0]
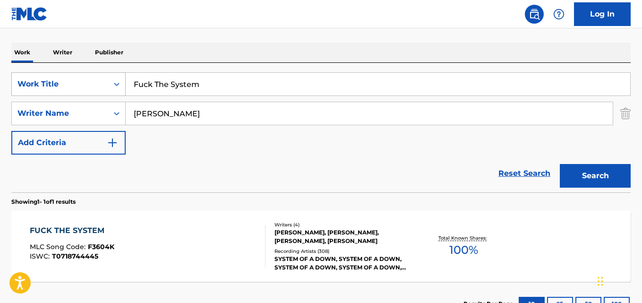
drag, startPoint x: 217, startPoint y: 84, endPoint x: 39, endPoint y: 79, distance: 177.6
click at [39, 79] on div "SearchWithCriteria03c0708a-59c2-472b-aabf-960b9237712d Work Title Fuck The Syst…" at bounding box center [320, 84] width 619 height 24
paste input "[GEOGRAPHIC_DATA]"
type input "[GEOGRAPHIC_DATA]"
click at [560, 164] on button "Search" at bounding box center [595, 176] width 71 height 24
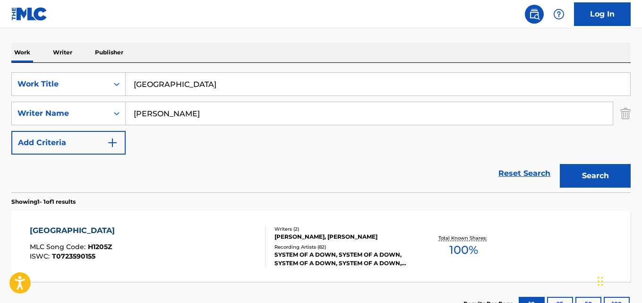
click at [96, 220] on div "HOLY MOUNTAINS MLC Song Code : H1205Z ISWC : T0723590155 Writers ( 2 ) [PERSON_…" at bounding box center [320, 246] width 619 height 71
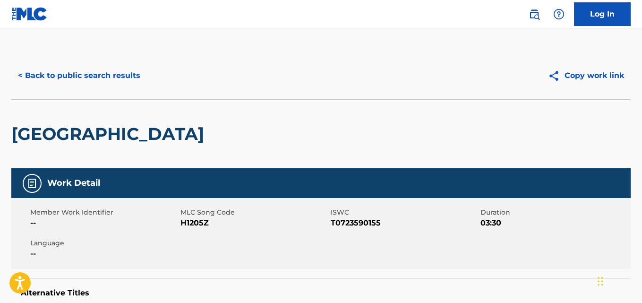
click at [102, 81] on button "< Back to public search results" at bounding box center [79, 76] width 136 height 24
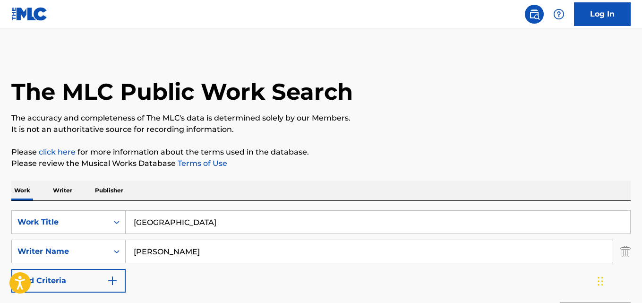
scroll to position [138, 0]
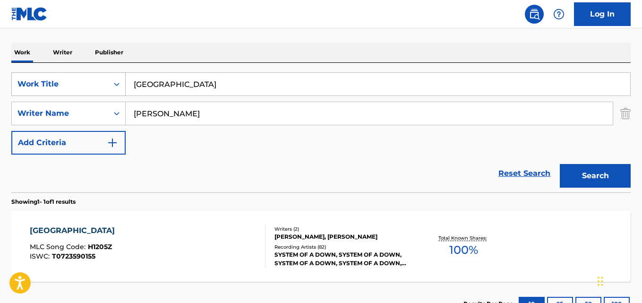
drag, startPoint x: 211, startPoint y: 84, endPoint x: 43, endPoint y: 84, distance: 168.6
click at [43, 84] on div "SearchWithCriteria03c0708a-59c2-472b-aabf-960b9237712d Work Title [GEOGRAPHIC_D…" at bounding box center [320, 84] width 619 height 24
paste input "Innervision"
type input "Innervision"
click at [589, 166] on button "Search" at bounding box center [595, 176] width 71 height 24
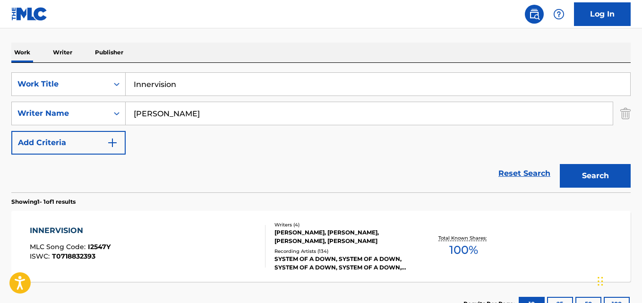
click at [289, 141] on div "SearchWithCriteria03c0708a-59c2-472b-aabf-960b9237712d Work Title Innervision S…" at bounding box center [320, 113] width 619 height 82
click at [302, 146] on div "SearchWithCriteria03c0708a-59c2-472b-aabf-960b9237712d Work Title Innervision S…" at bounding box center [320, 113] width 619 height 82
click at [43, 236] on div "INNERVISION" at bounding box center [70, 230] width 81 height 11
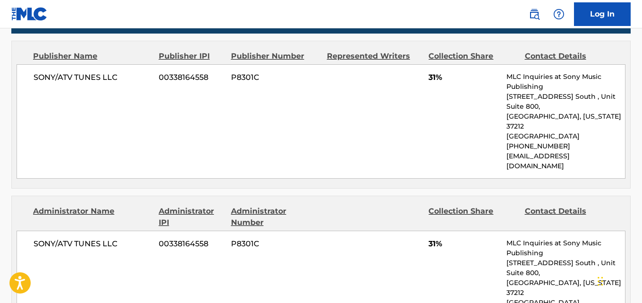
scroll to position [472, 0]
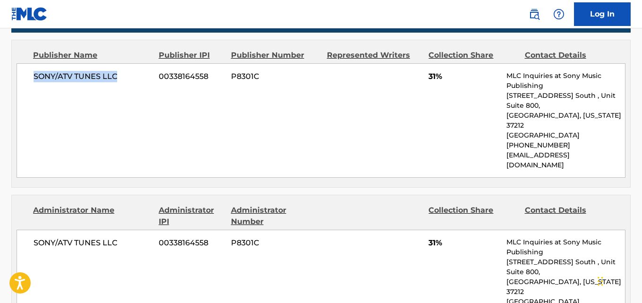
drag, startPoint x: 34, startPoint y: 83, endPoint x: 123, endPoint y: 75, distance: 89.2
click at [123, 75] on div "SONY/ATV TUNES LLC 00338164558 P8301C 31% MLC Inquiries at Sony Music Publishin…" at bounding box center [321, 120] width 609 height 114
click at [144, 137] on div "SONY/ATV TUNES LLC 00338164558 P8301C 31% MLC Inquiries at Sony Music Publishin…" at bounding box center [321, 120] width 609 height 114
drag, startPoint x: 47, startPoint y: 85, endPoint x: 114, endPoint y: 84, distance: 67.5
click at [114, 84] on div "SONY/ATV TUNES LLC 00338164558 P8301C 31% MLC Inquiries at Sony Music Publishin…" at bounding box center [321, 120] width 609 height 114
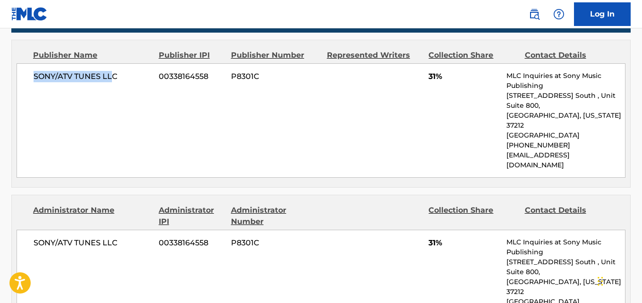
click at [107, 94] on div "SONY/ATV TUNES LLC 00338164558 P8301C 31% MLC Inquiries at Sony Music Publishin…" at bounding box center [321, 120] width 609 height 114
drag, startPoint x: 96, startPoint y: 80, endPoint x: 153, endPoint y: 80, distance: 57.6
click at [153, 80] on div "SONY/ATV TUNES LLC 00338164558 P8301C 31% MLC Inquiries at Sony Music Publishin…" at bounding box center [321, 120] width 609 height 114
click at [428, 77] on span "31%" at bounding box center [463, 76] width 71 height 11
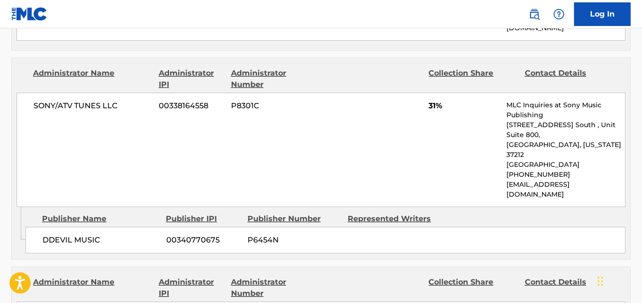
scroll to position [614, 0]
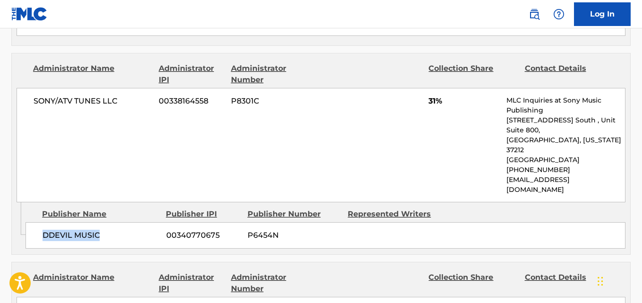
drag, startPoint x: 38, startPoint y: 198, endPoint x: 117, endPoint y: 200, distance: 78.9
click at [117, 222] on div "DDEVIL MUSIC 00340770675 P6454N" at bounding box center [326, 235] width 600 height 26
click at [429, 95] on span "31%" at bounding box center [463, 100] width 71 height 11
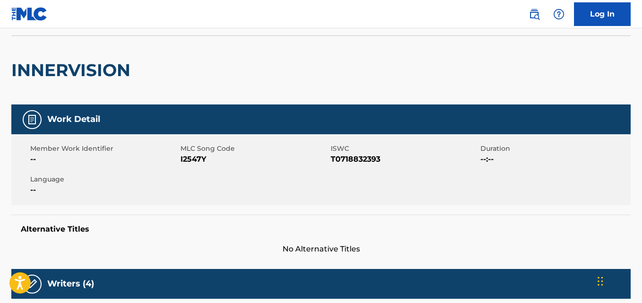
scroll to position [0, 0]
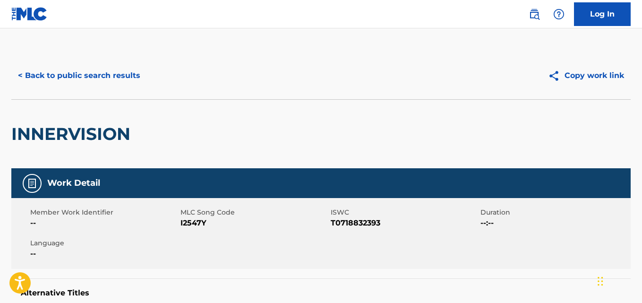
click at [119, 80] on button "< Back to public search results" at bounding box center [79, 76] width 136 height 24
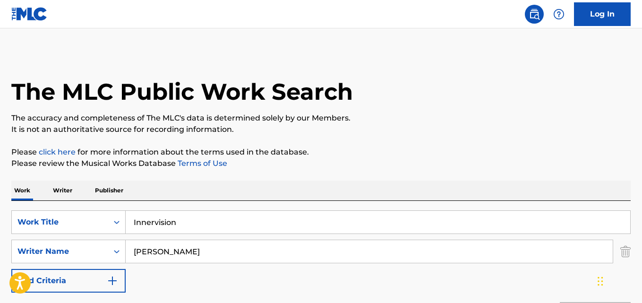
scroll to position [138, 0]
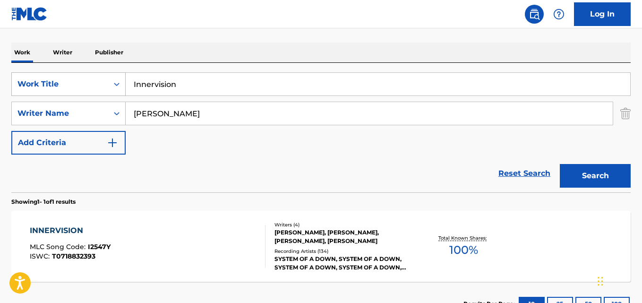
drag, startPoint x: 139, startPoint y: 93, endPoint x: 46, endPoint y: 94, distance: 93.5
click at [46, 94] on div "SearchWithCriteria03c0708a-59c2-472b-aabf-960b9237712d Work Title Innervision" at bounding box center [320, 84] width 619 height 24
paste input "Toxicity"
type input "Toxicity"
click at [601, 171] on button "Search" at bounding box center [595, 176] width 71 height 24
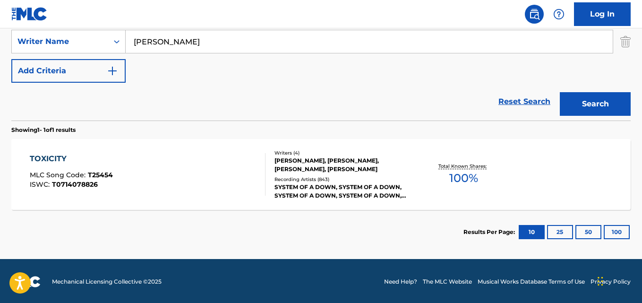
scroll to position [211, 0]
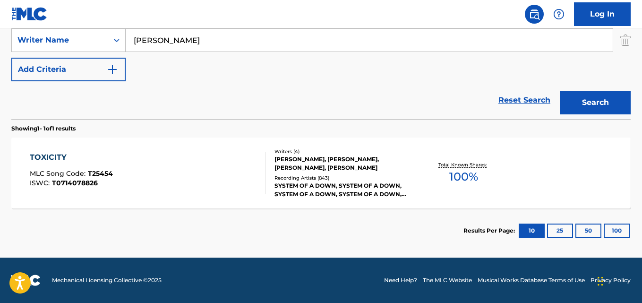
click at [64, 158] on div "TOXICITY" at bounding box center [71, 157] width 83 height 11
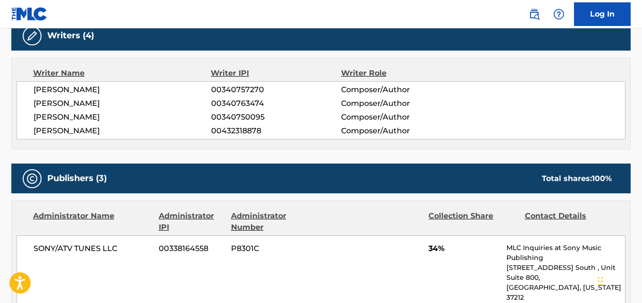
scroll to position [425, 0]
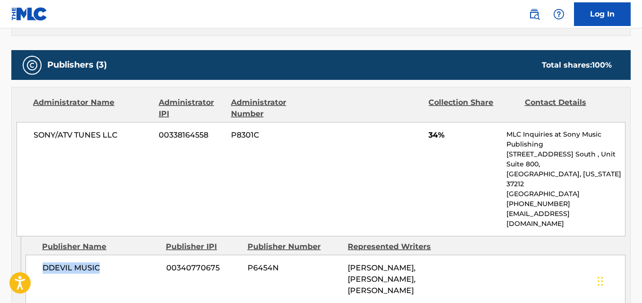
drag, startPoint x: 112, startPoint y: 252, endPoint x: 139, endPoint y: 249, distance: 27.6
click at [139, 255] on div "DDEVIL MUSIC 00340770675 P6454N [PERSON_NAME], [PERSON_NAME], [PERSON_NAME]" at bounding box center [326, 279] width 600 height 49
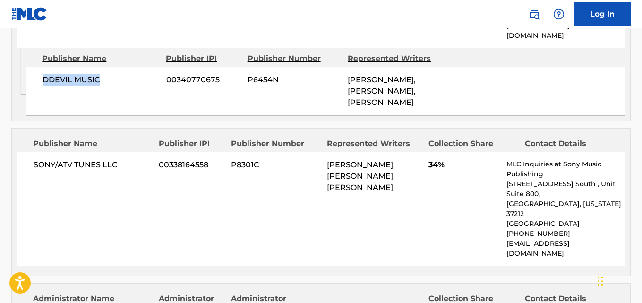
scroll to position [614, 0]
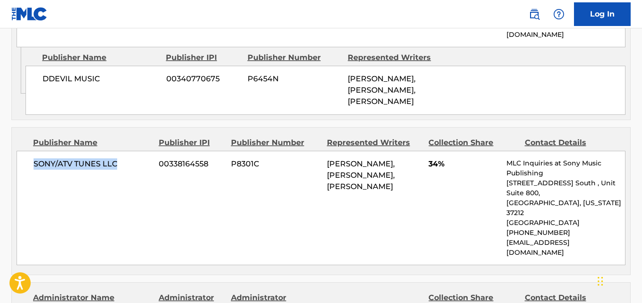
drag, startPoint x: 30, startPoint y: 149, endPoint x: 122, endPoint y: 144, distance: 92.2
click at [122, 151] on div "SONY/ATV TUNES LLC 00338164558 P8301C [PERSON_NAME], [PERSON_NAME], [PERSON_NAM…" at bounding box center [321, 208] width 609 height 114
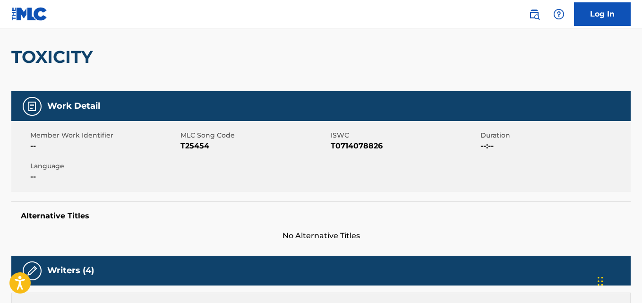
scroll to position [0, 0]
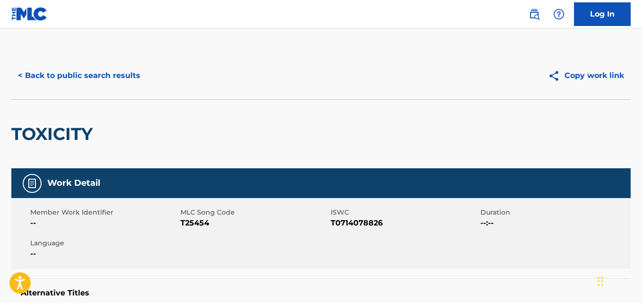
click at [97, 74] on button "< Back to public search results" at bounding box center [79, 76] width 136 height 24
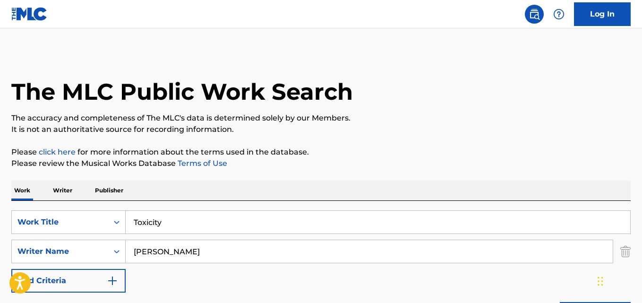
scroll to position [157, 0]
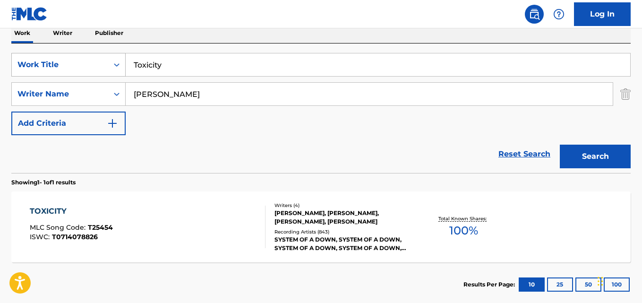
drag, startPoint x: 179, startPoint y: 71, endPoint x: 101, endPoint y: 75, distance: 78.5
click at [101, 75] on div "SearchWithCriteria03c0708a-59c2-472b-aabf-960b9237712d Work Title Toxicity" at bounding box center [320, 65] width 619 height 24
paste input "Kill Rock 'n Roll"
type input "Kill Rock 'n Roll"
click at [560, 145] on button "Search" at bounding box center [595, 157] width 71 height 24
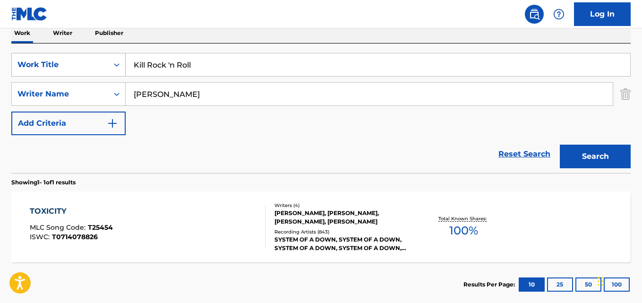
scroll to position [138, 0]
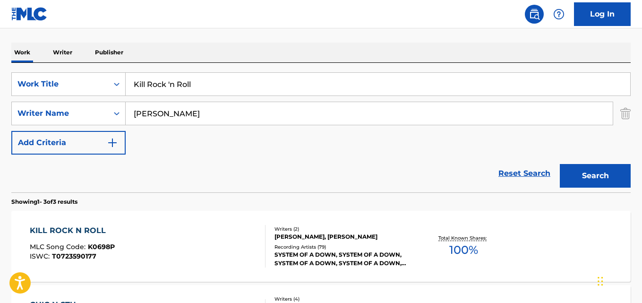
click at [267, 165] on div "Reset Search Search" at bounding box center [320, 173] width 619 height 38
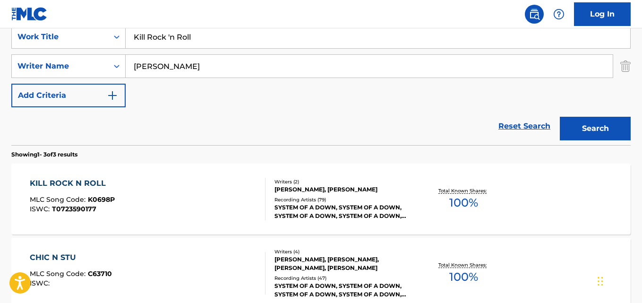
click at [85, 182] on div "KILL ROCK N ROLL" at bounding box center [72, 183] width 85 height 11
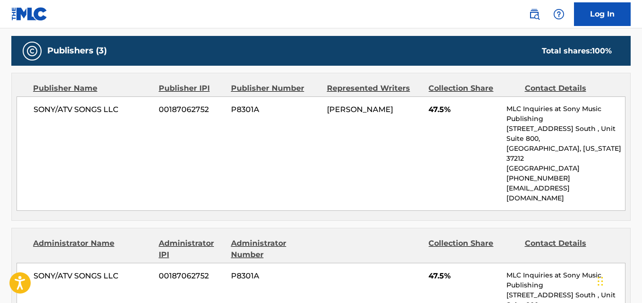
scroll to position [452, 0]
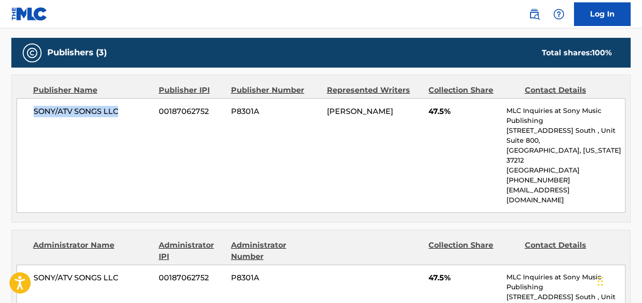
drag, startPoint x: 23, startPoint y: 122, endPoint x: 123, endPoint y: 111, distance: 100.2
click at [123, 111] on div "SONY/ATV SONGS LLC 00187062752 P8301A [PERSON_NAME] 47.5% MLC Inquiries at Sony…" at bounding box center [321, 155] width 609 height 114
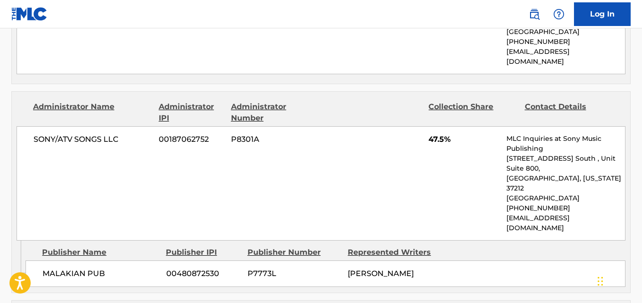
scroll to position [594, 0]
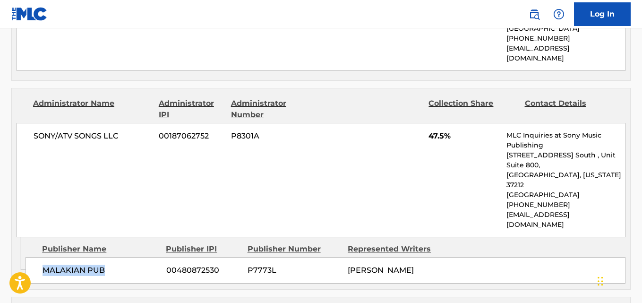
drag, startPoint x: 34, startPoint y: 227, endPoint x: 146, endPoint y: 227, distance: 111.5
click at [146, 257] on div "MALAKIAN PUB 00480872530 P7773L [PERSON_NAME]" at bounding box center [326, 270] width 600 height 26
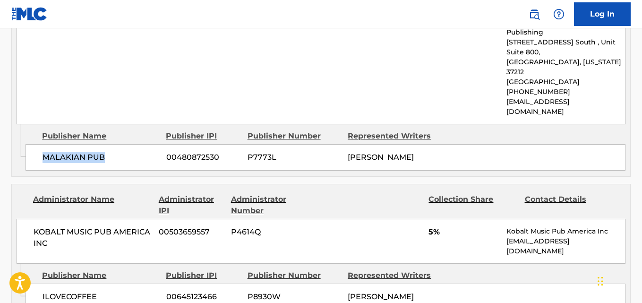
scroll to position [736, 0]
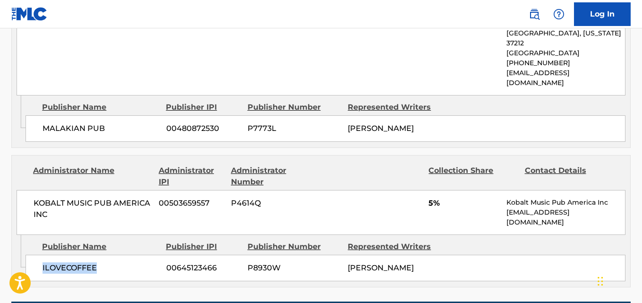
drag, startPoint x: 68, startPoint y: 229, endPoint x: 103, endPoint y: 227, distance: 34.5
click at [103, 255] on div "ILOVECOFFEE 00645123466 P8930W [PERSON_NAME]" at bounding box center [326, 268] width 600 height 26
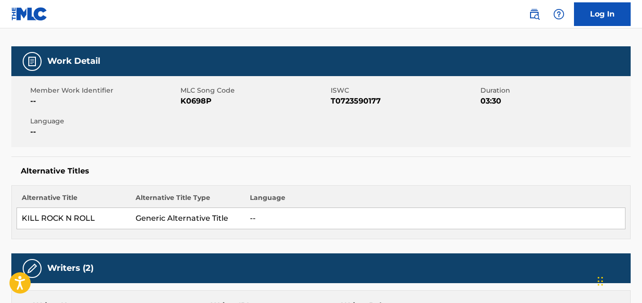
scroll to position [0, 0]
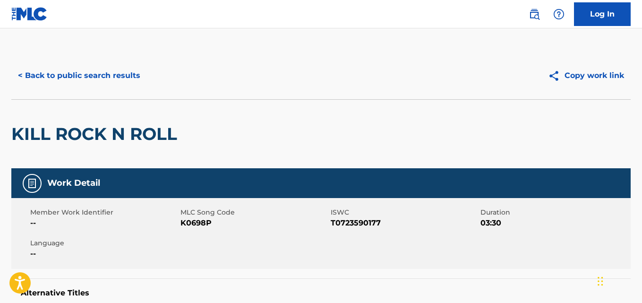
click at [123, 84] on button "< Back to public search results" at bounding box center [79, 76] width 136 height 24
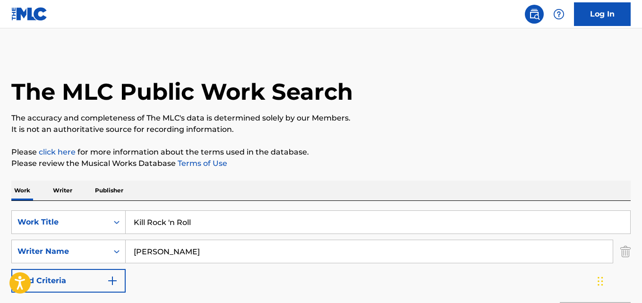
scroll to position [185, 0]
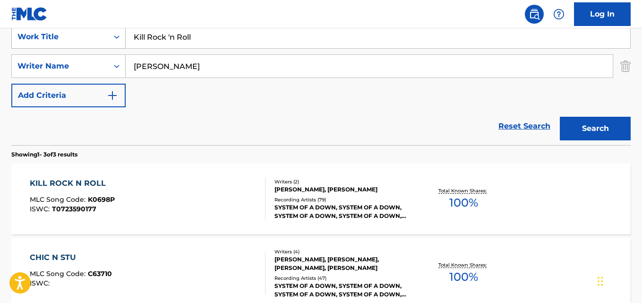
drag, startPoint x: 199, startPoint y: 42, endPoint x: 88, endPoint y: 39, distance: 111.0
click at [88, 39] on div "SearchWithCriteria03c0708a-59c2-472b-aabf-960b9237712d Work Title Kill Rock 'n …" at bounding box center [320, 37] width 619 height 24
paste input "Lost In [GEOGRAPHIC_DATA]"
type input "Lost In [GEOGRAPHIC_DATA]"
click at [560, 117] on button "Search" at bounding box center [595, 129] width 71 height 24
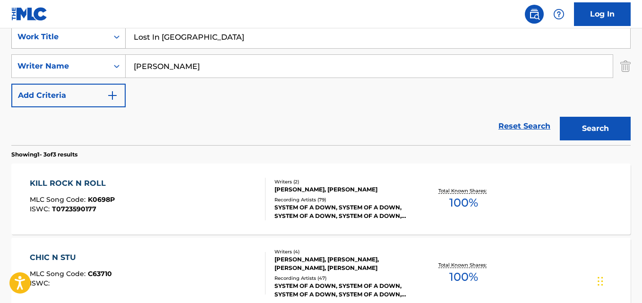
scroll to position [138, 0]
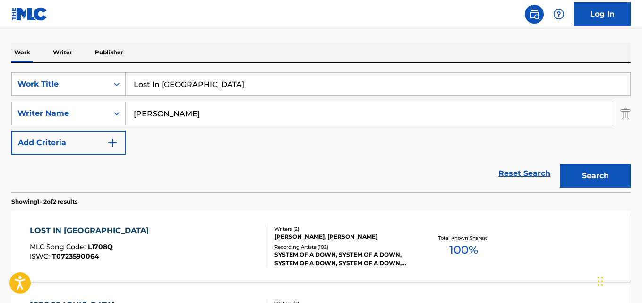
click at [242, 162] on div "Reset Search Search" at bounding box center [320, 173] width 619 height 38
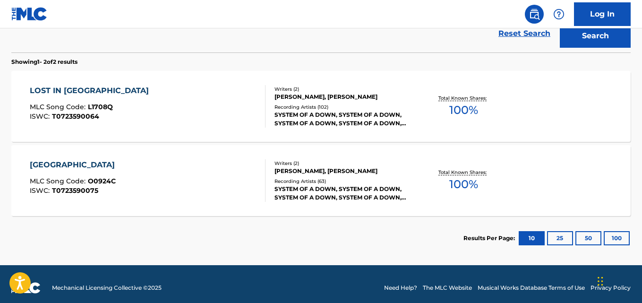
scroll to position [280, 0]
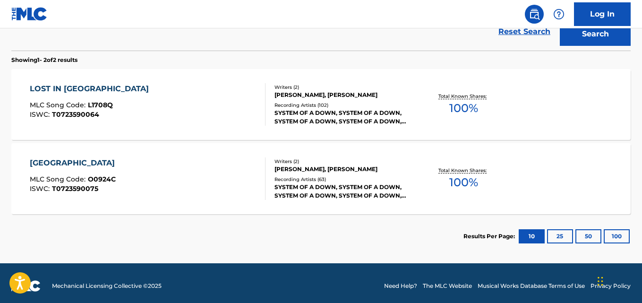
click at [99, 92] on div "LOST IN [GEOGRAPHIC_DATA]" at bounding box center [92, 88] width 124 height 11
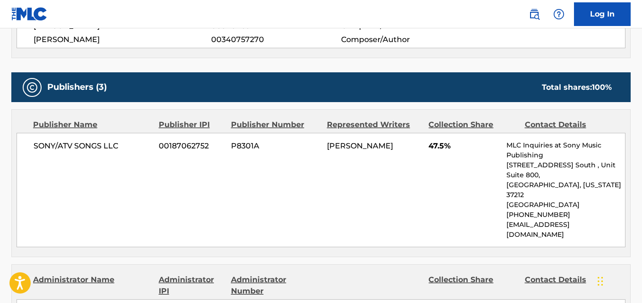
scroll to position [378, 0]
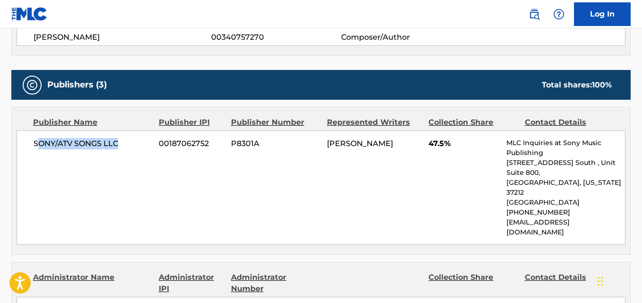
drag, startPoint x: 38, startPoint y: 146, endPoint x: 133, endPoint y: 146, distance: 94.9
click at [133, 146] on span "SONY/ATV SONGS LLC" at bounding box center [93, 143] width 118 height 11
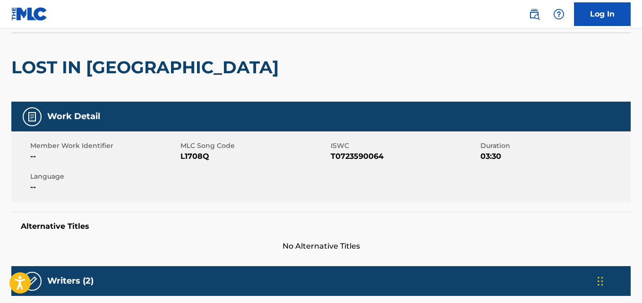
scroll to position [0, 0]
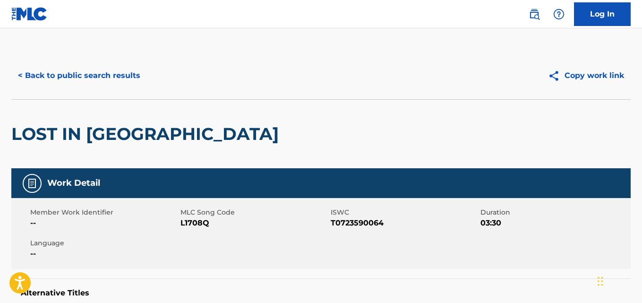
click at [116, 69] on button "< Back to public search results" at bounding box center [79, 76] width 136 height 24
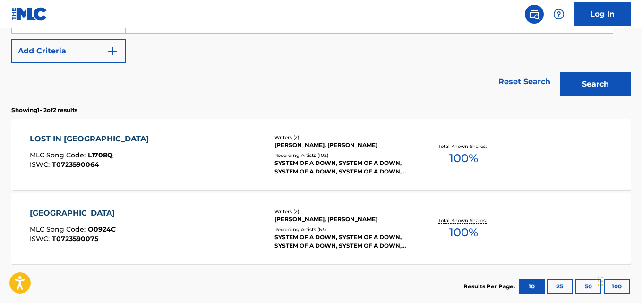
scroll to position [144, 0]
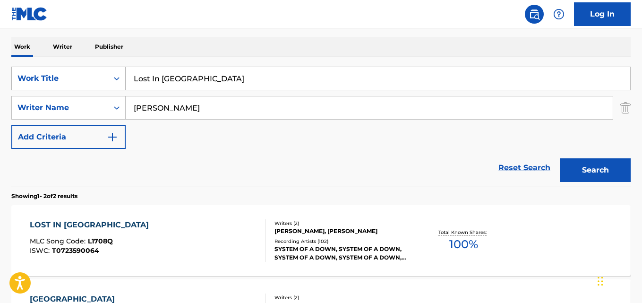
drag, startPoint x: 233, startPoint y: 84, endPoint x: 94, endPoint y: 84, distance: 139.3
click at [94, 84] on div "SearchWithCriteria03c0708a-59c2-472b-aabf-960b9237712d Work Title Lost In [GEOG…" at bounding box center [320, 79] width 619 height 24
paste input "Marmalade"
type input "Marmalade"
click at [579, 170] on button "Search" at bounding box center [595, 170] width 71 height 24
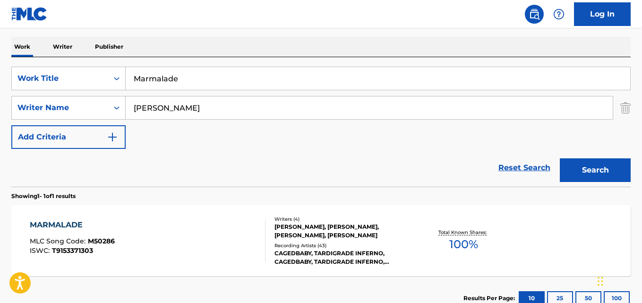
click at [251, 168] on div "Reset Search Search" at bounding box center [320, 168] width 619 height 38
click at [94, 217] on div "MARMALADE MLC Song Code : M50286 ISWC : T9153371303 Writers ( 4 ) [PERSON_NAME]…" at bounding box center [320, 240] width 619 height 71
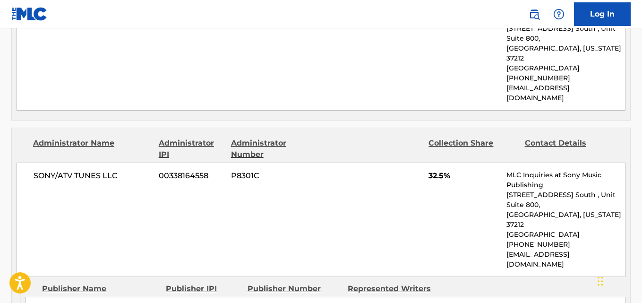
scroll to position [567, 0]
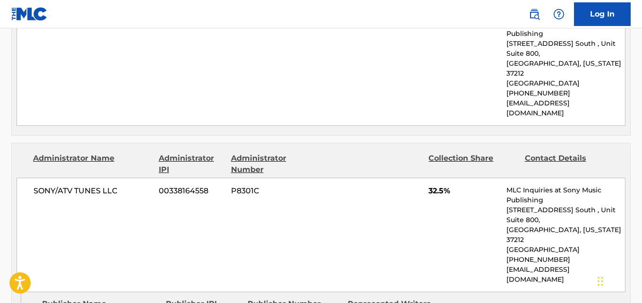
drag, startPoint x: 40, startPoint y: 285, endPoint x: 128, endPoint y: 285, distance: 87.8
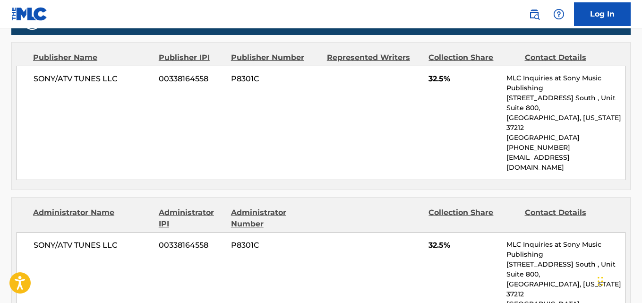
scroll to position [520, 0]
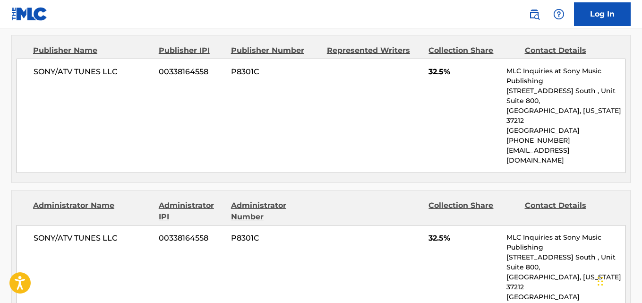
click at [434, 74] on span "32.5%" at bounding box center [463, 71] width 71 height 11
drag, startPoint x: 434, startPoint y: 74, endPoint x: 421, endPoint y: 73, distance: 12.8
click at [434, 73] on span "32.5%" at bounding box center [463, 71] width 71 height 11
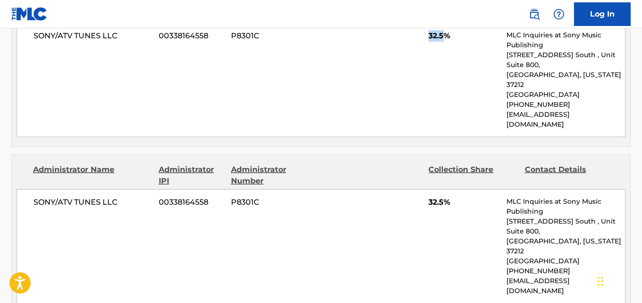
scroll to position [661, 0]
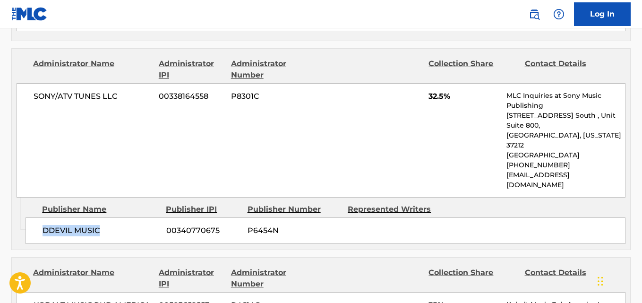
drag, startPoint x: 40, startPoint y: 191, endPoint x: 129, endPoint y: 190, distance: 89.3
click at [129, 217] on div "DDEVIL MUSIC 00340770675 P6454N" at bounding box center [326, 230] width 600 height 26
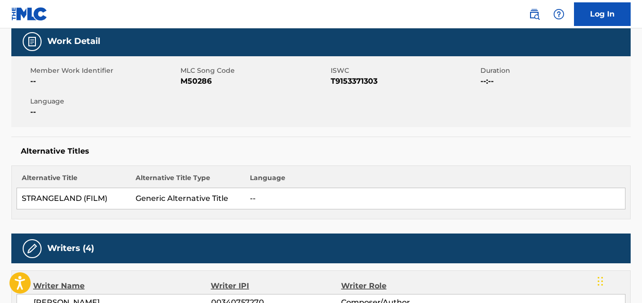
scroll to position [0, 0]
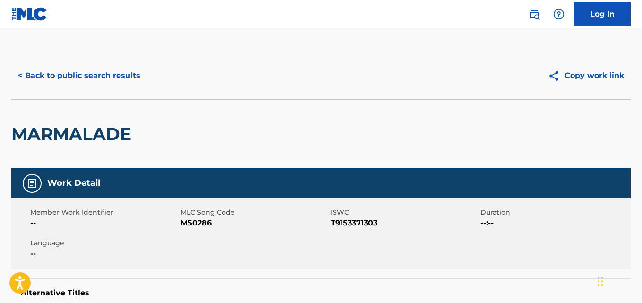
click at [141, 94] on div "< Back to public search results Copy work link" at bounding box center [320, 75] width 619 height 47
click at [136, 81] on button "< Back to public search results" at bounding box center [79, 76] width 136 height 24
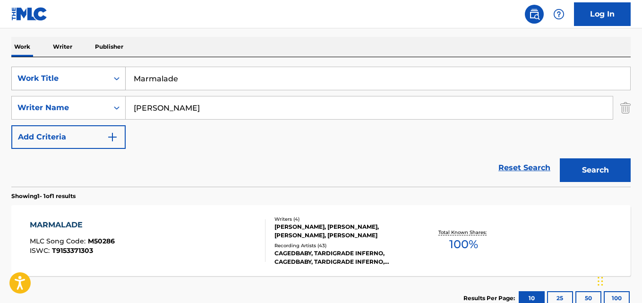
drag, startPoint x: 203, startPoint y: 85, endPoint x: 111, endPoint y: 82, distance: 91.2
click at [111, 82] on div "SearchWithCriteria03c0708a-59c2-472b-aabf-960b9237712d Work Title Marmalade" at bounding box center [320, 79] width 619 height 24
paste input "ind"
type input "Mind"
click at [560, 158] on button "Search" at bounding box center [595, 170] width 71 height 24
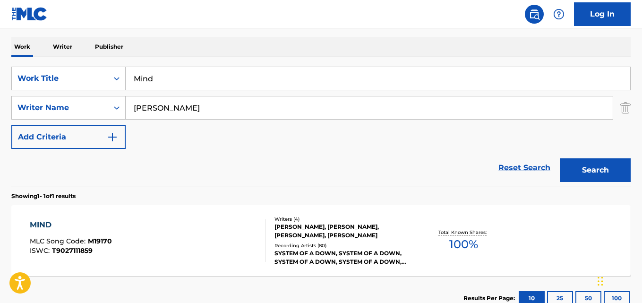
click at [284, 224] on div "[PERSON_NAME], [PERSON_NAME], [PERSON_NAME], [PERSON_NAME]" at bounding box center [343, 230] width 138 height 17
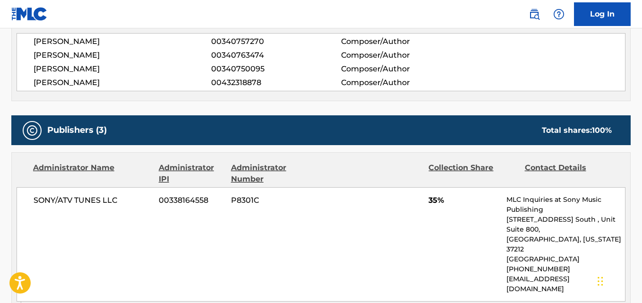
scroll to position [520, 0]
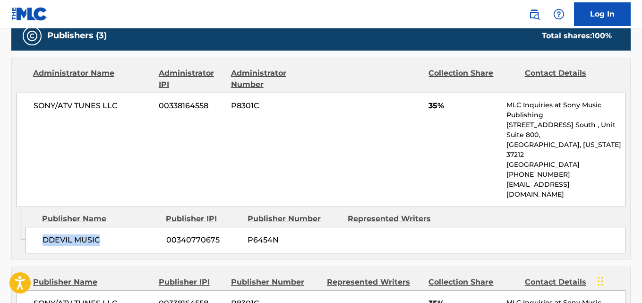
drag, startPoint x: 38, startPoint y: 209, endPoint x: 116, endPoint y: 205, distance: 78.0
click at [116, 227] on div "DDEVIL MUSIC 00340770675 P6454N" at bounding box center [326, 240] width 600 height 26
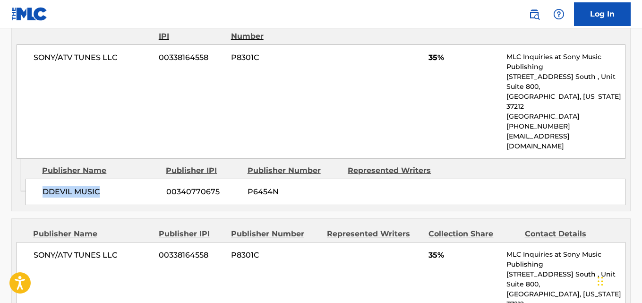
scroll to position [567, 0]
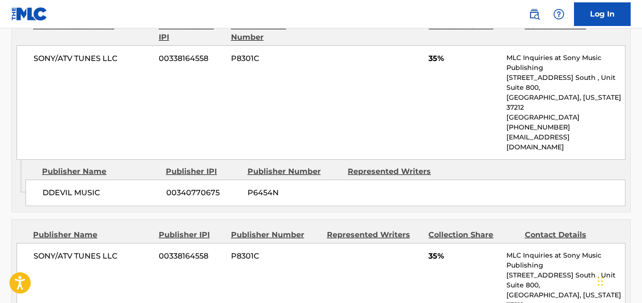
click at [431, 53] on span "35%" at bounding box center [463, 58] width 71 height 11
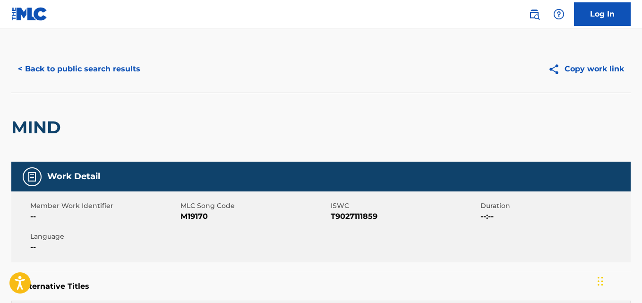
scroll to position [0, 0]
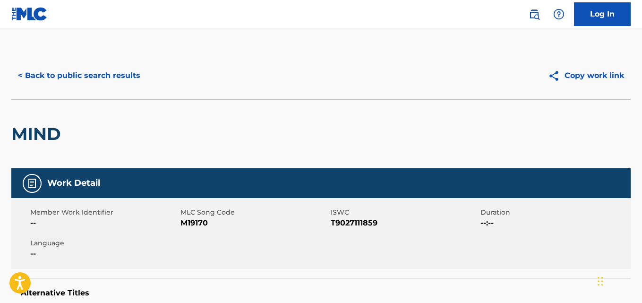
click at [125, 78] on button "< Back to public search results" at bounding box center [79, 76] width 136 height 24
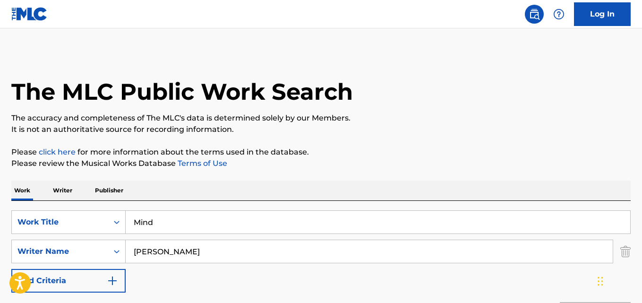
scroll to position [144, 0]
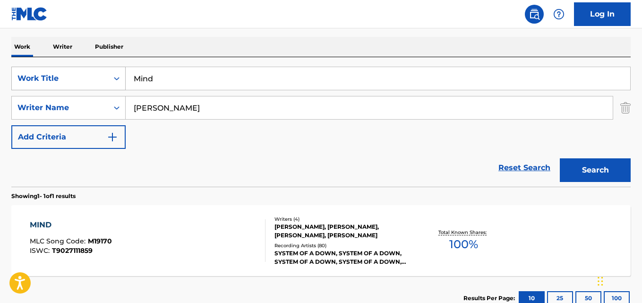
drag, startPoint x: 193, startPoint y: 88, endPoint x: 87, endPoint y: 88, distance: 105.8
click at [87, 88] on div "SearchWithCriteria03c0708a-59c2-472b-aabf-960b9237712d Work Title Mind" at bounding box center [320, 79] width 619 height 24
paste input "Needles"
type input "Needles"
click at [613, 180] on button "Search" at bounding box center [595, 170] width 71 height 24
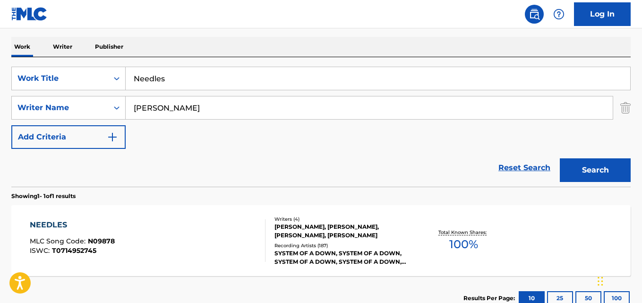
click at [280, 241] on div "Writers ( 4 ) [PERSON_NAME], [PERSON_NAME], [PERSON_NAME], [PERSON_NAME] Record…" at bounding box center [338, 240] width 147 height 51
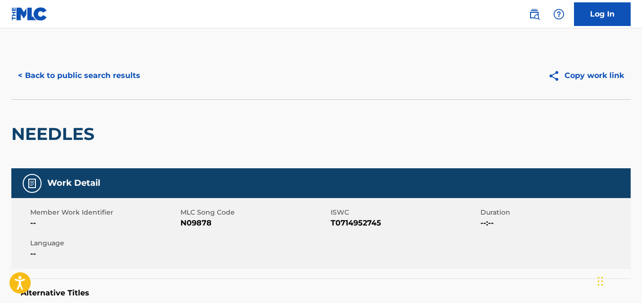
click at [102, 75] on button "< Back to public search results" at bounding box center [79, 76] width 136 height 24
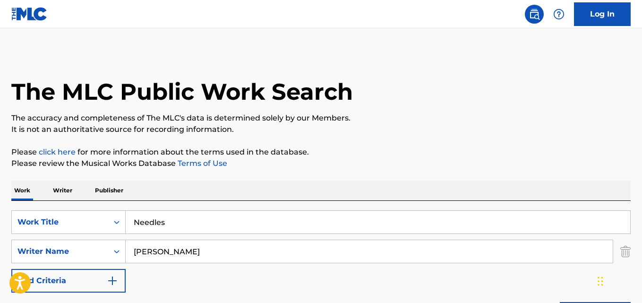
scroll to position [144, 0]
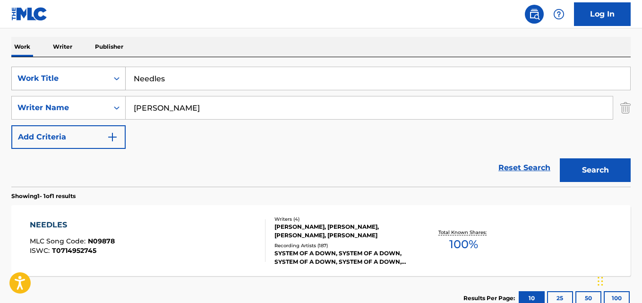
drag, startPoint x: 196, startPoint y: 85, endPoint x: 72, endPoint y: 81, distance: 124.7
click at [72, 81] on div "SearchWithCriteria03c0708a-59c2-472b-aabf-960b9237712d Work Title Needles" at bounding box center [320, 79] width 619 height 24
paste input "ugun"
type input "Nuguns"
click at [583, 169] on button "Search" at bounding box center [595, 170] width 71 height 24
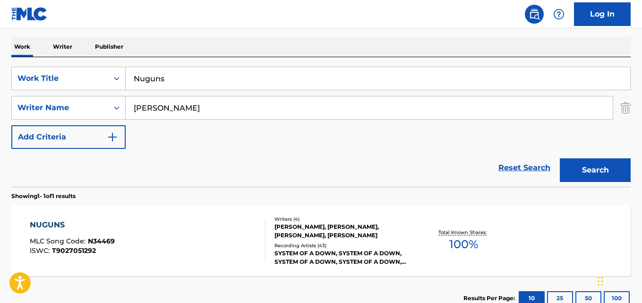
click at [37, 220] on div "NUGUNS" at bounding box center [72, 224] width 85 height 11
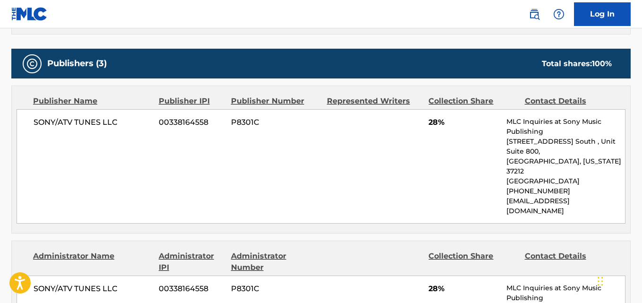
scroll to position [472, 0]
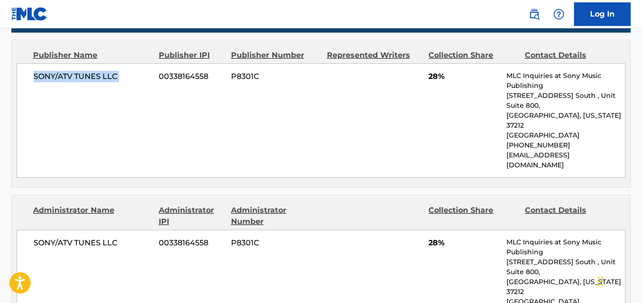
drag, startPoint x: 27, startPoint y: 76, endPoint x: 157, endPoint y: 77, distance: 129.9
click at [157, 77] on div "SONY/ATV TUNES LLC 00338164558 P8301C 28% MLC Inquiries at Sony Music Publishin…" at bounding box center [321, 120] width 609 height 114
click at [430, 78] on span "28%" at bounding box center [463, 76] width 71 height 11
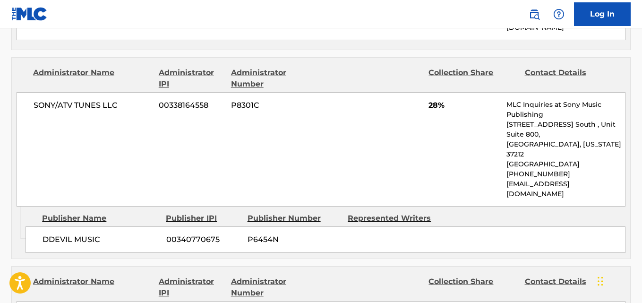
scroll to position [614, 0]
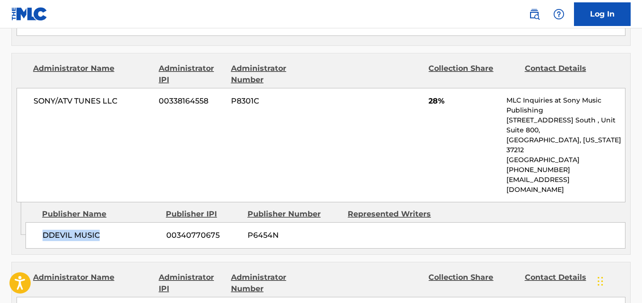
drag, startPoint x: 38, startPoint y: 196, endPoint x: 115, endPoint y: 201, distance: 77.6
click at [115, 222] on div "DDEVIL MUSIC 00340770675 P6454N" at bounding box center [326, 235] width 600 height 26
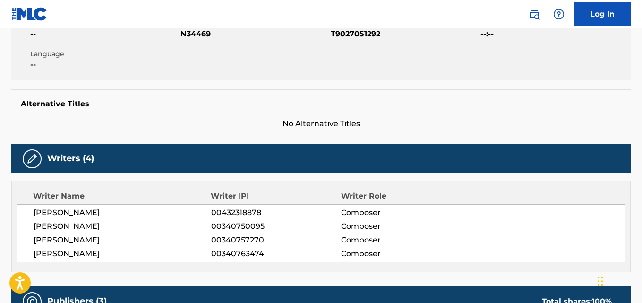
scroll to position [0, 0]
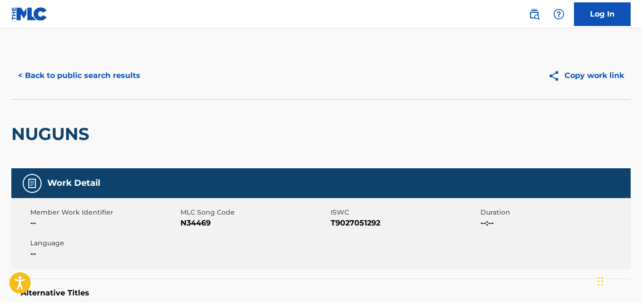
click at [109, 68] on button "< Back to public search results" at bounding box center [79, 76] width 136 height 24
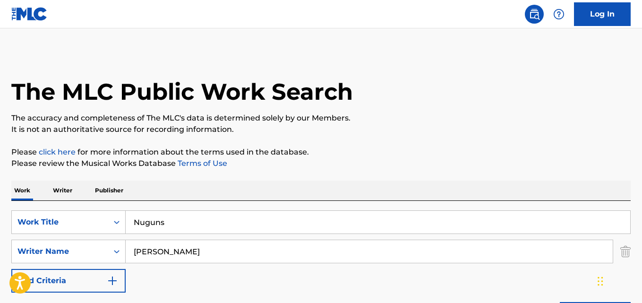
drag, startPoint x: 132, startPoint y: 229, endPoint x: 127, endPoint y: 229, distance: 5.2
click at [128, 229] on input "Nuguns" at bounding box center [378, 222] width 504 height 23
paste input "[GEOGRAPHIC_DATA]"
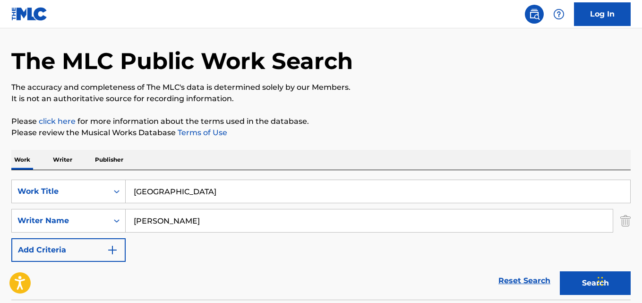
scroll to position [47, 0]
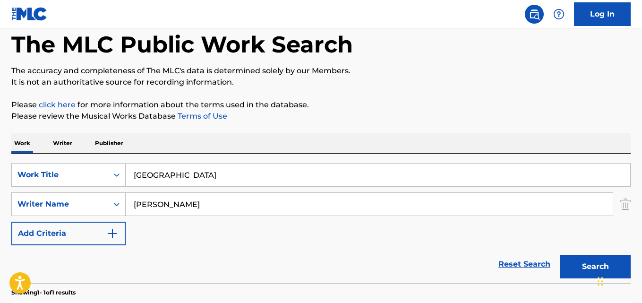
type input "[GEOGRAPHIC_DATA]"
click at [586, 258] on button "Search" at bounding box center [595, 267] width 71 height 24
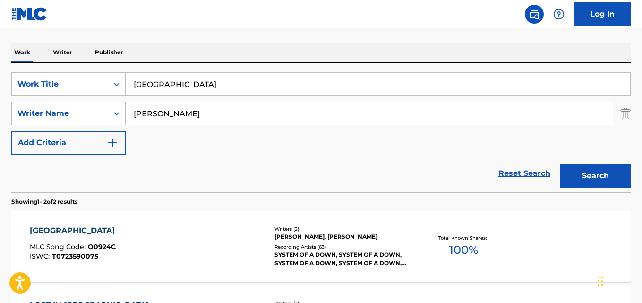
scroll to position [185, 0]
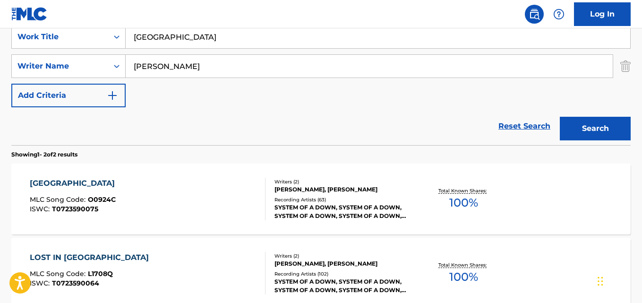
click at [110, 183] on div "[GEOGRAPHIC_DATA]" at bounding box center [75, 183] width 90 height 11
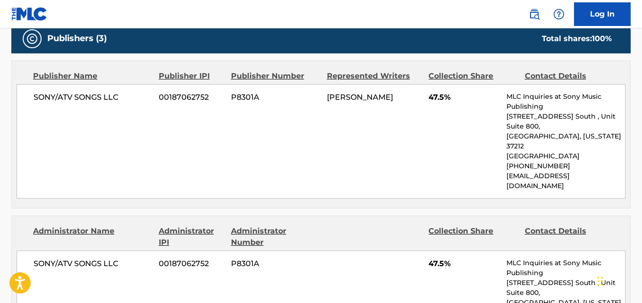
scroll to position [425, 0]
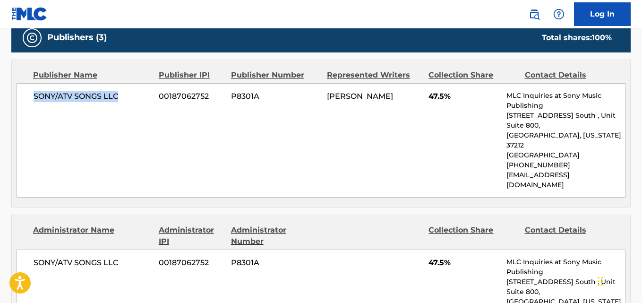
drag, startPoint x: 34, startPoint y: 97, endPoint x: 132, endPoint y: 99, distance: 98.7
click at [132, 99] on span "SONY/ATV SONGS LLC" at bounding box center [93, 96] width 118 height 11
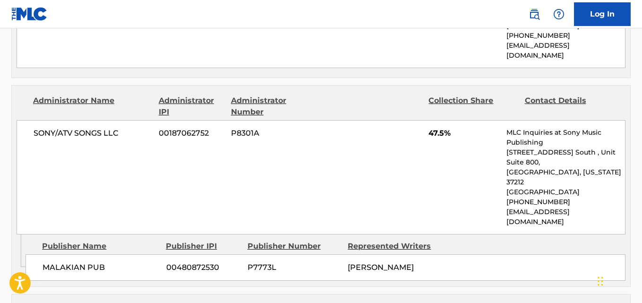
scroll to position [567, 0]
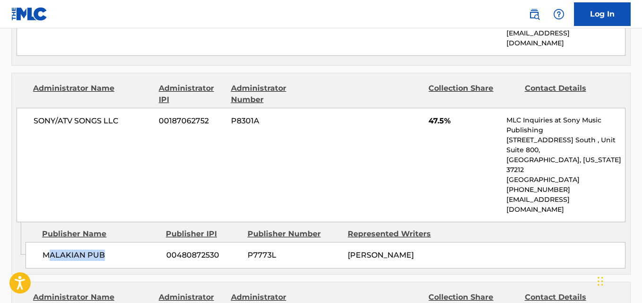
drag, startPoint x: 48, startPoint y: 216, endPoint x: 120, endPoint y: 216, distance: 72.7
click at [120, 249] on span "MALAKIAN PUB" at bounding box center [101, 254] width 117 height 11
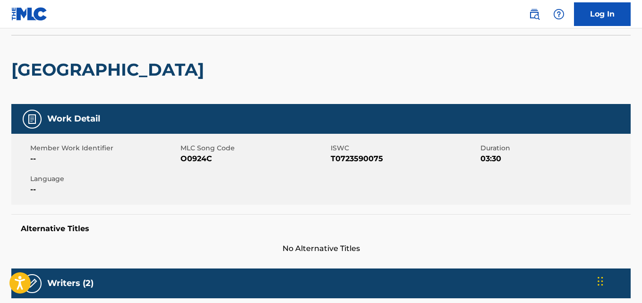
scroll to position [0, 0]
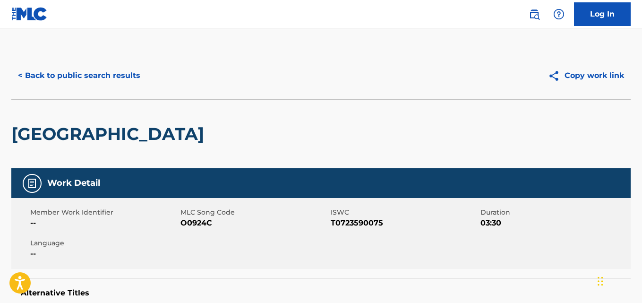
click at [118, 74] on button "< Back to public search results" at bounding box center [79, 76] width 136 height 24
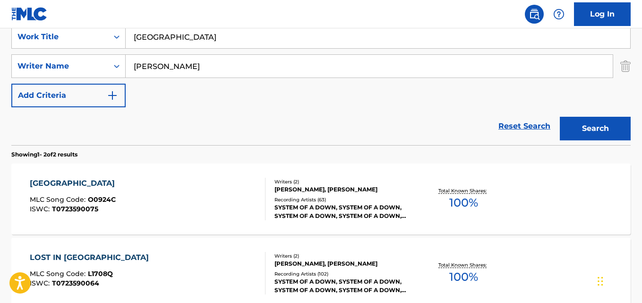
click at [528, 122] on link "Reset Search" at bounding box center [524, 126] width 61 height 21
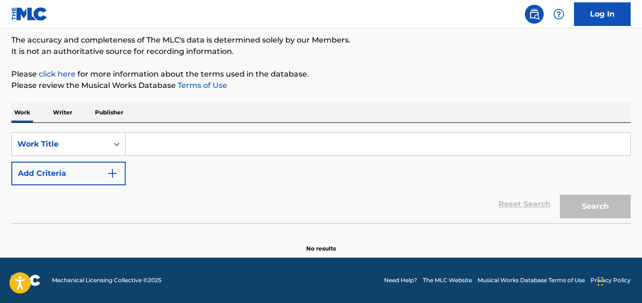
click at [174, 135] on input "Search Form" at bounding box center [378, 144] width 504 height 23
paste input "P.L.U.C.K."
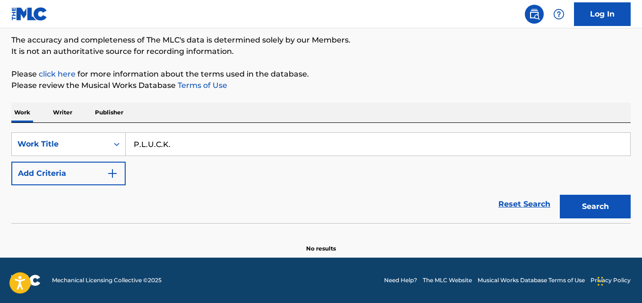
type input "P.L.U.C.K."
click at [86, 186] on div "Reset Search Search" at bounding box center [320, 204] width 619 height 38
click at [87, 174] on button "Add Criteria" at bounding box center [68, 174] width 114 height 24
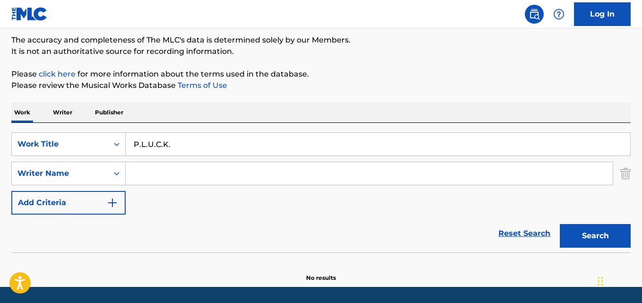
click at [176, 174] on input "Search Form" at bounding box center [369, 173] width 487 height 23
paste input "[PERSON_NAME]"
type input "[PERSON_NAME]"
click at [558, 234] on div "Search" at bounding box center [593, 233] width 76 height 38
click at [565, 232] on button "Search" at bounding box center [595, 236] width 71 height 24
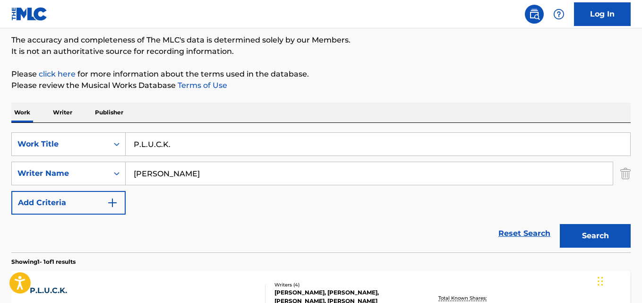
click at [411, 215] on div "Reset Search Search" at bounding box center [320, 233] width 619 height 38
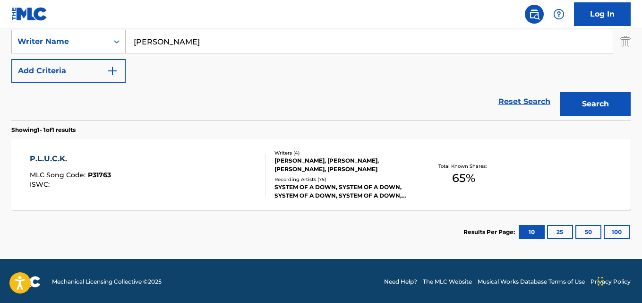
scroll to position [211, 0]
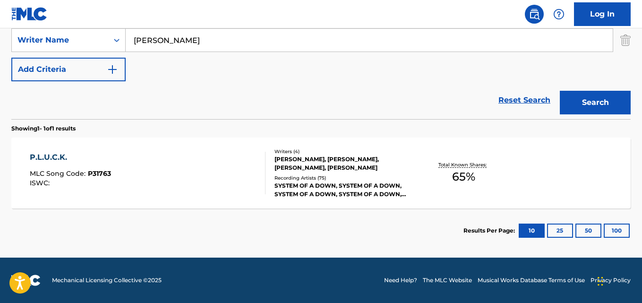
click at [56, 164] on div "P.L.U.C.K. MLC Song Code : P31763 ISWC :" at bounding box center [70, 173] width 81 height 43
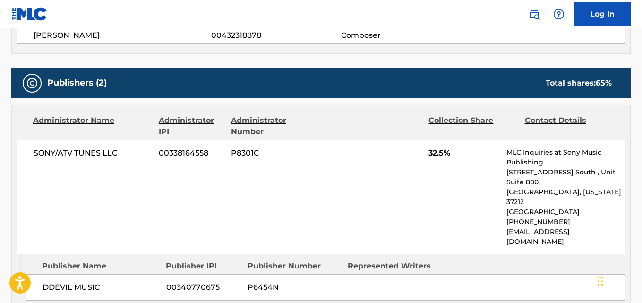
scroll to position [520, 0]
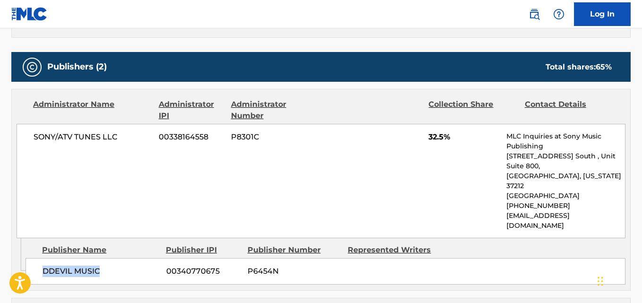
drag, startPoint x: 42, startPoint y: 237, endPoint x: 116, endPoint y: 239, distance: 74.2
click at [116, 258] on div "DDEVIL MUSIC 00340770675 P6454N" at bounding box center [326, 271] width 600 height 26
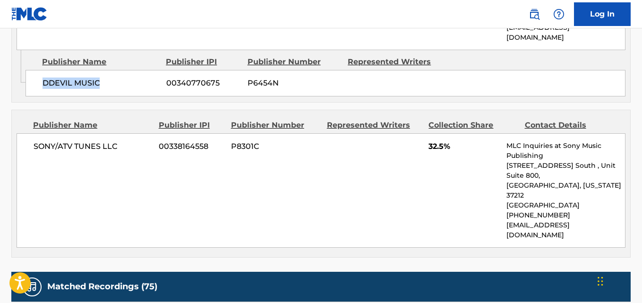
scroll to position [708, 0]
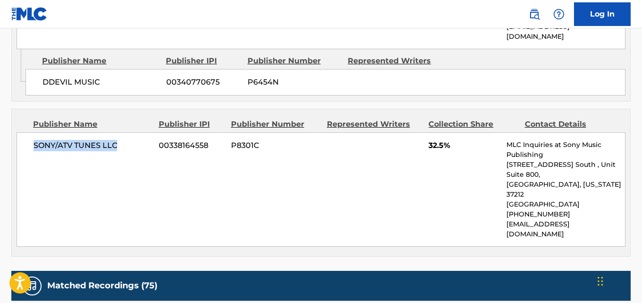
drag, startPoint x: 30, startPoint y: 115, endPoint x: 124, endPoint y: 111, distance: 94.5
click at [124, 132] on div "SONY/ATV TUNES LLC 00338164558 P8301C 32.5% MLC Inquiries at Sony Music Publish…" at bounding box center [321, 189] width 609 height 114
click at [438, 140] on span "32.5%" at bounding box center [463, 145] width 71 height 11
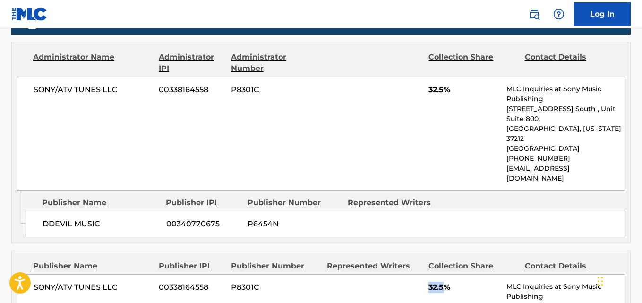
scroll to position [520, 0]
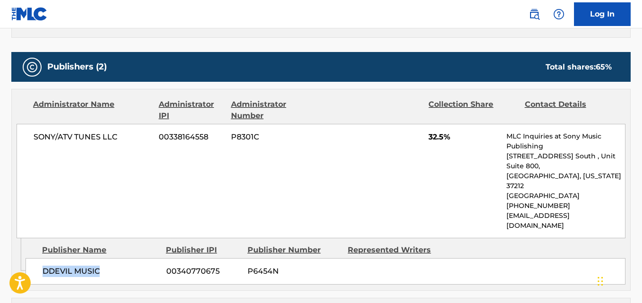
drag, startPoint x: 36, startPoint y: 240, endPoint x: 154, endPoint y: 243, distance: 117.6
click at [154, 258] on div "DDEVIL MUSIC 00340770675 P6454N" at bounding box center [326, 271] width 600 height 26
click at [435, 131] on span "32.5%" at bounding box center [463, 136] width 71 height 11
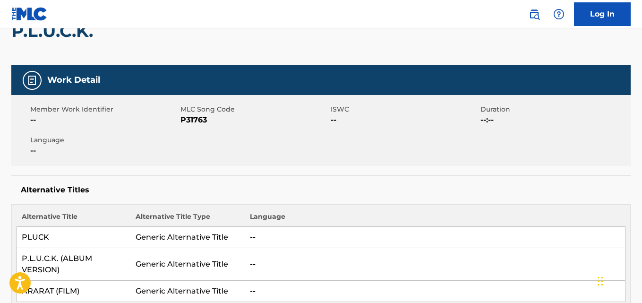
scroll to position [0, 0]
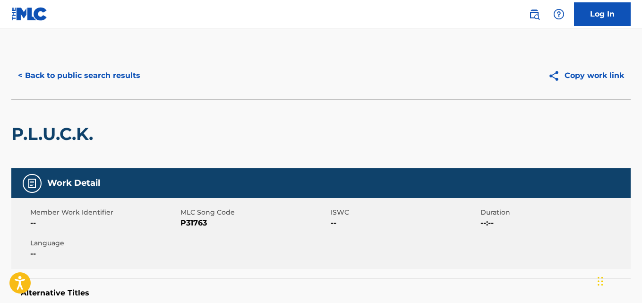
click at [111, 77] on button "< Back to public search results" at bounding box center [79, 76] width 136 height 24
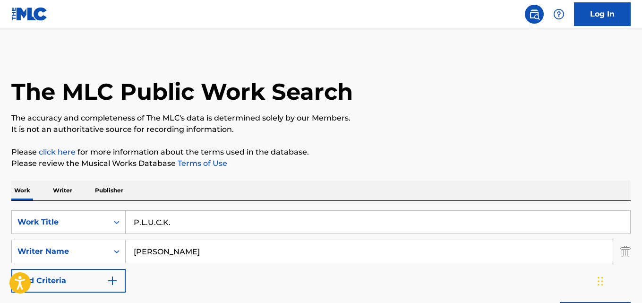
scroll to position [157, 0]
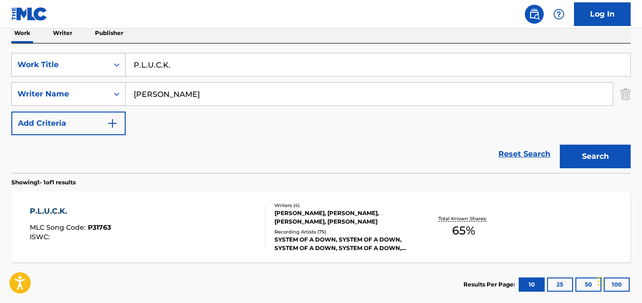
drag, startPoint x: 217, startPoint y: 61, endPoint x: 123, endPoint y: 68, distance: 94.2
click at [121, 61] on div "SearchWithCriteria03c0708a-59c2-472b-aabf-960b9237712d Work Title P.L.U.C.K." at bounding box center [320, 65] width 619 height 24
paste input "eephole"
type input "Peephole"
click at [579, 156] on button "Search" at bounding box center [595, 157] width 71 height 24
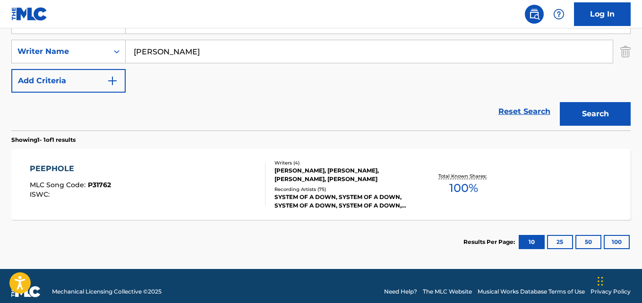
scroll to position [164, 0]
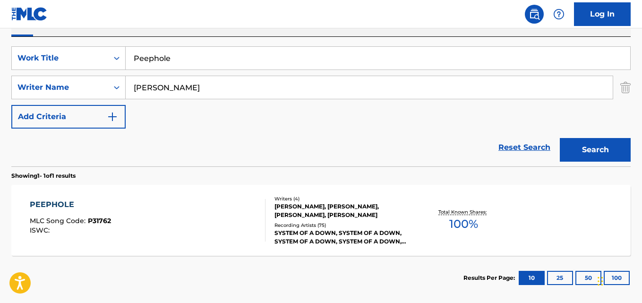
click at [66, 201] on div "PEEPHOLE" at bounding box center [70, 204] width 81 height 11
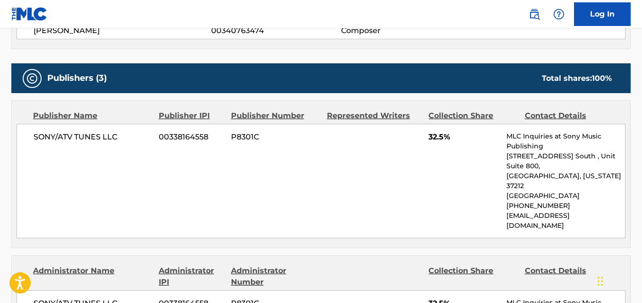
scroll to position [472, 0]
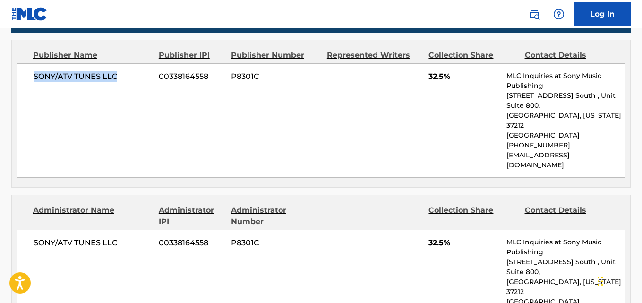
drag, startPoint x: 23, startPoint y: 76, endPoint x: 127, endPoint y: 76, distance: 103.9
click at [127, 76] on div "SONY/ATV TUNES LLC 00338164558 P8301C 32.5% MLC Inquiries at Sony Music Publish…" at bounding box center [321, 120] width 609 height 114
click at [435, 77] on span "32.5%" at bounding box center [463, 76] width 71 height 11
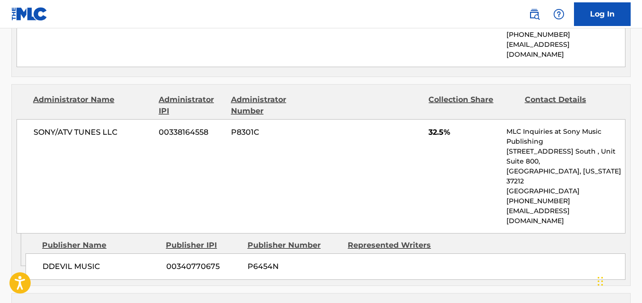
scroll to position [614, 0]
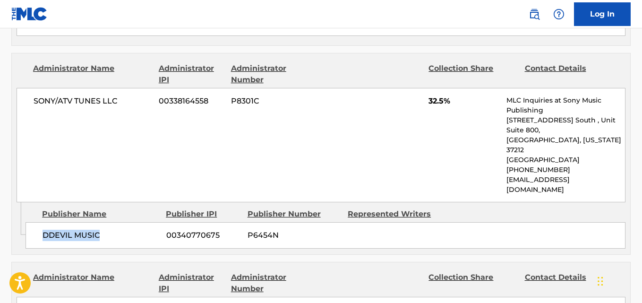
drag, startPoint x: 40, startPoint y: 202, endPoint x: 133, endPoint y: 202, distance: 93.0
click at [133, 222] on div "DDEVIL MUSIC 00340770675 P6454N" at bounding box center [326, 235] width 600 height 26
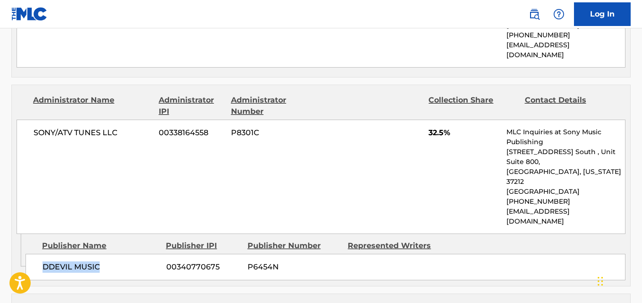
scroll to position [567, 0]
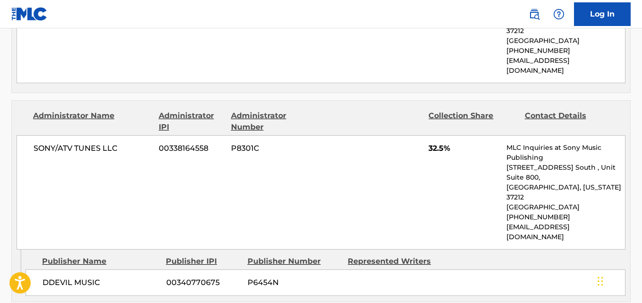
click at [436, 143] on span "32.5%" at bounding box center [463, 148] width 71 height 11
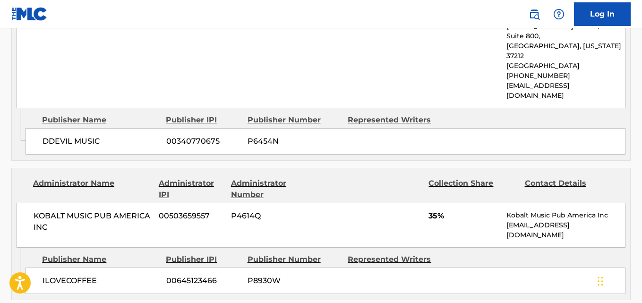
scroll to position [708, 0]
drag, startPoint x: 39, startPoint y: 241, endPoint x: 130, endPoint y: 242, distance: 90.7
click at [130, 267] on div "ILOVECOFFEE 00645123466 P8930W" at bounding box center [326, 280] width 600 height 26
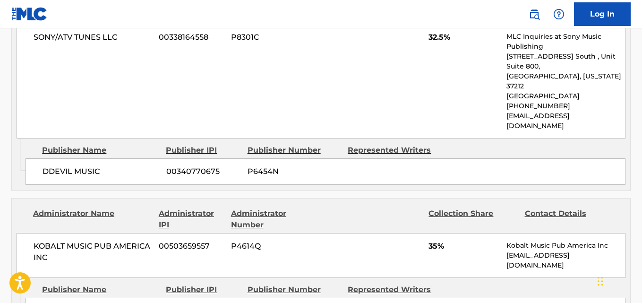
scroll to position [661, 0]
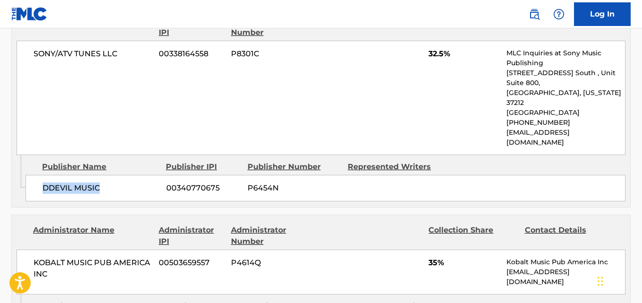
drag, startPoint x: 38, startPoint y: 148, endPoint x: 133, endPoint y: 148, distance: 94.9
click at [133, 175] on div "DDEVIL MUSIC 00340770675 P6454N" at bounding box center [326, 188] width 600 height 26
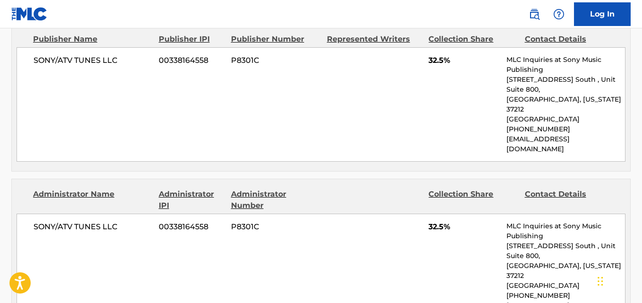
scroll to position [472, 0]
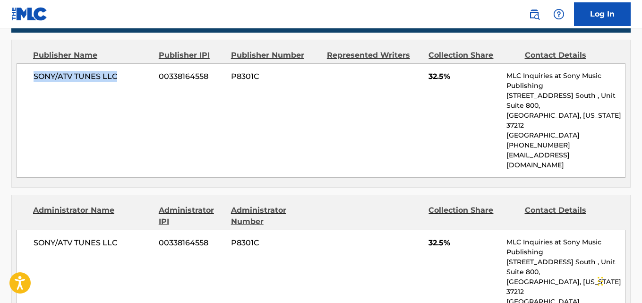
drag, startPoint x: 32, startPoint y: 81, endPoint x: 120, endPoint y: 72, distance: 88.8
click at [120, 72] on div "SONY/ATV TUNES LLC 00338164558 P8301C 32.5% MLC Inquiries at Sony Music Publish…" at bounding box center [321, 120] width 609 height 114
click at [359, 138] on div "SONY/ATV TUNES LLC 00338164558 P8301C 32.5% MLC Inquiries at Sony Music Publish…" at bounding box center [321, 120] width 609 height 114
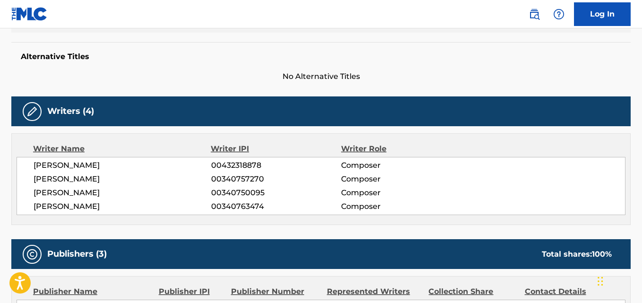
scroll to position [0, 0]
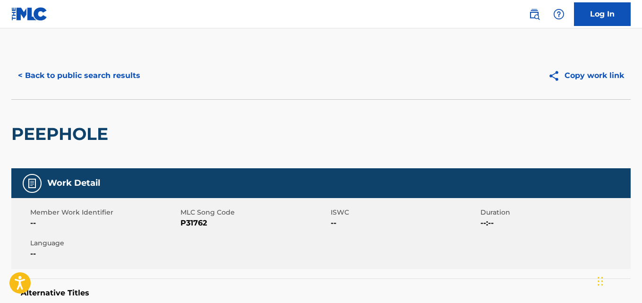
click at [121, 74] on button "< Back to public search results" at bounding box center [79, 76] width 136 height 24
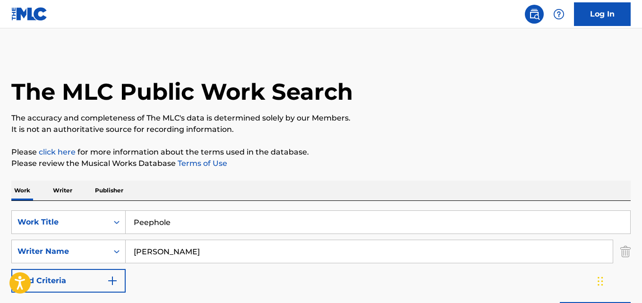
scroll to position [157, 0]
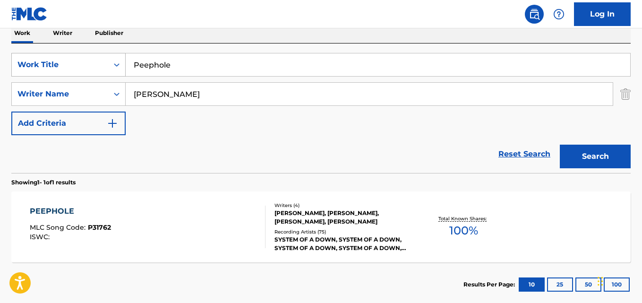
drag, startPoint x: 205, startPoint y: 68, endPoint x: 84, endPoint y: 69, distance: 120.9
click at [84, 69] on div "SearchWithCriteria03c0708a-59c2-472b-aabf-960b9237712d Work Title Peephole" at bounding box center [320, 65] width 619 height 24
paste input "rison Song"
type input "Prison Song"
click at [589, 155] on button "Search" at bounding box center [595, 157] width 71 height 24
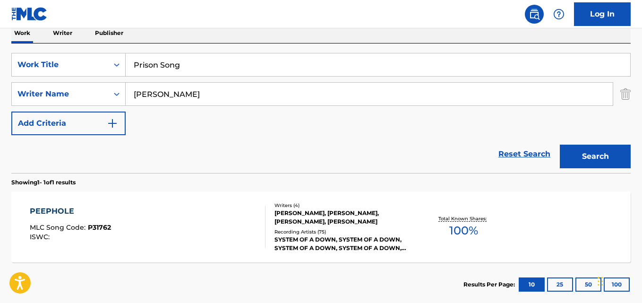
scroll to position [138, 0]
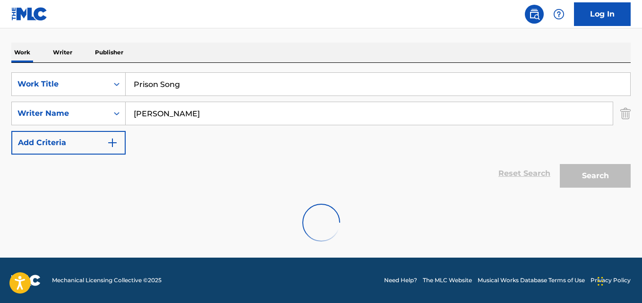
click at [402, 141] on div "SearchWithCriteria03c0708a-59c2-472b-aabf-960b9237712d Work Title Prison Song S…" at bounding box center [320, 113] width 619 height 82
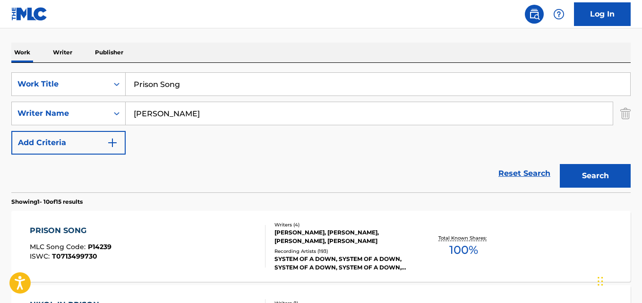
scroll to position [157, 0]
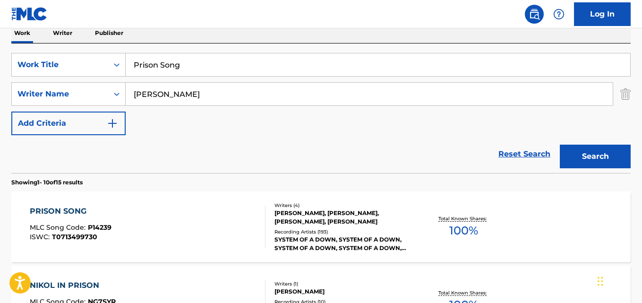
click at [71, 210] on div "PRISON SONG" at bounding box center [71, 210] width 82 height 11
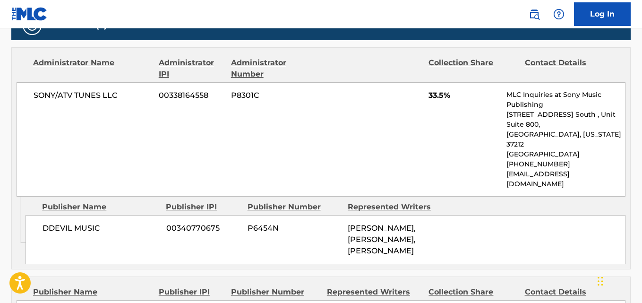
scroll to position [472, 0]
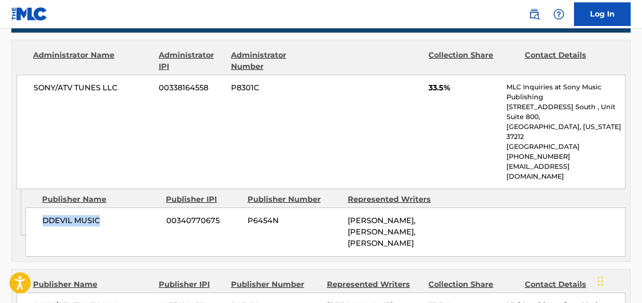
drag, startPoint x: 43, startPoint y: 206, endPoint x: 111, endPoint y: 206, distance: 67.5
click at [111, 215] on span "DDEVIL MUSIC" at bounding box center [101, 220] width 117 height 11
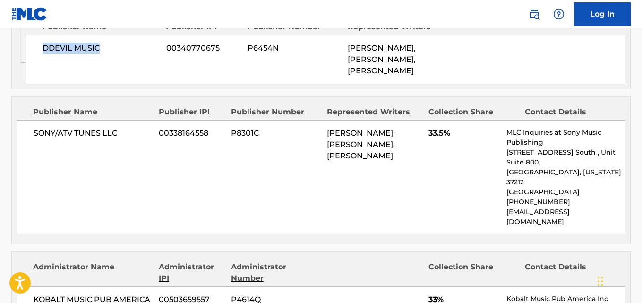
scroll to position [661, 0]
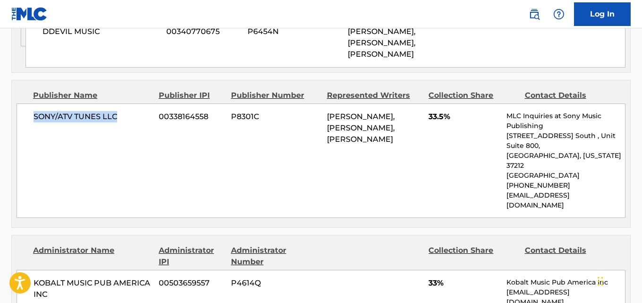
drag, startPoint x: 28, startPoint y: 102, endPoint x: 121, endPoint y: 102, distance: 93.0
click at [121, 103] on div "SONY/ATV TUNES LLC 00338164558 P8301C [PERSON_NAME], [PERSON_NAME], [PERSON_NAM…" at bounding box center [321, 160] width 609 height 114
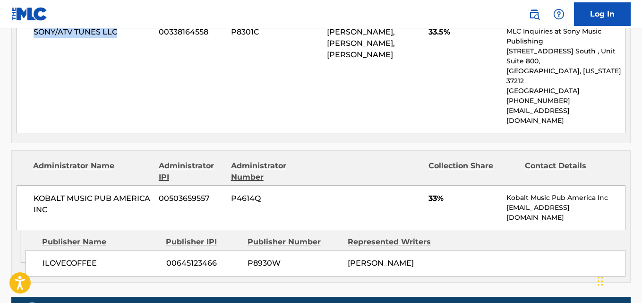
scroll to position [756, 0]
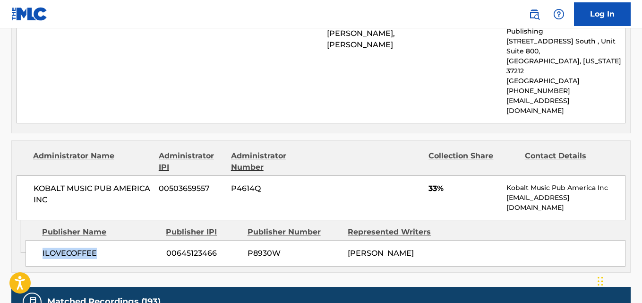
drag, startPoint x: 37, startPoint y: 212, endPoint x: 108, endPoint y: 212, distance: 70.8
click at [108, 240] on div "ILOVECOFFEE 00645123466 P8930W [PERSON_NAME]" at bounding box center [326, 253] width 600 height 26
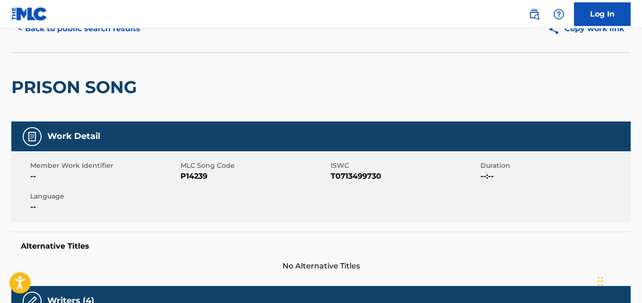
scroll to position [0, 0]
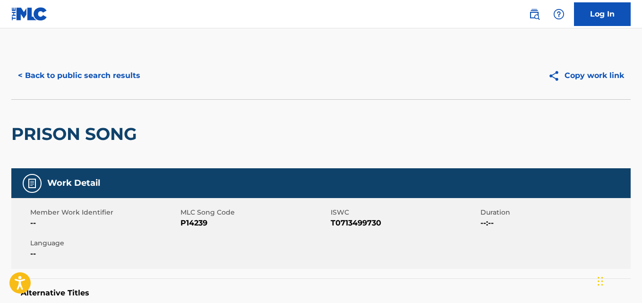
click at [114, 80] on button "< Back to public search results" at bounding box center [79, 76] width 136 height 24
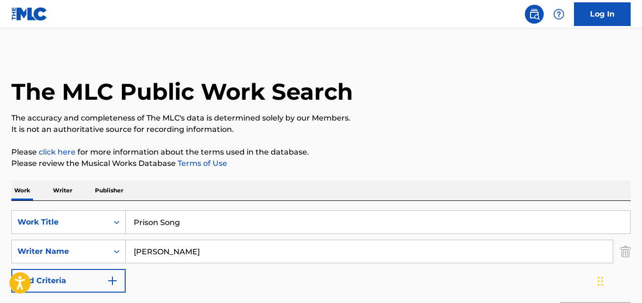
scroll to position [157, 0]
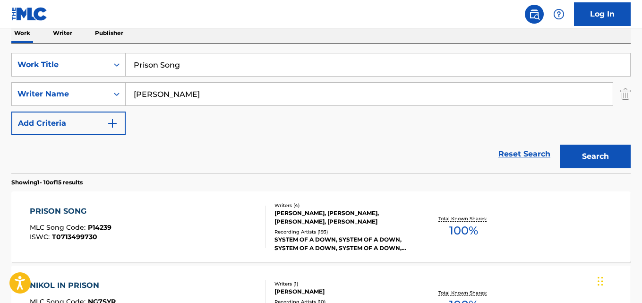
click at [270, 138] on div "Reset Search Search" at bounding box center [320, 154] width 619 height 38
drag, startPoint x: 224, startPoint y: 64, endPoint x: 93, endPoint y: 60, distance: 131.8
click at [93, 60] on div "SearchWithCriteria03c0708a-59c2-472b-aabf-960b9237712d Work Title Prison Song" at bounding box center [320, 65] width 619 height 24
paste input "sycho"
type input "Psycho"
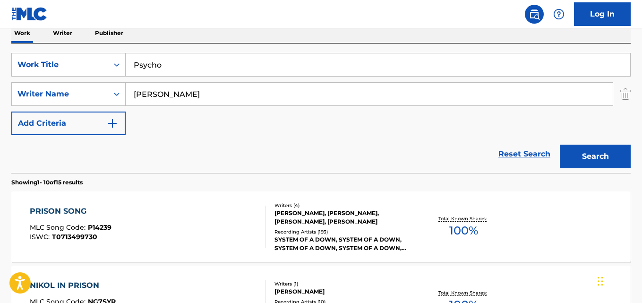
click at [567, 150] on button "Search" at bounding box center [595, 157] width 71 height 24
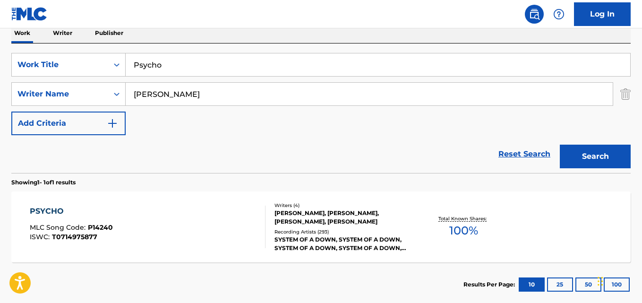
click at [56, 207] on div "PSYCHO" at bounding box center [71, 210] width 83 height 11
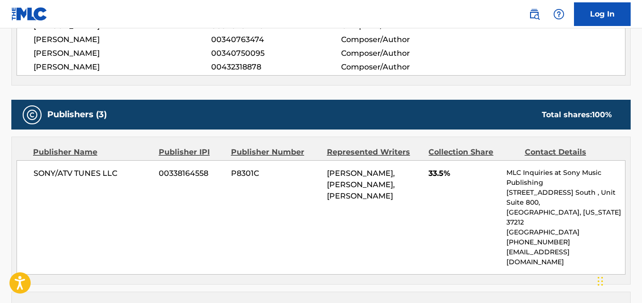
scroll to position [378, 0]
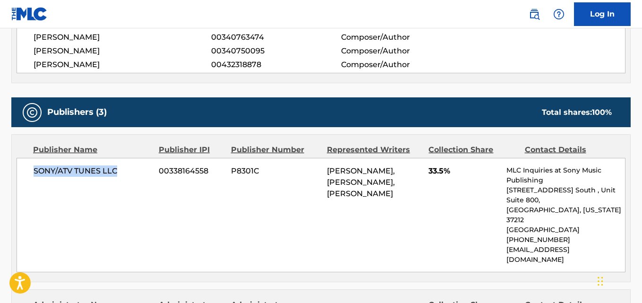
drag, startPoint x: 30, startPoint y: 179, endPoint x: 135, endPoint y: 177, distance: 105.3
click at [135, 177] on div "SONY/ATV TUNES LLC 00338164558 P8301C [PERSON_NAME], [PERSON_NAME], [PERSON_NAM…" at bounding box center [321, 215] width 609 height 114
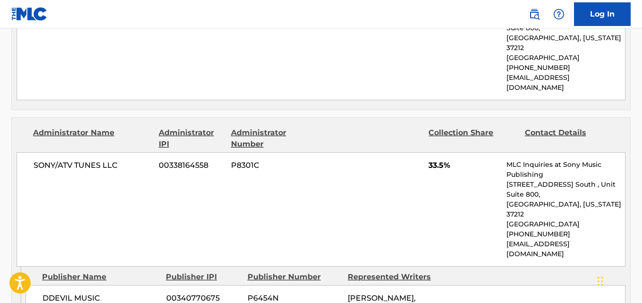
scroll to position [567, 0]
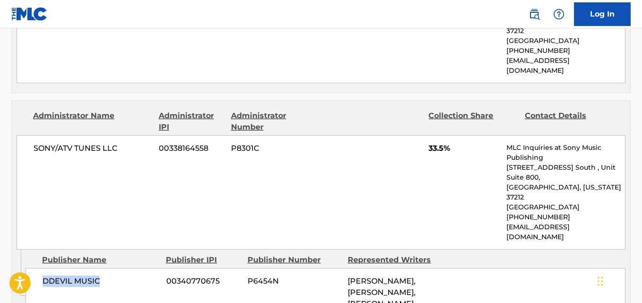
drag, startPoint x: 34, startPoint y: 247, endPoint x: 121, endPoint y: 247, distance: 87.8
click at [121, 268] on div "DDEVIL MUSIC 00340770675 P6454N [PERSON_NAME], [PERSON_NAME], [PERSON_NAME]" at bounding box center [326, 292] width 600 height 49
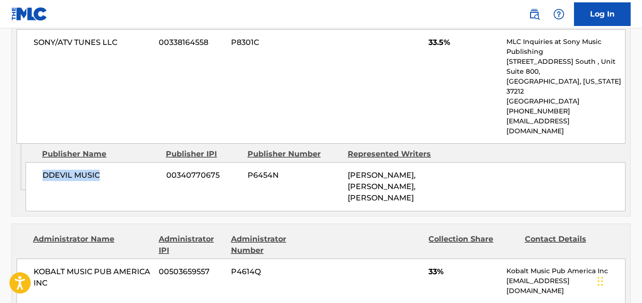
scroll to position [708, 0]
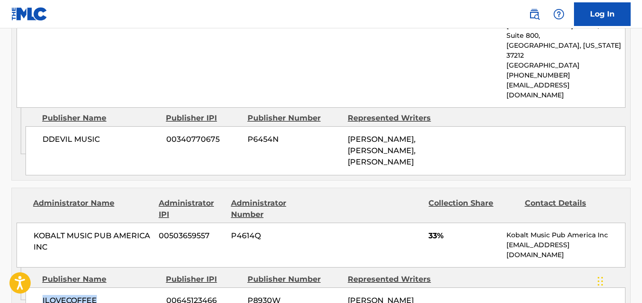
drag, startPoint x: 41, startPoint y: 260, endPoint x: 115, endPoint y: 260, distance: 74.1
click at [115, 287] on div "ILOVECOFFEE 00645123466 P8930W [PERSON_NAME]" at bounding box center [326, 300] width 600 height 26
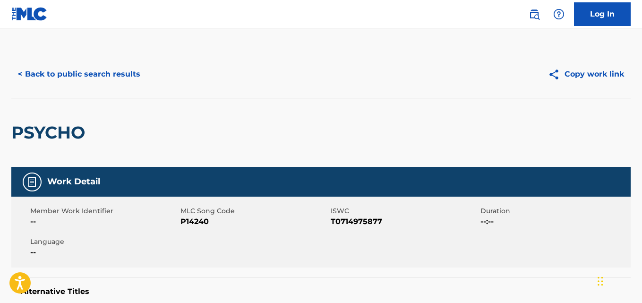
scroll to position [0, 0]
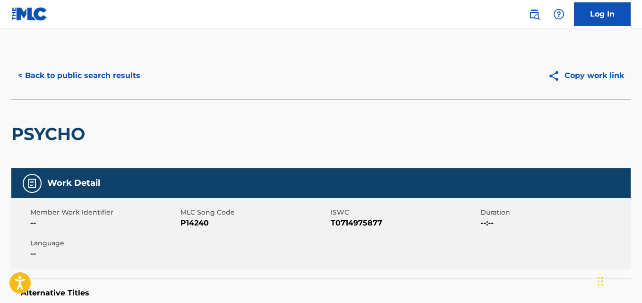
click at [109, 82] on button "< Back to public search results" at bounding box center [79, 76] width 136 height 24
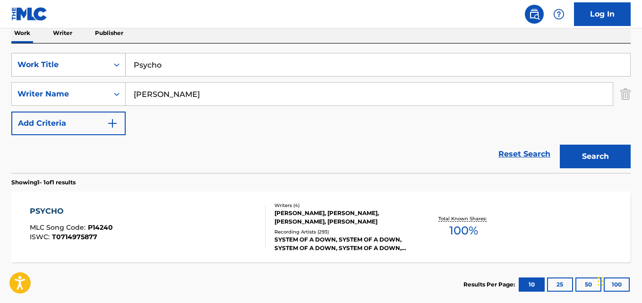
drag, startPoint x: 211, startPoint y: 70, endPoint x: 105, endPoint y: 70, distance: 105.3
click at [106, 70] on div "SearchWithCriteria03c0708a-59c2-472b-aabf-960b9237712d Work Title Psycho" at bounding box center [320, 65] width 619 height 24
paste input "Radio/Vide"
type input "Radio/Video"
click at [589, 153] on button "Search" at bounding box center [595, 157] width 71 height 24
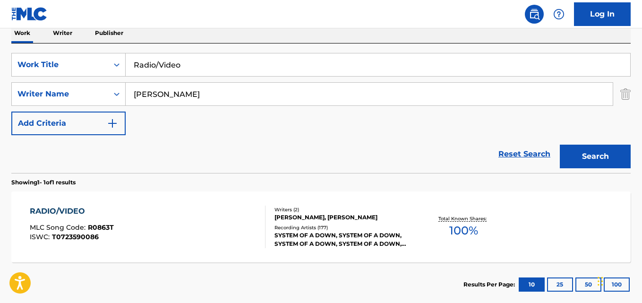
click at [302, 134] on div "SearchWithCriteria03c0708a-59c2-472b-aabf-960b9237712d Work Title Radio/Video S…" at bounding box center [320, 94] width 619 height 82
click at [298, 221] on div "[PERSON_NAME], [PERSON_NAME]" at bounding box center [343, 217] width 138 height 9
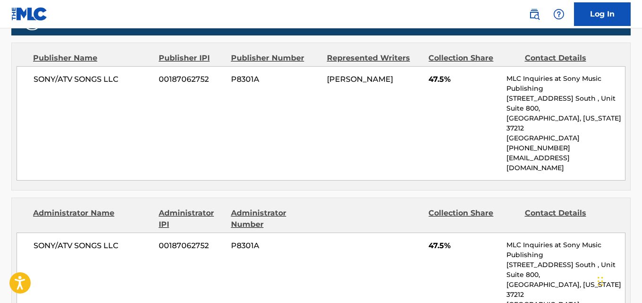
scroll to position [425, 0]
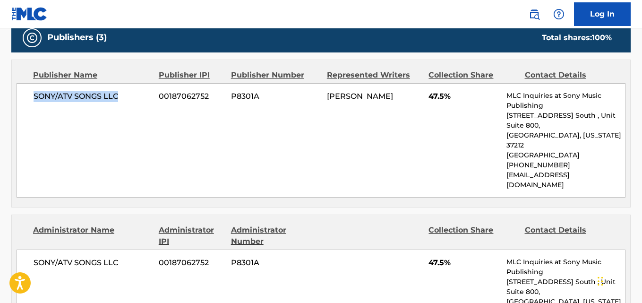
drag, startPoint x: 34, startPoint y: 102, endPoint x: 131, endPoint y: 101, distance: 97.3
click at [131, 101] on span "SONY/ATV SONGS LLC" at bounding box center [93, 96] width 118 height 11
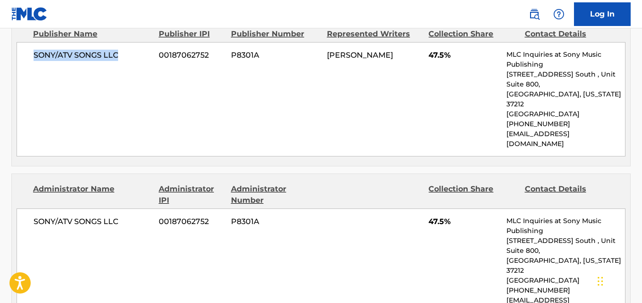
scroll to position [567, 0]
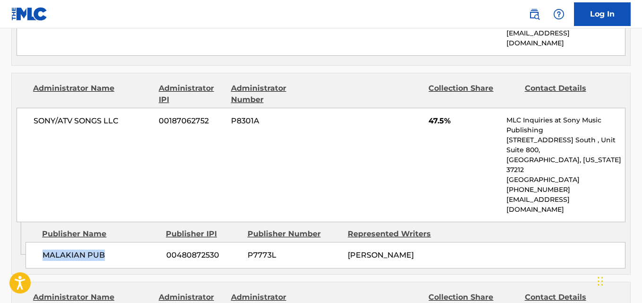
drag, startPoint x: 40, startPoint y: 217, endPoint x: 119, endPoint y: 217, distance: 79.3
click at [119, 242] on div "MALAKIAN PUB 00480872530 P7773L [PERSON_NAME]" at bounding box center [326, 255] width 600 height 26
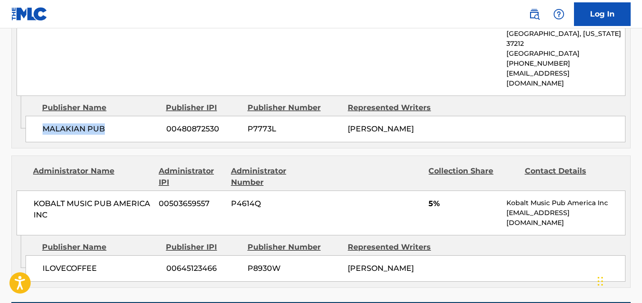
scroll to position [708, 0]
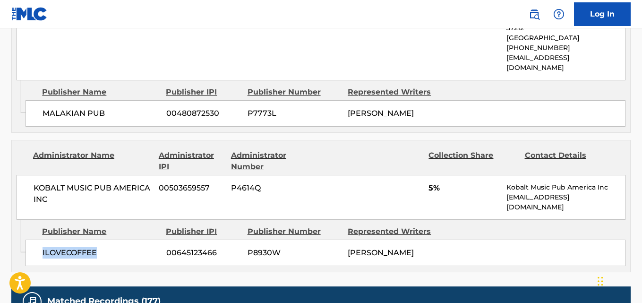
drag, startPoint x: 29, startPoint y: 216, endPoint x: 111, endPoint y: 218, distance: 81.7
click at [111, 239] on div "ILOVECOFFEE 00645123466 P8930W [PERSON_NAME]" at bounding box center [326, 252] width 600 height 26
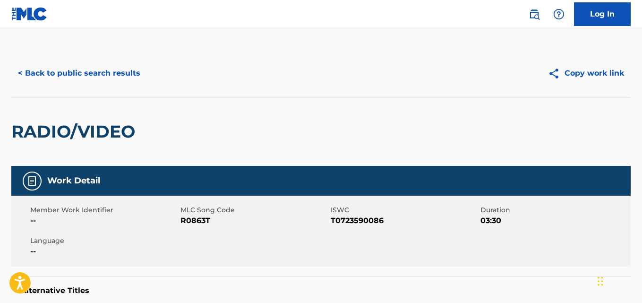
scroll to position [0, 0]
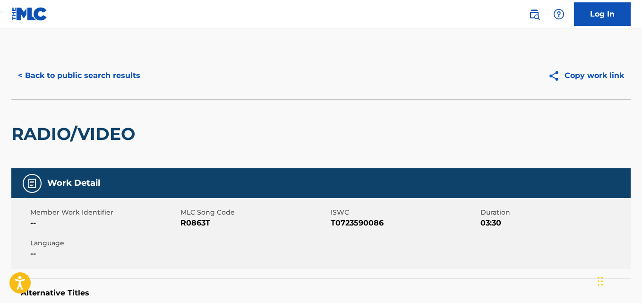
click at [108, 82] on button "< Back to public search results" at bounding box center [79, 76] width 136 height 24
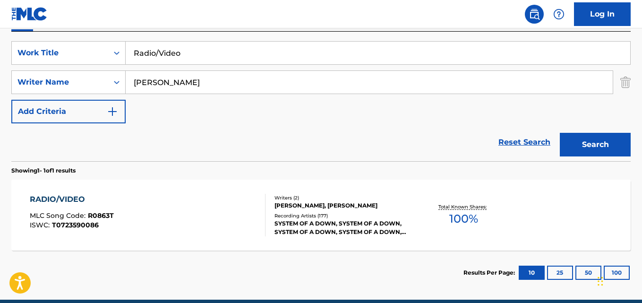
scroll to position [117, 0]
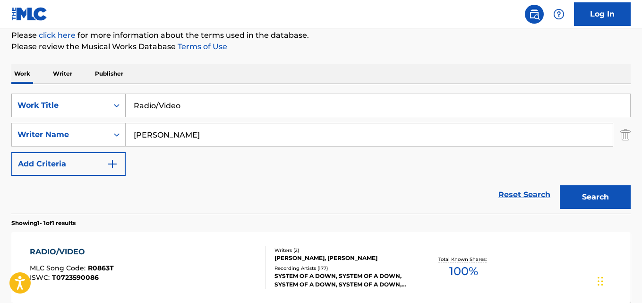
drag, startPoint x: 209, startPoint y: 100, endPoint x: 101, endPoint y: 104, distance: 107.8
click at [104, 103] on div "SearchWithCriteria03c0708a-59c2-472b-aabf-960b9237712d Work Title Radio/Video" at bounding box center [320, 106] width 619 height 24
paste input "EVENGA"
type input "REVENGA"
click at [602, 200] on button "Search" at bounding box center [595, 197] width 71 height 24
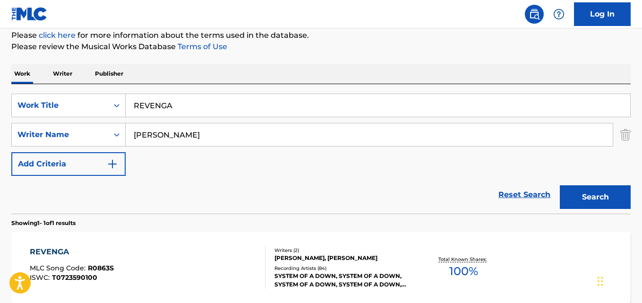
click at [245, 183] on div "Reset Search Search" at bounding box center [320, 195] width 619 height 38
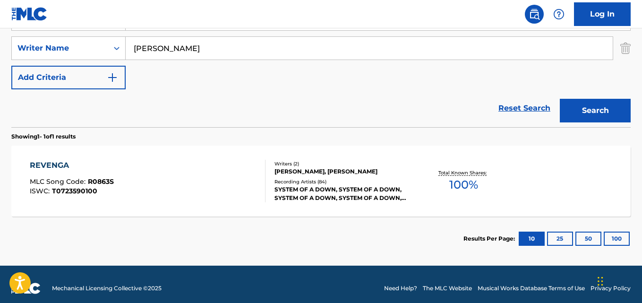
scroll to position [211, 0]
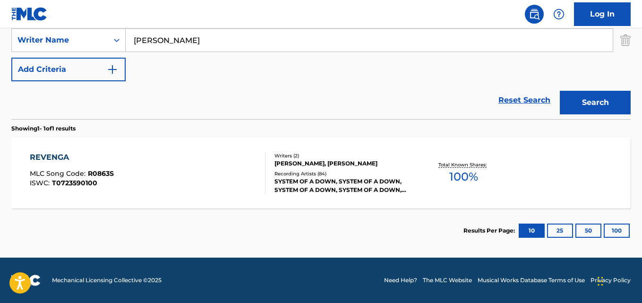
click at [314, 196] on div "REVENGA MLC Song Code : R0863S ISWC : T0723590100 Writers ( 2 ) [PERSON_NAME], …" at bounding box center [320, 172] width 619 height 71
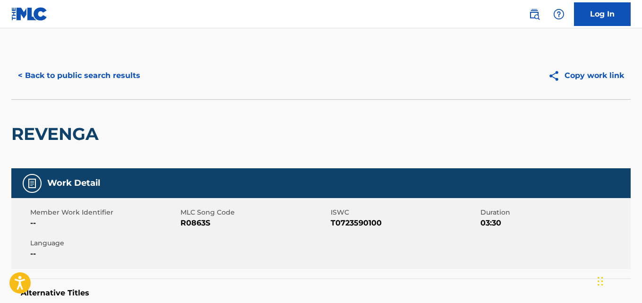
click at [316, 146] on div "REVENGA" at bounding box center [320, 133] width 619 height 69
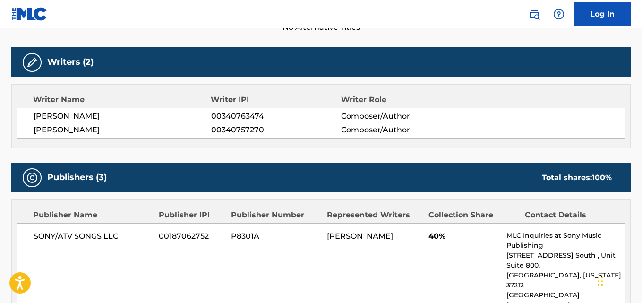
scroll to position [378, 0]
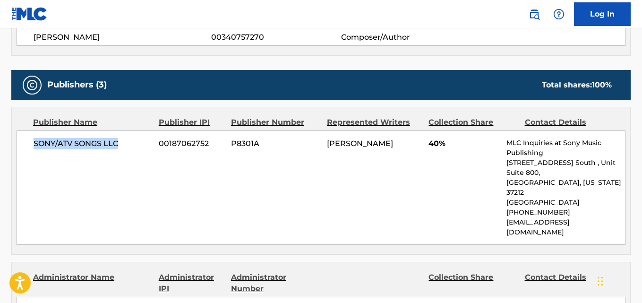
drag, startPoint x: 21, startPoint y: 150, endPoint x: 140, endPoint y: 150, distance: 118.5
click at [140, 150] on div "SONY/ATV SONGS LLC 00187062752 P8301A [PERSON_NAME] 40% MLC Inquiries at Sony M…" at bounding box center [321, 187] width 609 height 114
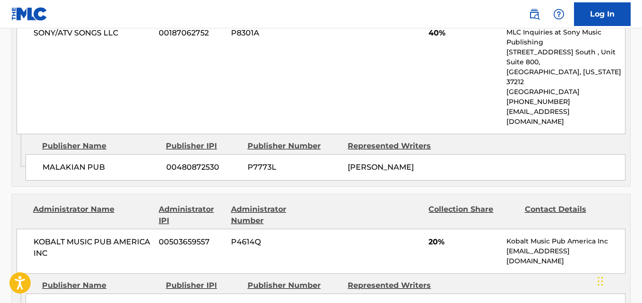
scroll to position [708, 0]
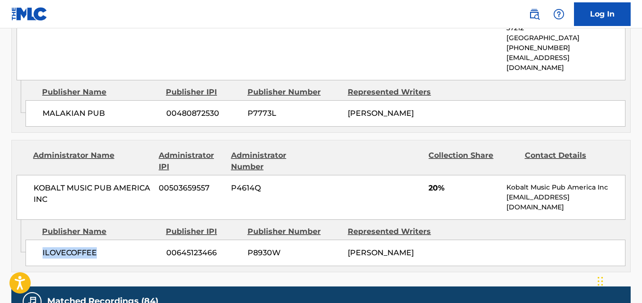
drag, startPoint x: 39, startPoint y: 215, endPoint x: 118, endPoint y: 215, distance: 78.9
click at [118, 239] on div "ILOVECOFFEE 00645123466 P8930W [PERSON_NAME]" at bounding box center [326, 252] width 600 height 26
click at [321, 175] on div "KOBALT MUSIC PUB AMERICA INC 00503659557 P4614Q 20% Kobalt Music Pub America In…" at bounding box center [321, 197] width 609 height 45
click at [404, 150] on div at bounding box center [374, 161] width 95 height 23
click at [451, 100] on div "MALAKIAN PUB 00480872530 P7773L [PERSON_NAME]" at bounding box center [326, 113] width 600 height 26
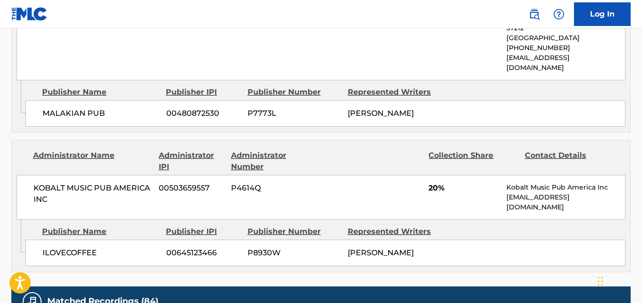
click at [319, 182] on span "P4614Q" at bounding box center [275, 187] width 89 height 11
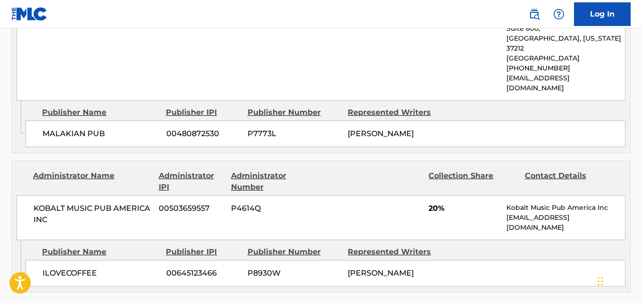
scroll to position [671, 0]
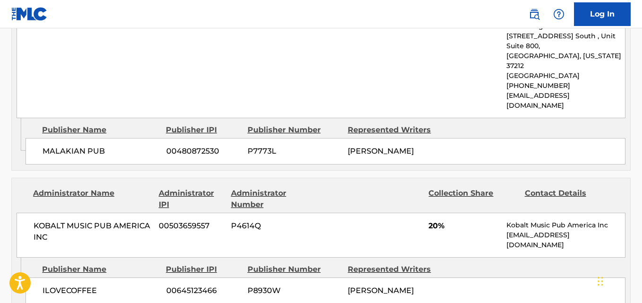
click at [319, 187] on div "Administrator Number" at bounding box center [275, 198] width 89 height 23
click at [479, 277] on div "ILOVECOFFEE 00645123466 P8930W [PERSON_NAME]" at bounding box center [326, 290] width 600 height 26
click at [381, 264] on div "Represented Writers" at bounding box center [395, 269] width 94 height 11
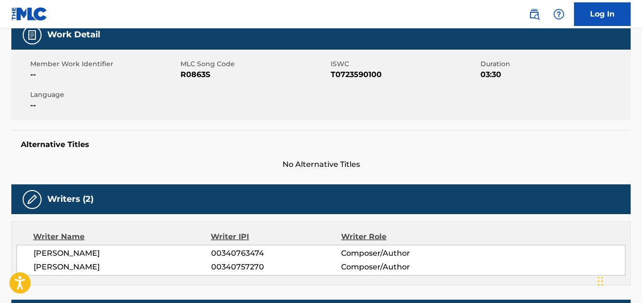
scroll to position [0, 0]
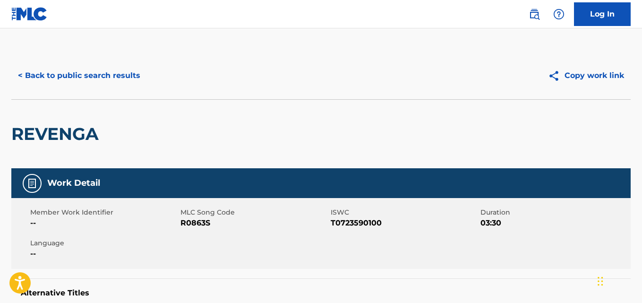
click at [90, 85] on button "< Back to public search results" at bounding box center [79, 76] width 136 height 24
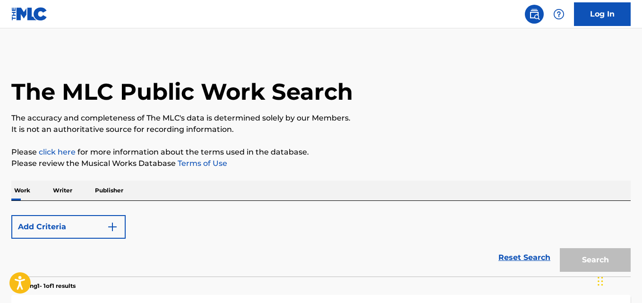
scroll to position [157, 0]
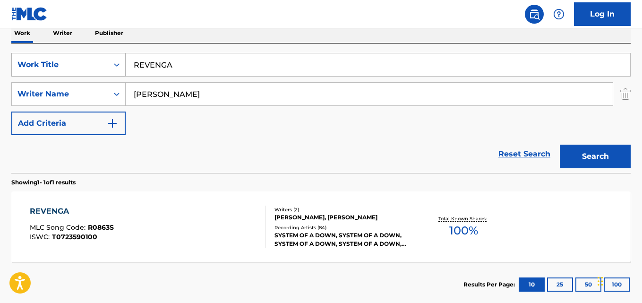
drag, startPoint x: 200, startPoint y: 68, endPoint x: 68, endPoint y: 67, distance: 131.8
click at [68, 67] on div "SearchWithCriteria03c0708a-59c2-472b-aabf-960b9237712d Work Title REVENGA" at bounding box center [320, 65] width 619 height 24
paste input "[PERSON_NAME]"
type input "Roulette"
click at [598, 157] on button "Search" at bounding box center [595, 157] width 71 height 24
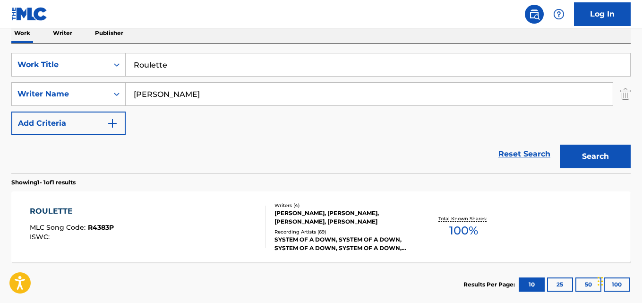
scroll to position [204, 0]
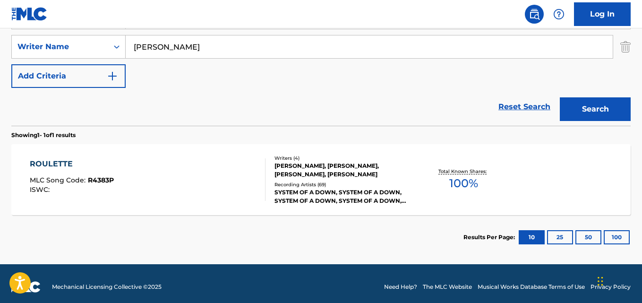
click at [58, 168] on div "ROULETTE" at bounding box center [72, 163] width 84 height 11
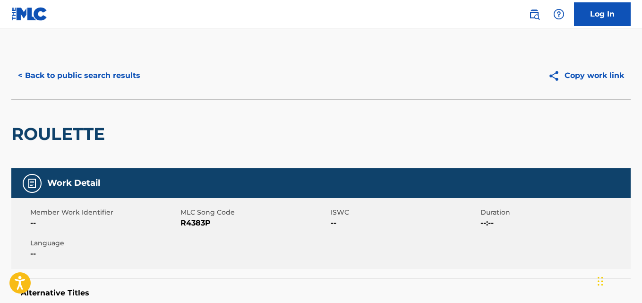
click at [117, 72] on button "< Back to public search results" at bounding box center [79, 76] width 136 height 24
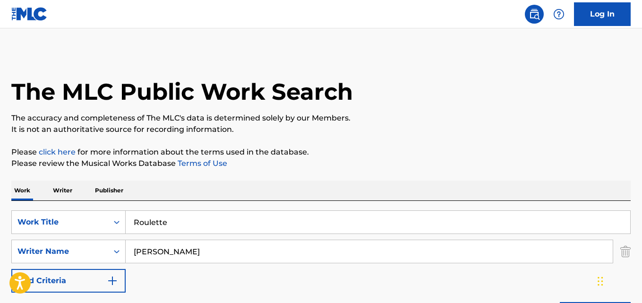
scroll to position [157, 0]
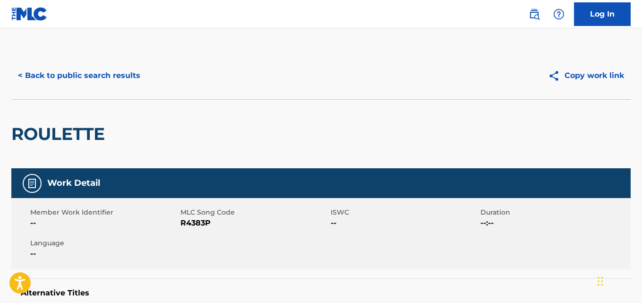
click at [205, 127] on div "ROULETTE" at bounding box center [320, 133] width 619 height 69
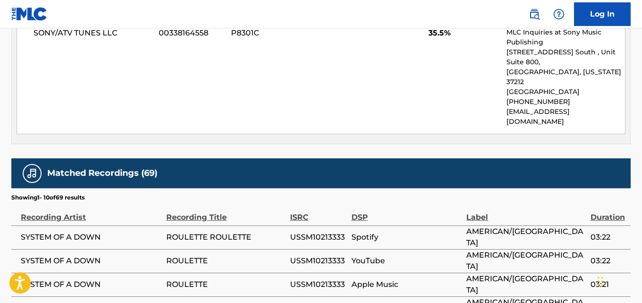
scroll to position [768, 0]
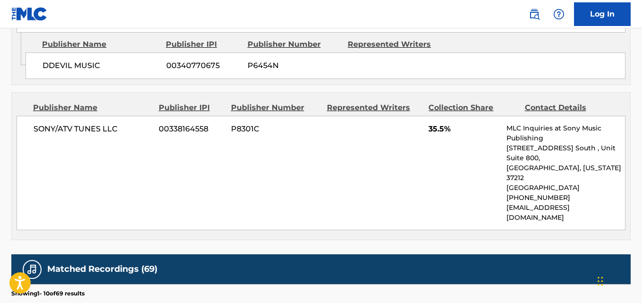
click at [199, 165] on div "SONY/ATV TUNES LLC 00338164558 P8301C 35.5% MLC Inquiries at Sony Music Publish…" at bounding box center [321, 173] width 609 height 114
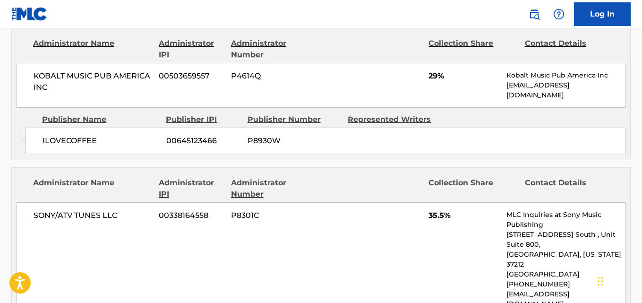
scroll to position [485, 0]
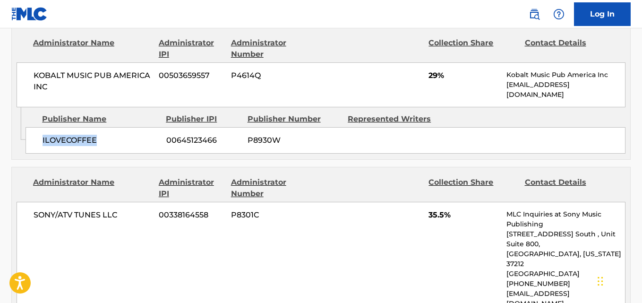
drag, startPoint x: 43, startPoint y: 139, endPoint x: 121, endPoint y: 140, distance: 77.5
click at [121, 140] on span "ILOVECOFFEE" at bounding box center [101, 140] width 117 height 11
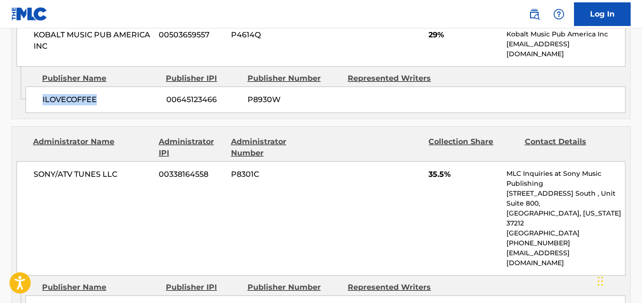
scroll to position [579, 0]
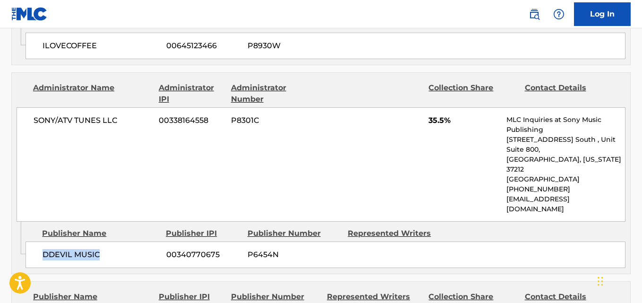
drag, startPoint x: 39, startPoint y: 234, endPoint x: 119, endPoint y: 237, distance: 79.4
click at [119, 241] on div "DDEVIL MUSIC 00340770675 P6454N" at bounding box center [326, 254] width 600 height 26
click at [436, 122] on span "35.5%" at bounding box center [463, 120] width 71 height 11
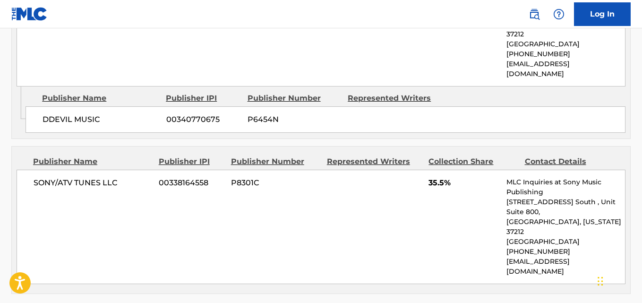
scroll to position [721, 0]
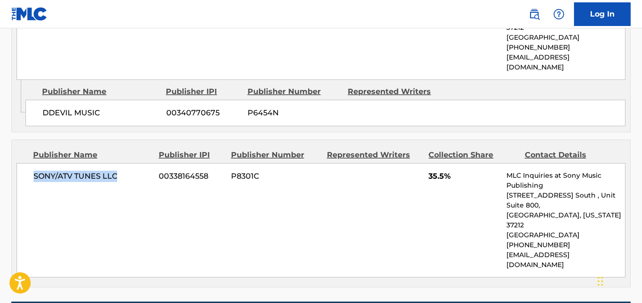
drag, startPoint x: 35, startPoint y: 156, endPoint x: 131, endPoint y: 156, distance: 96.3
click at [131, 170] on span "SONY/ATV TUNES LLC" at bounding box center [93, 175] width 118 height 11
click at [436, 170] on span "35.5%" at bounding box center [463, 175] width 71 height 11
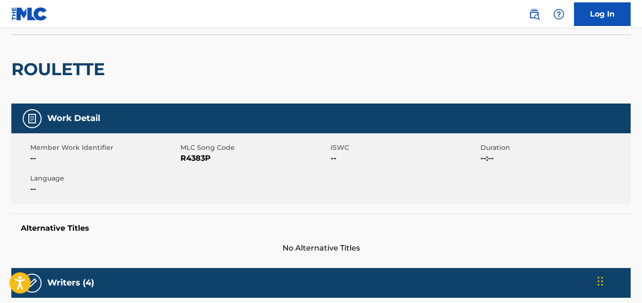
scroll to position [0, 0]
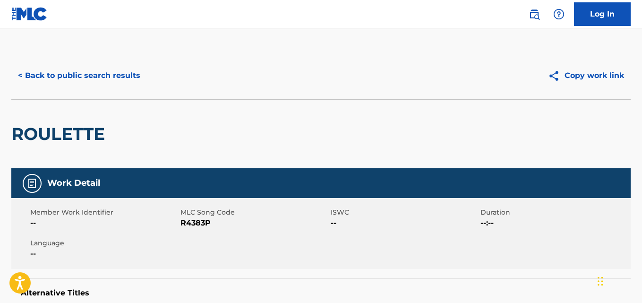
click at [132, 83] on button "< Back to public search results" at bounding box center [79, 76] width 136 height 24
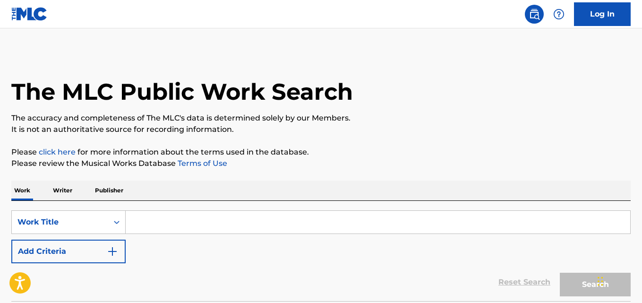
scroll to position [53, 0]
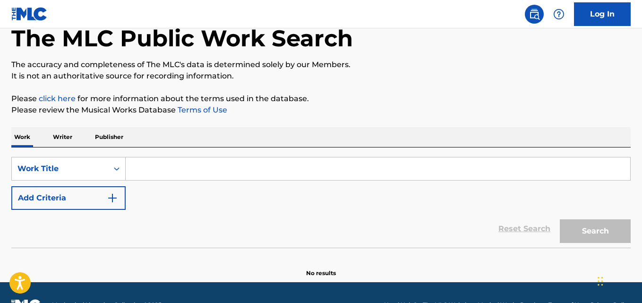
click at [172, 161] on input "Search Form" at bounding box center [378, 168] width 504 height 23
paste input "Sad Statue"
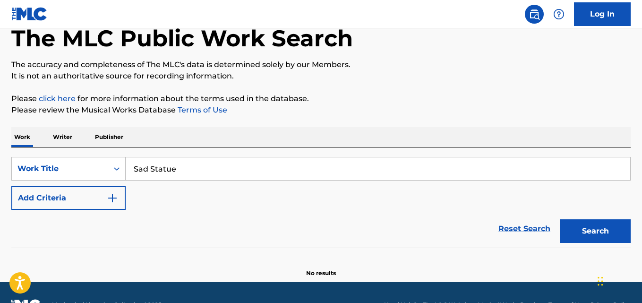
type input "Sad Statue"
click at [420, 102] on p "Please click here for more information about the terms used in the database." at bounding box center [320, 98] width 619 height 11
click at [77, 202] on button "Add Criteria" at bounding box center [68, 198] width 114 height 24
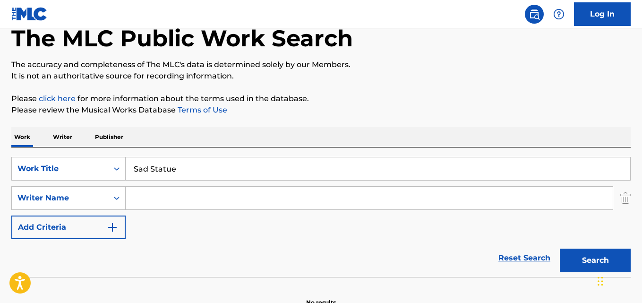
click at [163, 202] on input "Search Form" at bounding box center [369, 198] width 487 height 23
type input "[PERSON_NAME]"
click at [560, 248] on button "Search" at bounding box center [595, 260] width 71 height 24
click at [281, 146] on div "Work Writer Publisher" at bounding box center [320, 137] width 619 height 20
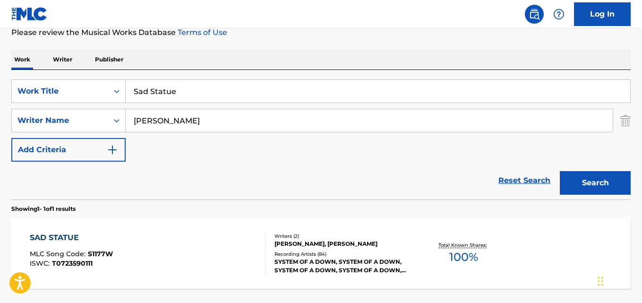
scroll to position [148, 0]
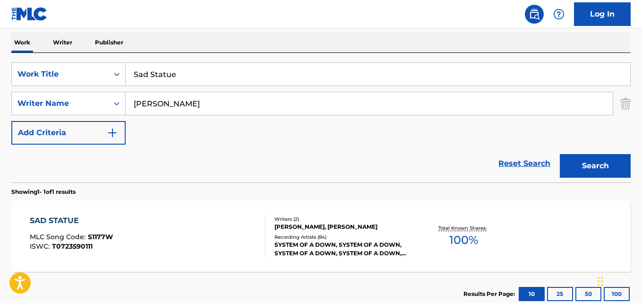
click at [306, 241] on div "SYSTEM OF A DOWN, SYSTEM OF A DOWN, SYSTEM OF A DOWN, SYSTEM OF A DOWN, SYSTEM …" at bounding box center [343, 248] width 138 height 17
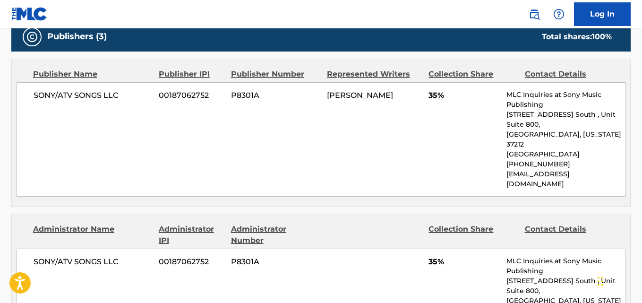
scroll to position [425, 0]
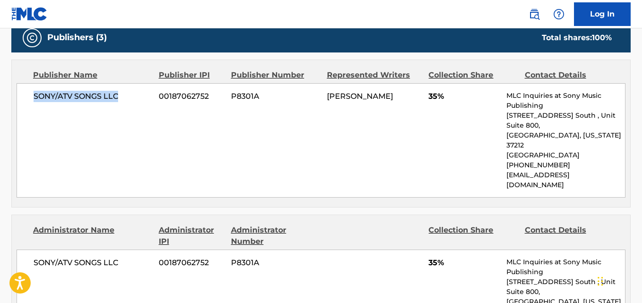
drag, startPoint x: 29, startPoint y: 102, endPoint x: 128, endPoint y: 102, distance: 99.2
click at [128, 102] on div "SONY/ATV SONGS LLC 00187062752 P8301A [PERSON_NAME] 35% MLC Inquiries at Sony M…" at bounding box center [321, 140] width 609 height 114
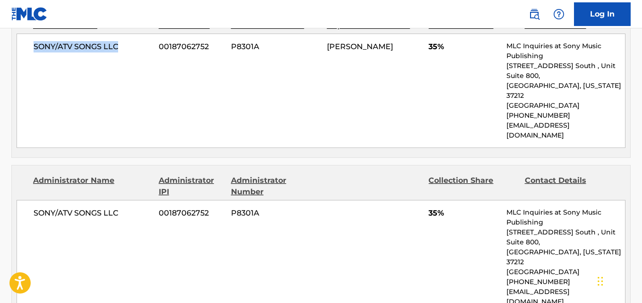
scroll to position [567, 0]
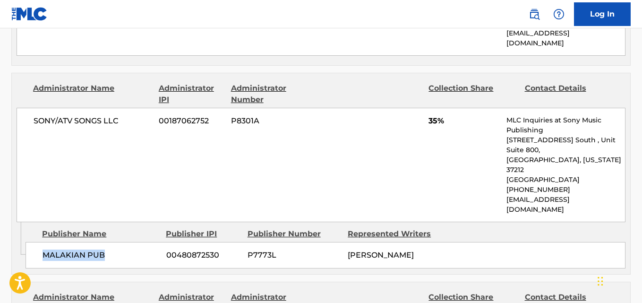
drag, startPoint x: 43, startPoint y: 211, endPoint x: 127, endPoint y: 211, distance: 84.1
click at [127, 249] on span "MALAKIAN PUB" at bounding box center [101, 254] width 117 height 11
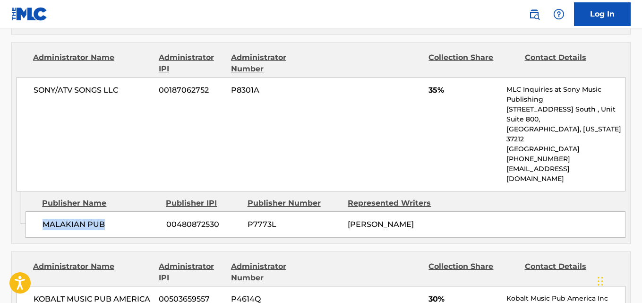
scroll to position [661, 0]
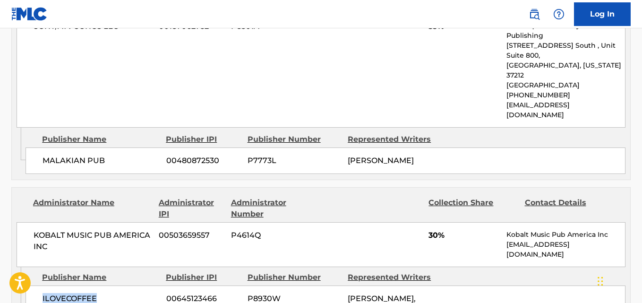
drag, startPoint x: 39, startPoint y: 259, endPoint x: 129, endPoint y: 265, distance: 90.4
click at [129, 285] on div "ILOVECOFFEE 00645123466 P8930W [PERSON_NAME], [PERSON_NAME]" at bounding box center [326, 304] width 600 height 38
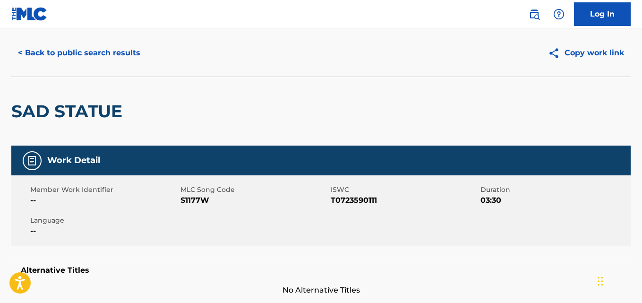
scroll to position [0, 0]
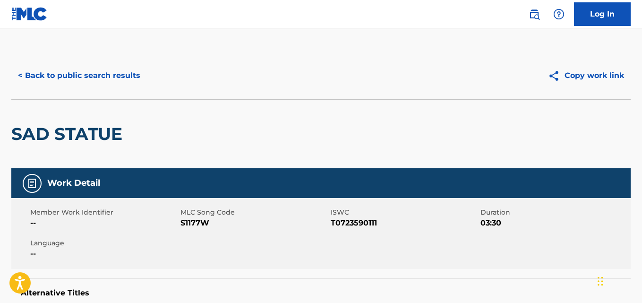
click at [134, 73] on button "< Back to public search results" at bounding box center [79, 76] width 136 height 24
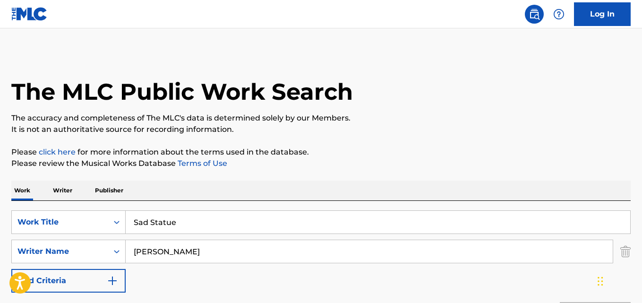
scroll to position [148, 0]
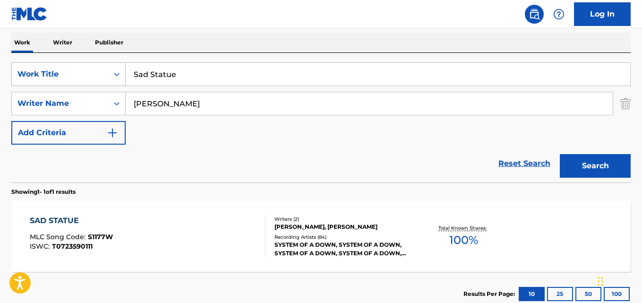
drag, startPoint x: 163, startPoint y: 76, endPoint x: 107, endPoint y: 76, distance: 56.2
click at [107, 76] on div "SearchWithCriteria03c0708a-59c2-472b-aabf-960b9237712d Work Title Sad Statue" at bounding box center [320, 74] width 619 height 24
paste input "himmy"
type input "Shimmy"
click at [584, 160] on button "Search" at bounding box center [595, 166] width 71 height 24
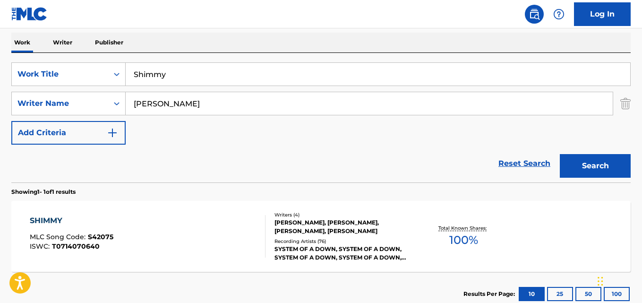
click at [352, 130] on div "SearchWithCriteria03c0708a-59c2-472b-aabf-960b9237712d Work Title Shimmy Search…" at bounding box center [320, 103] width 619 height 82
click at [51, 221] on div "SHIMMY" at bounding box center [72, 220] width 84 height 11
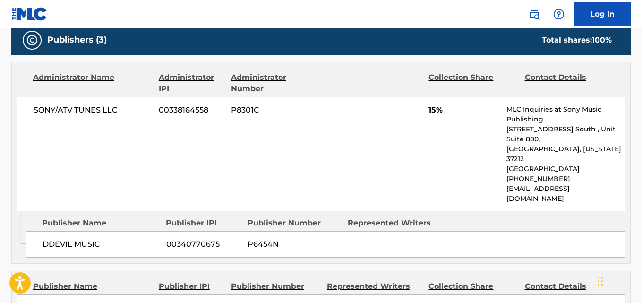
scroll to position [472, 0]
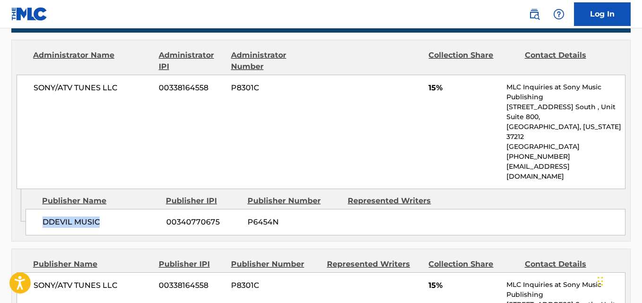
drag, startPoint x: 35, startPoint y: 210, endPoint x: 113, endPoint y: 215, distance: 78.1
click at [113, 215] on div "Publisher Name Publisher IPI Publisher Number Represented Writers DDEVIL MUSIC …" at bounding box center [328, 212] width 605 height 47
click at [430, 88] on span "15%" at bounding box center [463, 87] width 71 height 11
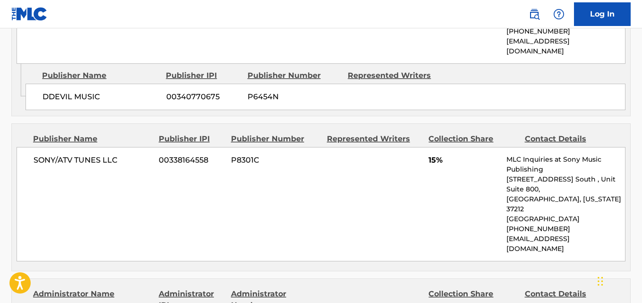
scroll to position [614, 0]
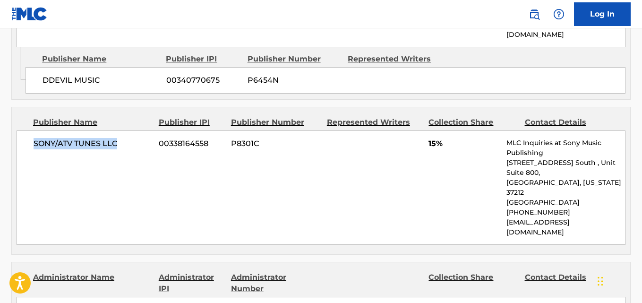
drag, startPoint x: 34, startPoint y: 126, endPoint x: 119, endPoint y: 126, distance: 85.0
click at [119, 138] on span "SONY/ATV TUNES LLC" at bounding box center [93, 143] width 118 height 11
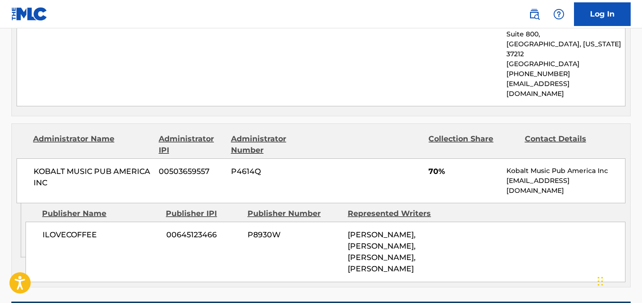
scroll to position [756, 0]
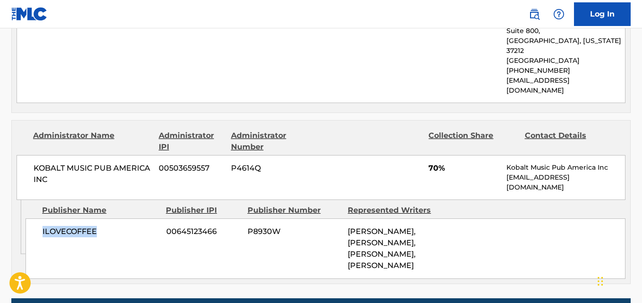
drag, startPoint x: 39, startPoint y: 200, endPoint x: 101, endPoint y: 199, distance: 62.4
click at [101, 218] on div "ILOVECOFFEE 00645123466 P8930W [PERSON_NAME], [PERSON_NAME], [PERSON_NAME], [PE…" at bounding box center [326, 248] width 600 height 60
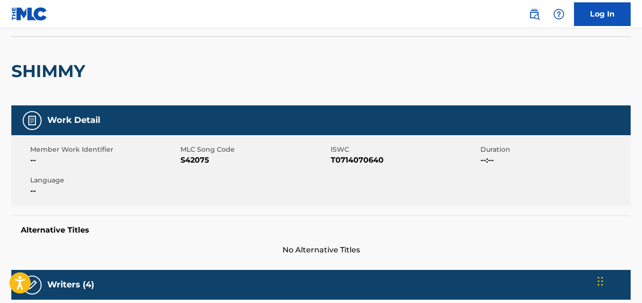
scroll to position [0, 0]
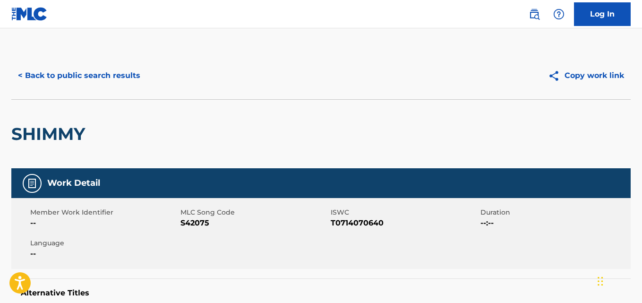
click at [107, 73] on button "< Back to public search results" at bounding box center [79, 76] width 136 height 24
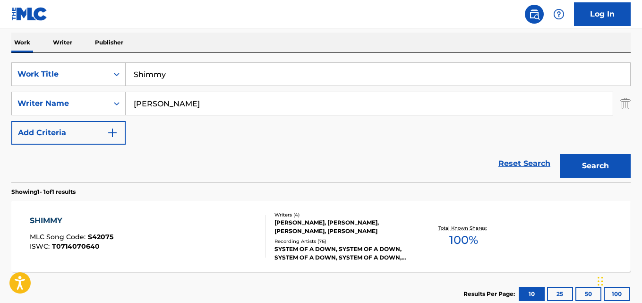
click at [519, 159] on link "Reset Search" at bounding box center [524, 163] width 61 height 21
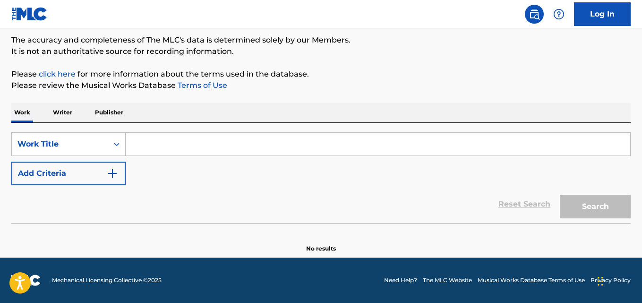
click at [462, 79] on p "Please click here for more information about the terms used in the database." at bounding box center [320, 73] width 619 height 11
click at [315, 176] on div "SearchWithCriteria03c0708a-59c2-472b-aabf-960b9237712d Work Title Add Criteria" at bounding box center [320, 158] width 619 height 53
click at [298, 165] on div "SearchWithCriteria03c0708a-59c2-472b-aabf-960b9237712d Work Title Add Criteria" at bounding box center [320, 158] width 619 height 53
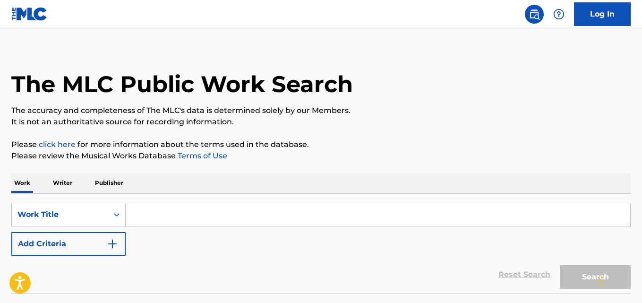
scroll to position [0, 0]
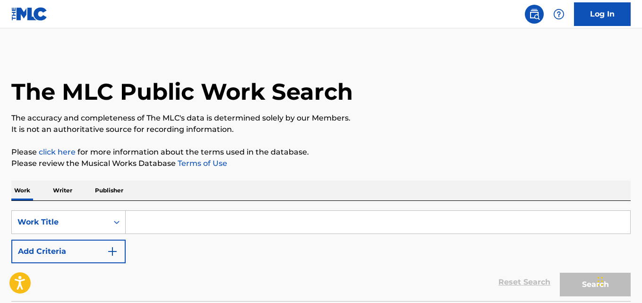
click at [383, 129] on p "It is not an authoritative source for recording information." at bounding box center [320, 129] width 619 height 11
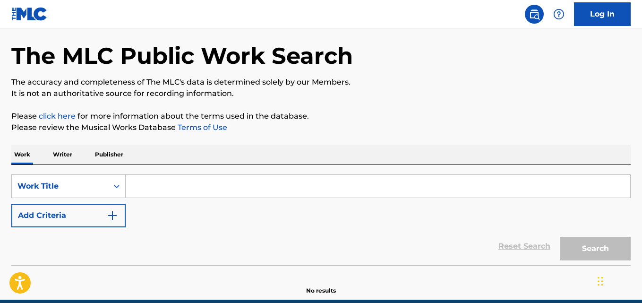
scroll to position [78, 0]
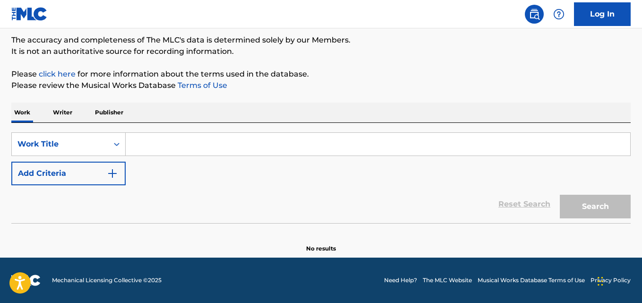
click at [375, 160] on div "SearchWithCriteria03c0708a-59c2-472b-aabf-960b9237712d Work Title Add Criteria" at bounding box center [320, 158] width 619 height 53
click at [371, 165] on div "SearchWithCriteria03c0708a-59c2-472b-aabf-960b9237712d Work Title Add Criteria" at bounding box center [320, 158] width 619 height 53
click at [412, 211] on div "Reset Search Search" at bounding box center [320, 204] width 619 height 38
click at [407, 205] on div "Reset Search Search" at bounding box center [320, 204] width 619 height 38
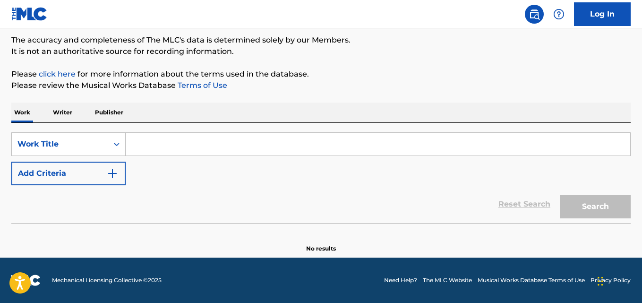
click at [407, 201] on div "Reset Search Search" at bounding box center [320, 204] width 619 height 38
click at [375, 209] on div "Reset Search Search" at bounding box center [320, 204] width 619 height 38
click at [374, 209] on div "Reset Search Search" at bounding box center [320, 204] width 619 height 38
